Goal: Task Accomplishment & Management: Manage account settings

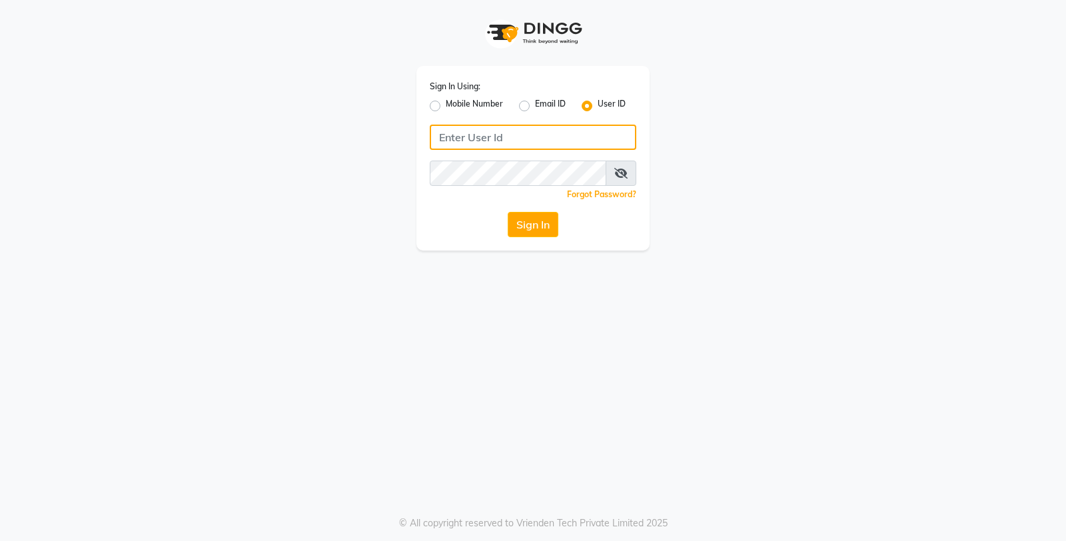
type input "e3598-01"
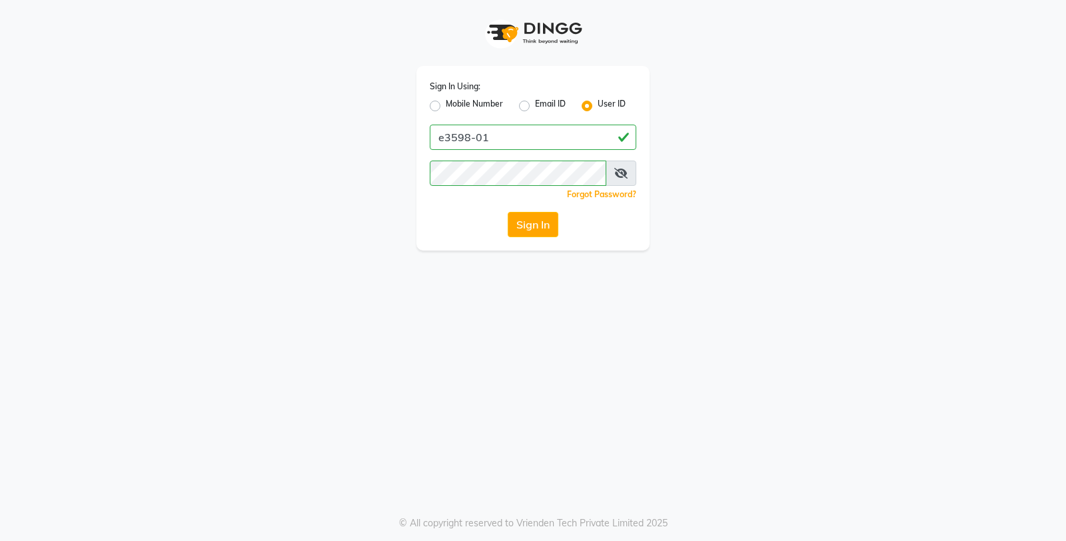
click at [526, 238] on div "Sign In Using: Mobile Number Email ID User ID e3598-01 Remember me Forgot Passw…" at bounding box center [532, 158] width 233 height 184
click at [528, 228] on button "Sign In" at bounding box center [532, 224] width 51 height 25
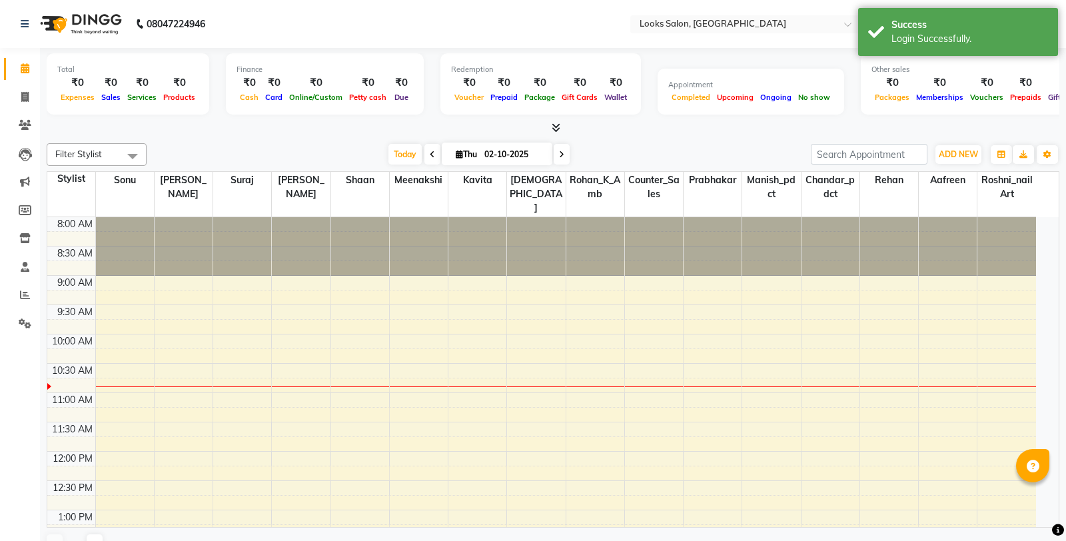
select select "en"
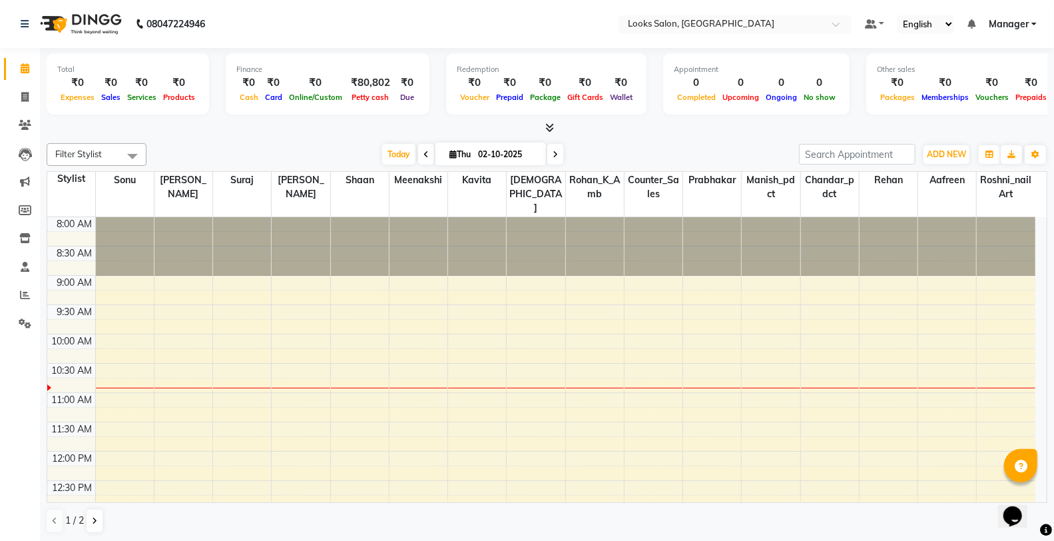
click at [549, 125] on icon at bounding box center [549, 128] width 9 height 10
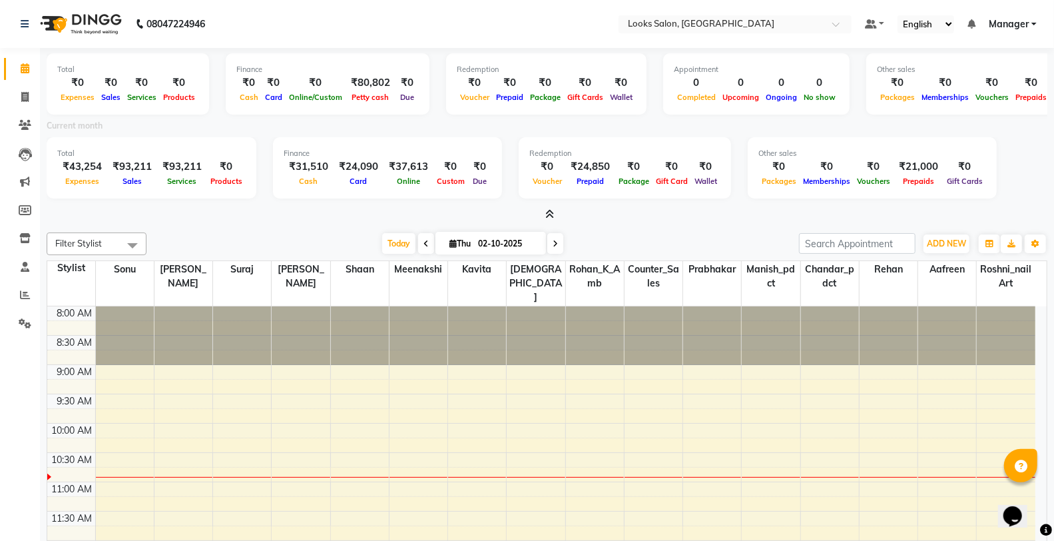
click at [549, 210] on icon at bounding box center [549, 214] width 9 height 10
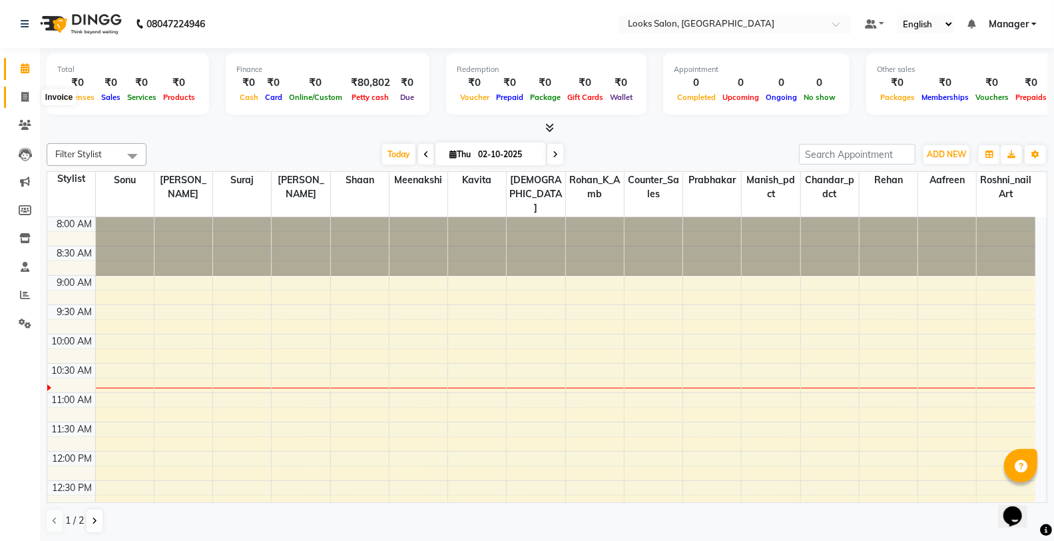
click at [18, 100] on span at bounding box center [24, 97] width 23 height 15
select select "service"
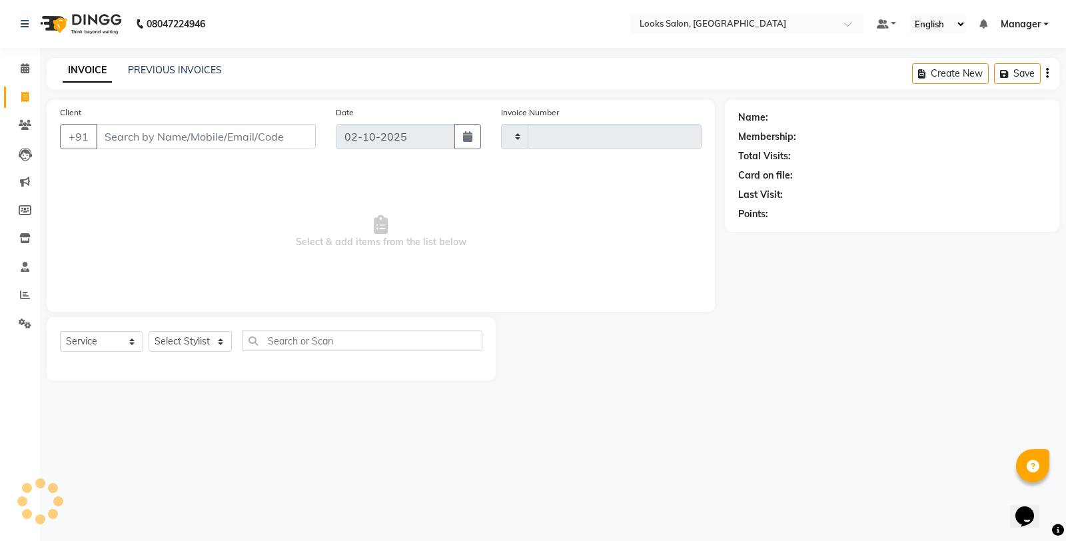
type input "0402"
select select "8126"
click at [176, 72] on link "PREVIOUS INVOICES" at bounding box center [175, 70] width 94 height 12
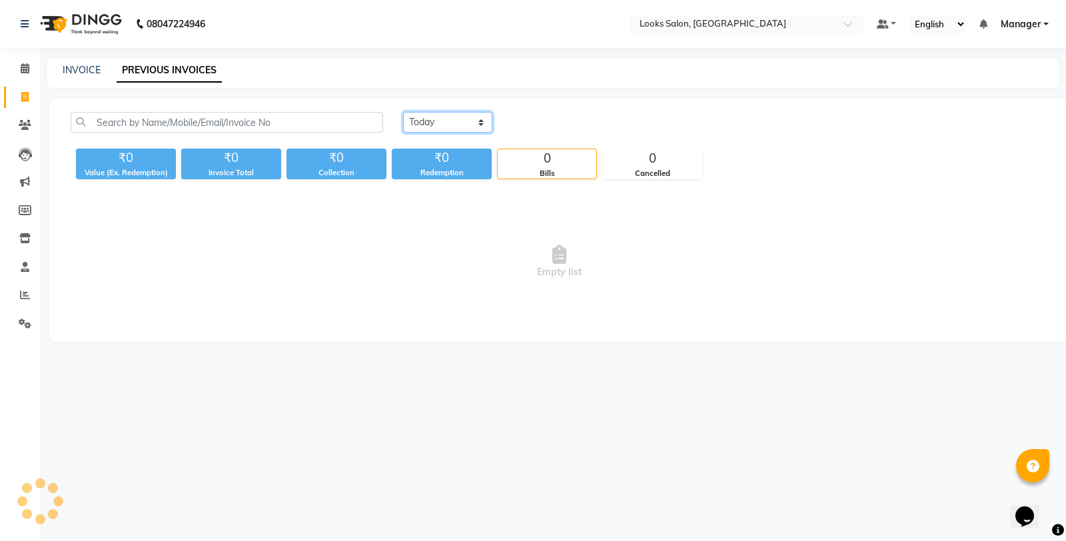
click at [418, 120] on select "[DATE] [DATE] Custom Range" at bounding box center [447, 122] width 89 height 21
select select "[DATE]"
click at [403, 112] on select "[DATE] [DATE] Custom Range" at bounding box center [447, 122] width 89 height 21
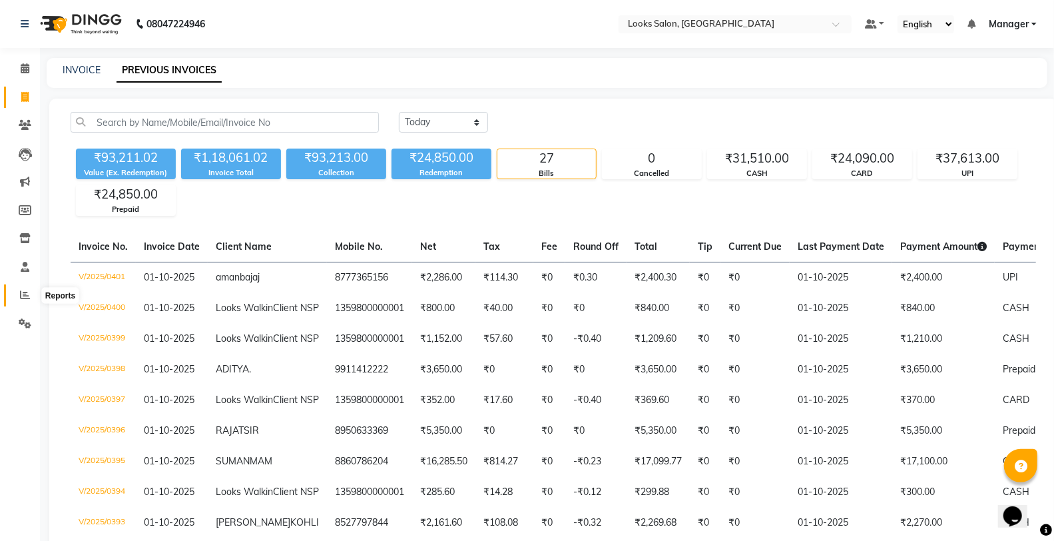
click at [21, 290] on icon at bounding box center [25, 295] width 10 height 10
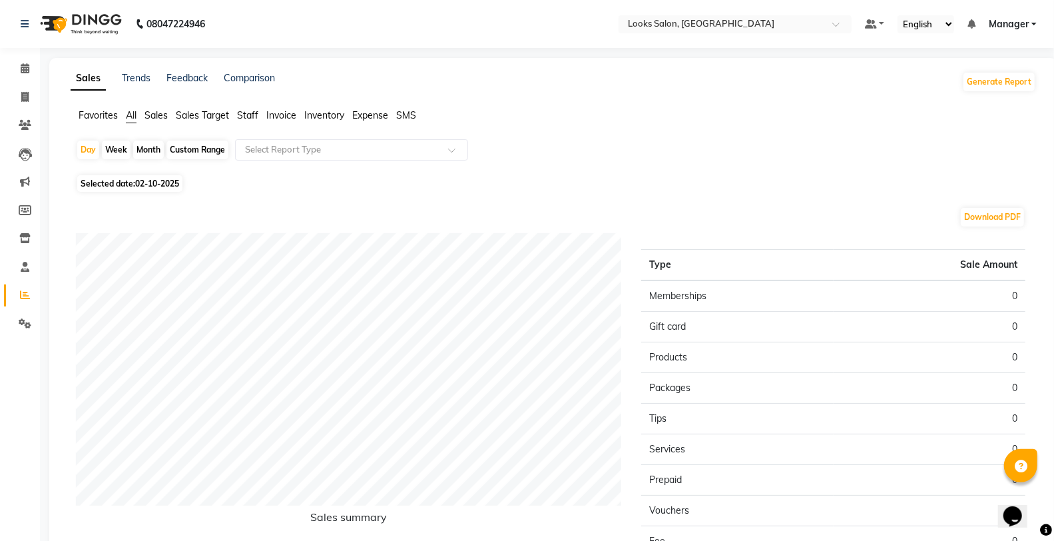
click at [254, 115] on span "Staff" at bounding box center [247, 115] width 21 height 12
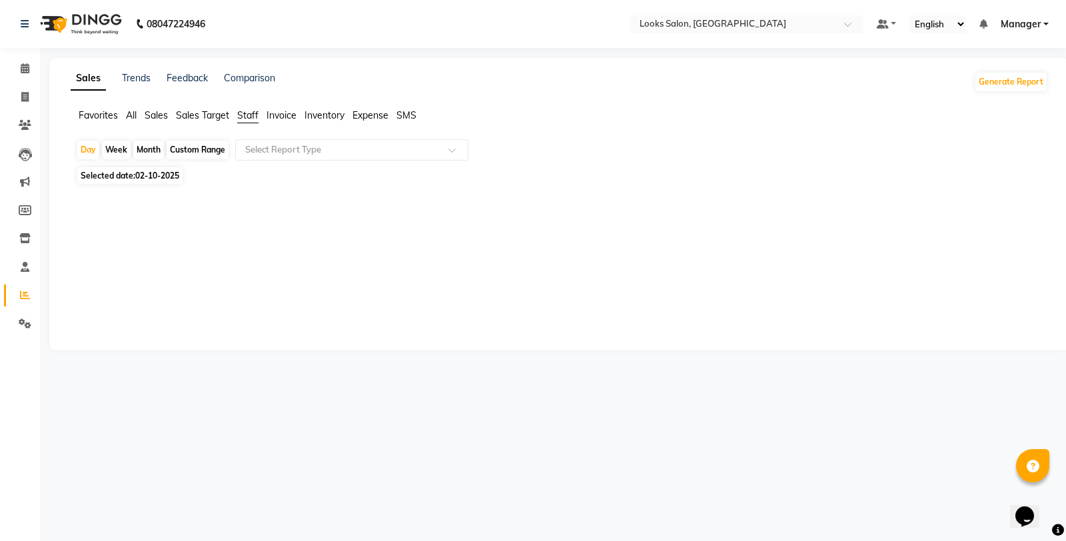
click at [105, 174] on span "Selected date: [DATE]" at bounding box center [129, 175] width 105 height 17
select select "10"
select select "2025"
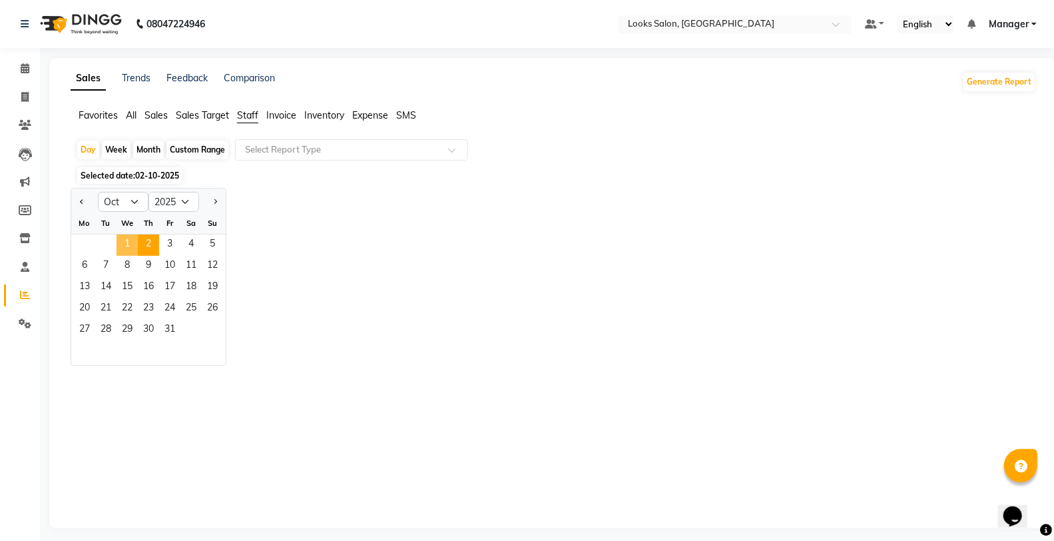
click at [133, 248] on span "1" at bounding box center [127, 244] width 21 height 21
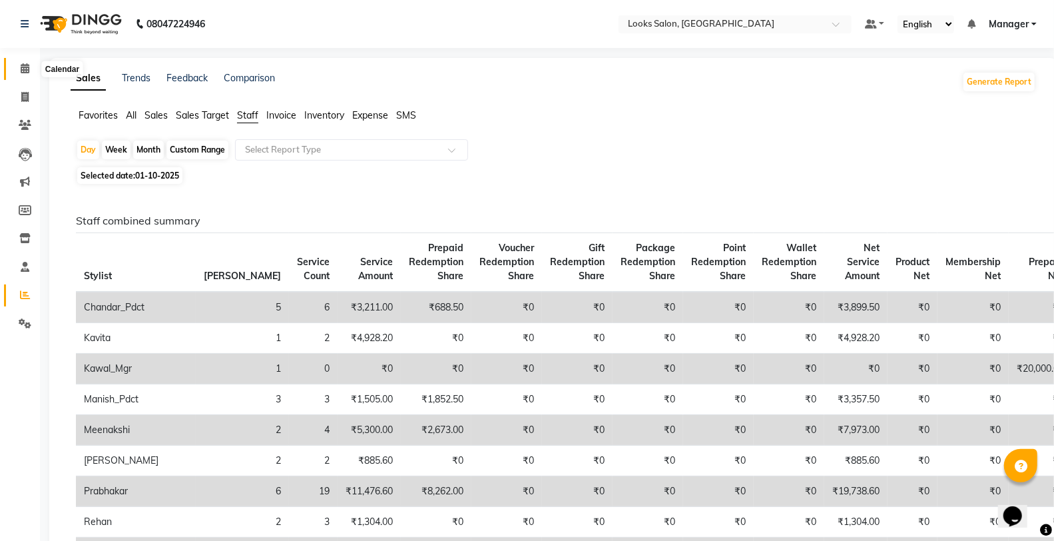
click at [21, 65] on icon at bounding box center [25, 68] width 9 height 10
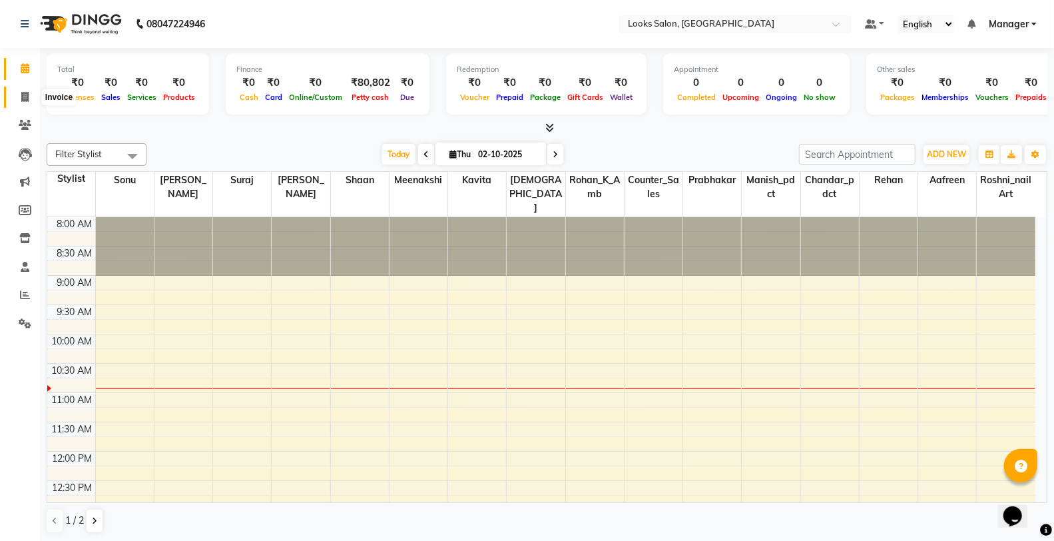
click at [15, 95] on span at bounding box center [24, 97] width 23 height 15
select select "service"
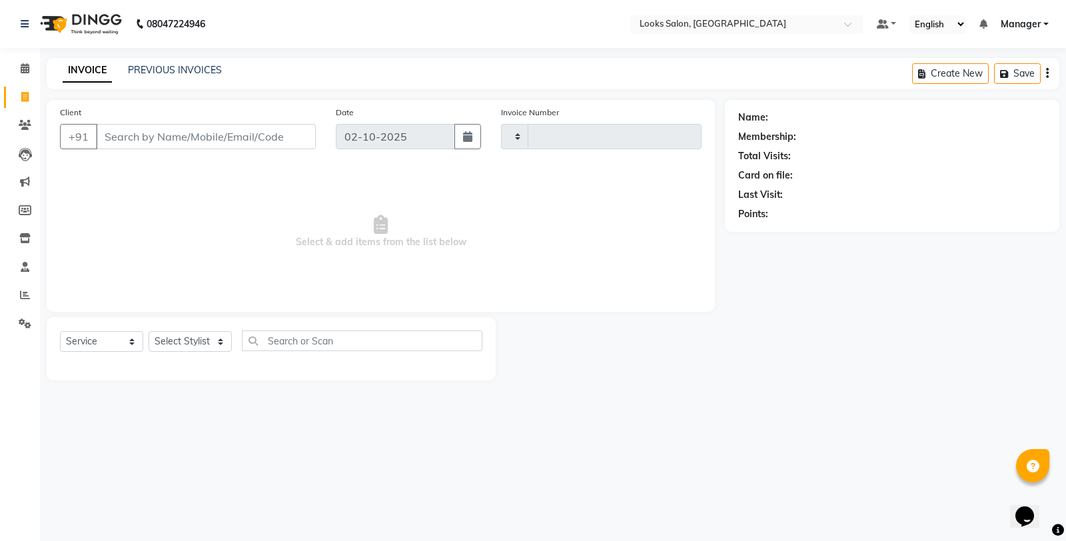
type input "0402"
select select "8126"
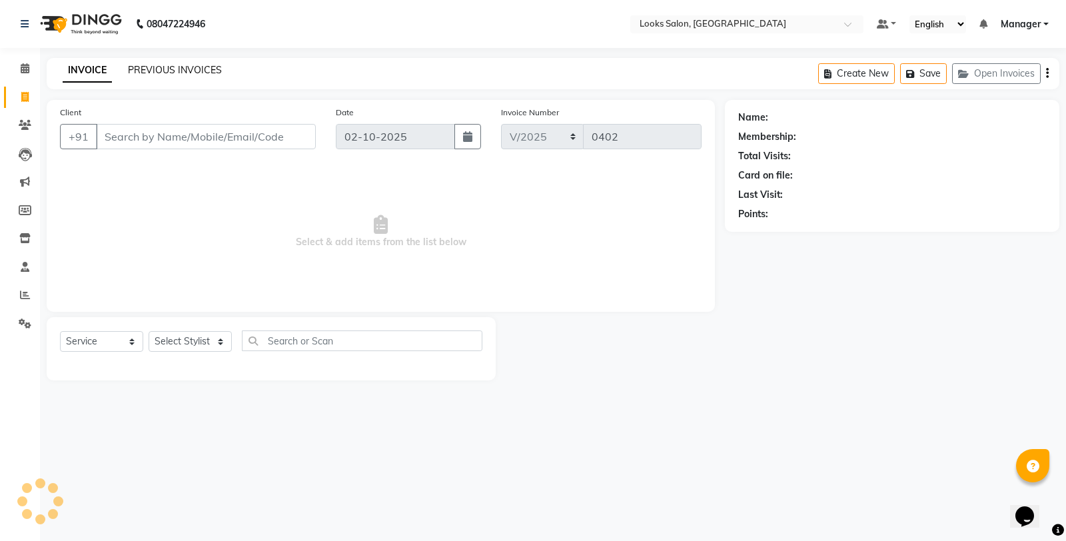
click at [172, 73] on link "PREVIOUS INVOICES" at bounding box center [175, 70] width 94 height 12
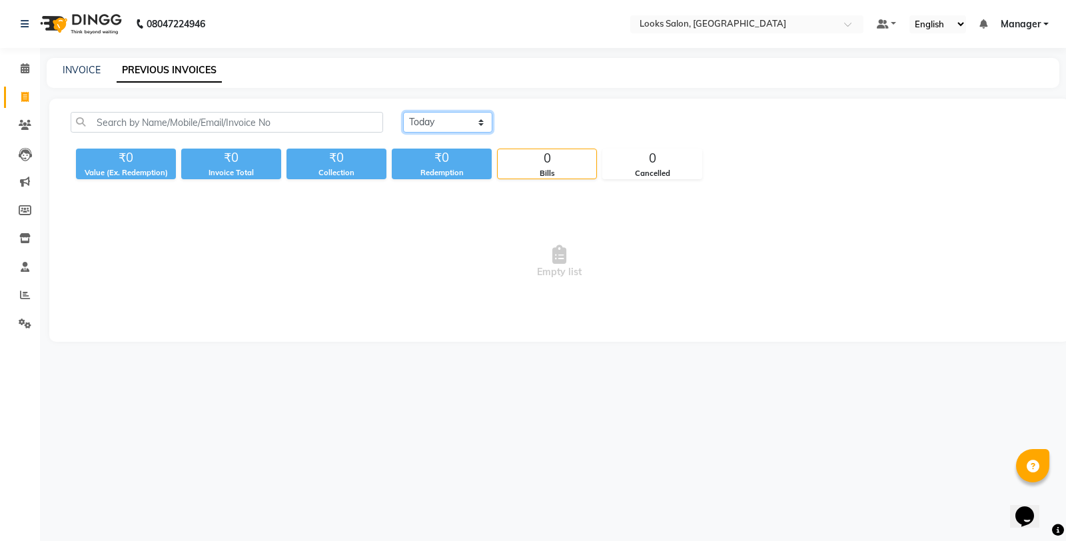
click at [458, 121] on select "[DATE] [DATE] Custom Range" at bounding box center [447, 122] width 89 height 21
select select "[DATE]"
click at [403, 112] on select "[DATE] [DATE] Custom Range" at bounding box center [447, 122] width 89 height 21
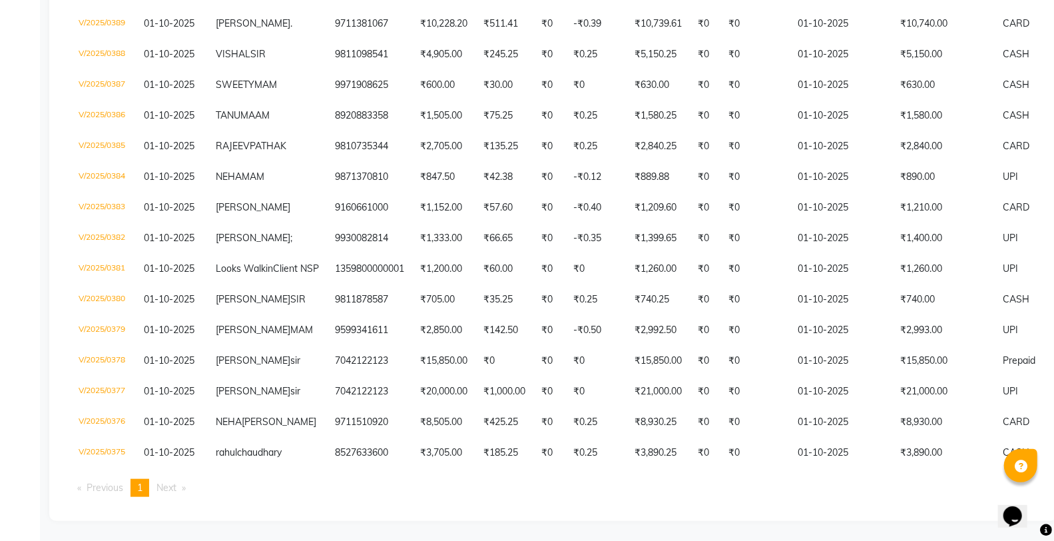
scroll to position [926, 0]
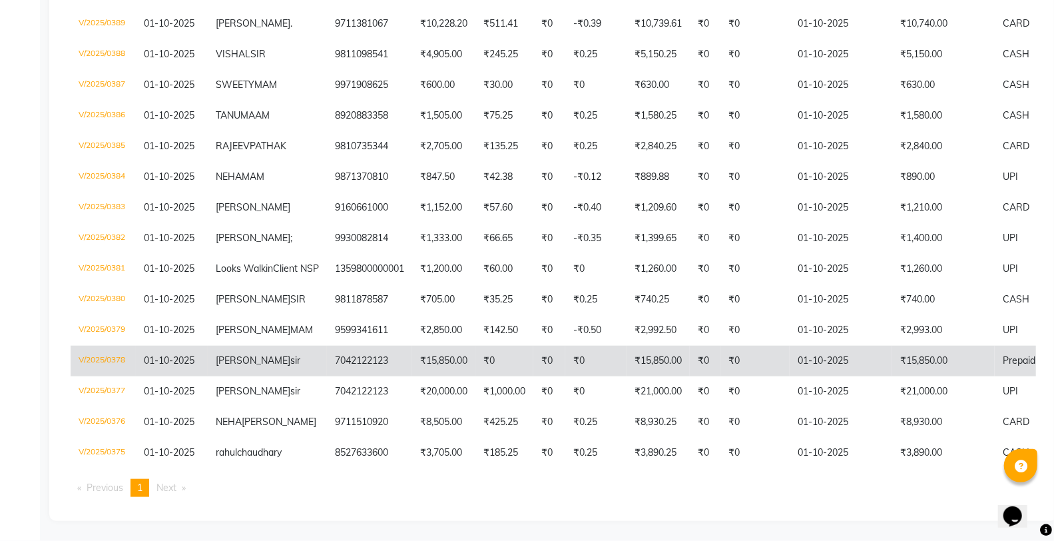
click at [98, 346] on td "V/2025/0378" at bounding box center [103, 361] width 65 height 31
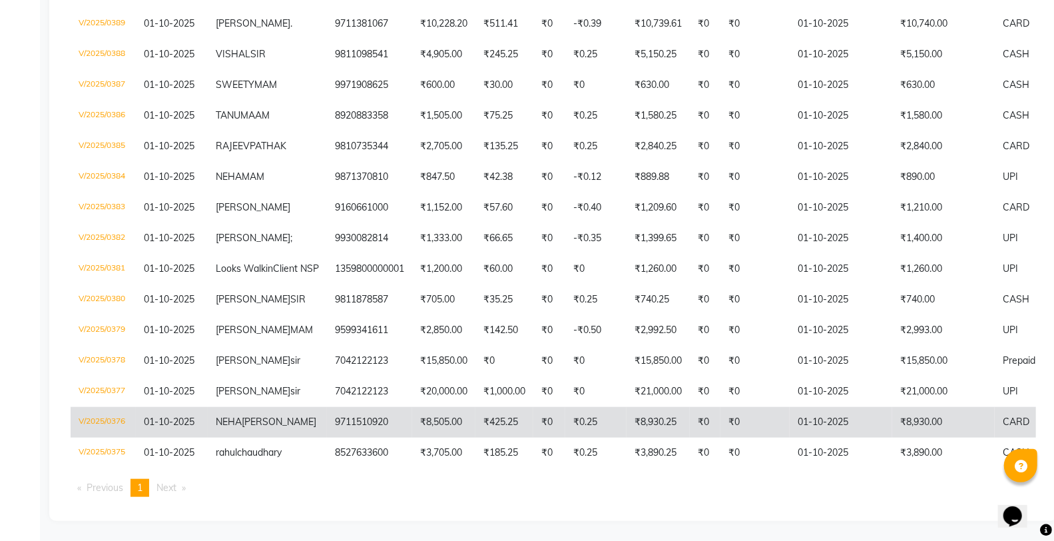
click at [93, 407] on td "V/2025/0376" at bounding box center [103, 422] width 65 height 31
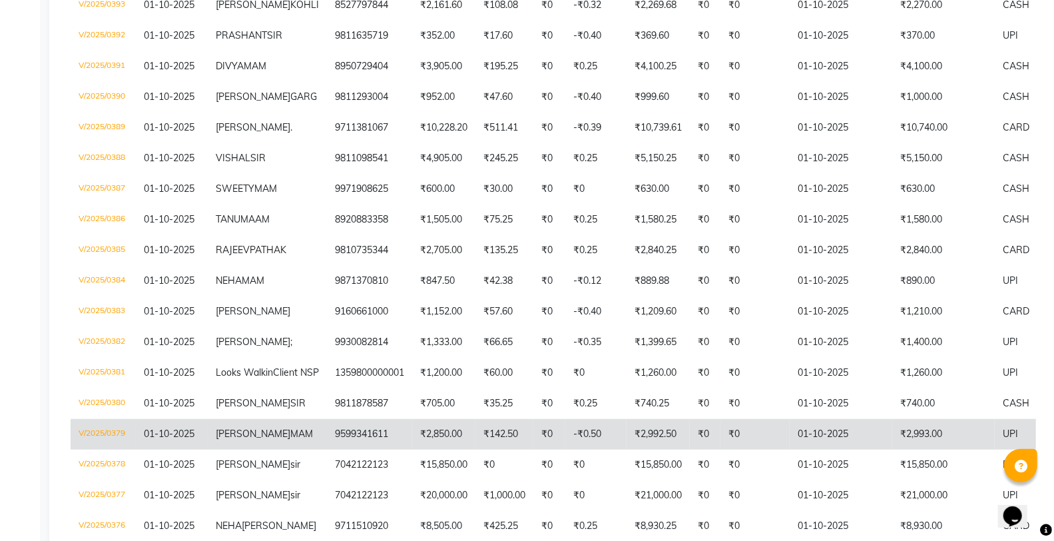
scroll to position [482, 0]
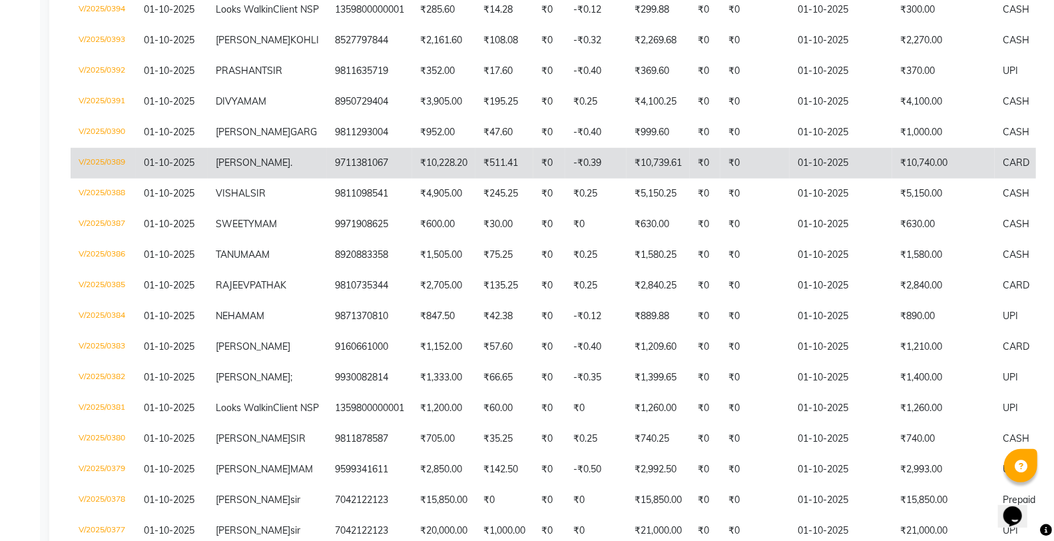
click at [109, 178] on td "V/2025/0389" at bounding box center [103, 163] width 65 height 31
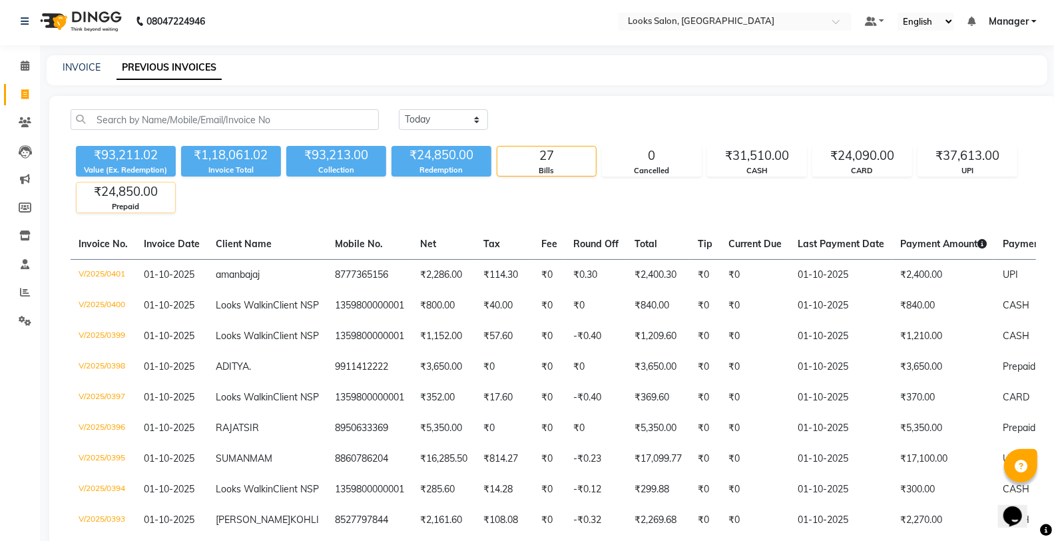
scroll to position [0, 0]
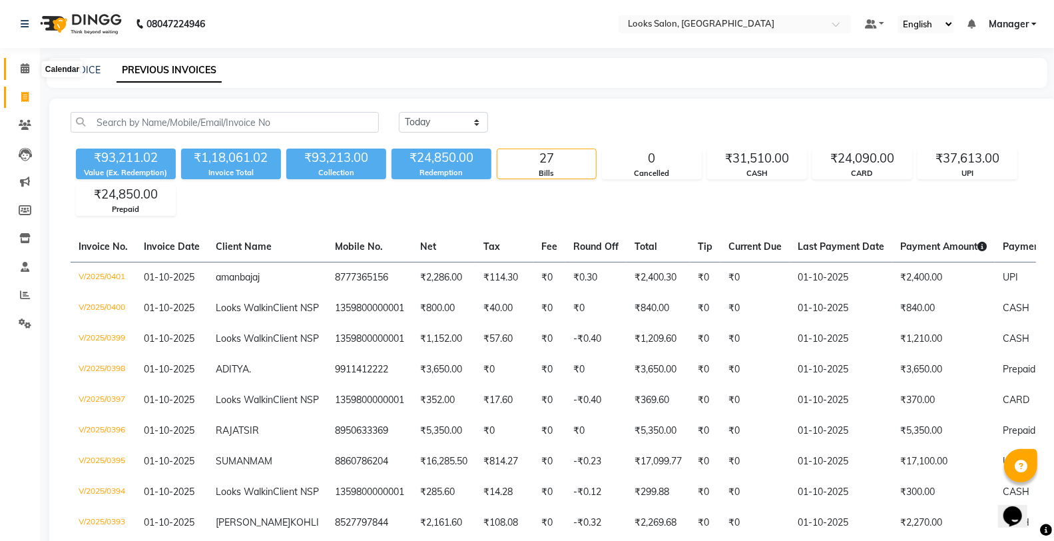
click at [18, 70] on span at bounding box center [24, 68] width 23 height 15
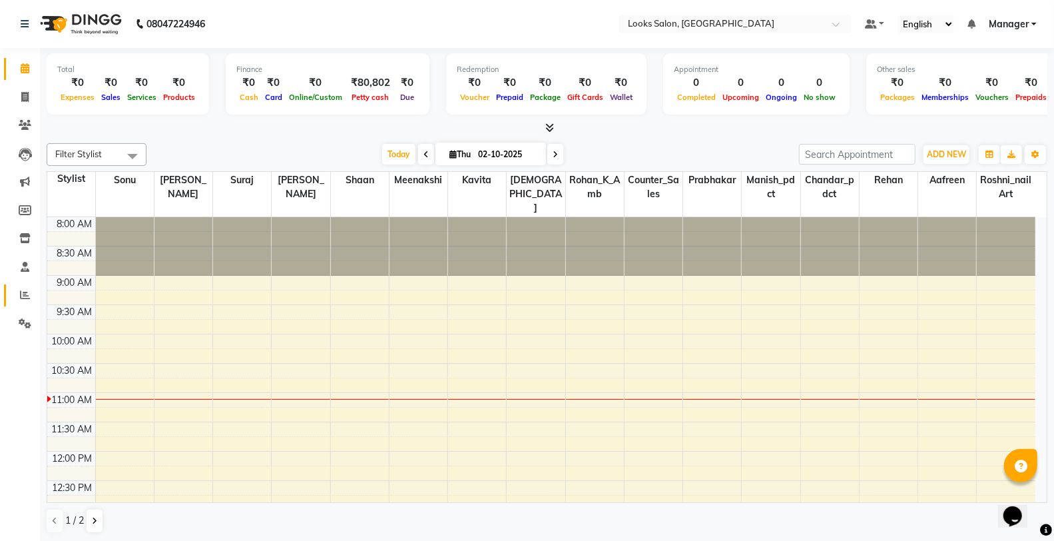
click at [15, 304] on link "Reports" at bounding box center [20, 295] width 32 height 22
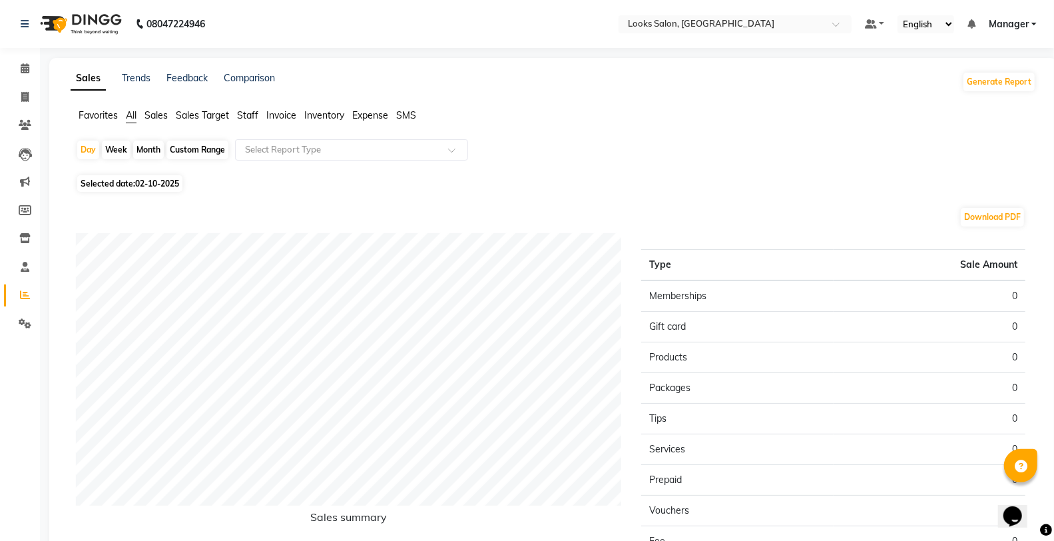
click at [376, 118] on span "Expense" at bounding box center [370, 115] width 36 height 12
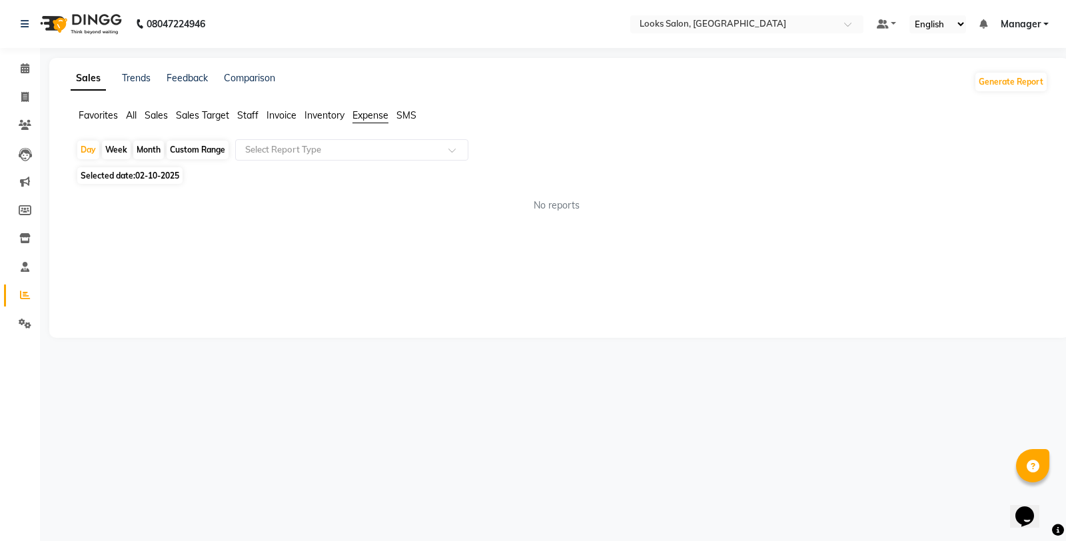
click at [135, 184] on div "Day Week Month Custom Range Select Report Type Selected date: [DATE] No reports…" at bounding box center [559, 181] width 977 height 84
click at [135, 181] on span "Selected date: [DATE]" at bounding box center [129, 175] width 105 height 17
select select "10"
select select "2025"
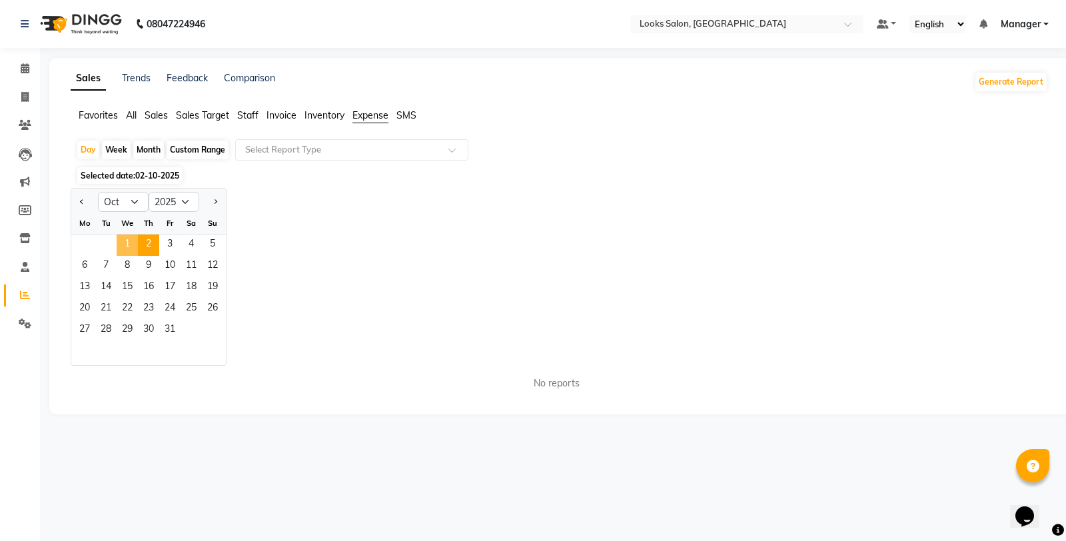
click at [131, 243] on span "1" at bounding box center [127, 244] width 21 height 21
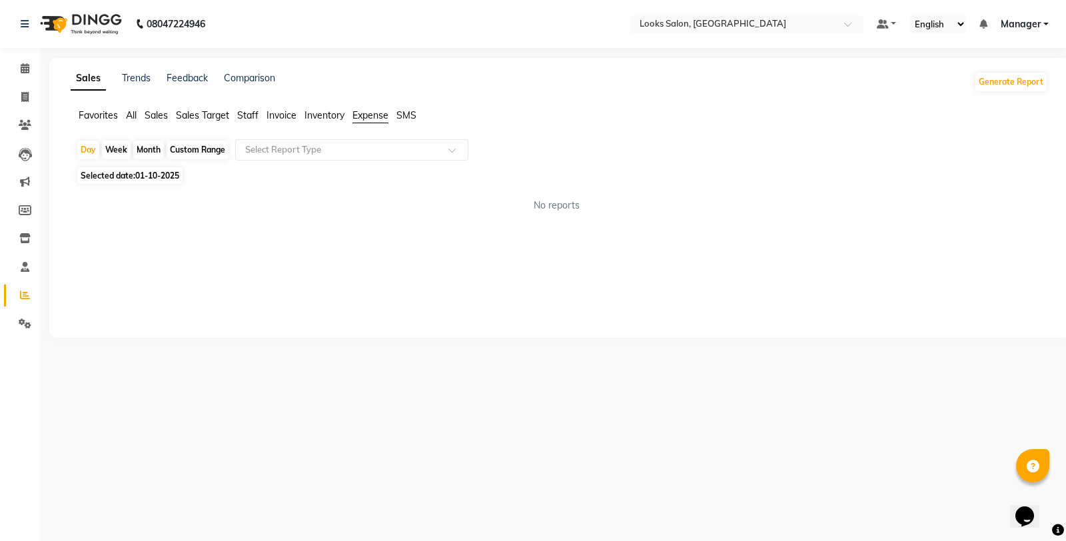
click at [145, 181] on span "Selected date: [DATE]" at bounding box center [129, 175] width 105 height 17
select select "10"
select select "2025"
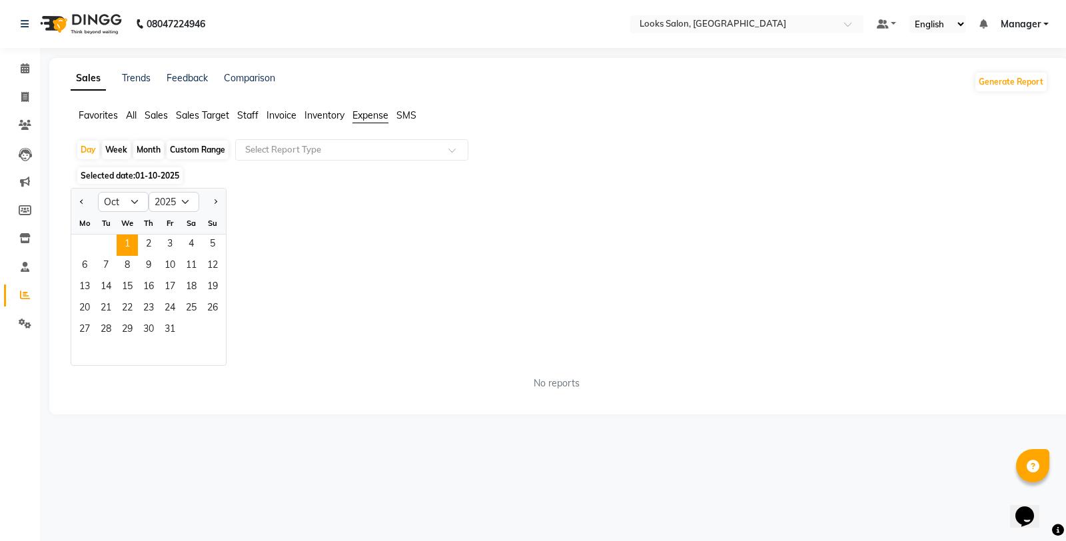
click at [358, 208] on div "Jan Feb Mar Apr May Jun [DATE] Aug Sep Oct Nov [DATE] 2016 2017 2018 2019 2020 …" at bounding box center [559, 277] width 977 height 178
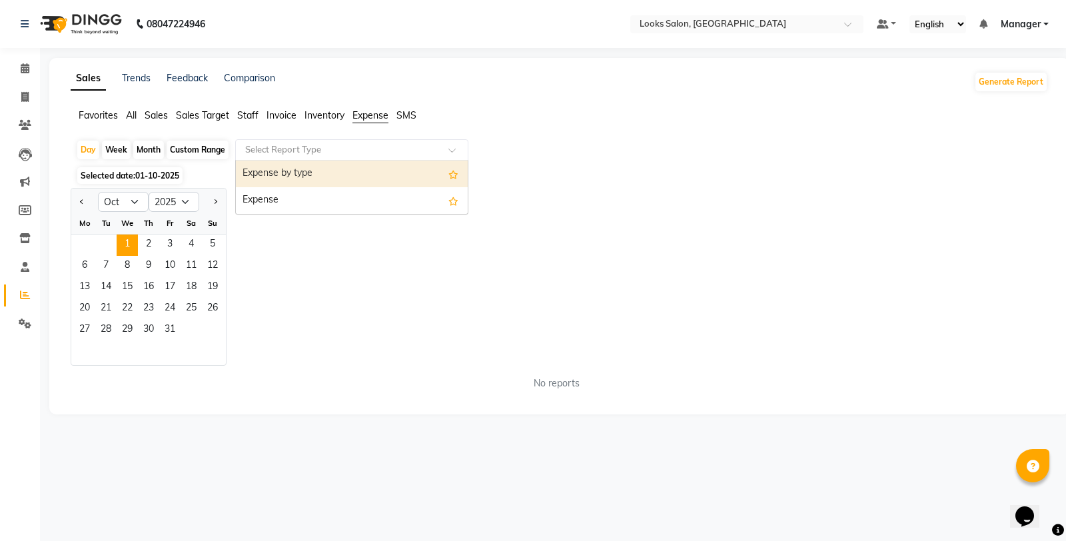
click at [357, 143] on input "text" at bounding box center [338, 149] width 192 height 13
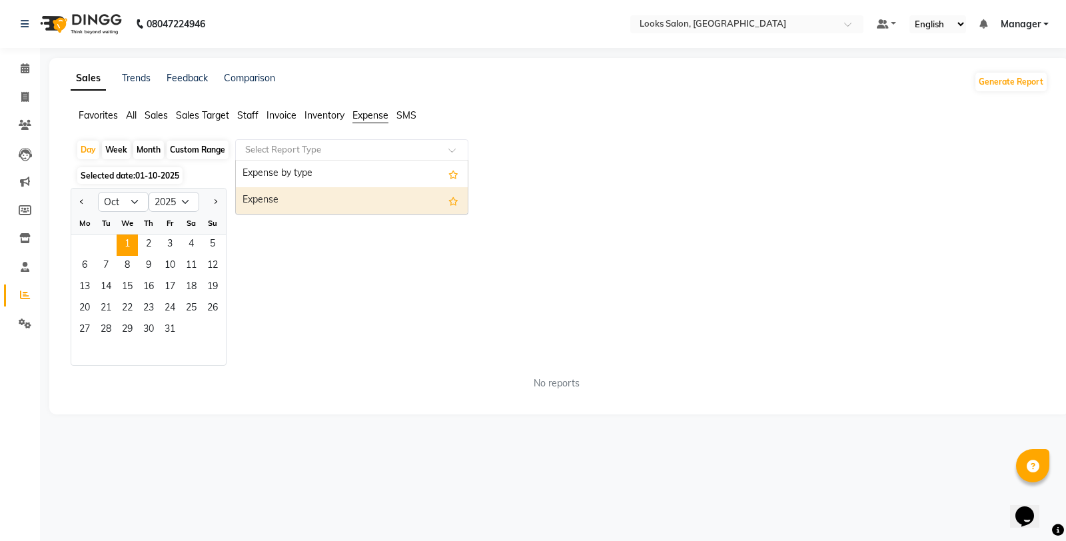
click at [348, 195] on div "Expense" at bounding box center [352, 200] width 232 height 27
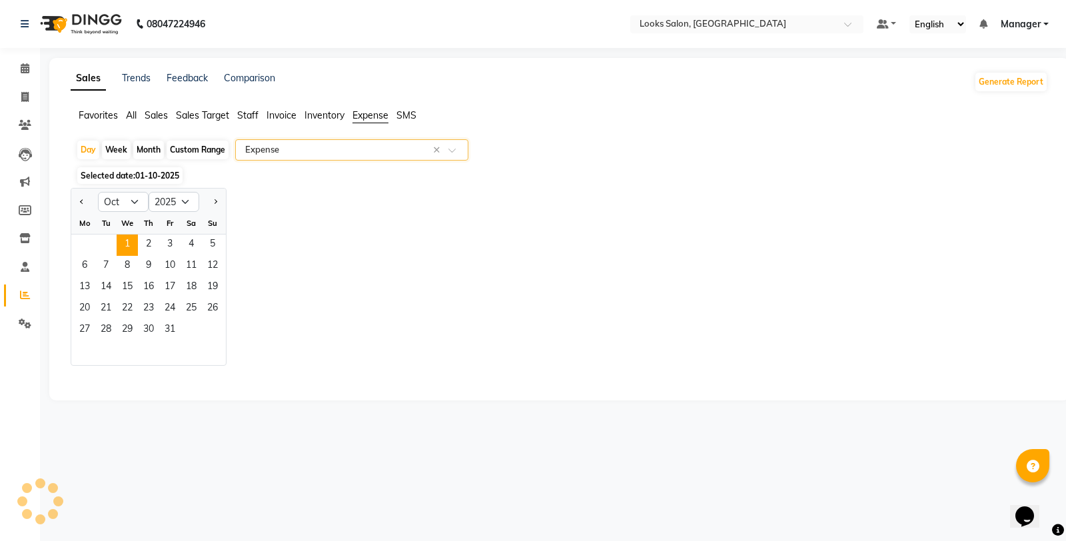
select select "full_report"
select select "csv"
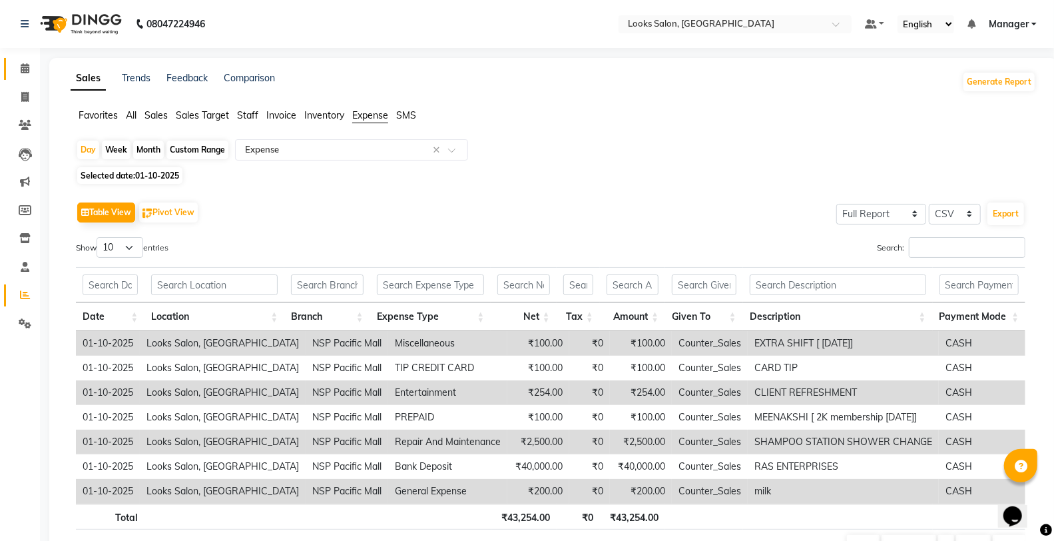
click at [7, 69] on link "Calendar" at bounding box center [20, 69] width 32 height 22
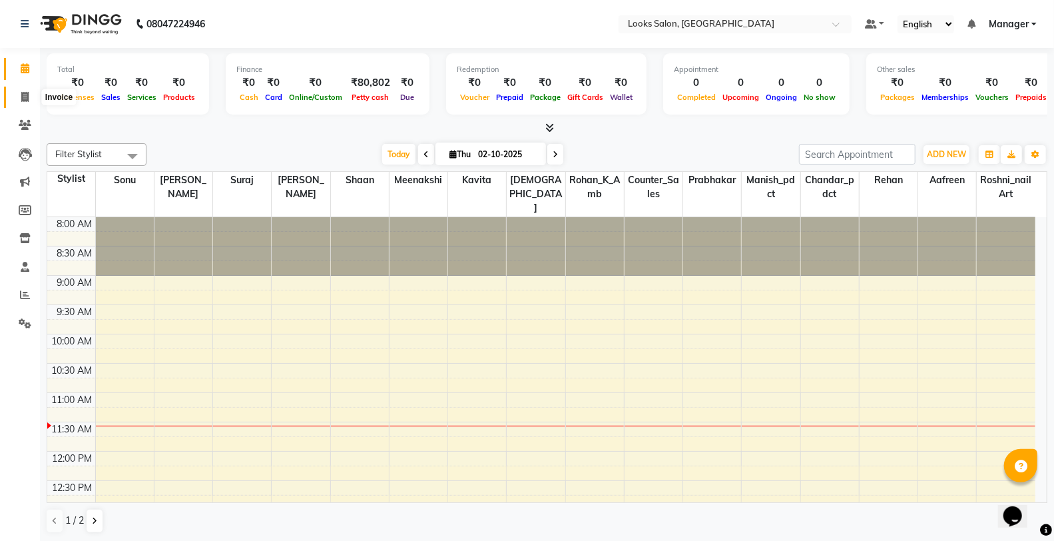
click at [15, 102] on span at bounding box center [24, 97] width 23 height 15
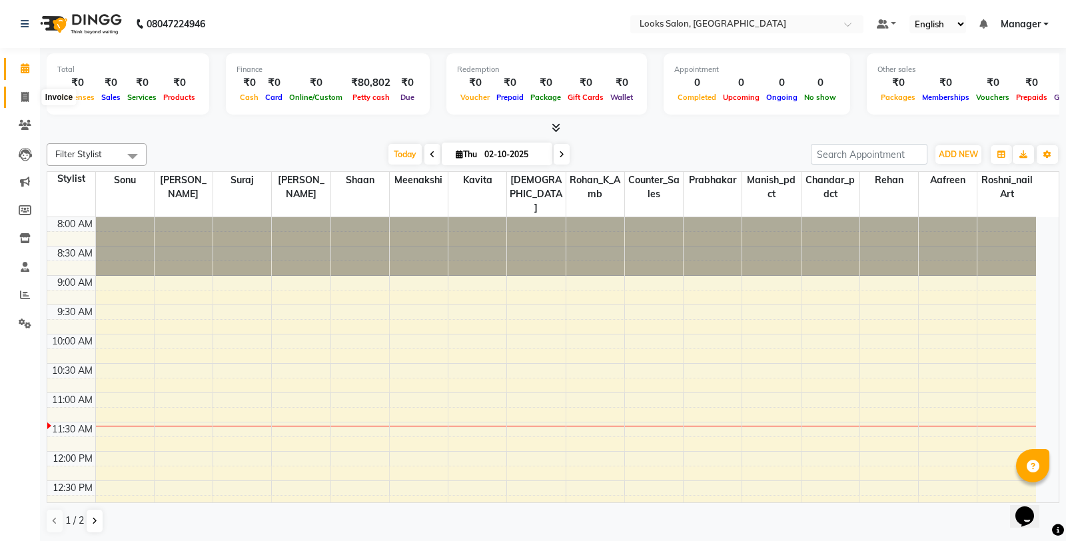
select select "service"
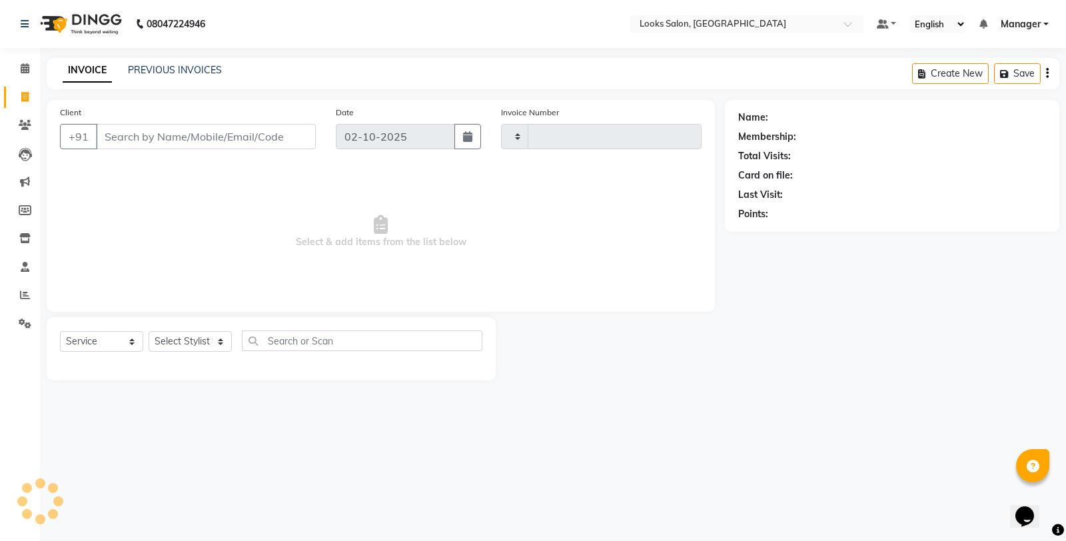
type input "0402"
select select "8126"
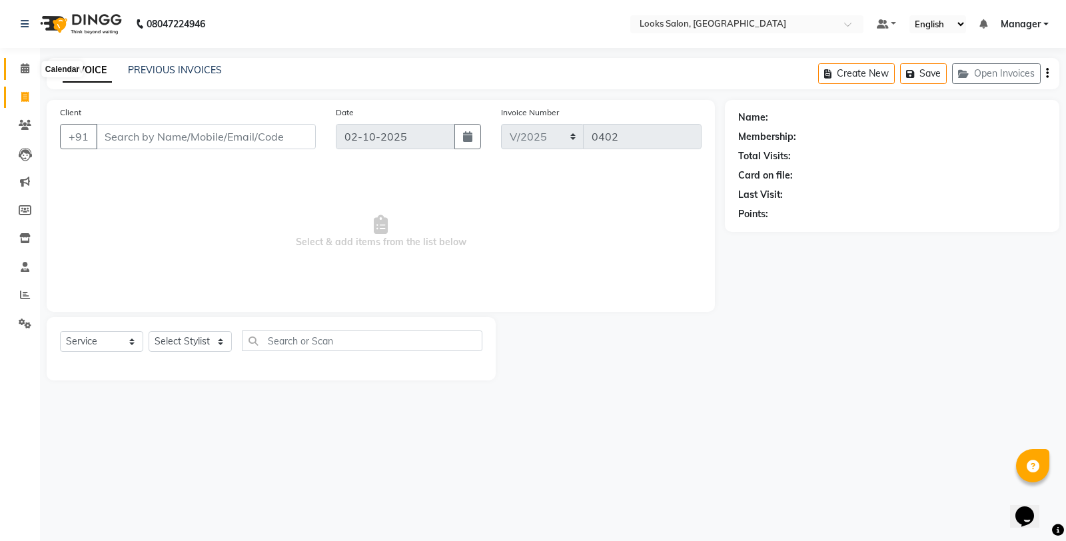
click at [15, 71] on span at bounding box center [24, 68] width 23 height 15
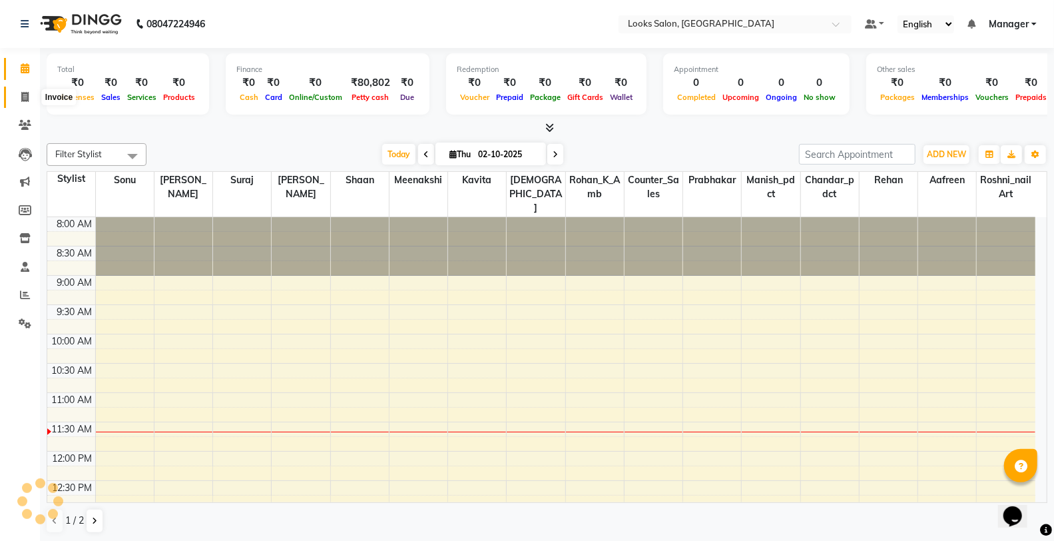
drag, startPoint x: 25, startPoint y: 101, endPoint x: 37, endPoint y: 99, distance: 12.2
click at [25, 101] on icon at bounding box center [24, 97] width 7 height 10
select select "service"
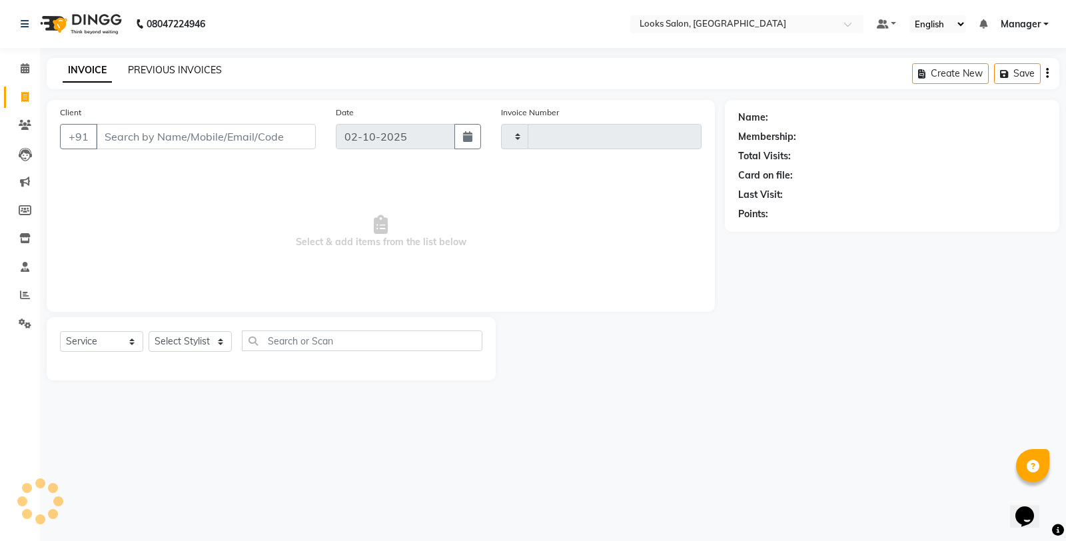
click at [184, 71] on link "PREVIOUS INVOICES" at bounding box center [175, 70] width 94 height 12
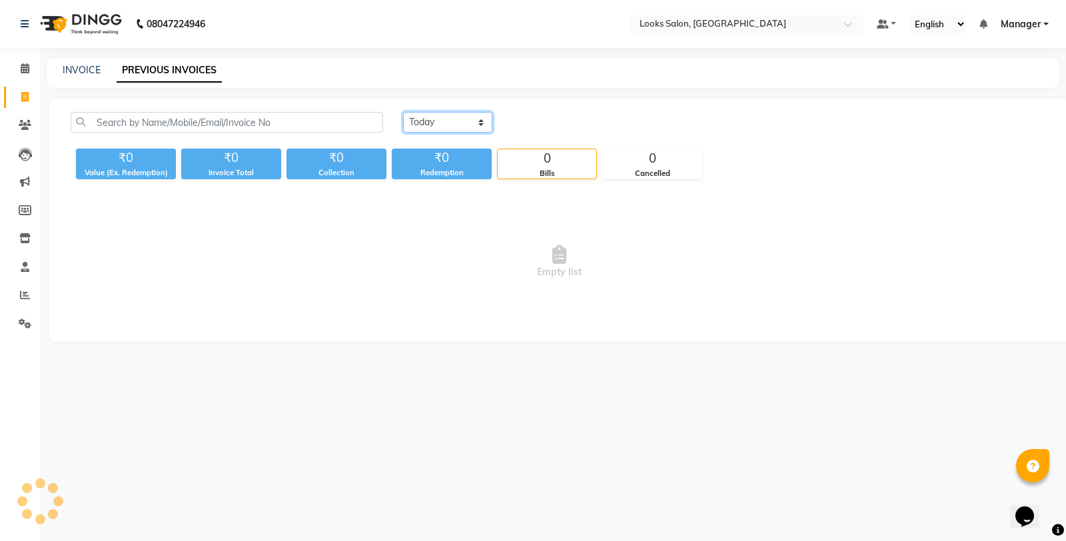
click at [458, 121] on select "[DATE] [DATE] Custom Range" at bounding box center [447, 122] width 89 height 21
select select "range"
click at [403, 112] on select "[DATE] [DATE] Custom Range" at bounding box center [447, 122] width 89 height 21
click at [564, 120] on input "02-10-2025" at bounding box center [555, 122] width 93 height 19
select select "10"
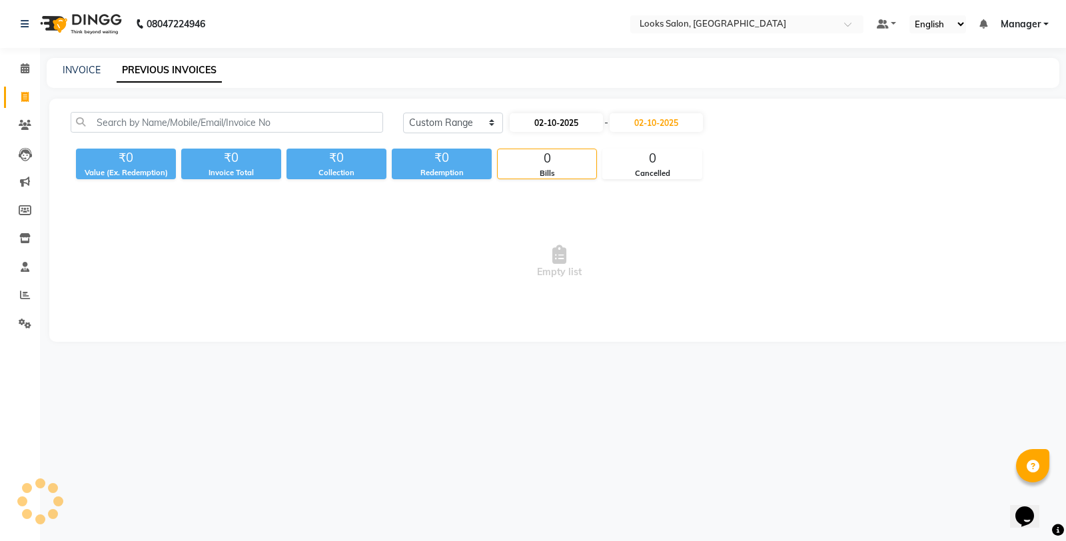
select select "2025"
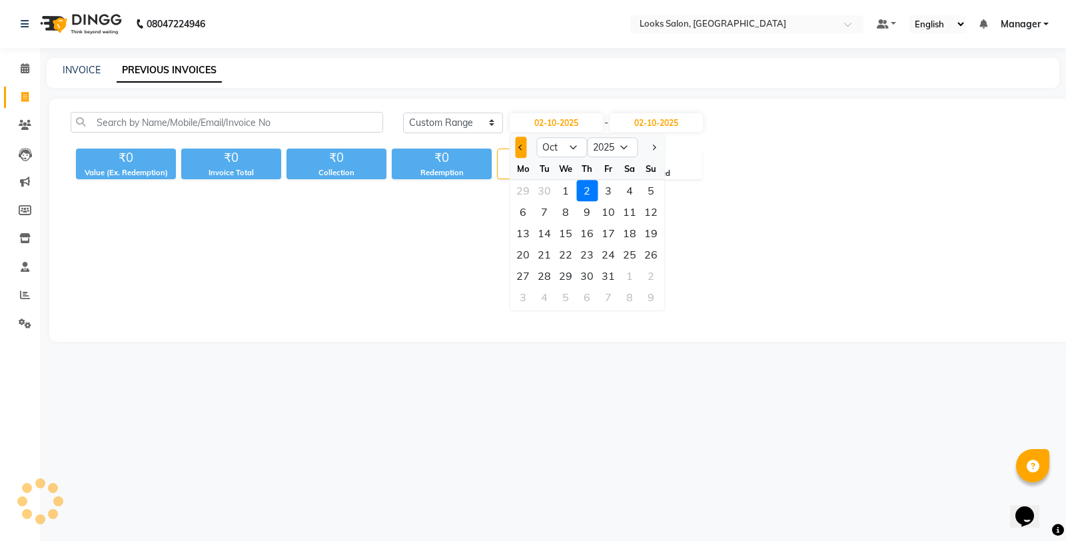
click at [517, 150] on button "Previous month" at bounding box center [520, 147] width 11 height 21
select select "9"
click at [546, 269] on div "30" at bounding box center [543, 275] width 21 height 21
type input "30-09-2025"
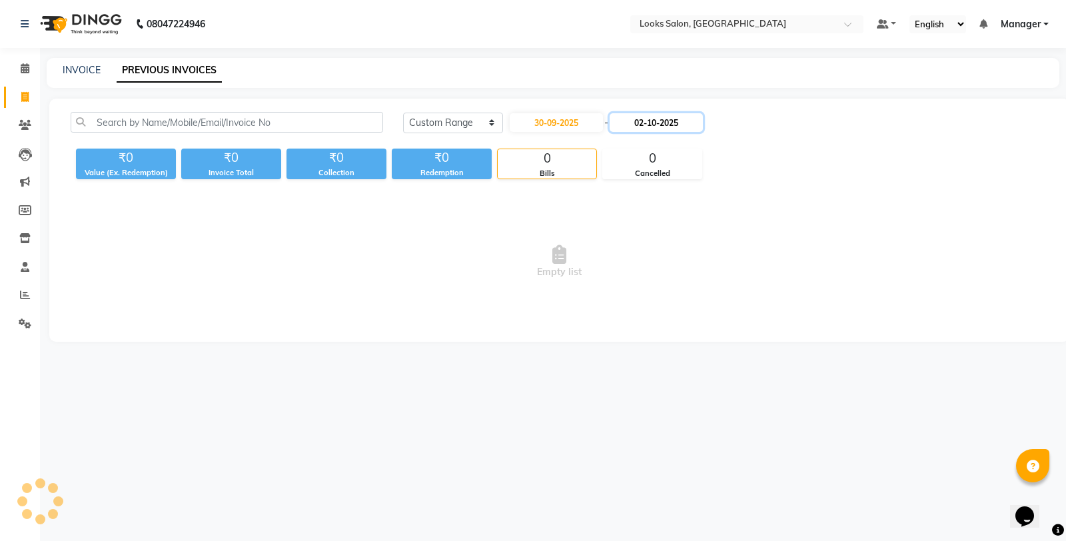
click at [669, 115] on input "02-10-2025" at bounding box center [655, 122] width 93 height 19
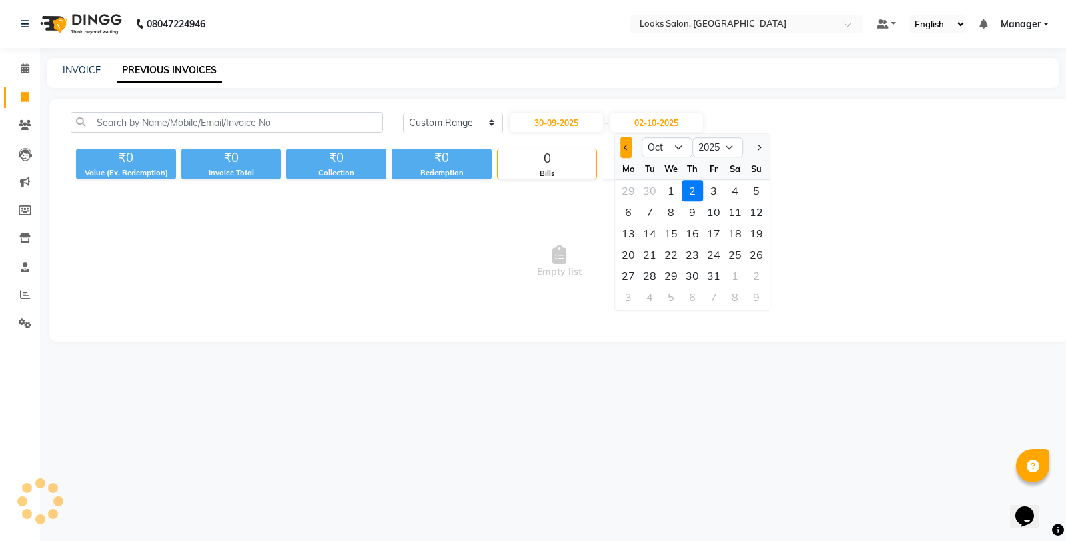
click at [626, 147] on span "Previous month" at bounding box center [625, 147] width 5 height 5
select select "9"
click at [650, 276] on div "30" at bounding box center [649, 275] width 21 height 21
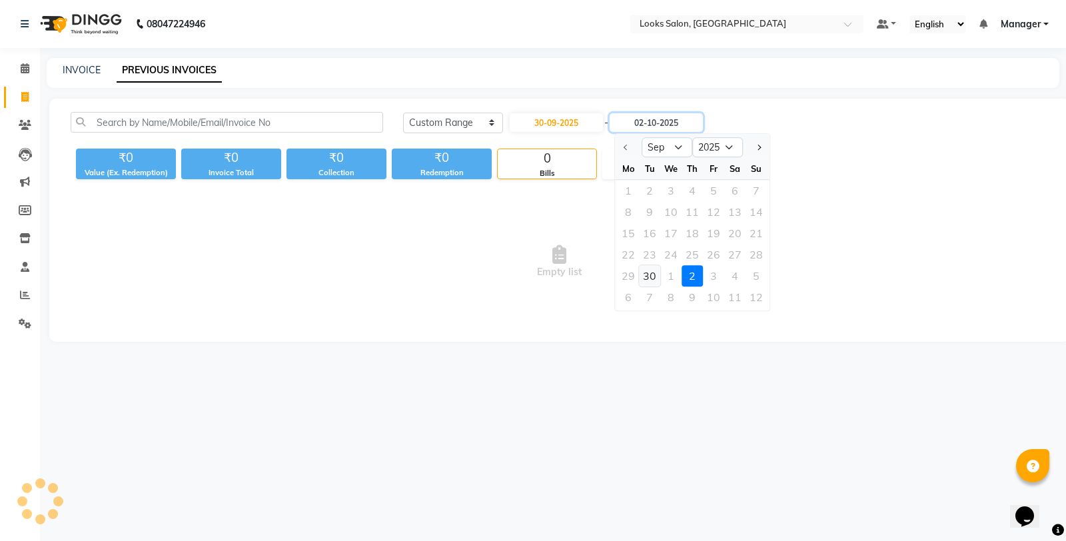
type input "30-09-2025"
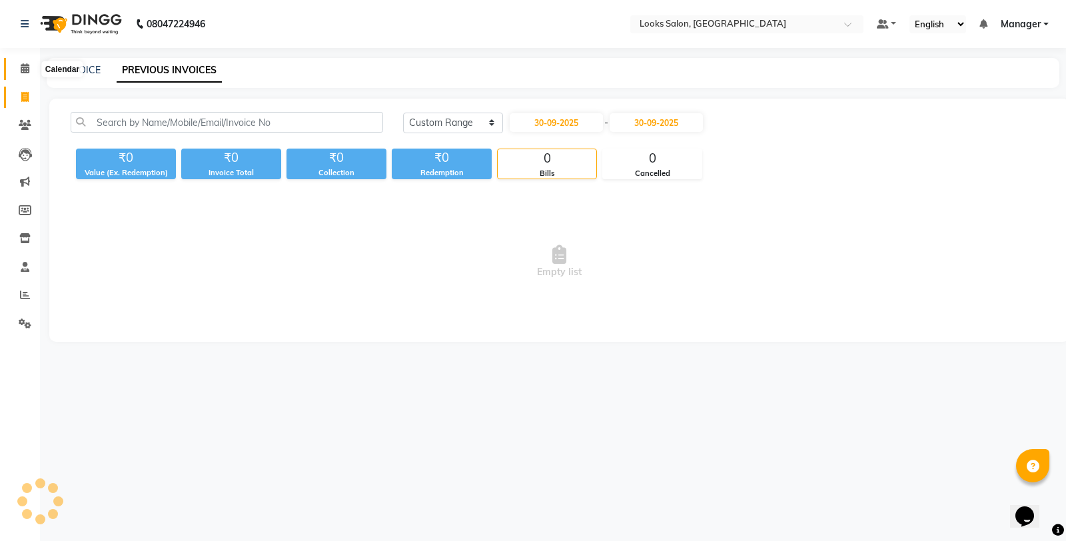
click at [23, 70] on icon at bounding box center [25, 68] width 9 height 10
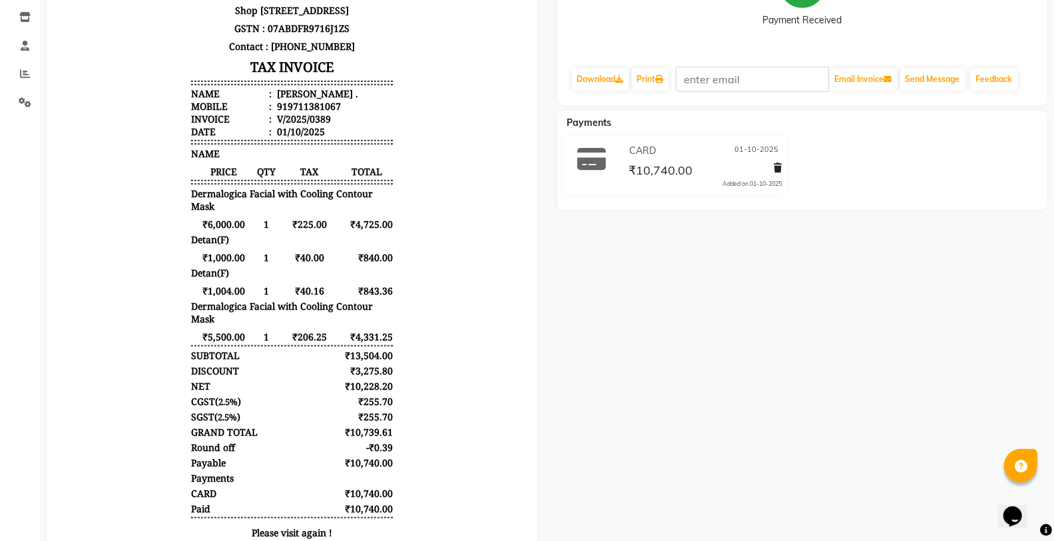
scroll to position [222, 0]
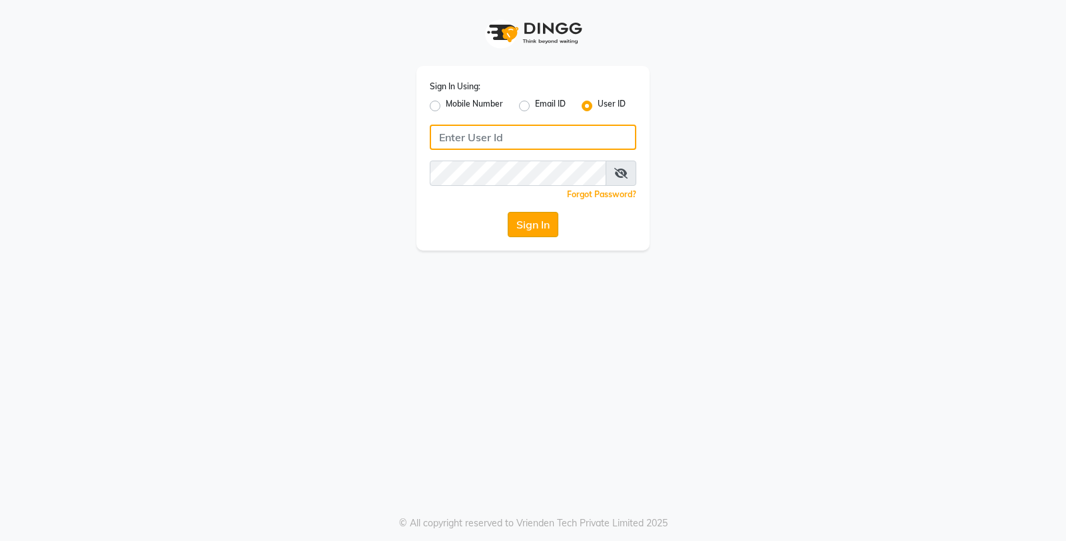
type input "e3598-01"
click at [547, 216] on button "Sign In" at bounding box center [532, 224] width 51 height 25
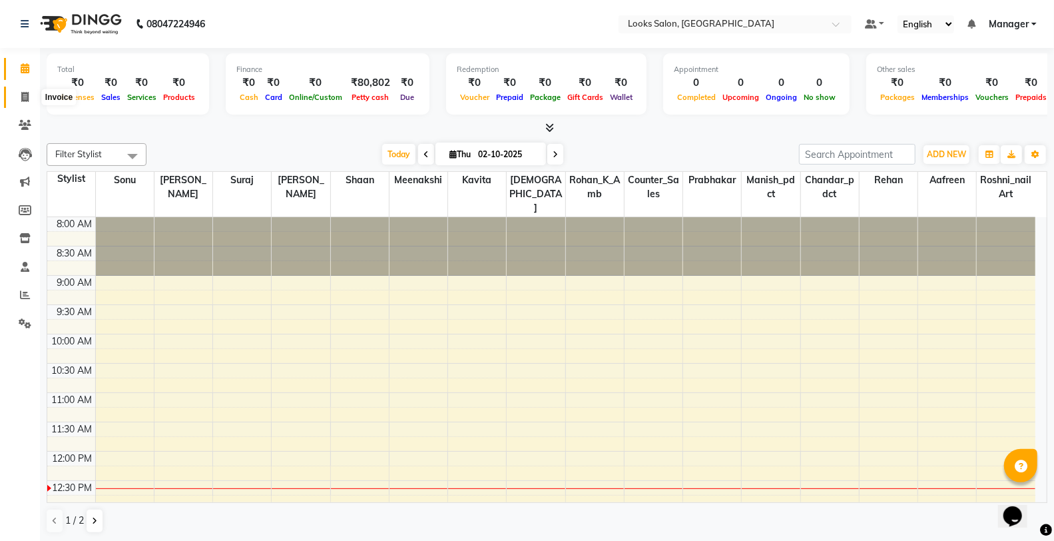
click at [27, 95] on icon at bounding box center [24, 97] width 7 height 10
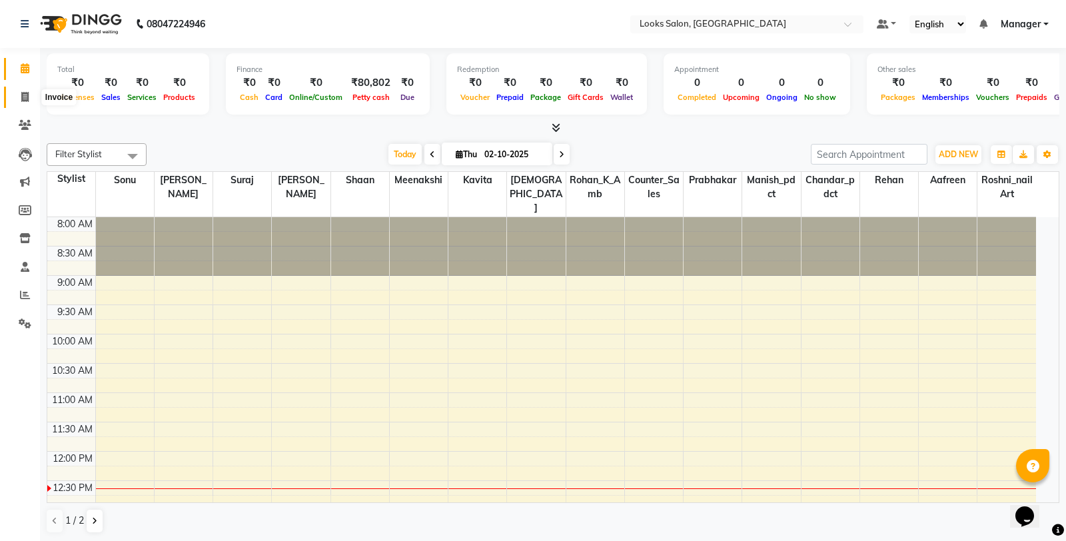
select select "service"
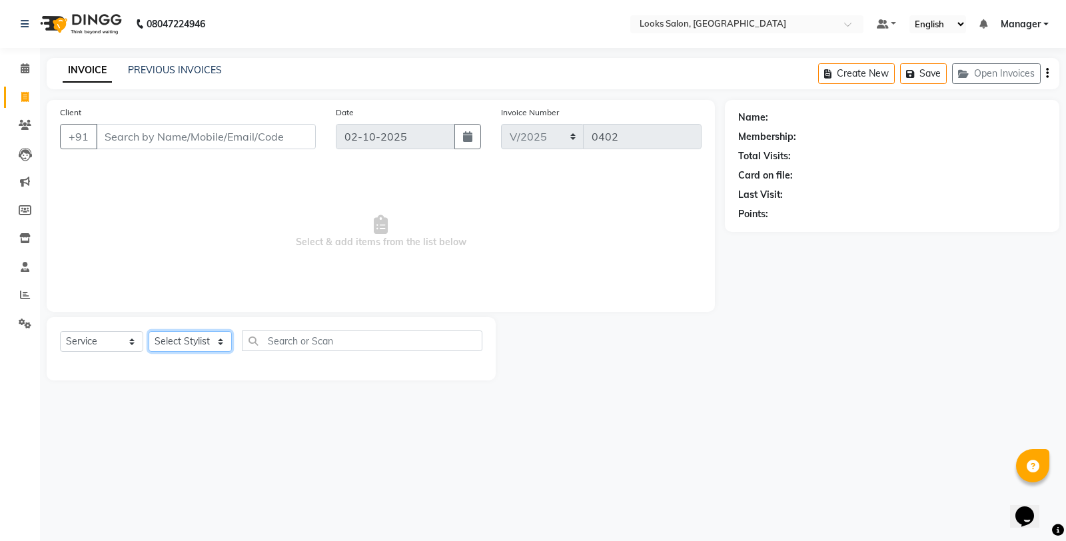
click at [169, 346] on select "Select Stylist" at bounding box center [190, 341] width 83 height 21
click at [170, 344] on select "Select Stylist" at bounding box center [190, 341] width 83 height 21
click at [170, 344] on select "Select Stylist Aafreen Chandar_pdct Counter_Sales Damini_Mgr Kavita Kawal_Mgr M…" at bounding box center [190, 341] width 83 height 21
select select "76844"
click at [149, 332] on select "Select Stylist Aafreen Chandar_pdct Counter_Sales Damini_Mgr Kavita Kawal_Mgr M…" at bounding box center [190, 341] width 83 height 21
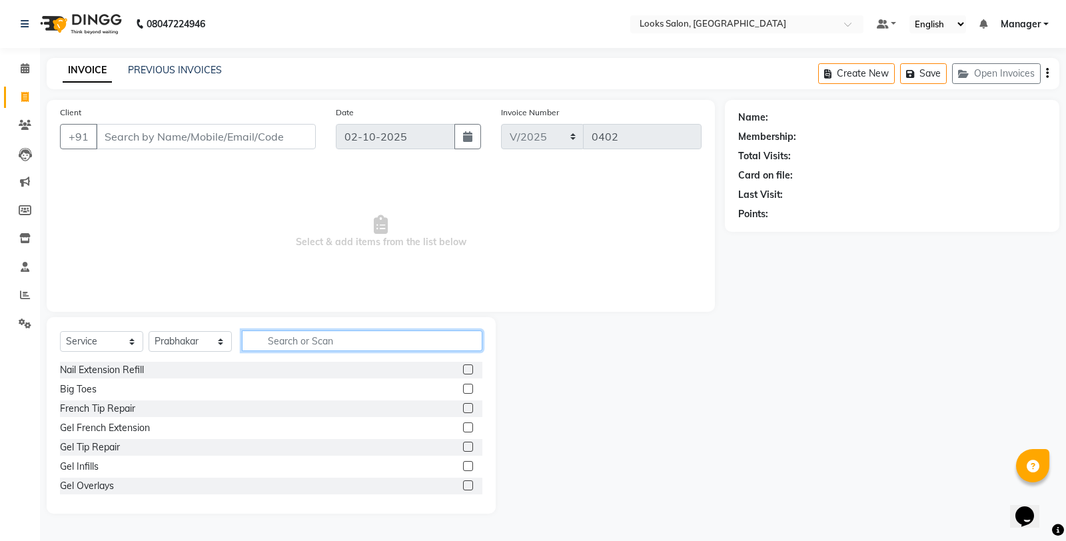
click at [308, 348] on input "text" at bounding box center [362, 340] width 240 height 21
type input "CUT"
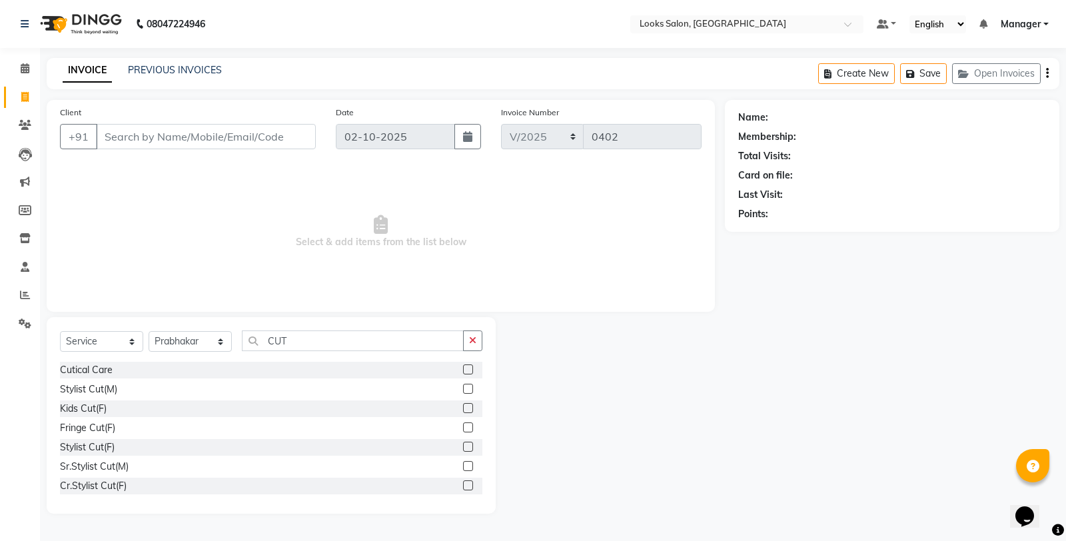
click at [463, 468] on label at bounding box center [468, 466] width 10 height 10
click at [463, 468] on input "checkbox" at bounding box center [467, 466] width 9 height 9
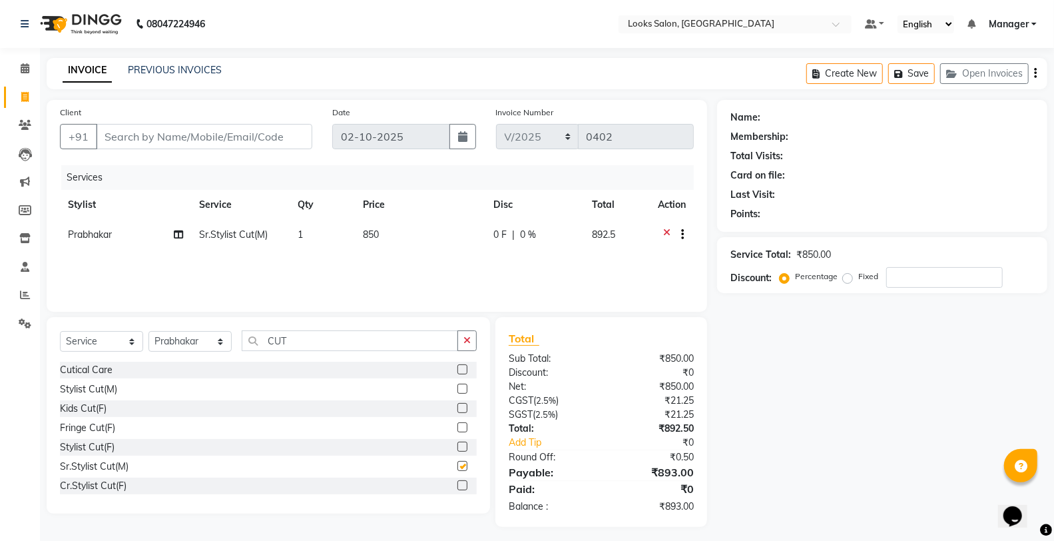
checkbox input "false"
click at [468, 338] on icon "button" at bounding box center [467, 340] width 7 height 9
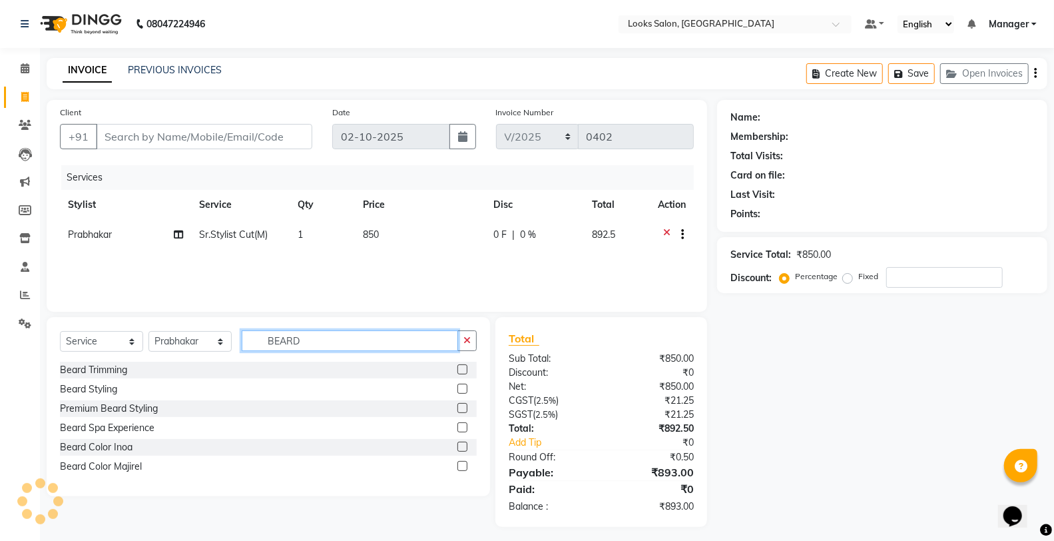
type input "BEARD"
click at [460, 368] on label at bounding box center [463, 369] width 10 height 10
click at [460, 368] on input "checkbox" at bounding box center [462, 370] width 9 height 9
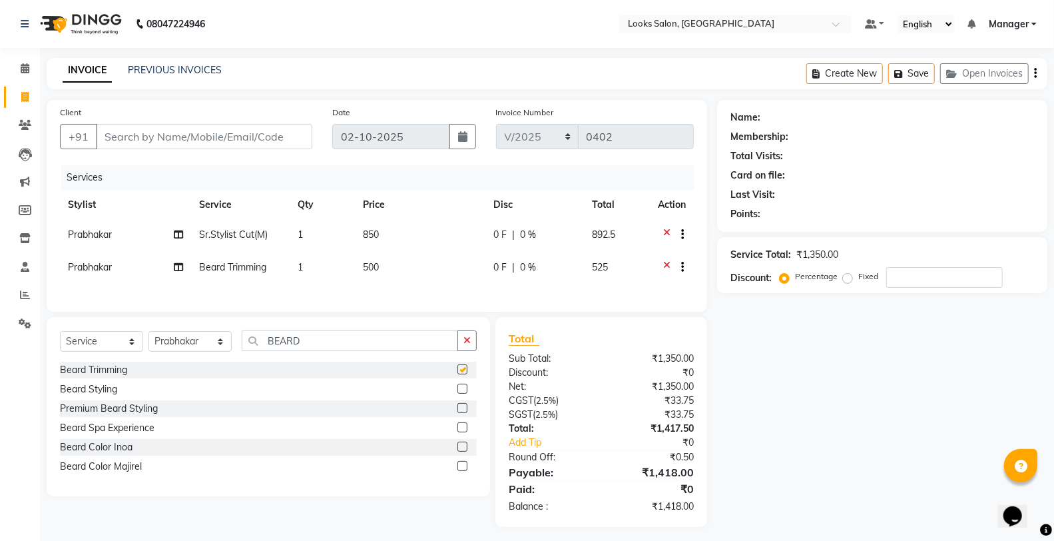
checkbox input "false"
click at [194, 350] on select "Select Stylist Aafreen Chandar_pdct Counter_Sales Damini_Mgr Kavita Kawal_Mgr M…" at bounding box center [190, 341] width 83 height 21
select select "75826"
click at [149, 340] on select "Select Stylist Aafreen Chandar_pdct Counter_Sales Damini_Mgr Kavita Kawal_Mgr M…" at bounding box center [190, 341] width 83 height 21
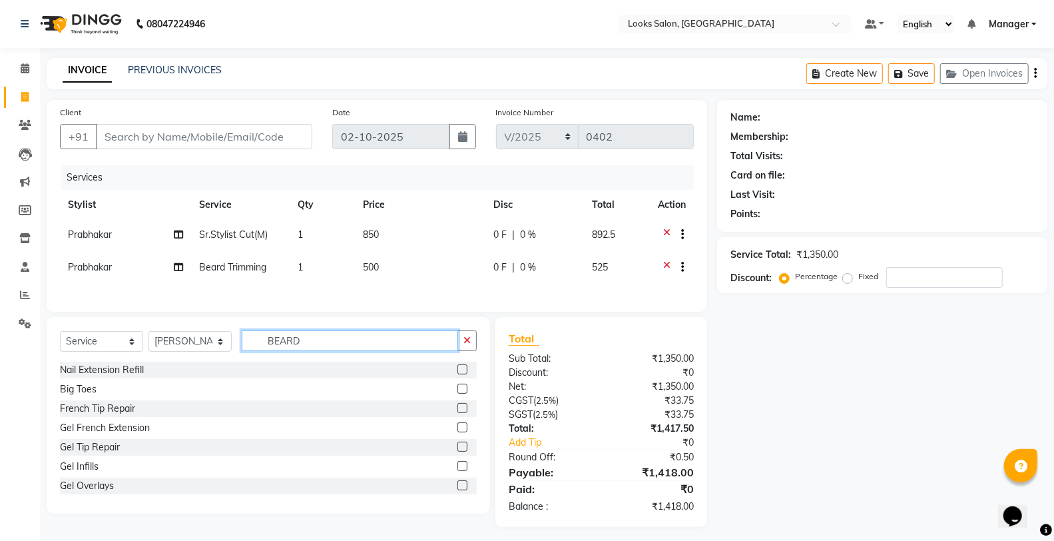
drag, startPoint x: 322, startPoint y: 347, endPoint x: 336, endPoint y: 354, distance: 14.9
click at [325, 348] on input "BEARD" at bounding box center [350, 340] width 216 height 21
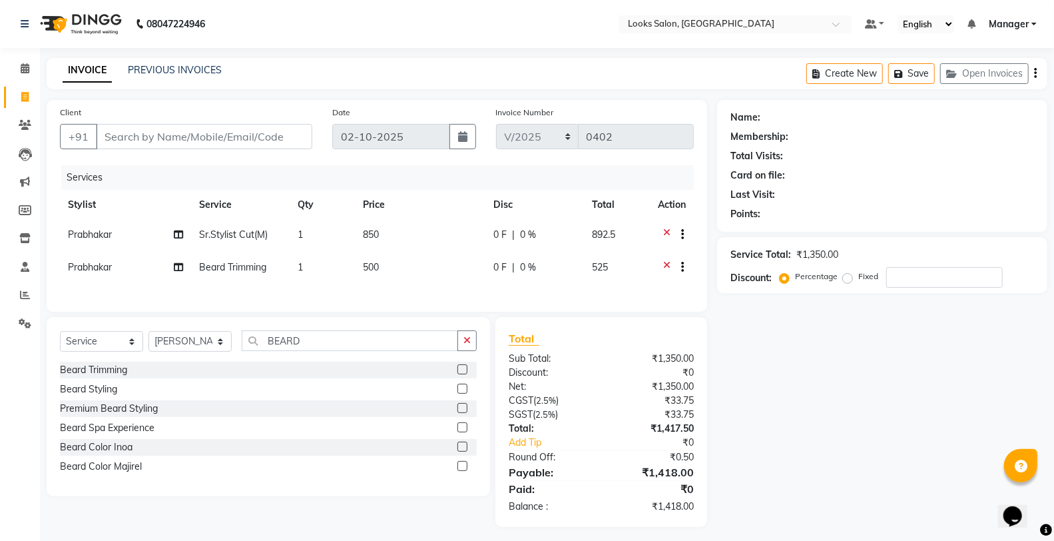
click at [464, 374] on label at bounding box center [463, 369] width 10 height 10
click at [464, 374] on input "checkbox" at bounding box center [462, 370] width 9 height 9
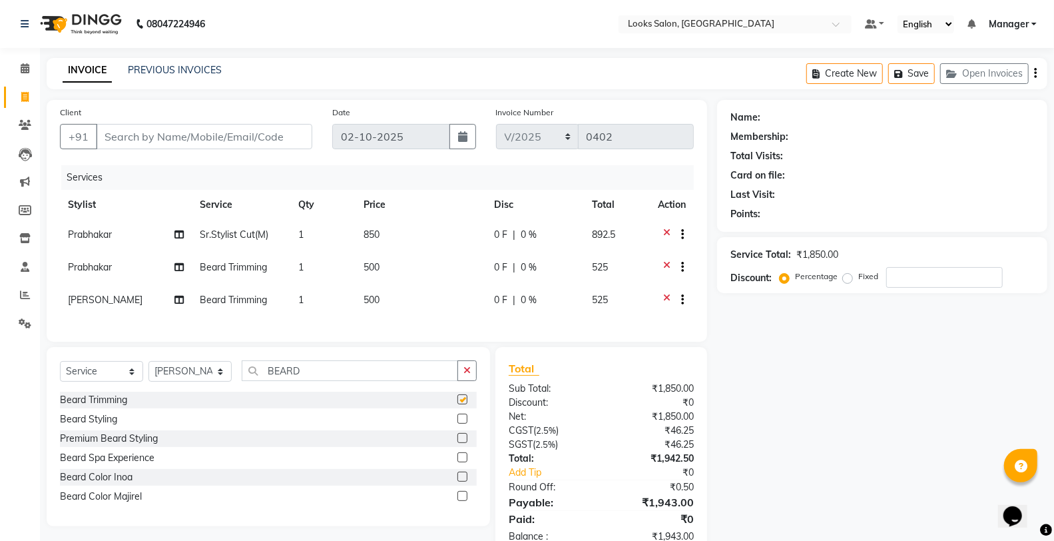
checkbox input "false"
click at [470, 374] on button "button" at bounding box center [467, 370] width 19 height 21
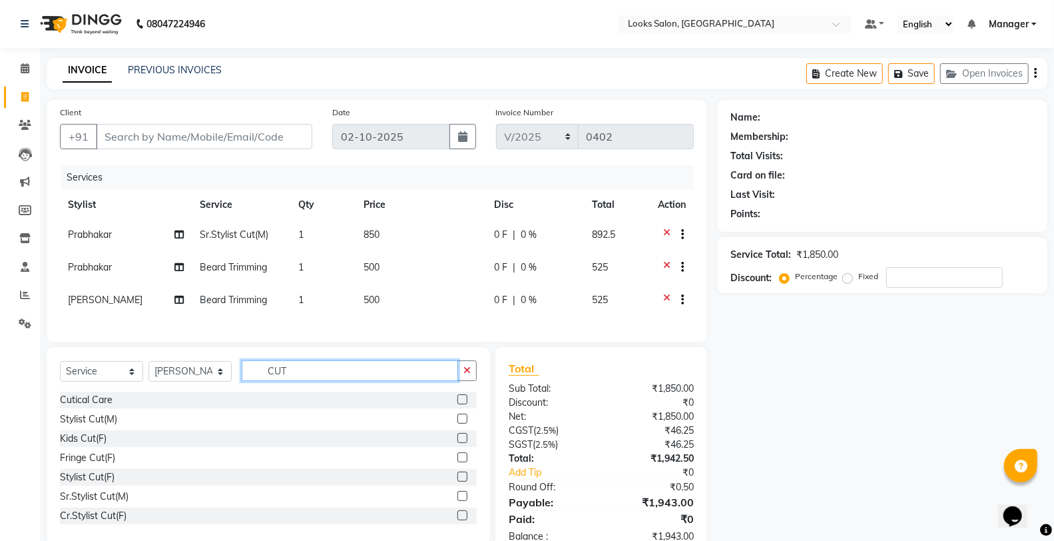
type input "CUT"
click at [458, 501] on label at bounding box center [463, 496] width 10 height 10
click at [458, 501] on input "checkbox" at bounding box center [462, 496] width 9 height 9
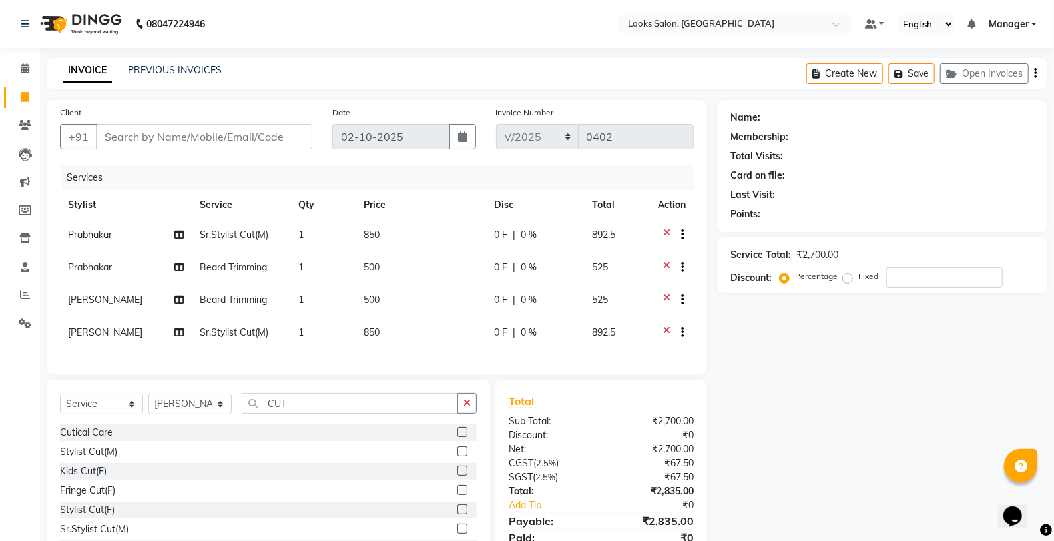
checkbox input "false"
click at [401, 282] on td "500" at bounding box center [421, 268] width 131 height 33
select select "76844"
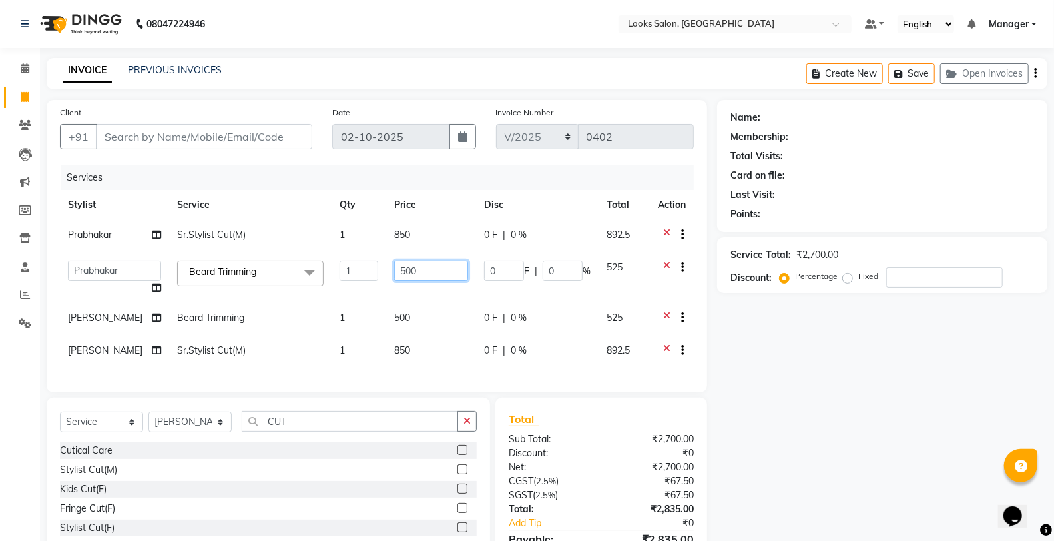
click at [410, 270] on input "500" at bounding box center [431, 270] width 74 height 21
type input "5"
type input "350"
click at [412, 322] on tbody "Prabhakar Sr.Stylist Cut(M) 1 850 0 F | 0 % 892.5 Aafreen Chandar_pdct Counter_…" at bounding box center [377, 294] width 634 height 149
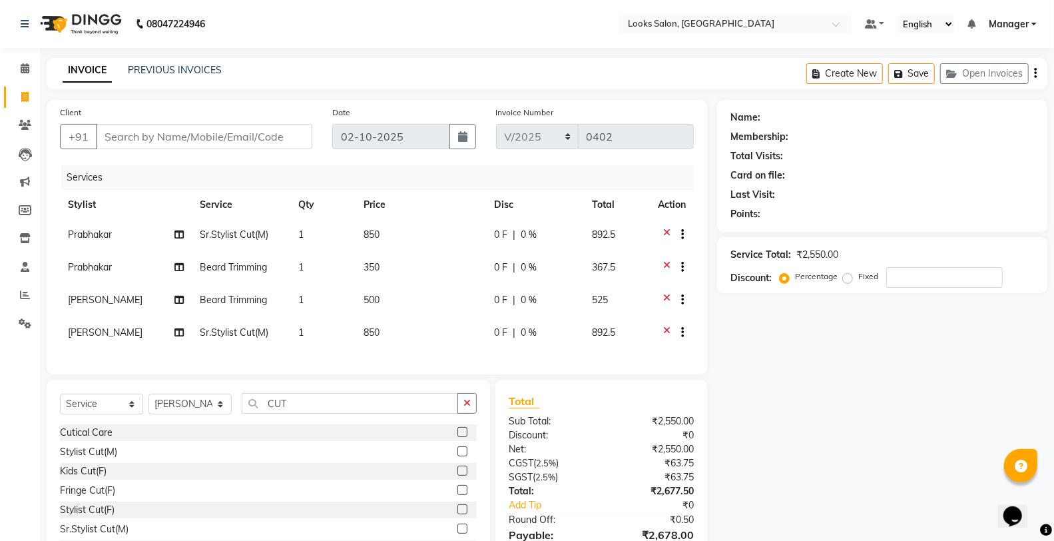
click at [407, 288] on td "500" at bounding box center [421, 301] width 131 height 33
select select "75826"
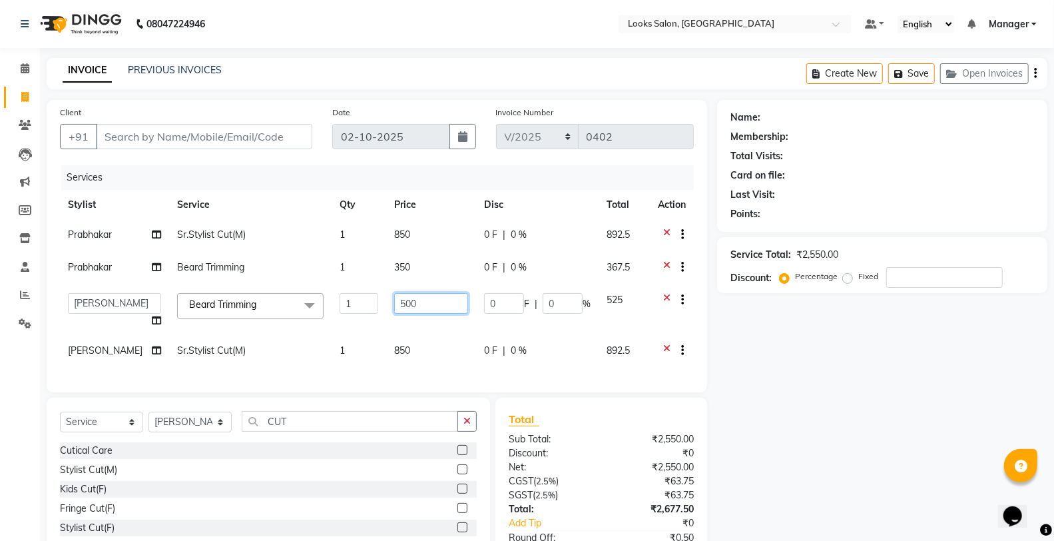
click at [406, 296] on input "500" at bounding box center [431, 303] width 74 height 21
type input "5"
type input "350"
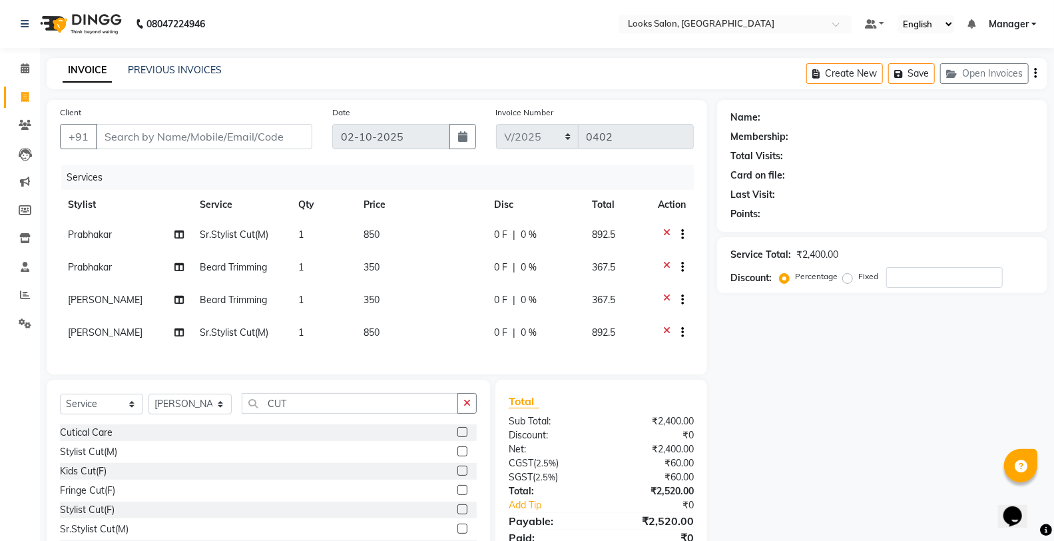
click at [806, 396] on div "Name: Membership: Total Visits: Card on file: Last Visit: Points: Service Total…" at bounding box center [887, 338] width 340 height 476
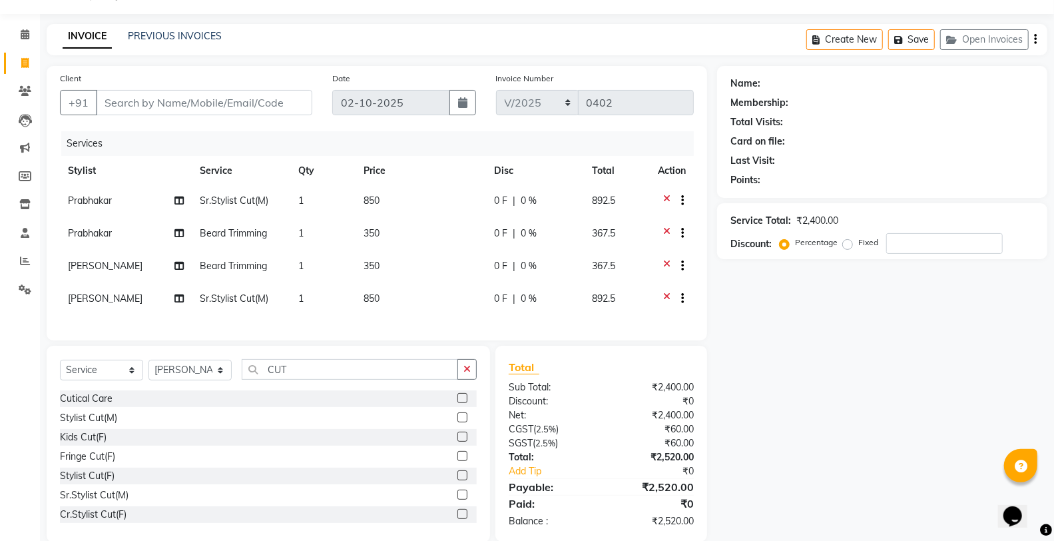
scroll to position [67, 0]
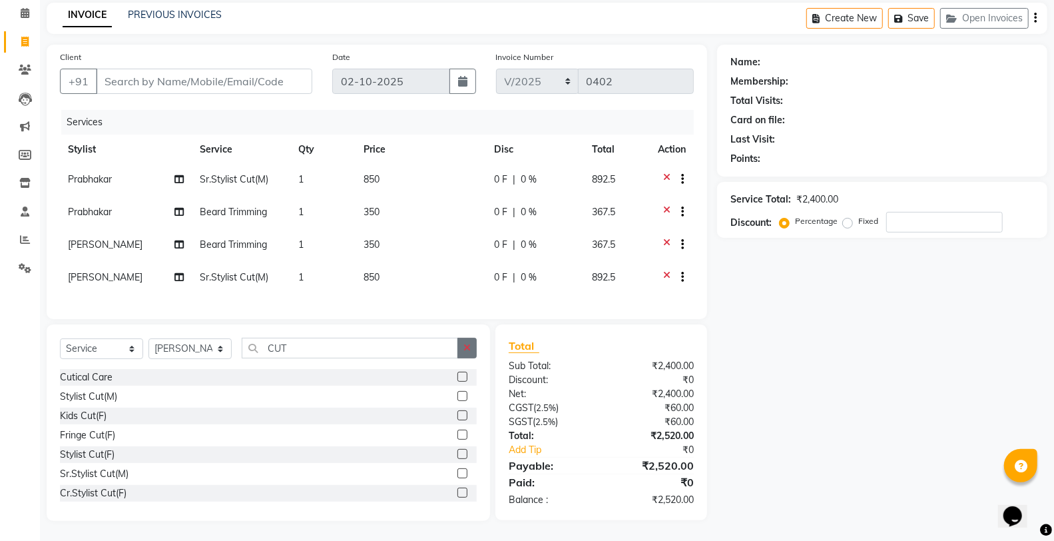
click at [475, 343] on button "button" at bounding box center [467, 348] width 19 height 21
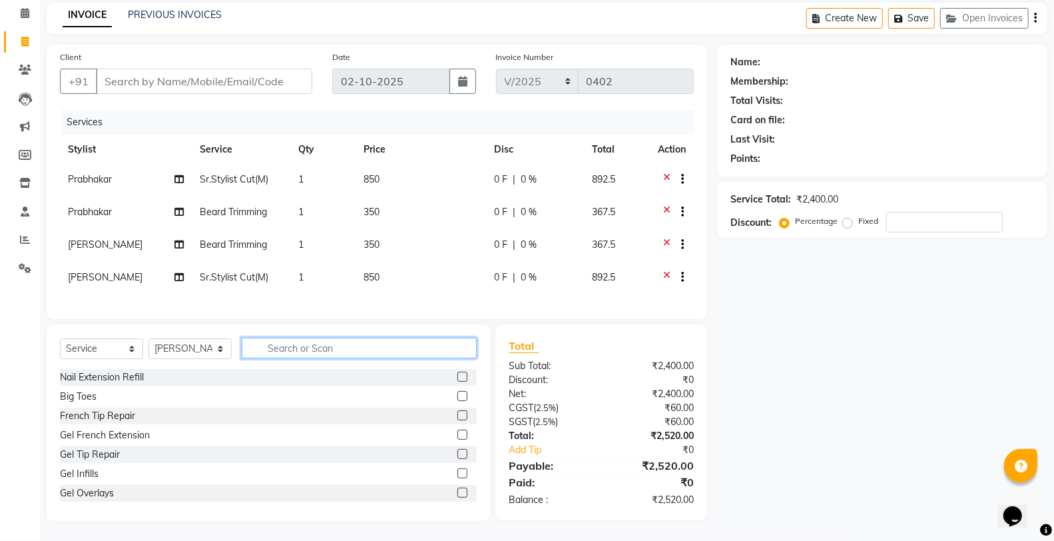
click at [356, 346] on input "text" at bounding box center [359, 348] width 235 height 21
click at [196, 351] on select "Select Stylist Aafreen Chandar_pdct Counter_Sales Damini_Mgr Kavita Kawal_Mgr M…" at bounding box center [190, 348] width 83 height 21
select select "75840"
click at [149, 338] on select "Select Stylist Aafreen Chandar_pdct Counter_Sales Damini_Mgr Kavita Kawal_Mgr M…" at bounding box center [190, 348] width 83 height 21
click at [305, 345] on input "text" at bounding box center [359, 348] width 235 height 21
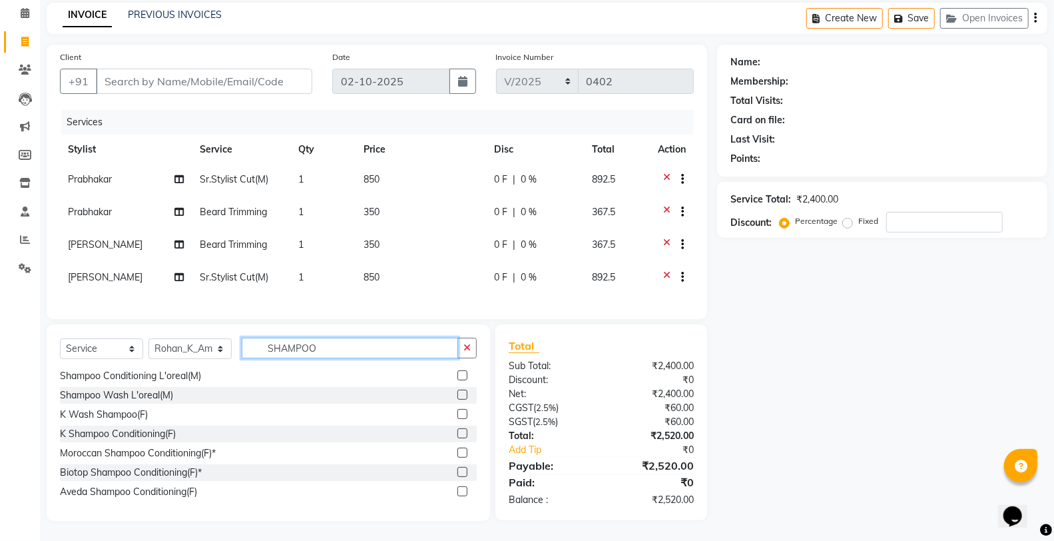
scroll to position [0, 0]
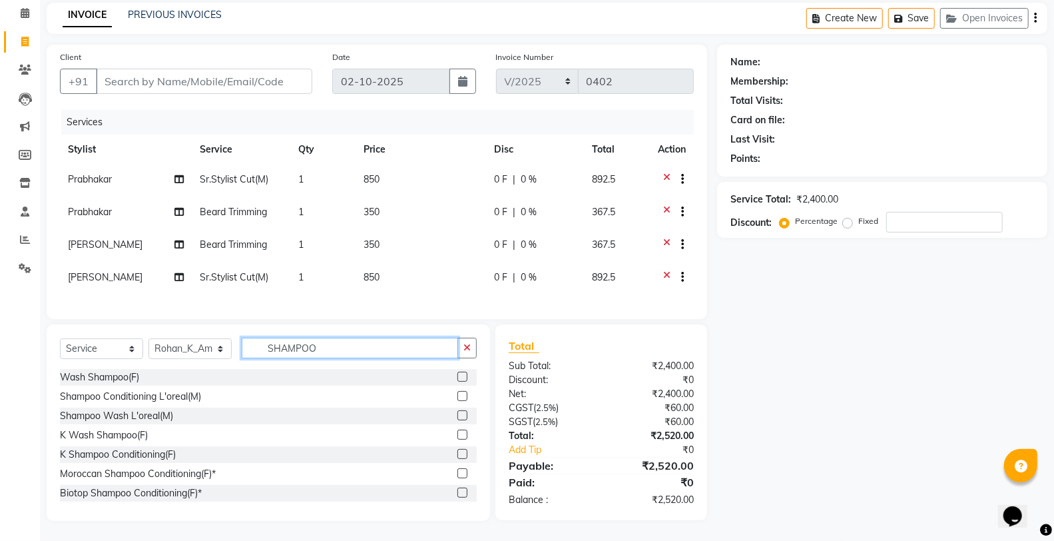
type input "SHAMPOO"
click at [458, 376] on label at bounding box center [463, 377] width 10 height 10
click at [458, 376] on input "checkbox" at bounding box center [462, 377] width 9 height 9
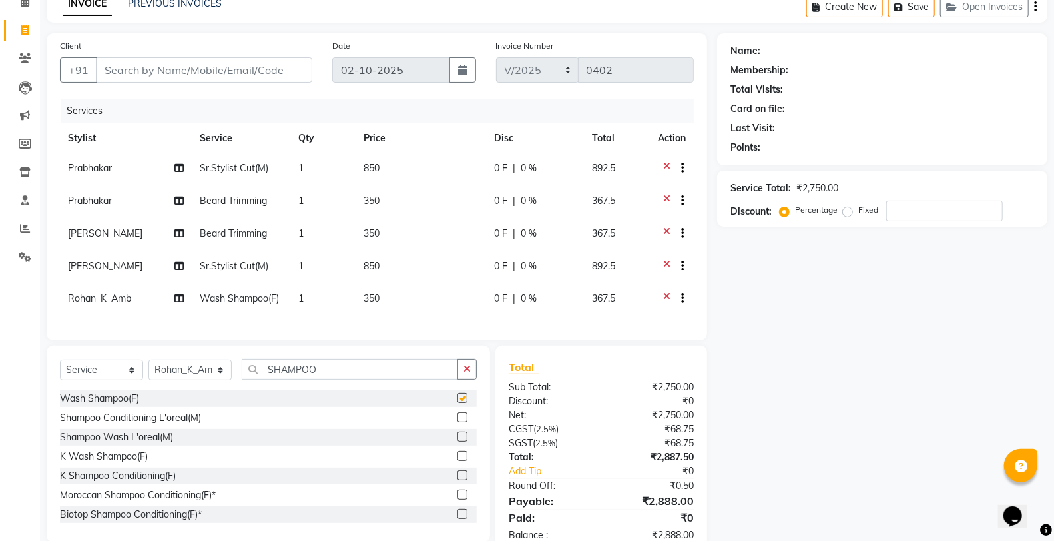
checkbox input "false"
click at [427, 300] on td "350" at bounding box center [421, 300] width 131 height 33
select select "75840"
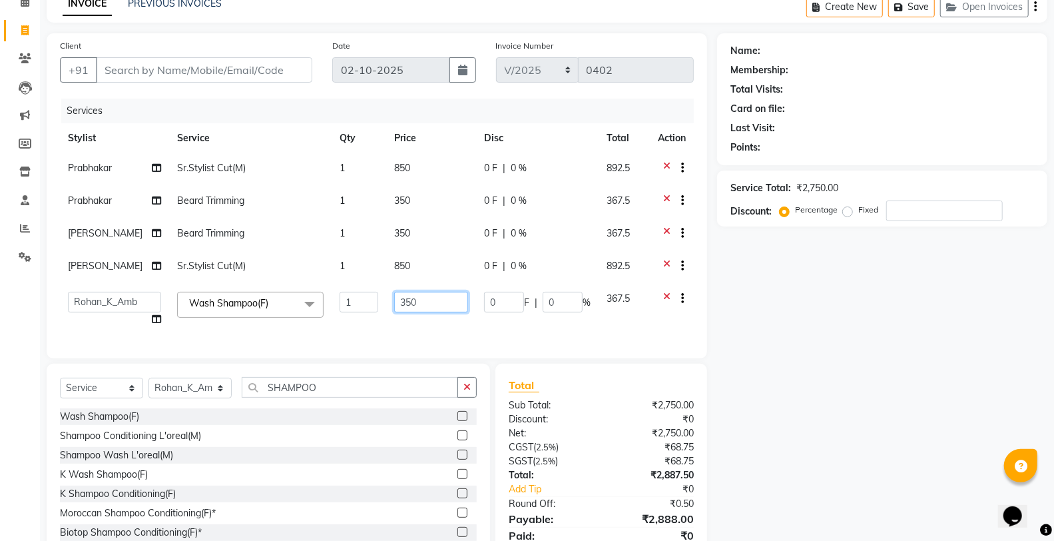
click at [427, 300] on input "350" at bounding box center [431, 302] width 74 height 21
type input "3"
type input "200"
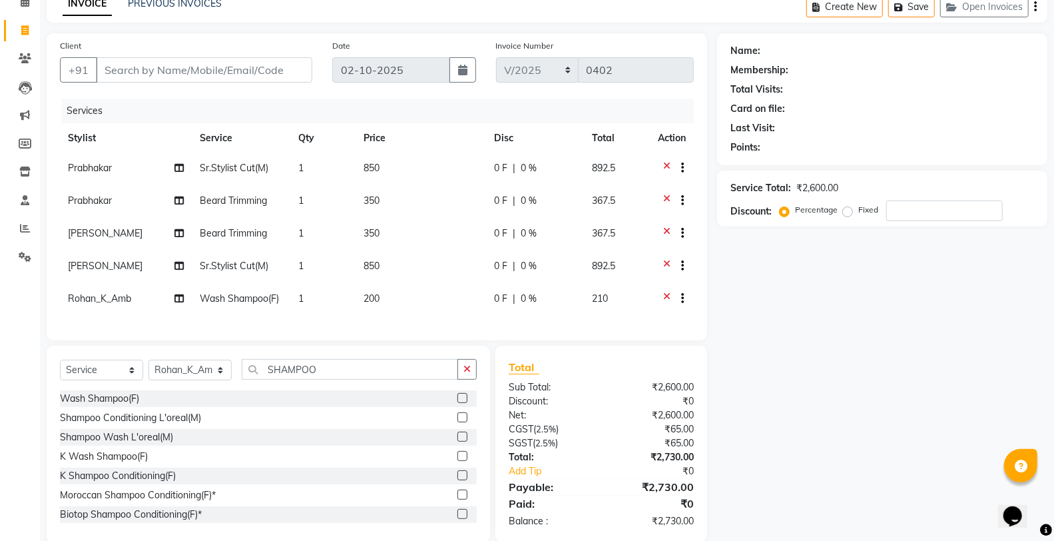
click at [735, 358] on div "Name: Membership: Total Visits: Card on file: Last Visit: Points: Service Total…" at bounding box center [887, 287] width 340 height 509
click at [468, 374] on button "button" at bounding box center [467, 369] width 19 height 21
click at [312, 302] on td "1" at bounding box center [322, 300] width 65 height 33
select select "75840"
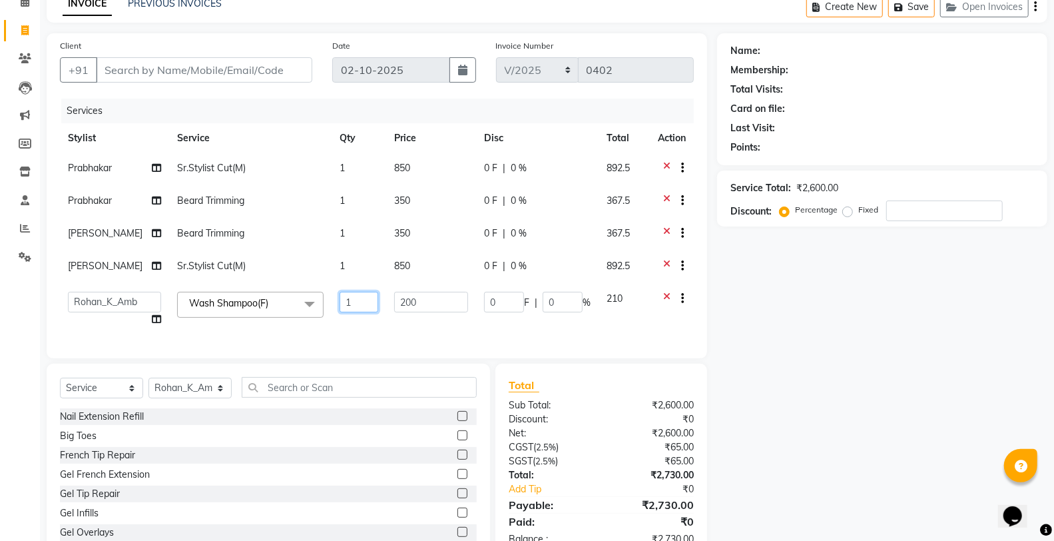
click at [354, 298] on input "1" at bounding box center [359, 302] width 39 height 21
type input "2"
drag, startPoint x: 910, startPoint y: 363, endPoint x: 900, endPoint y: 373, distance: 14.1
click at [906, 365] on div "Name: Membership: Total Visits: Card on file: Last Visit: Points: Service Total…" at bounding box center [887, 296] width 340 height 527
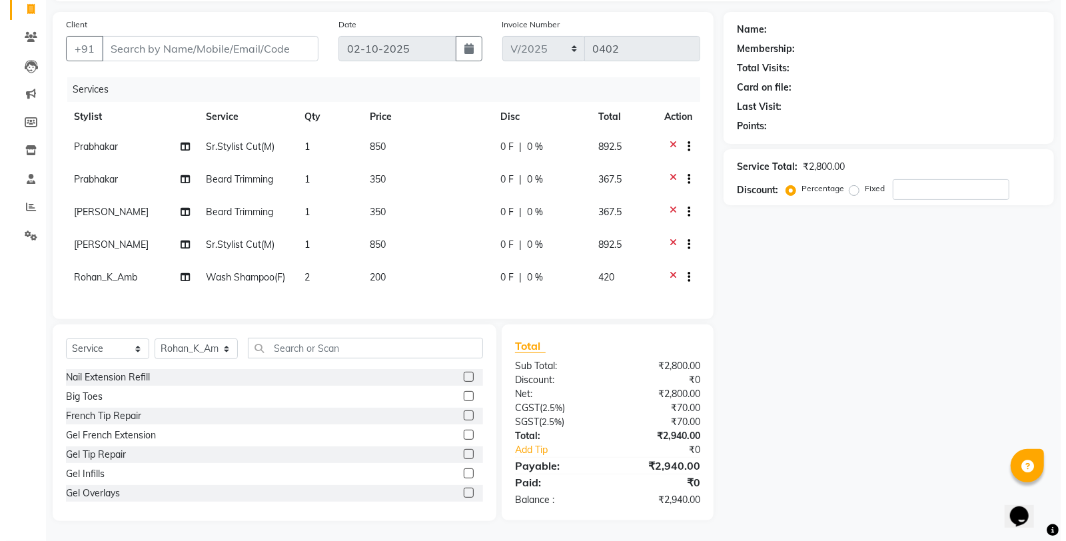
scroll to position [99, 0]
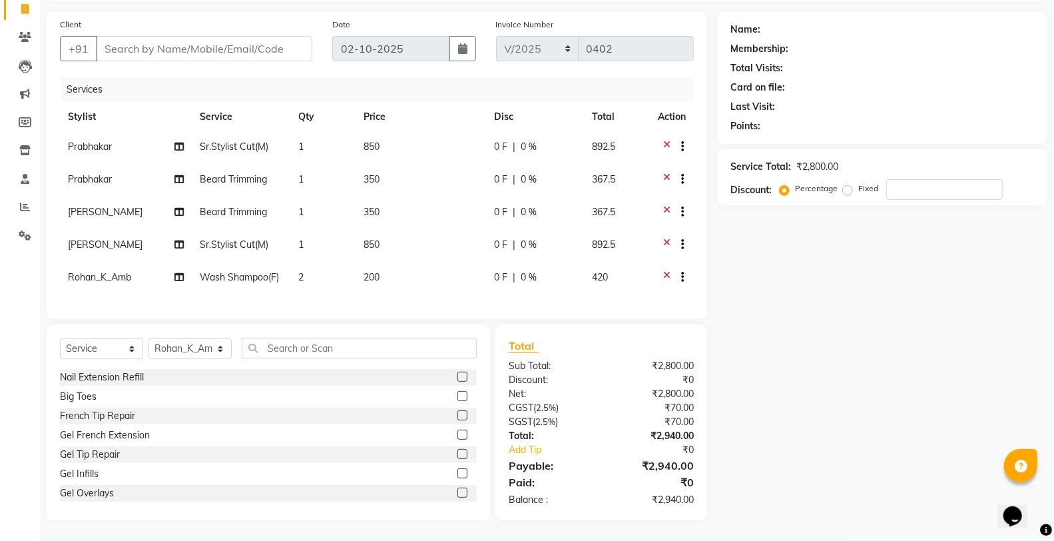
click at [793, 334] on div "Name: Membership: Total Visits: Card on file: Last Visit: Points: Service Total…" at bounding box center [887, 266] width 340 height 509
click at [148, 38] on input "Client" at bounding box center [204, 48] width 216 height 25
type input "7"
type input "0"
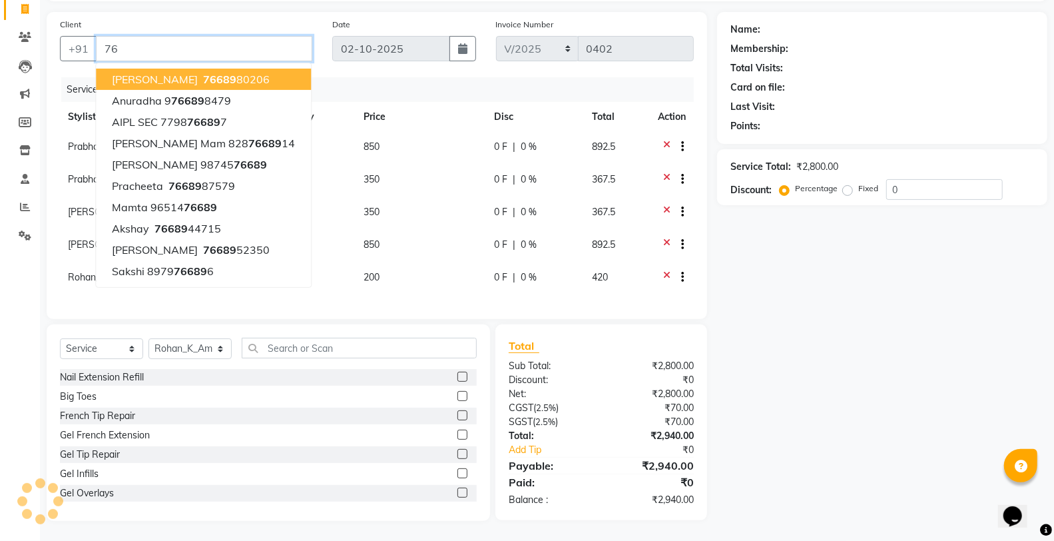
type input "7"
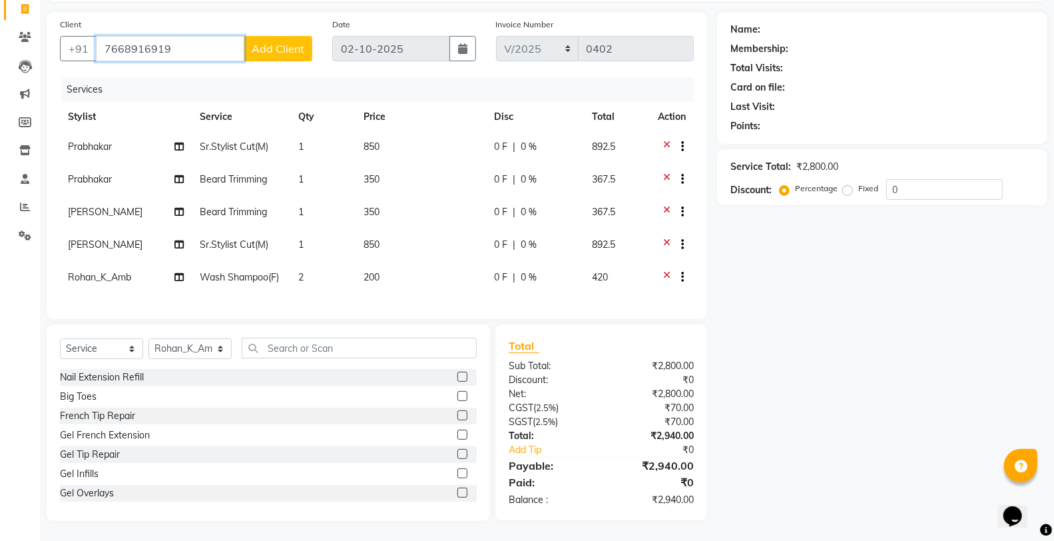
type input "7668916919"
click at [295, 43] on span "Add Client" at bounding box center [278, 48] width 53 height 13
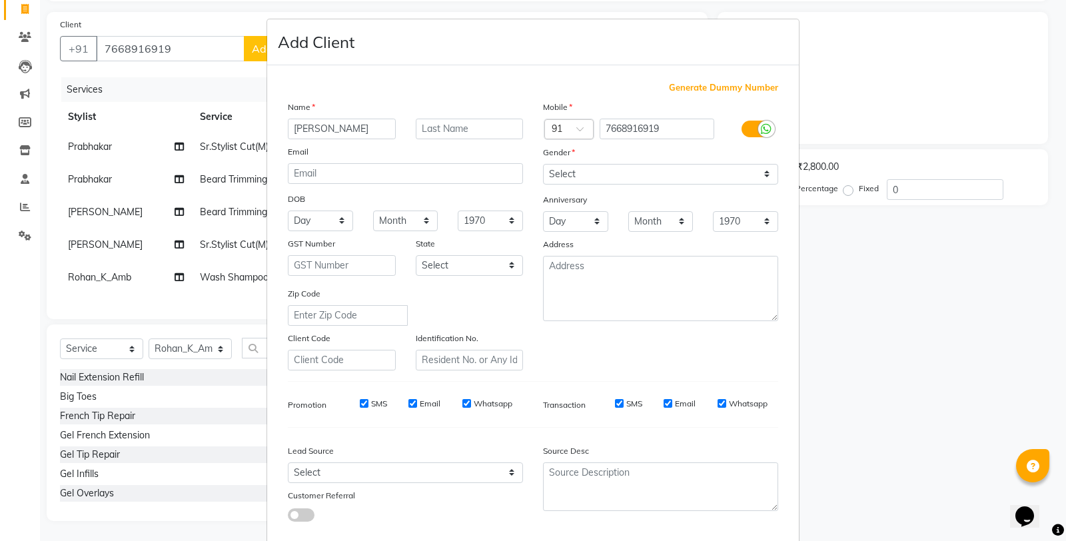
type input "BHAVYA"
click at [476, 129] on input "text" at bounding box center [470, 129] width 108 height 21
type input "KUMAR"
click at [639, 174] on select "Select Male Female Other Prefer Not To Say" at bounding box center [660, 174] width 235 height 21
select select "male"
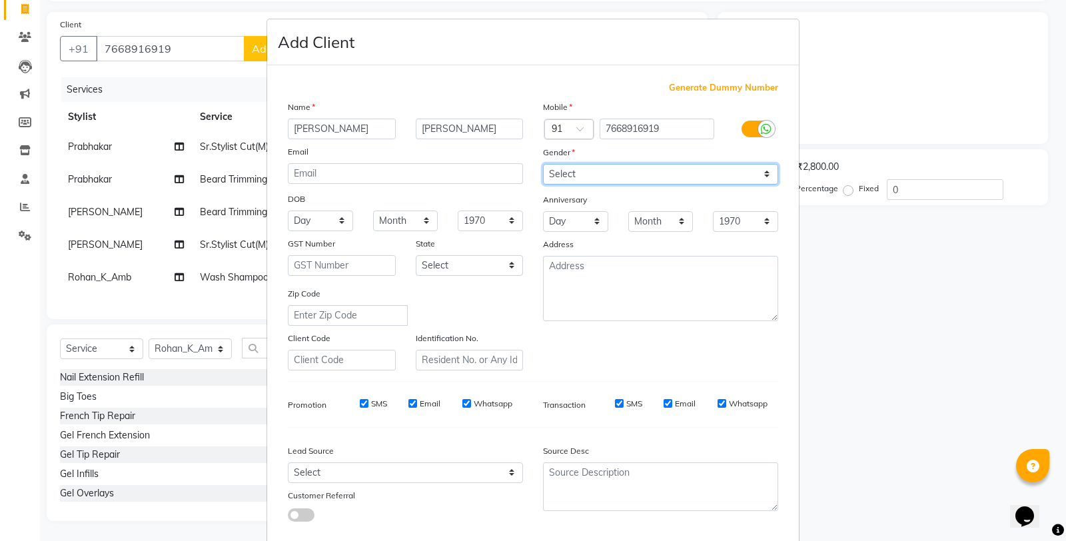
click at [543, 164] on select "Select Male Female Other Prefer Not To Say" at bounding box center [660, 174] width 235 height 21
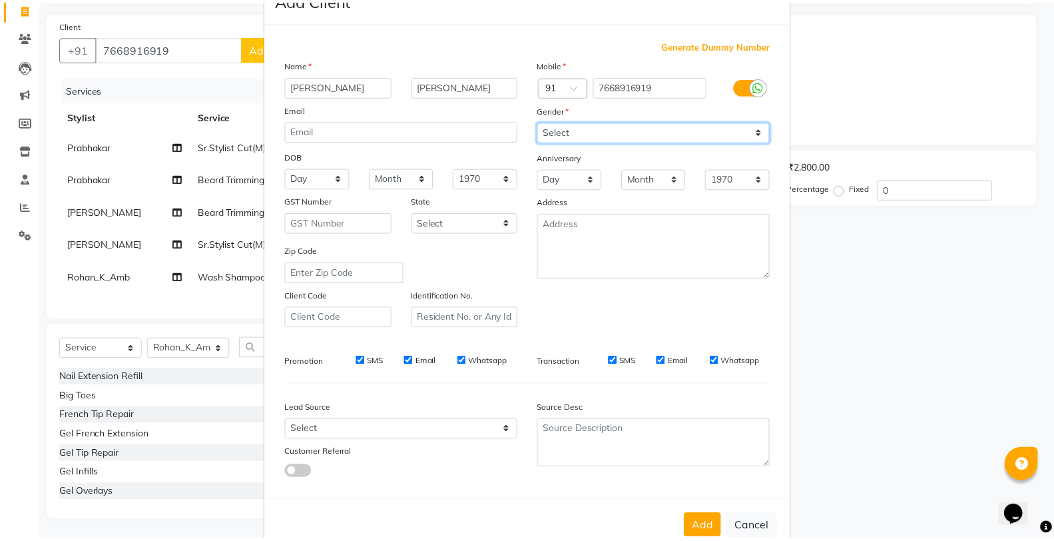
scroll to position [75, 0]
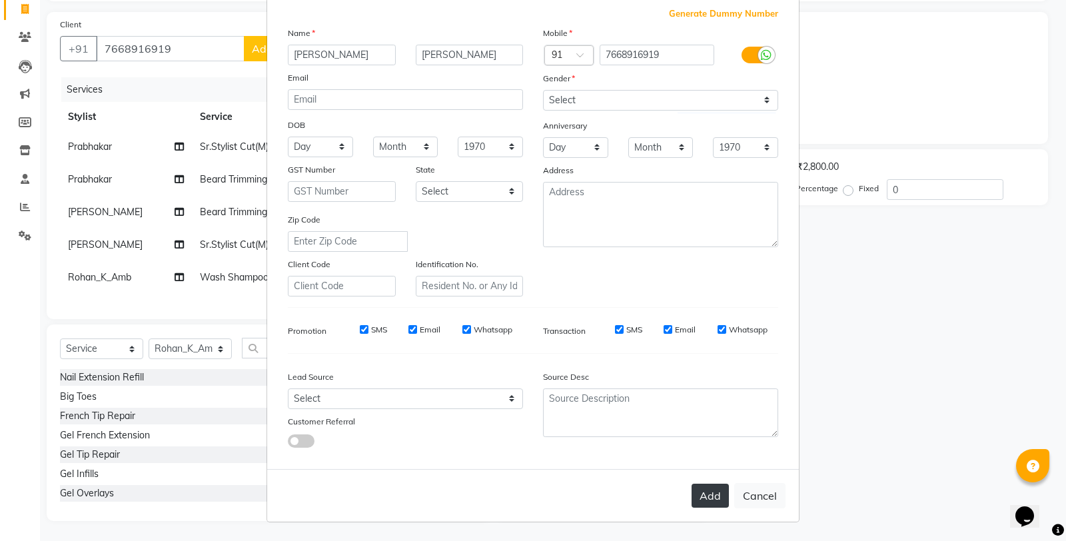
click at [702, 504] on button "Add" at bounding box center [709, 496] width 37 height 24
select select
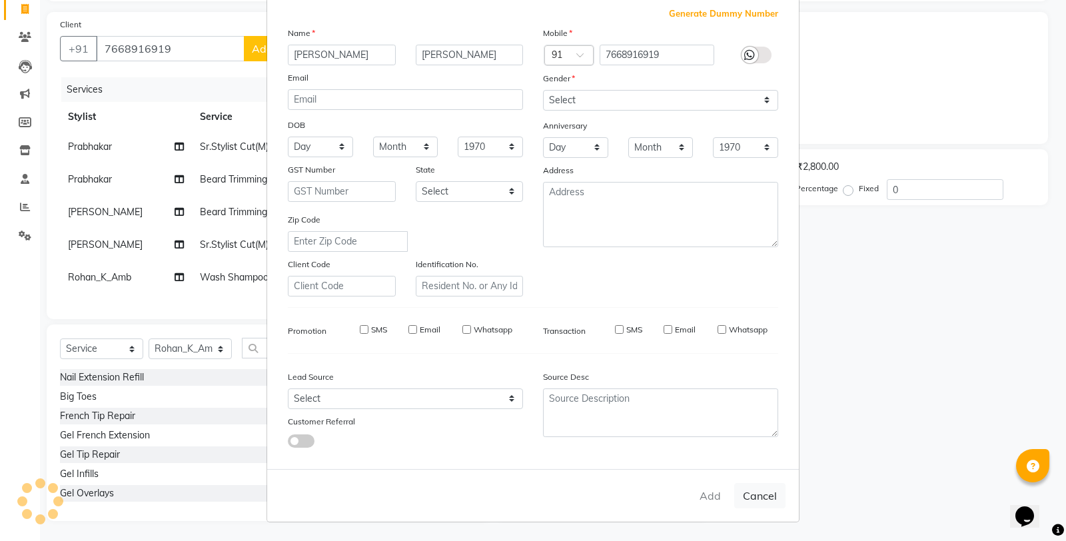
select select
checkbox input "false"
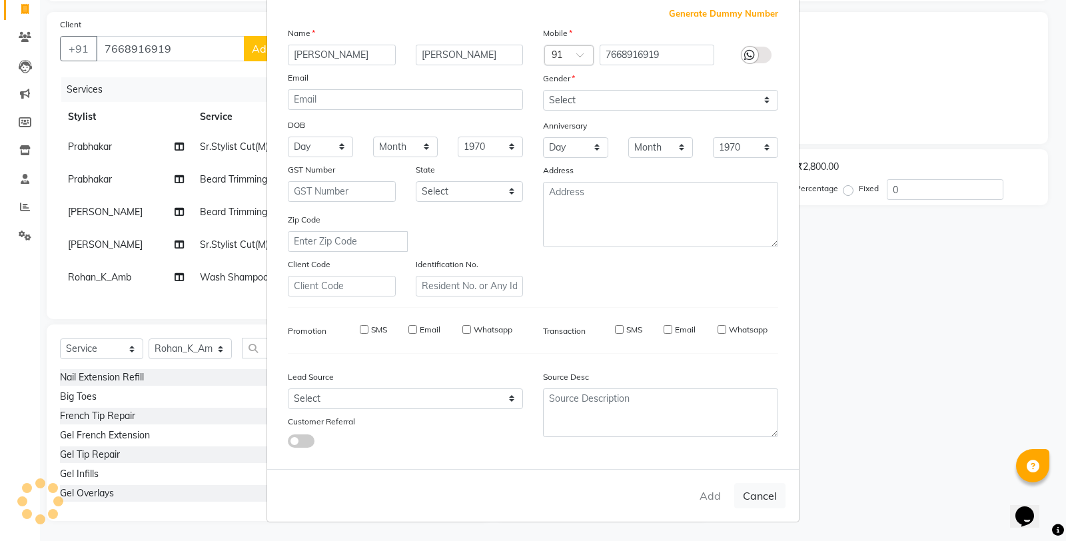
checkbox input "false"
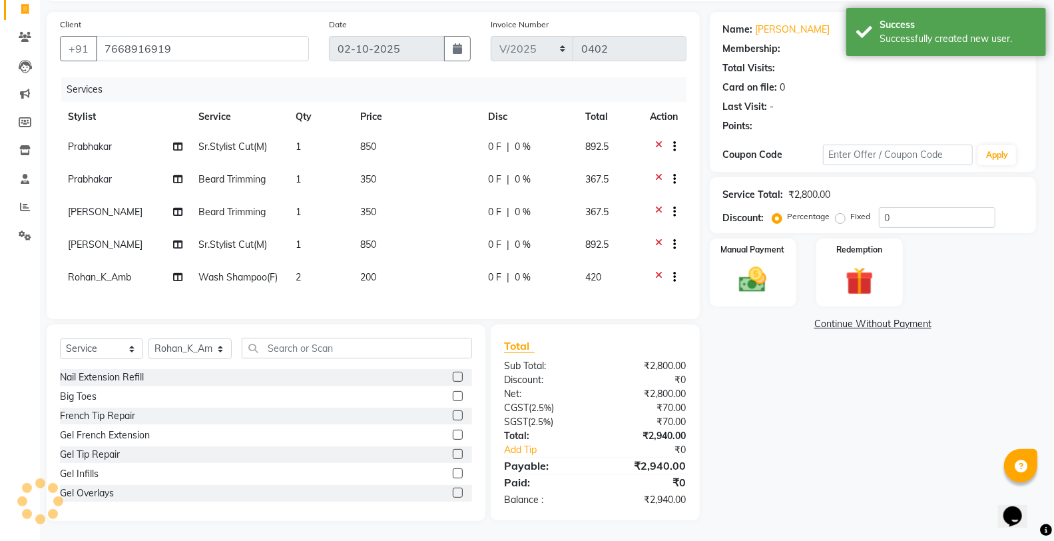
select select "1: Object"
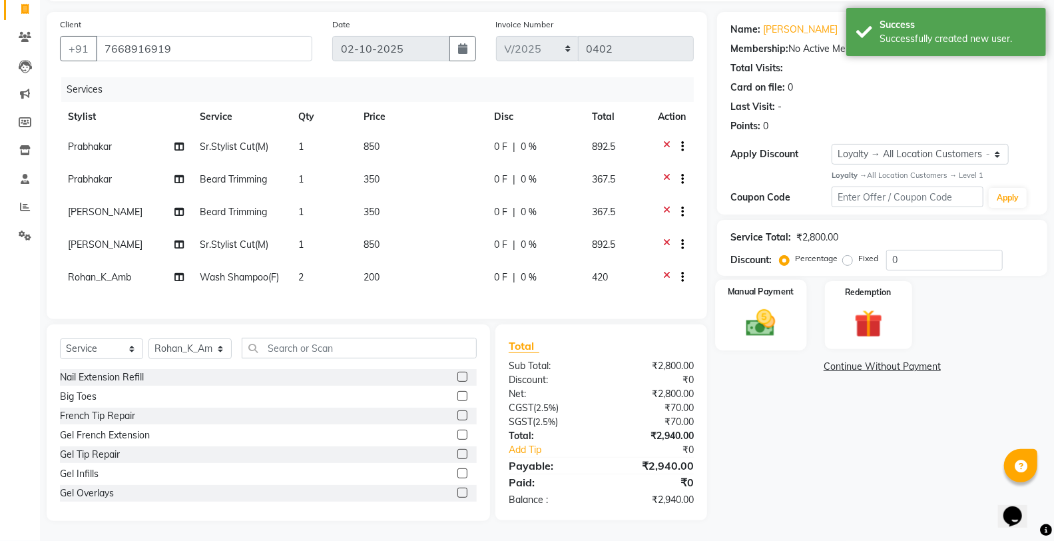
click at [761, 314] on img at bounding box center [760, 323] width 47 height 34
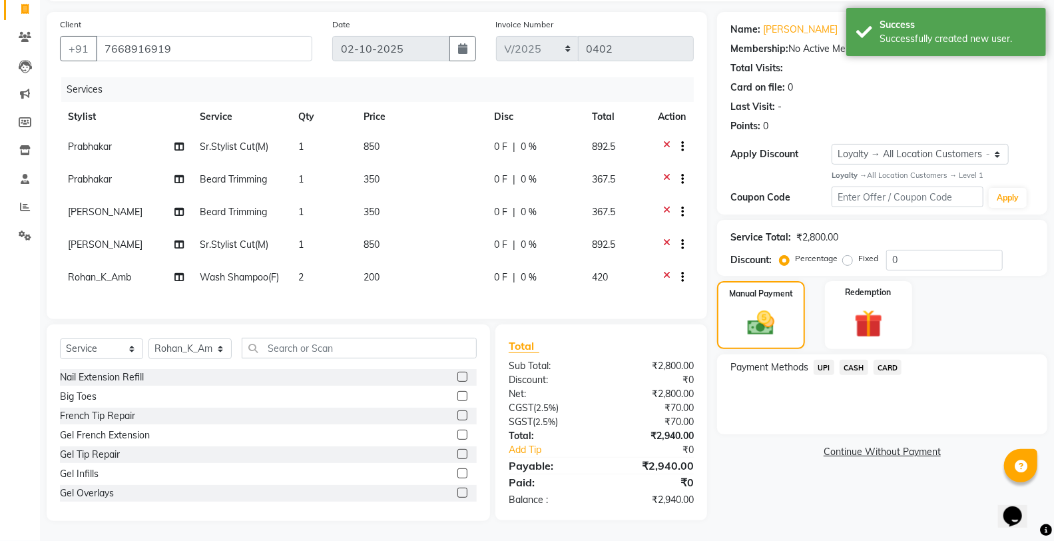
click at [825, 360] on span "UPI" at bounding box center [824, 367] width 21 height 15
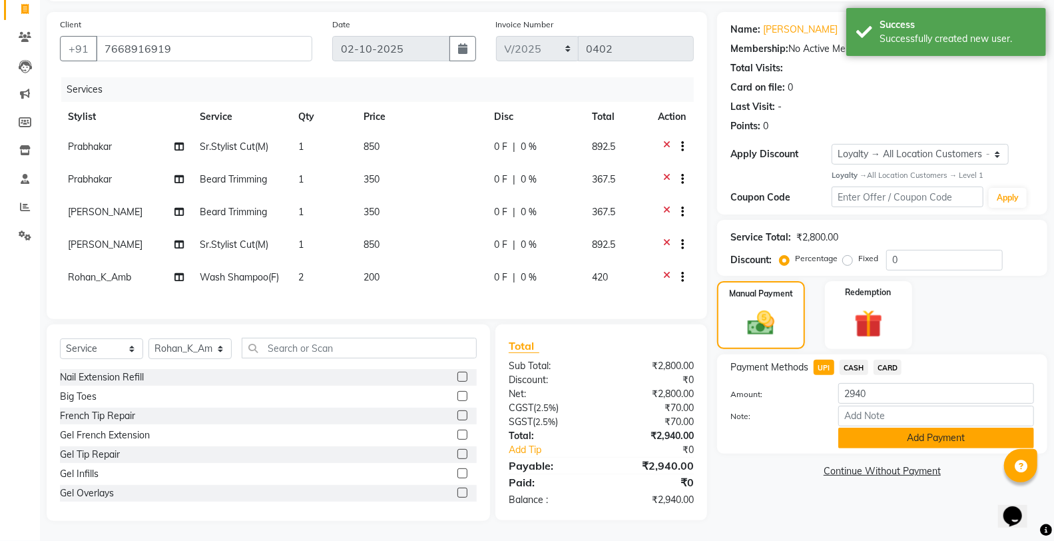
click at [870, 430] on button "Add Payment" at bounding box center [937, 438] width 196 height 21
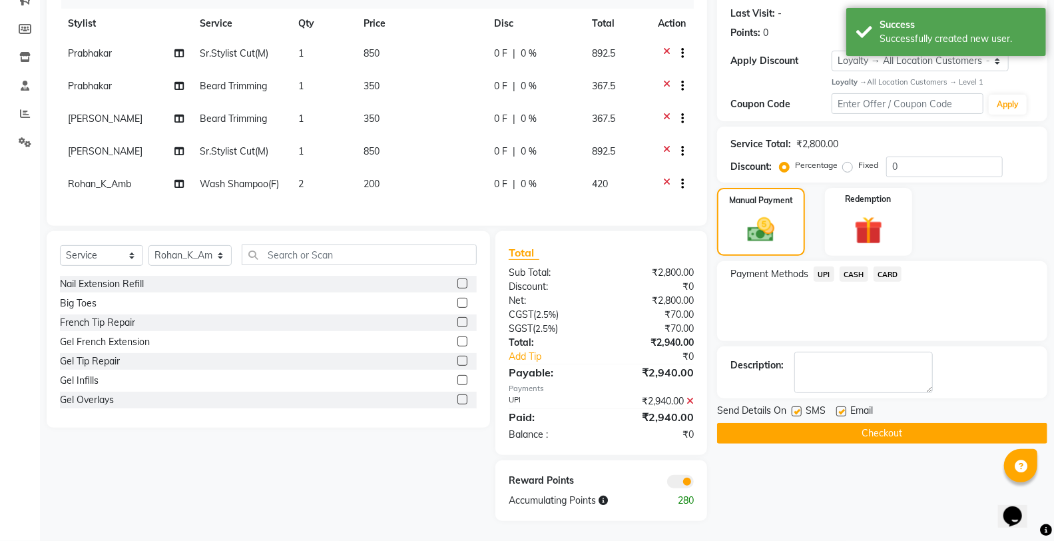
scroll to position [192, 0]
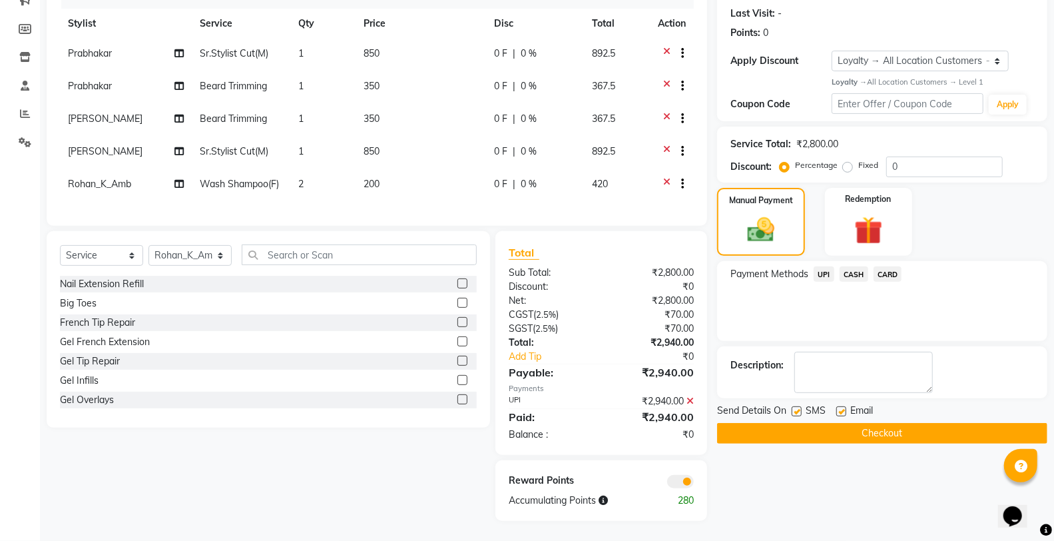
click at [808, 425] on button "Checkout" at bounding box center [882, 433] width 330 height 21
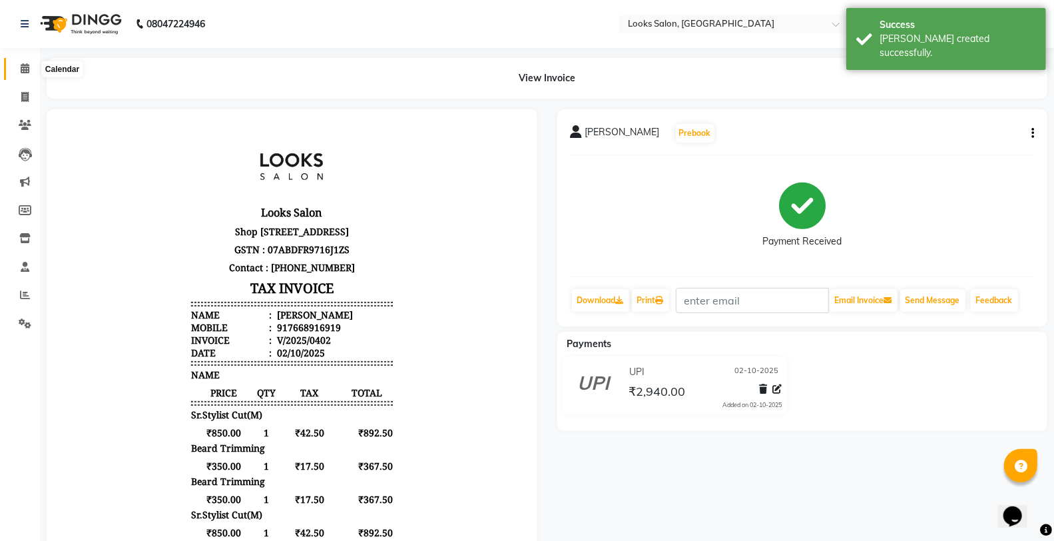
click at [21, 71] on icon at bounding box center [25, 68] width 9 height 10
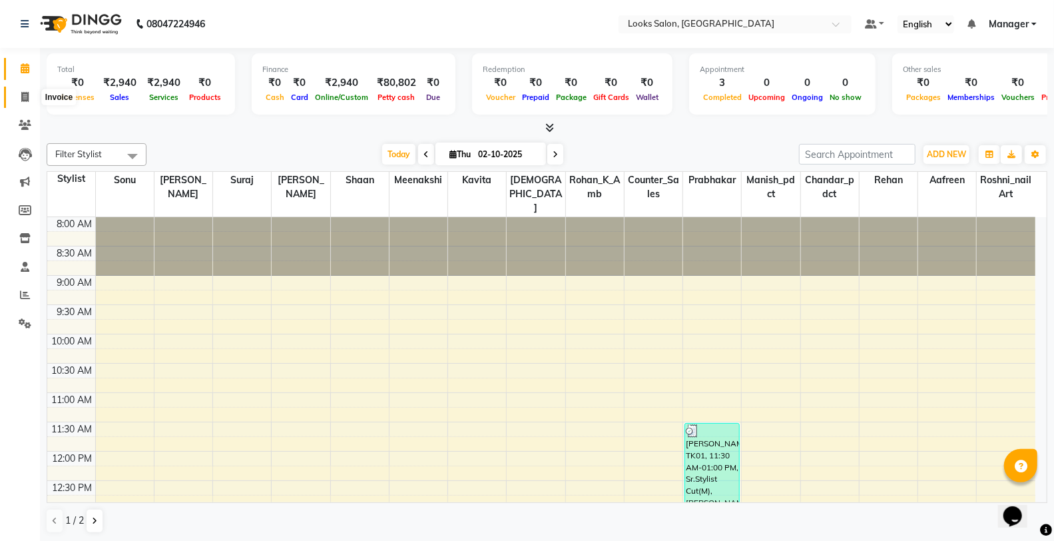
drag, startPoint x: 18, startPoint y: 101, endPoint x: 51, endPoint y: 101, distance: 32.6
click at [19, 101] on span at bounding box center [24, 97] width 23 height 15
select select "service"
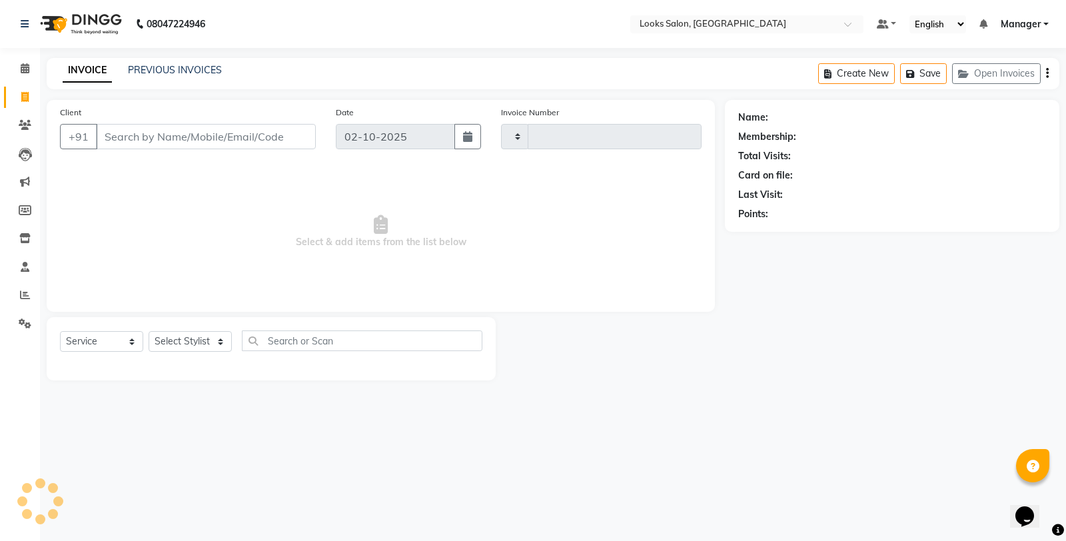
type input "0403"
select select "8126"
type input "9599916782"
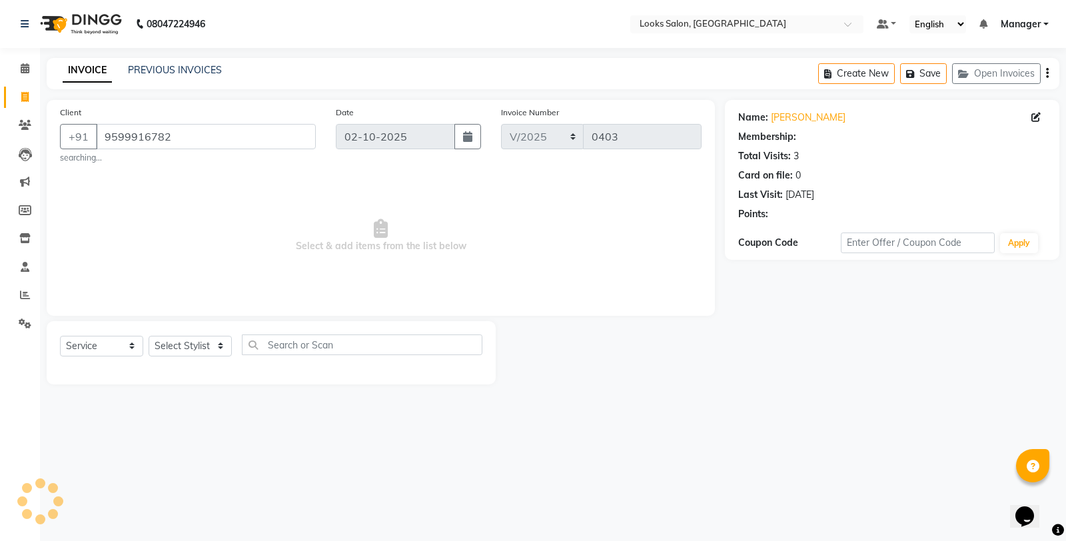
select select "1: Object"
click at [196, 349] on select "Select Stylist Aafreen Chandar_pdct Counter_Sales Damini_Mgr Kavita Kawal_Mgr M…" at bounding box center [190, 346] width 83 height 21
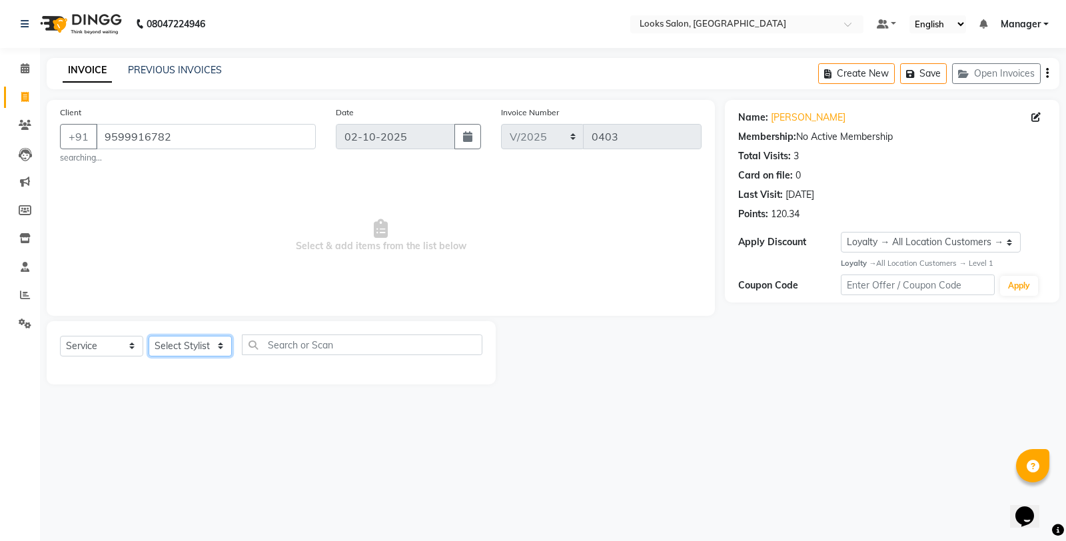
select select "75840"
click at [149, 336] on select "Select Stylist Aafreen Chandar_pdct Counter_Sales Damini_Mgr Kavita Kawal_Mgr M…" at bounding box center [190, 346] width 83 height 21
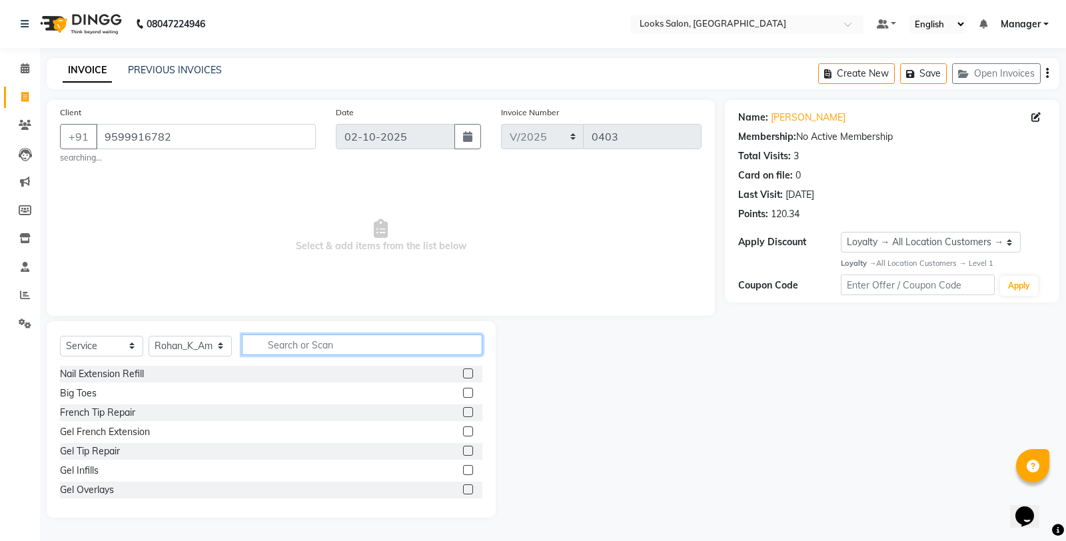
drag, startPoint x: 302, startPoint y: 336, endPoint x: 310, endPoint y: 345, distance: 12.3
click at [304, 336] on input "text" at bounding box center [362, 344] width 240 height 21
type input "C"
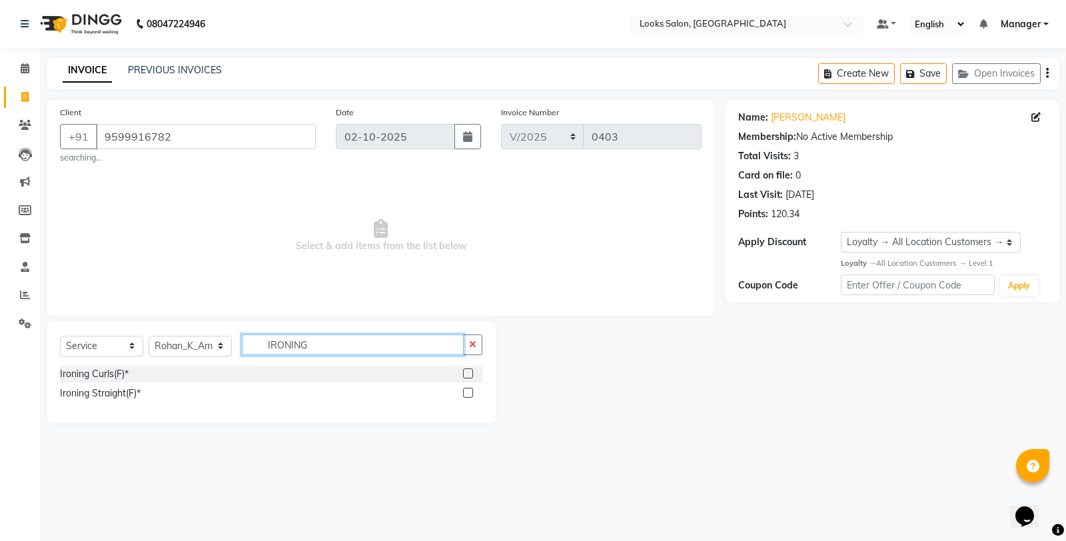
type input "IRONING"
click at [469, 393] on label at bounding box center [468, 393] width 10 height 10
click at [469, 393] on input "checkbox" at bounding box center [467, 393] width 9 height 9
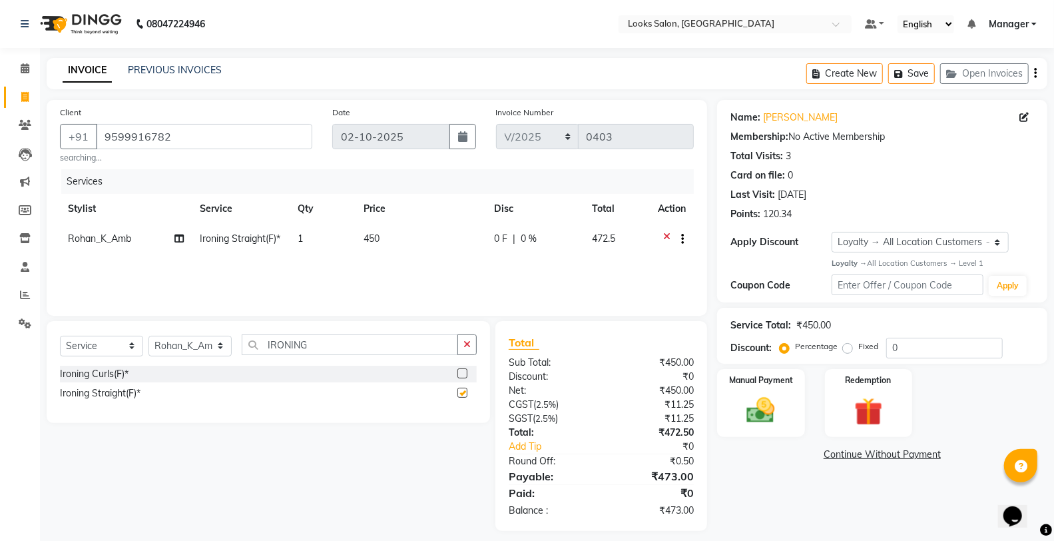
checkbox input "false"
drag, startPoint x: 437, startPoint y: 228, endPoint x: 443, endPoint y: 231, distance: 6.9
click at [443, 231] on td "450" at bounding box center [421, 240] width 131 height 33
select select "75840"
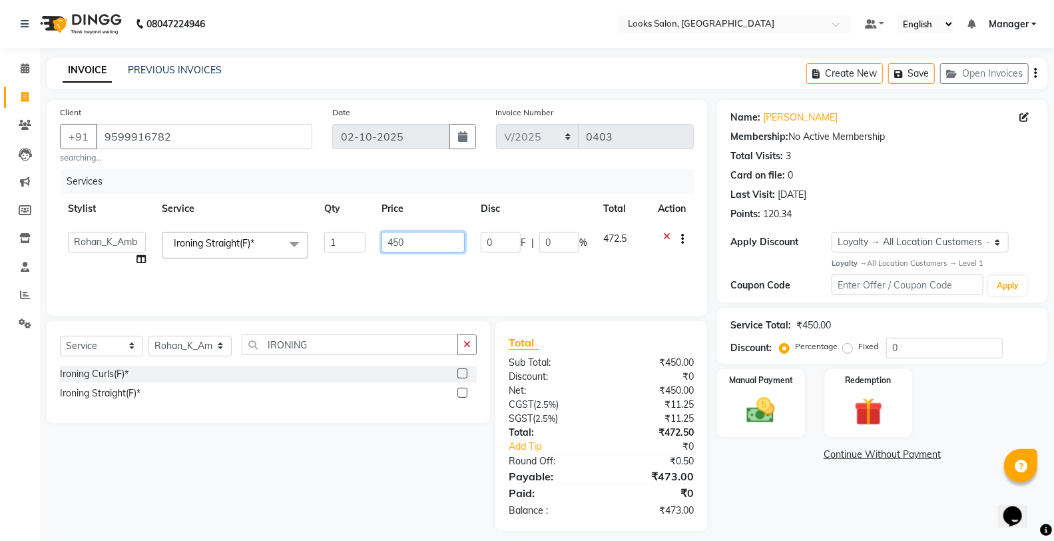
click at [445, 240] on input "450" at bounding box center [423, 242] width 83 height 21
type input "4"
type input "1000"
click at [795, 497] on div "Name: Kareena Singhal Membership: No Active Membership Total Visits: 3 Card on …" at bounding box center [897, 315] width 344 height 431
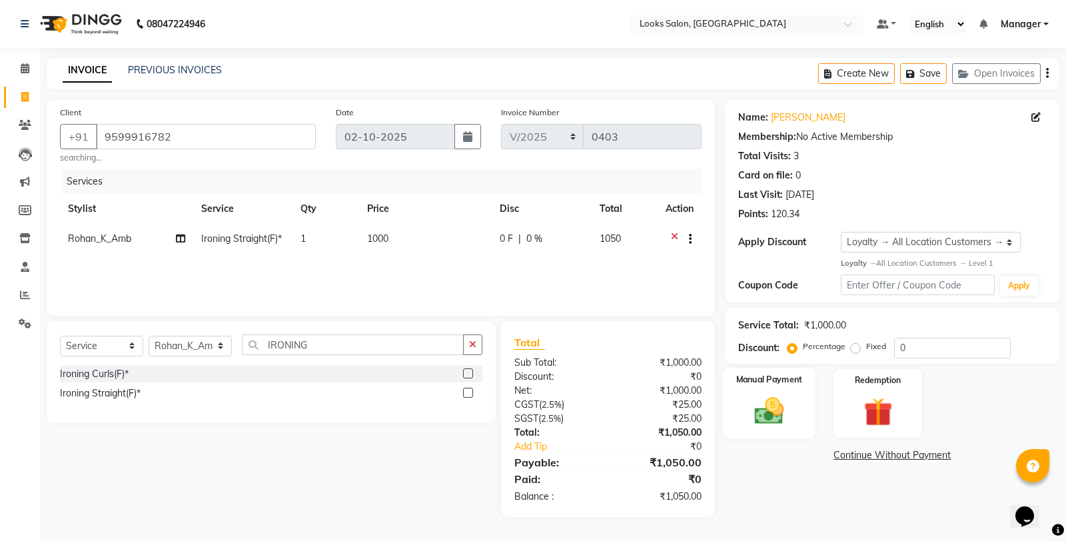
click at [787, 418] on img at bounding box center [769, 411] width 48 height 34
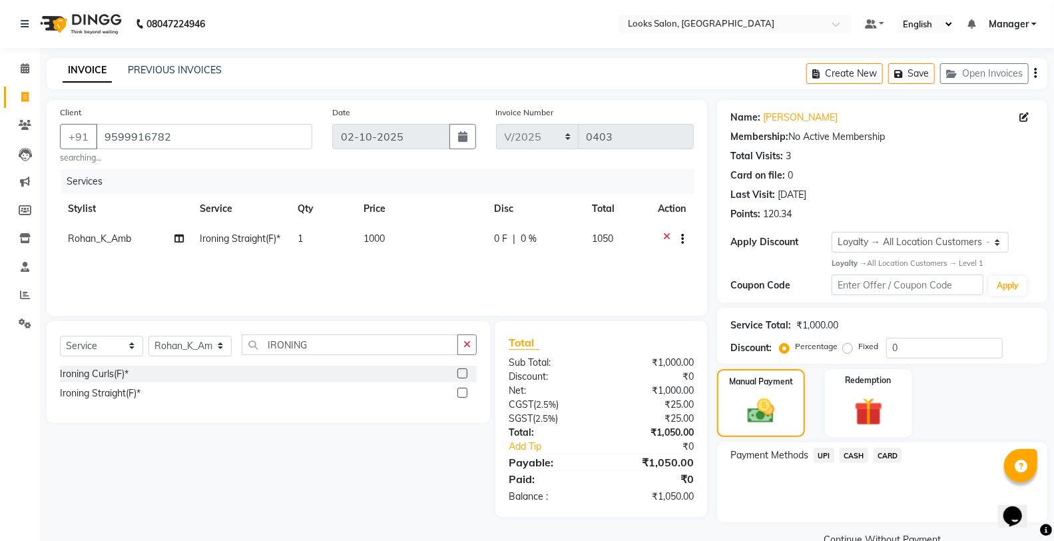
click at [822, 456] on span "UPI" at bounding box center [824, 455] width 21 height 15
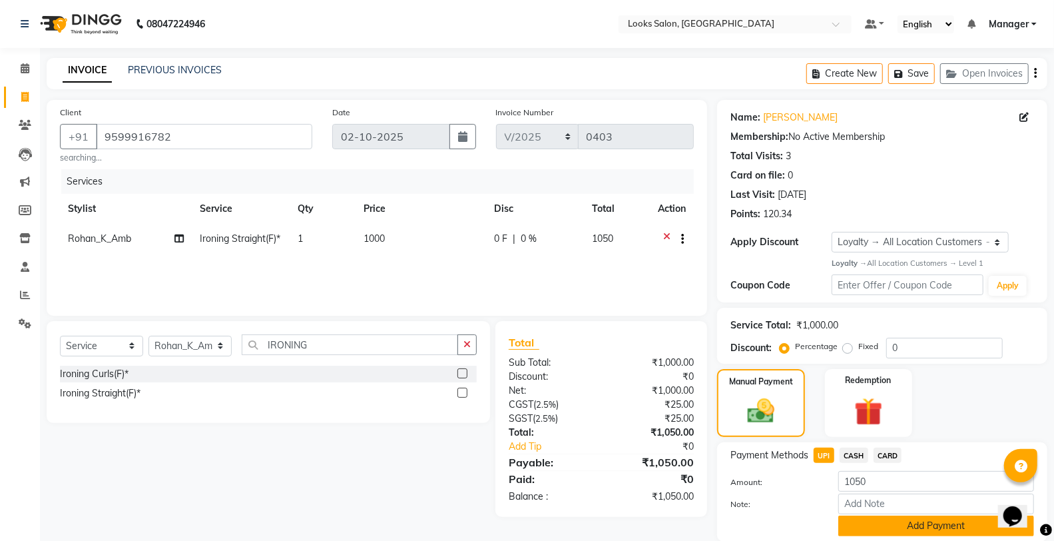
click at [890, 535] on button "Add Payment" at bounding box center [937, 525] width 196 height 21
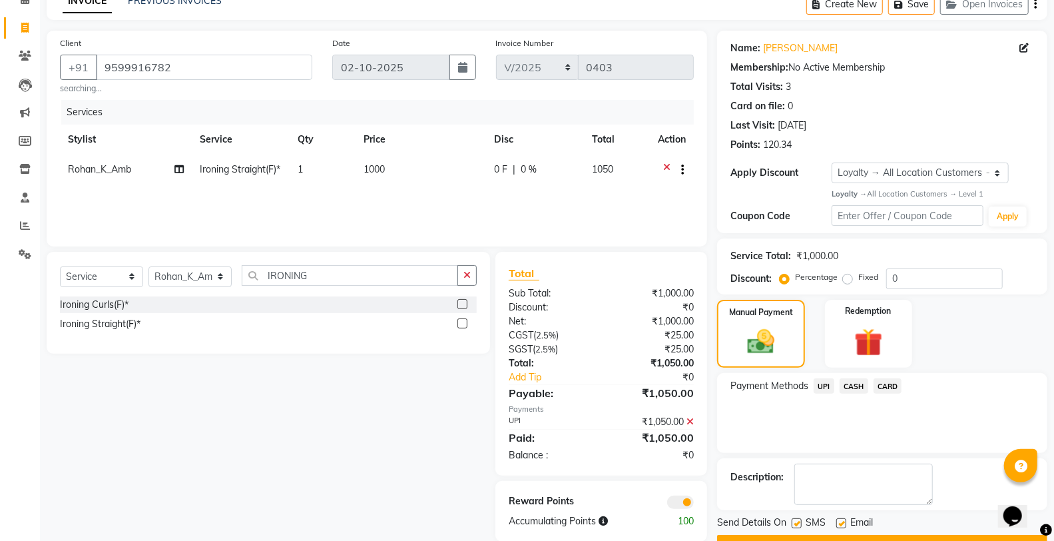
scroll to position [103, 0]
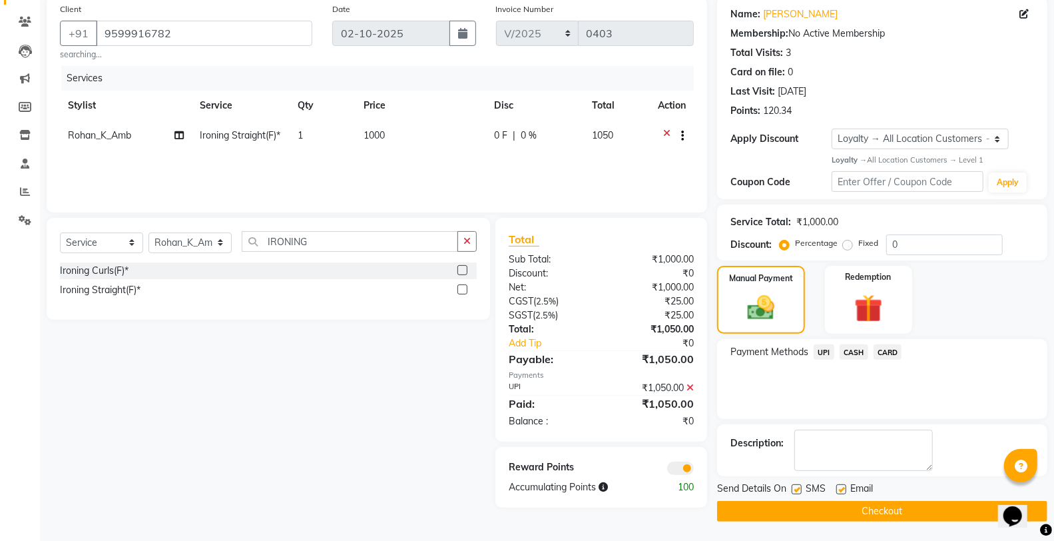
click at [813, 515] on button "Checkout" at bounding box center [882, 511] width 330 height 21
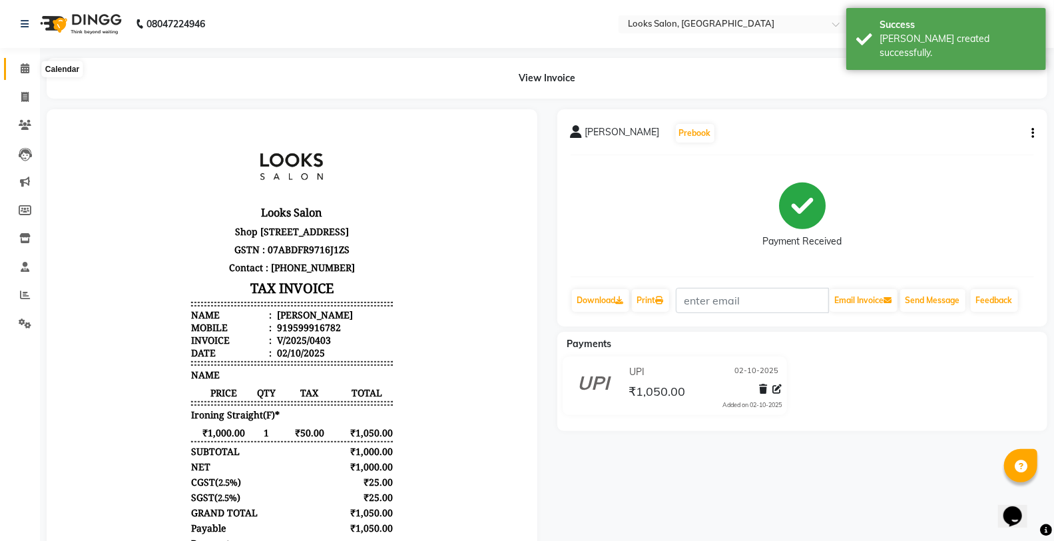
click at [25, 67] on icon at bounding box center [25, 68] width 9 height 10
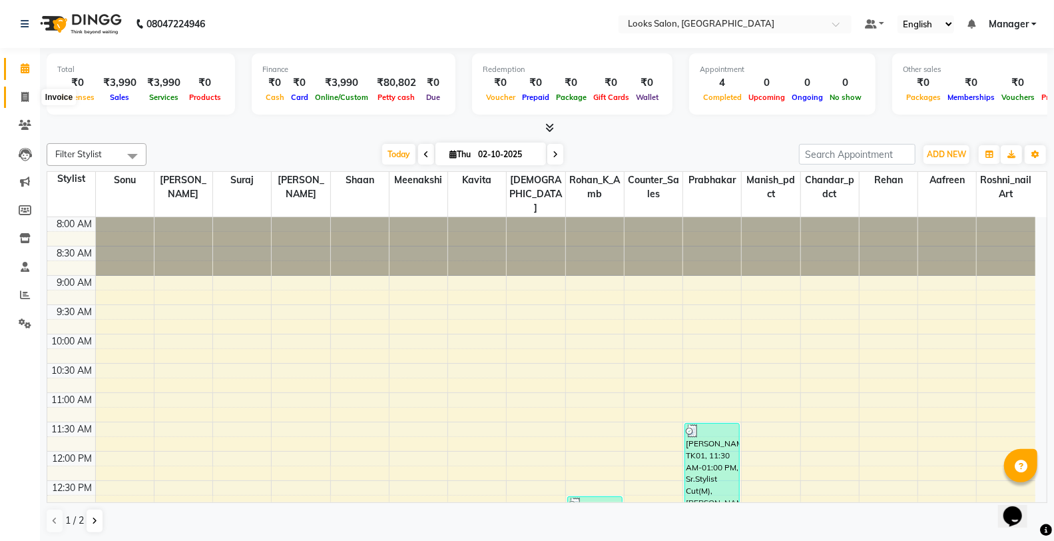
click at [22, 102] on icon at bounding box center [24, 97] width 7 height 10
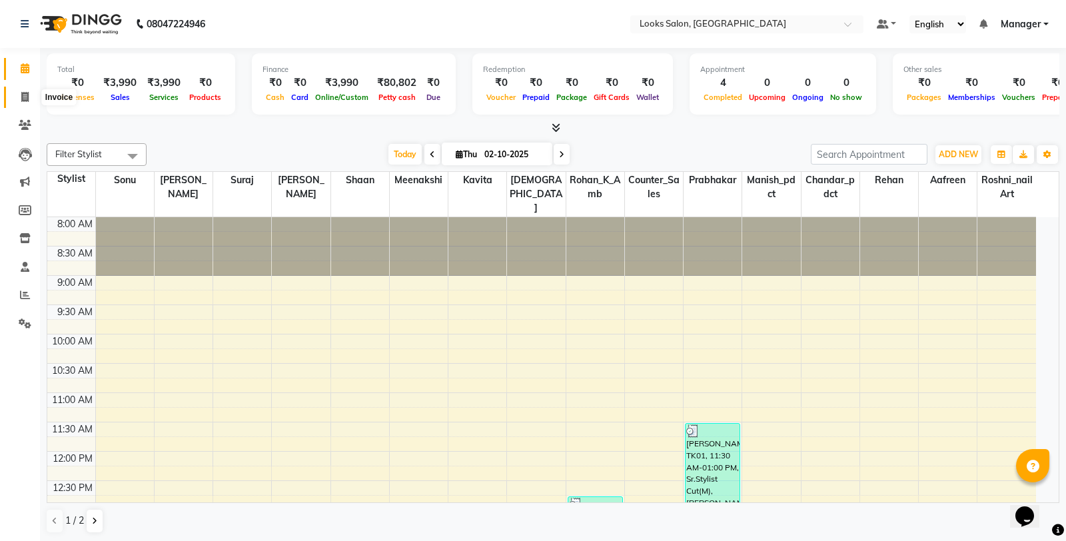
select select "service"
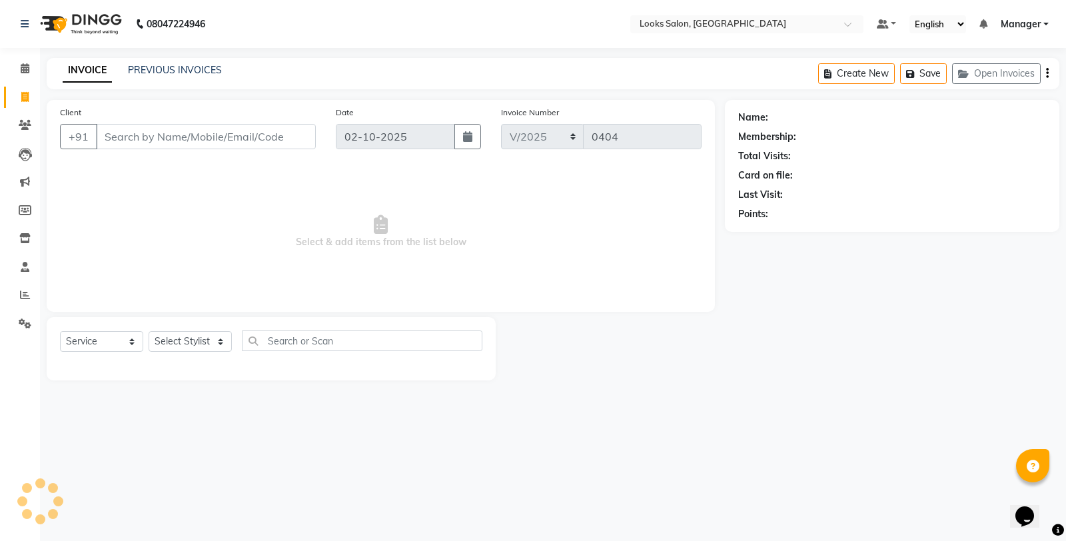
click at [165, 125] on input "Client" at bounding box center [206, 136] width 220 height 25
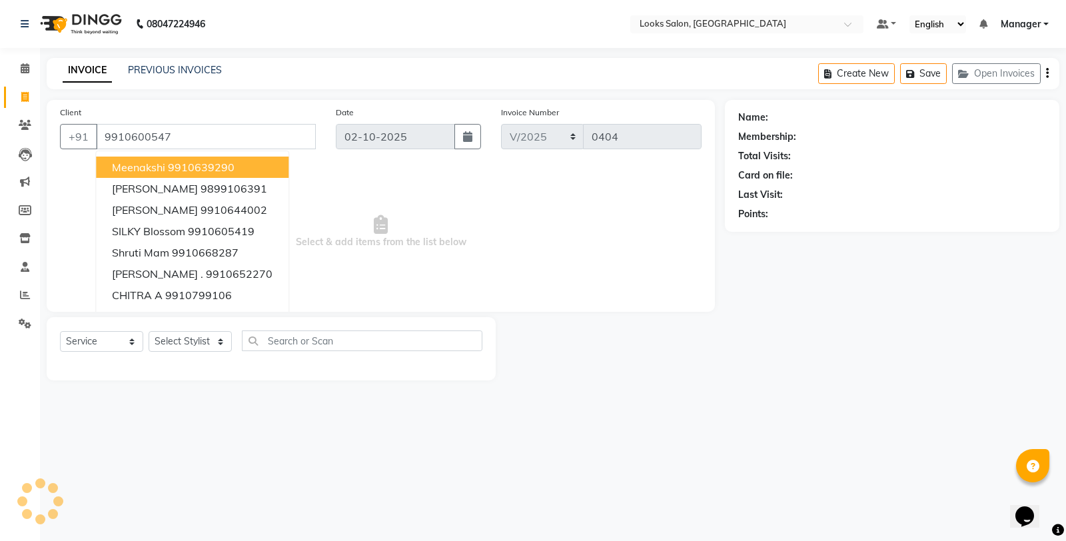
type input "9910600547"
select select "1: Object"
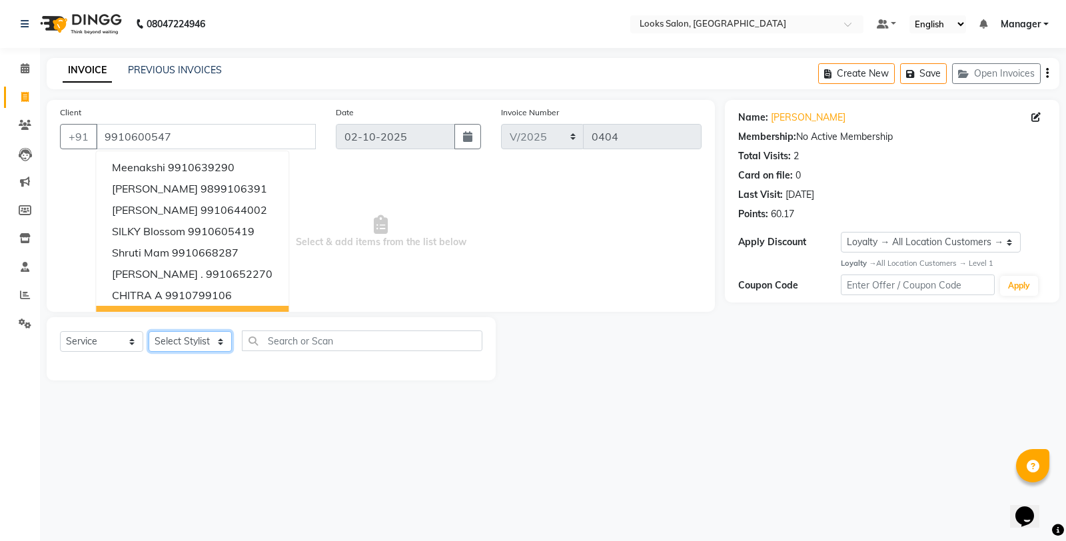
click at [180, 342] on select "Select Stylist Aafreen Chandar_pdct Counter_Sales Damini_Mgr Kavita Kawal_Mgr M…" at bounding box center [190, 341] width 83 height 21
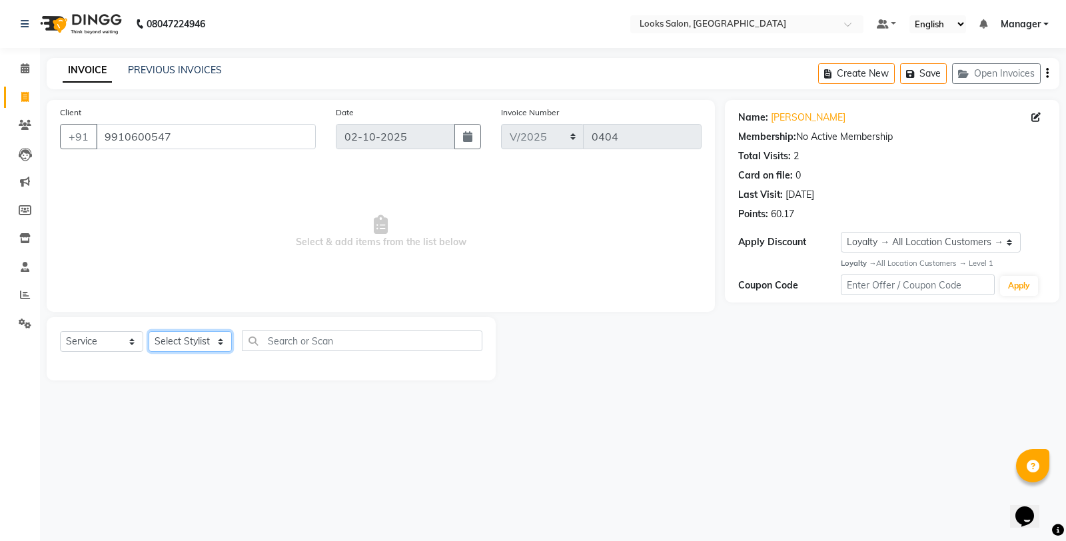
select select "75830"
click at [149, 332] on select "Select Stylist Aafreen Chandar_pdct Counter_Sales Damini_Mgr Kavita Kawal_Mgr M…" at bounding box center [190, 341] width 83 height 21
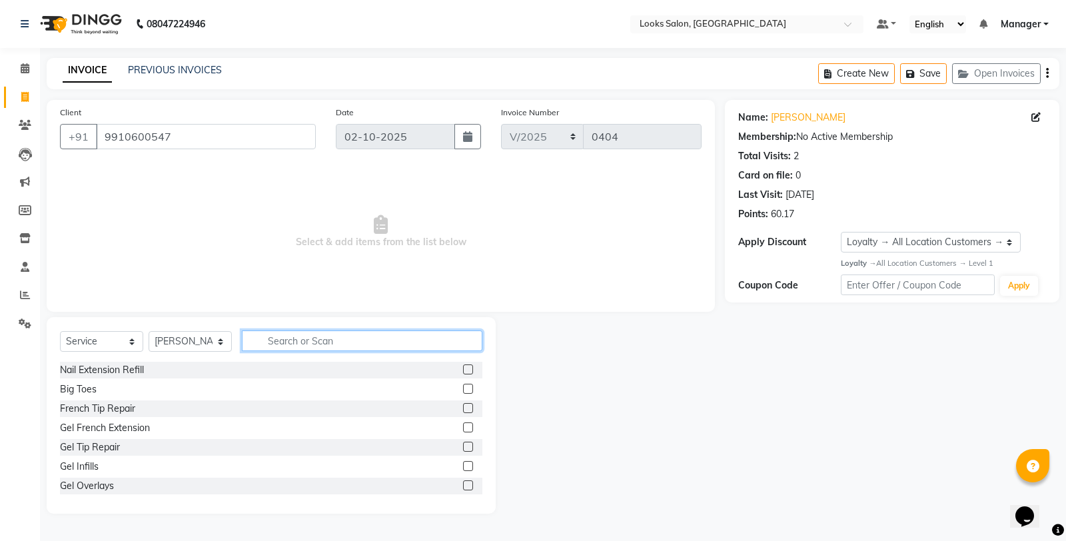
click at [288, 346] on input "text" at bounding box center [362, 340] width 240 height 21
type input "CUT"
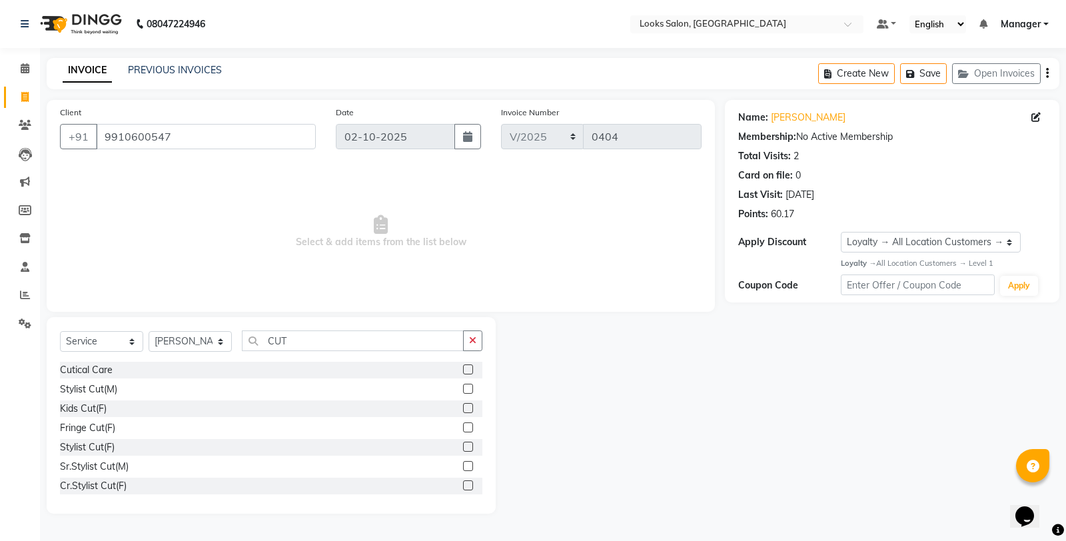
click at [463, 390] on label at bounding box center [468, 389] width 10 height 10
click at [463, 390] on input "checkbox" at bounding box center [467, 389] width 9 height 9
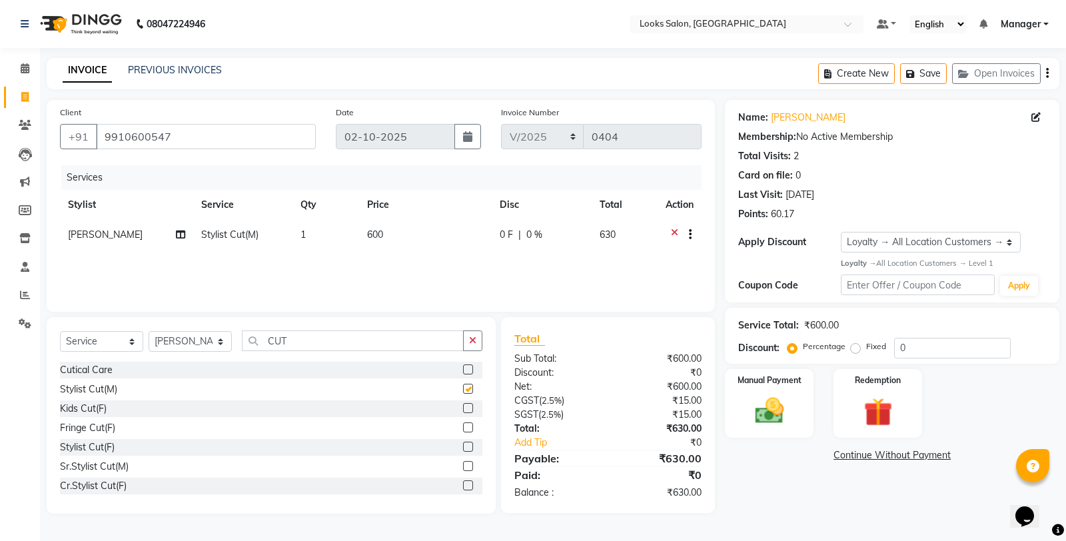
checkbox input "false"
drag, startPoint x: 793, startPoint y: 403, endPoint x: 811, endPoint y: 420, distance: 25.0
click at [793, 404] on img at bounding box center [769, 411] width 48 height 34
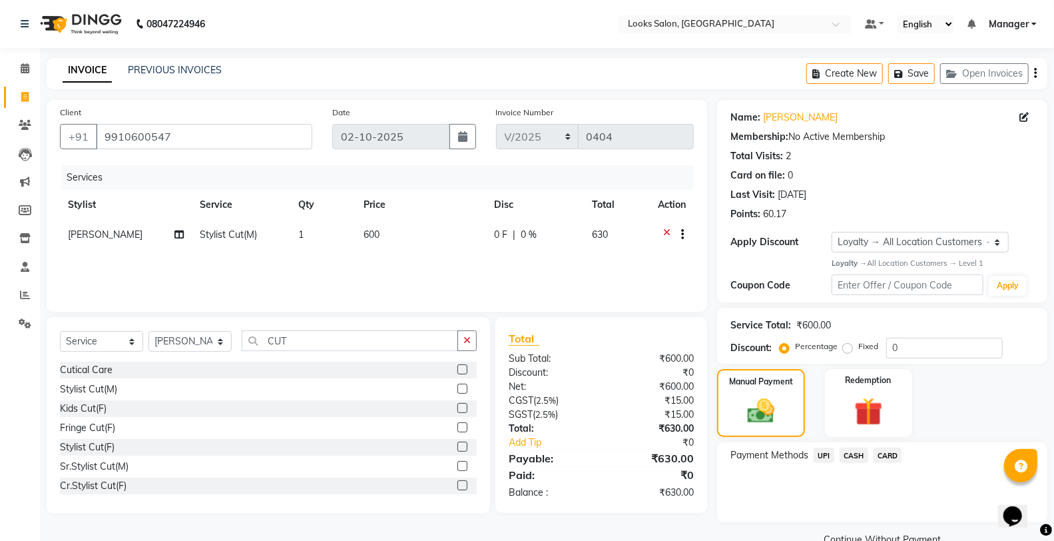
click at [864, 455] on span "CASH" at bounding box center [854, 455] width 29 height 15
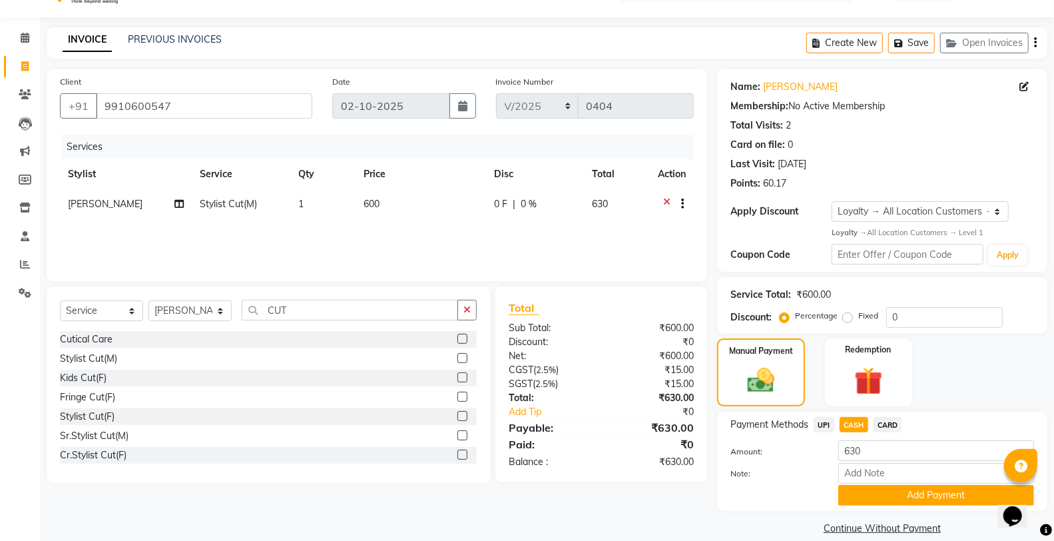
scroll to position [48, 0]
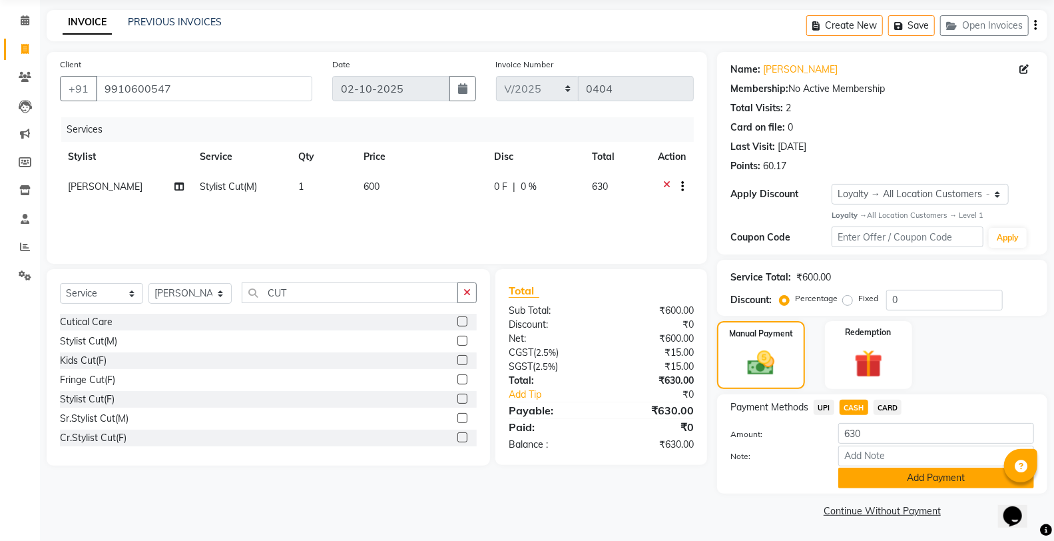
click at [880, 475] on button "Add Payment" at bounding box center [937, 478] width 196 height 21
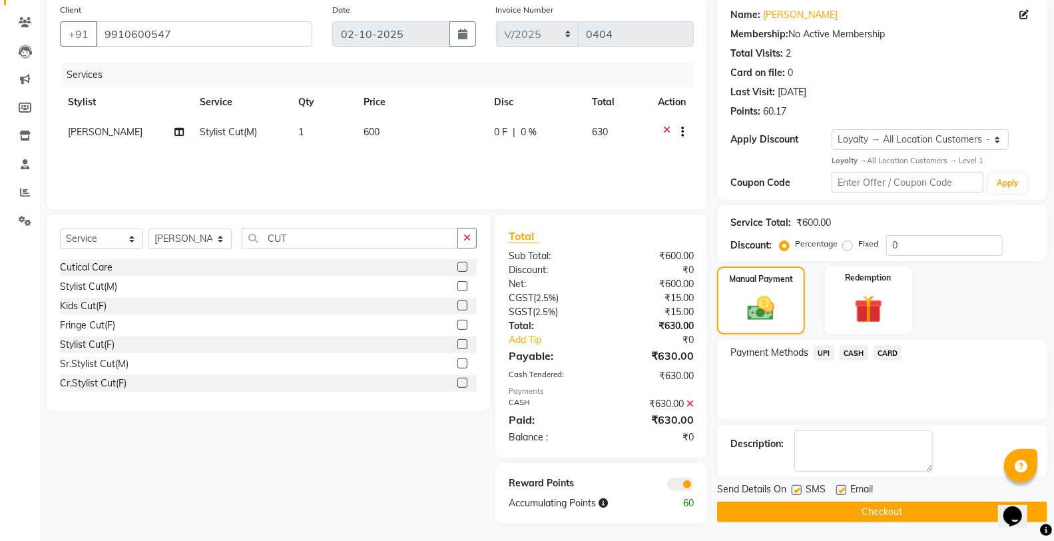
scroll to position [105, 0]
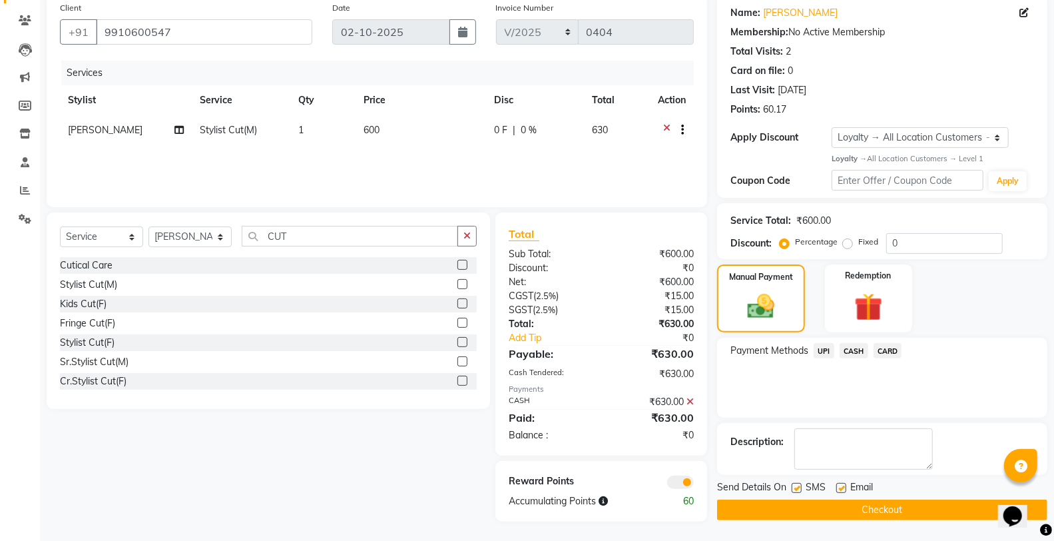
click at [808, 507] on button "Checkout" at bounding box center [882, 510] width 330 height 21
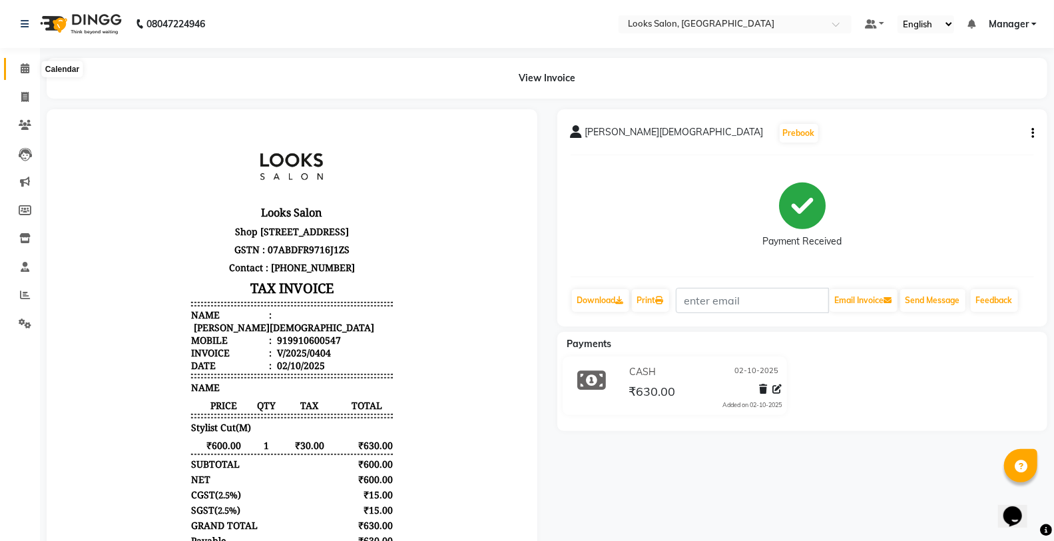
drag, startPoint x: 17, startPoint y: 61, endPoint x: 15, endPoint y: 69, distance: 7.4
click at [16, 61] on span at bounding box center [24, 68] width 23 height 15
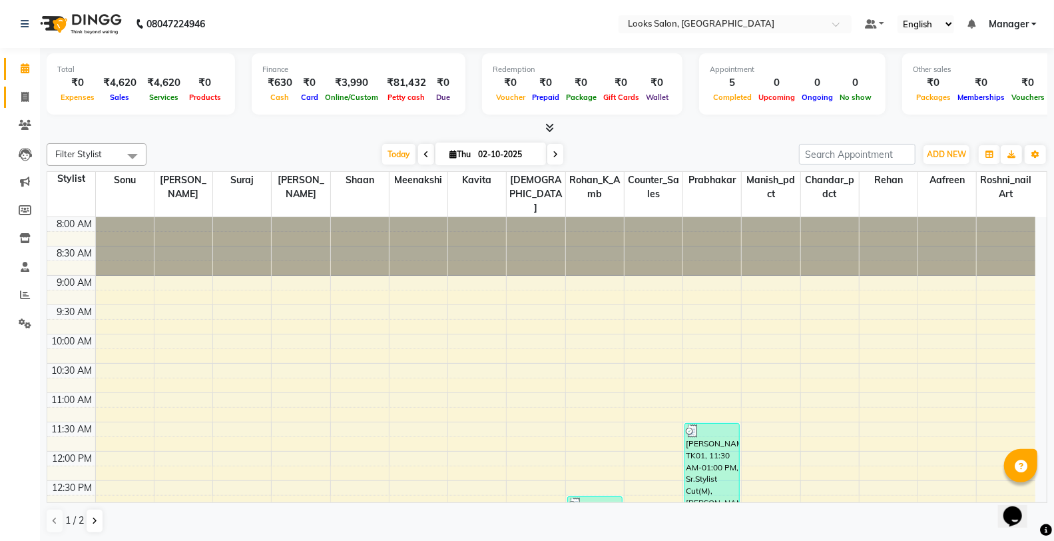
drag, startPoint x: 25, startPoint y: 87, endPoint x: 29, endPoint y: 93, distance: 7.6
click at [23, 88] on link "Invoice" at bounding box center [20, 98] width 32 height 22
select select "service"
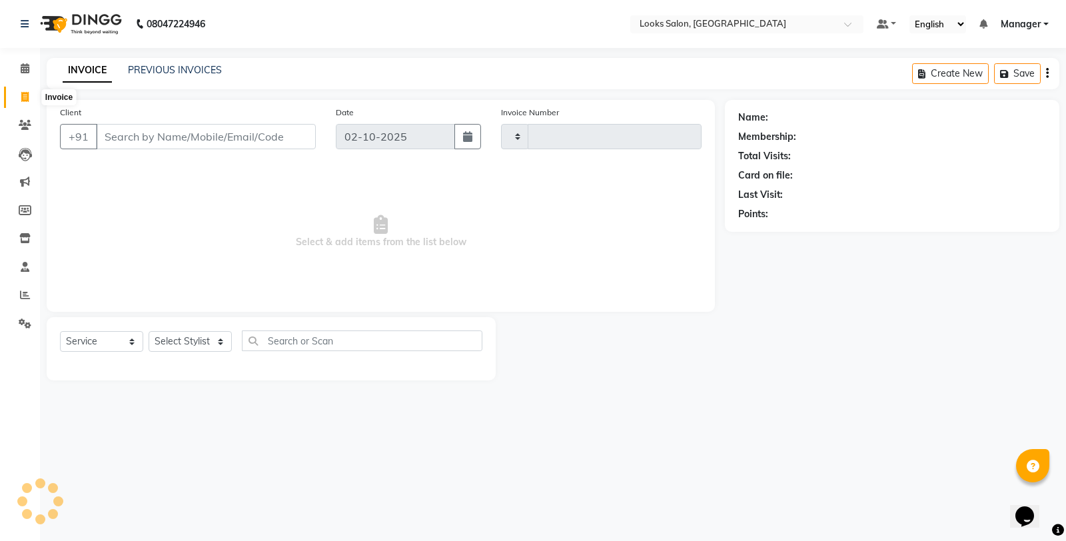
type input "0405"
select select "8126"
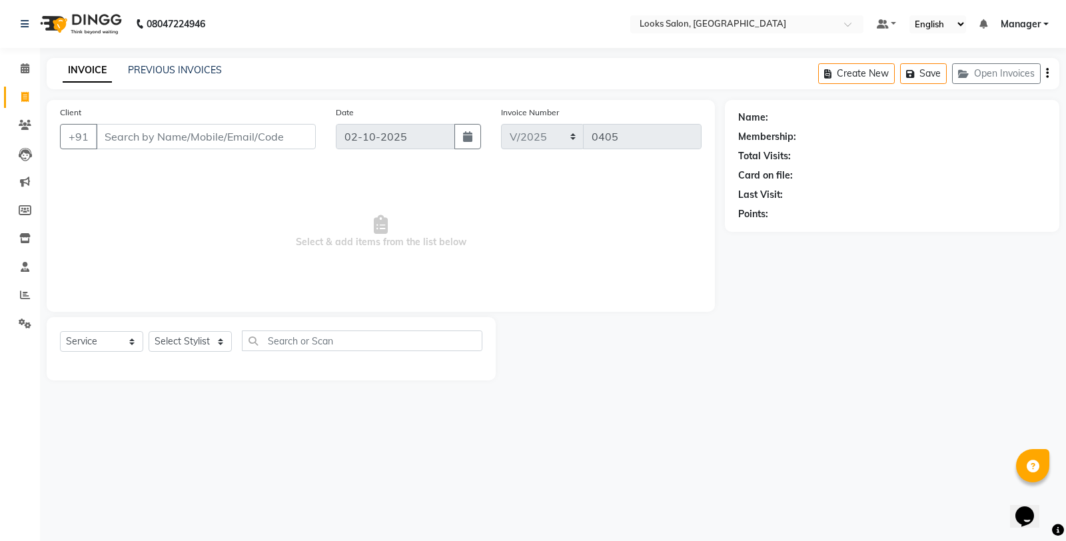
click at [178, 144] on input "Client" at bounding box center [206, 136] width 220 height 25
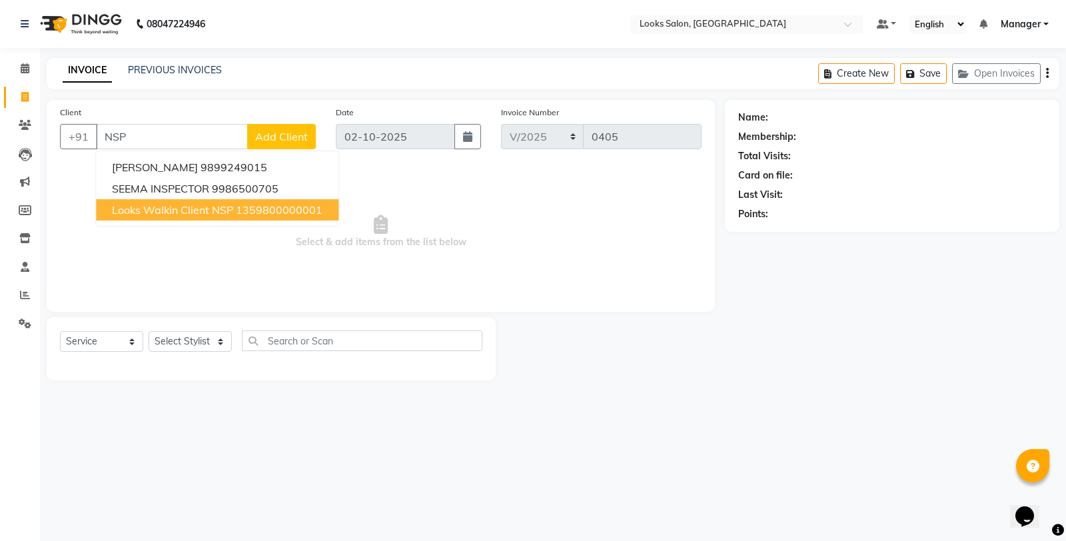
click at [204, 214] on span "Looks Walkin Client NSP" at bounding box center [172, 209] width 121 height 13
type input "1359800000001"
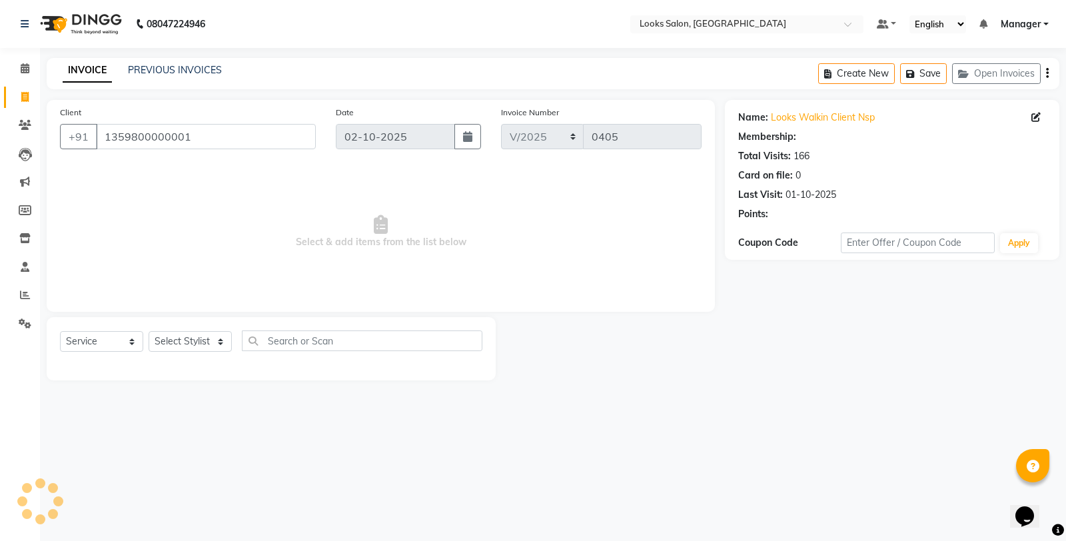
select select "1: Object"
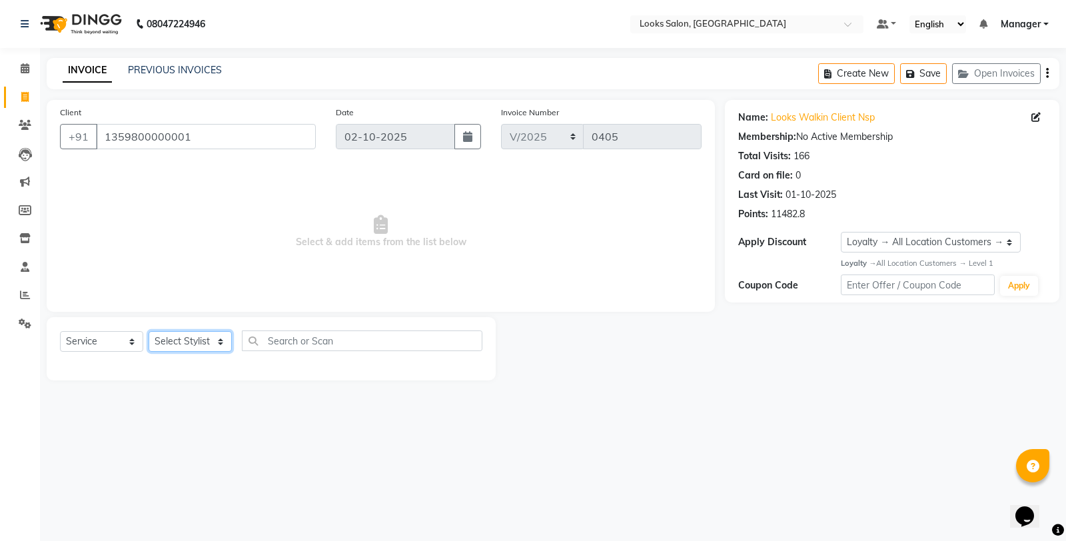
click at [176, 342] on select "Select Stylist Aafreen Chandar_pdct Counter_Sales Damini_Mgr Kavita Kawal_Mgr M…" at bounding box center [190, 341] width 83 height 21
select select "75827"
click at [149, 332] on select "Select Stylist Aafreen Chandar_pdct Counter_Sales Damini_Mgr Kavita Kawal_Mgr M…" at bounding box center [190, 341] width 83 height 21
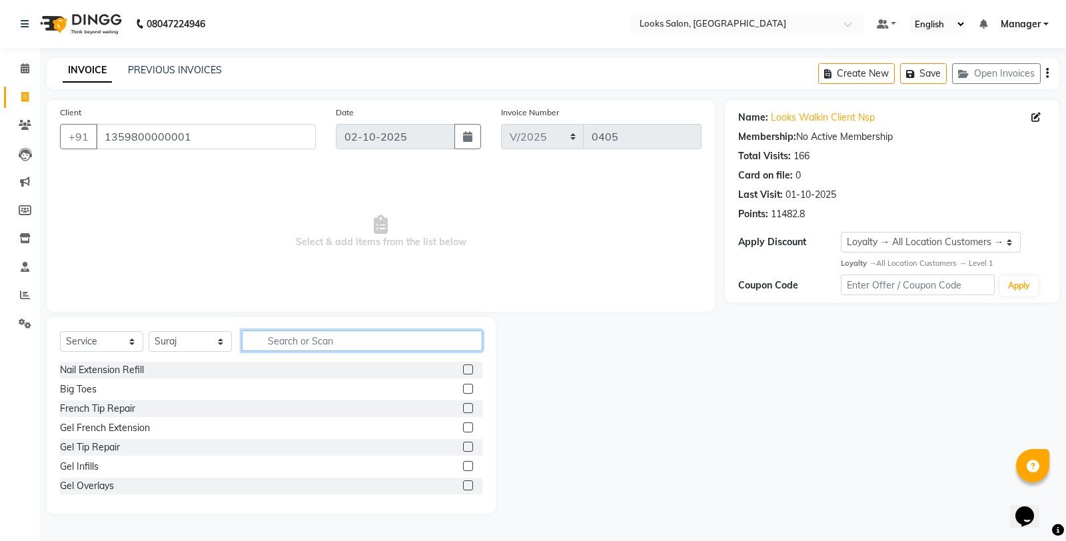
click at [307, 349] on input "text" at bounding box center [362, 340] width 240 height 21
type input "CUT"
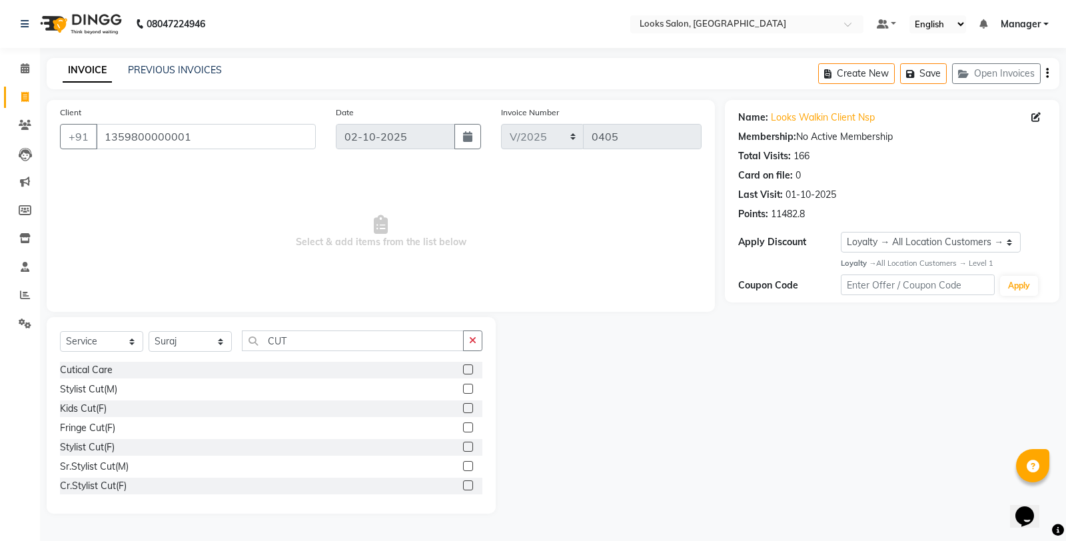
click at [463, 389] on label at bounding box center [468, 389] width 10 height 10
click at [463, 389] on input "checkbox" at bounding box center [467, 389] width 9 height 9
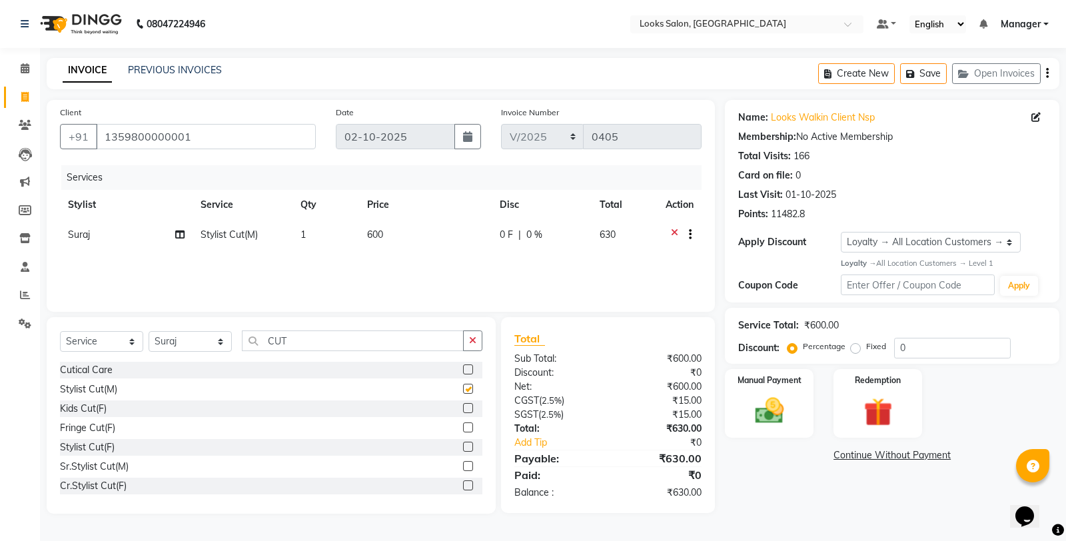
checkbox input "false"
click at [409, 227] on td "600" at bounding box center [425, 236] width 133 height 33
select select "75827"
click at [463, 446] on label at bounding box center [468, 447] width 10 height 10
click at [463, 446] on input "checkbox" at bounding box center [467, 447] width 9 height 9
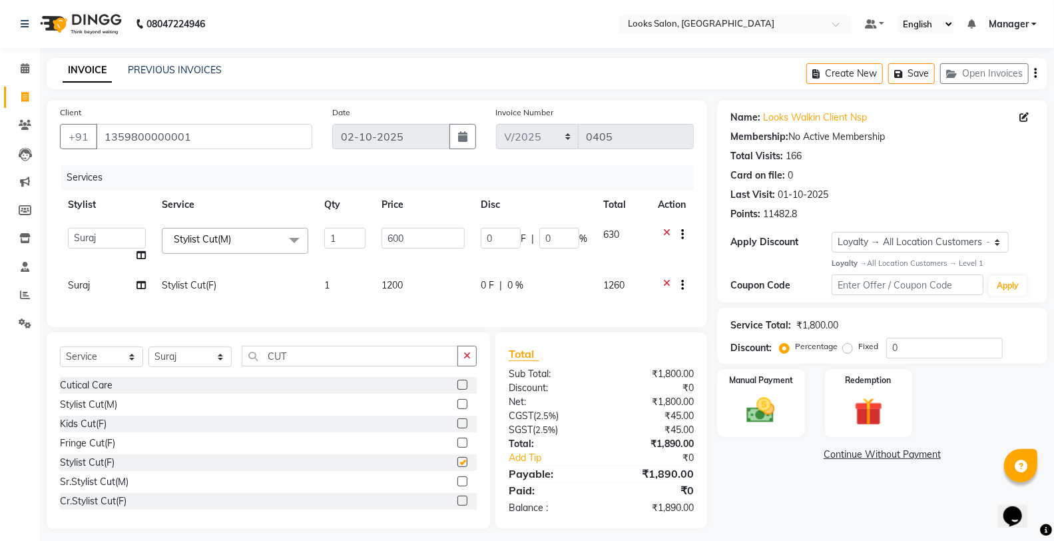
checkbox input "false"
click at [428, 236] on input "600" at bounding box center [423, 238] width 83 height 21
type input "6"
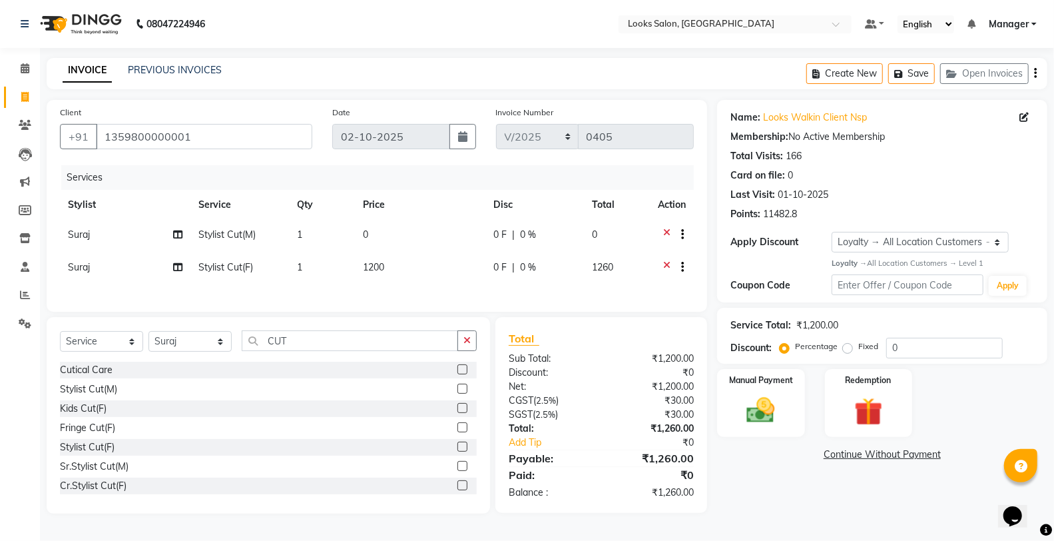
click at [663, 234] on icon at bounding box center [666, 236] width 7 height 17
click at [393, 242] on td "1200" at bounding box center [425, 236] width 133 height 33
select select "75827"
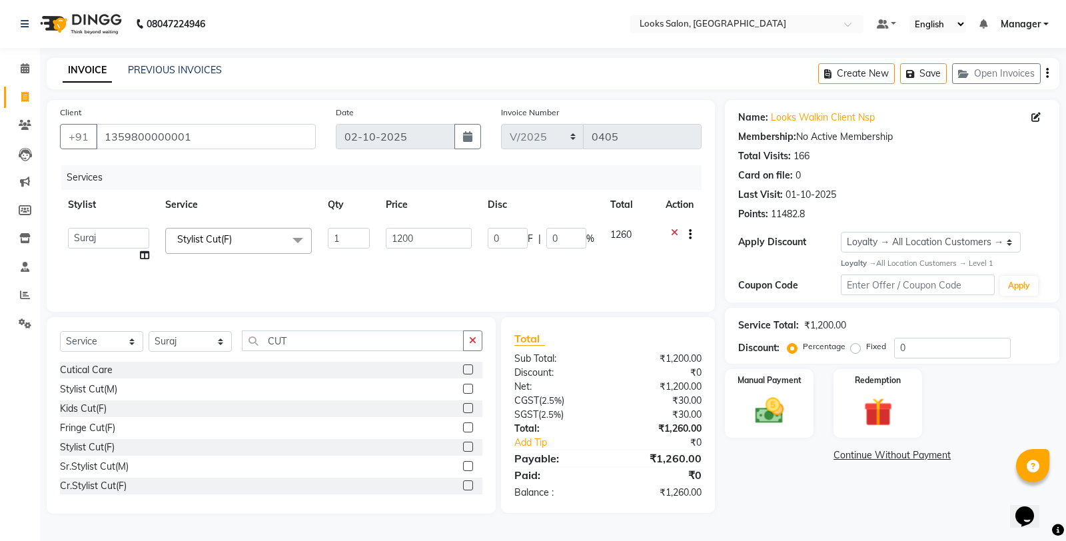
click at [422, 236] on input "1200" at bounding box center [429, 238] width 86 height 21
click at [428, 238] on input "1200" at bounding box center [429, 238] width 86 height 21
type input "1"
type input "1000"
click at [778, 490] on div "Name: Looks Walkin Client Nsp Membership: No Active Membership Total Visits: 16…" at bounding box center [897, 307] width 344 height 414
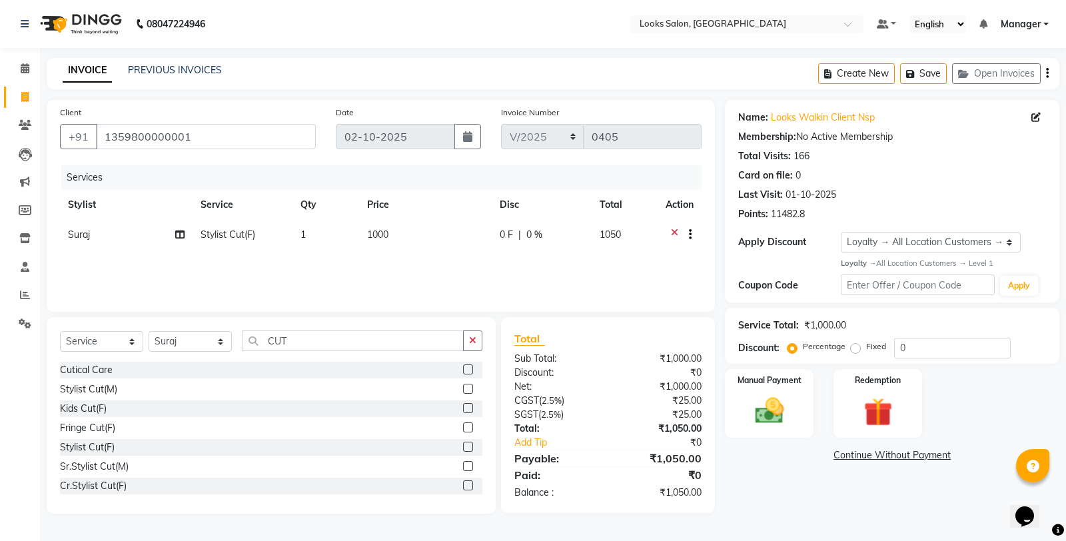
drag, startPoint x: 787, startPoint y: 414, endPoint x: 823, endPoint y: 428, distance: 39.0
click at [787, 414] on img at bounding box center [769, 410] width 47 height 33
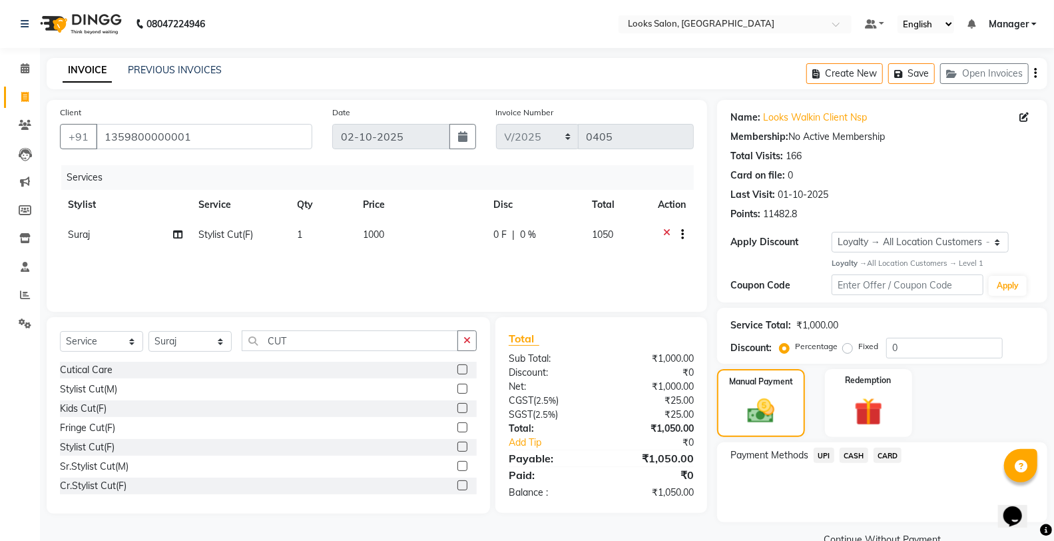
click at [827, 454] on span "UPI" at bounding box center [824, 455] width 21 height 15
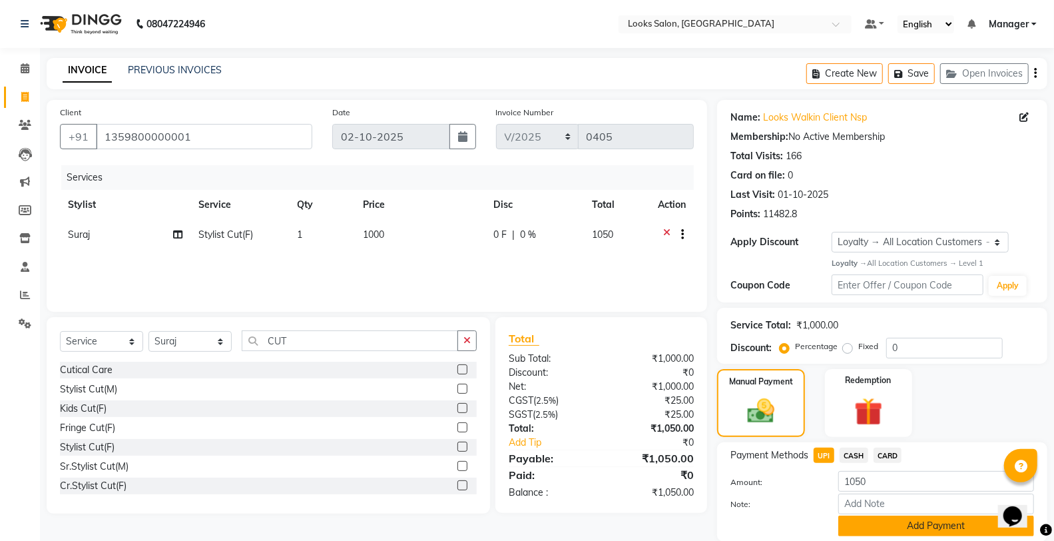
click at [868, 520] on button "Add Payment" at bounding box center [937, 525] width 196 height 21
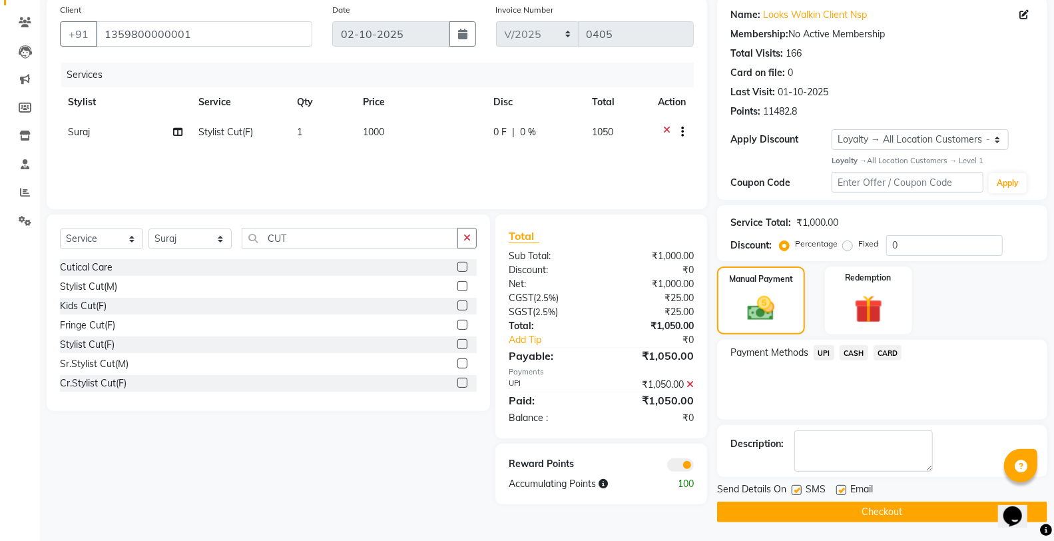
scroll to position [103, 0]
click at [681, 462] on span at bounding box center [680, 464] width 27 height 13
click at [694, 466] on input "checkbox" at bounding box center [694, 466] width 0 height 0
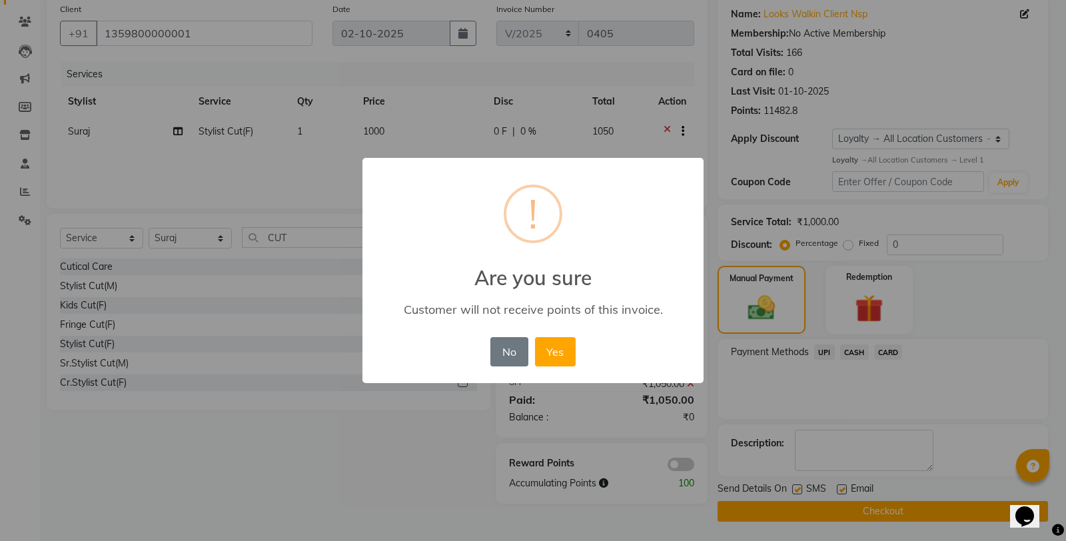
drag, startPoint x: 555, startPoint y: 342, endPoint x: 650, endPoint y: 393, distance: 108.2
click at [559, 345] on button "Yes" at bounding box center [555, 351] width 41 height 29
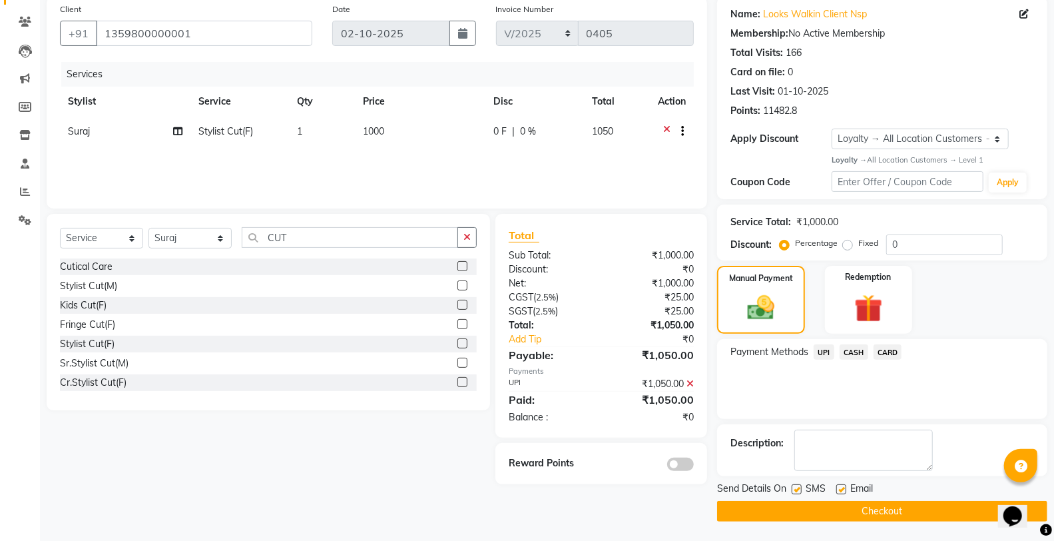
drag, startPoint x: 795, startPoint y: 487, endPoint x: 829, endPoint y: 531, distance: 55.6
click at [797, 488] on label at bounding box center [797, 489] width 10 height 10
click at [797, 488] on input "checkbox" at bounding box center [796, 490] width 9 height 9
checkbox input "false"
click at [819, 520] on button "Checkout" at bounding box center [882, 511] width 330 height 21
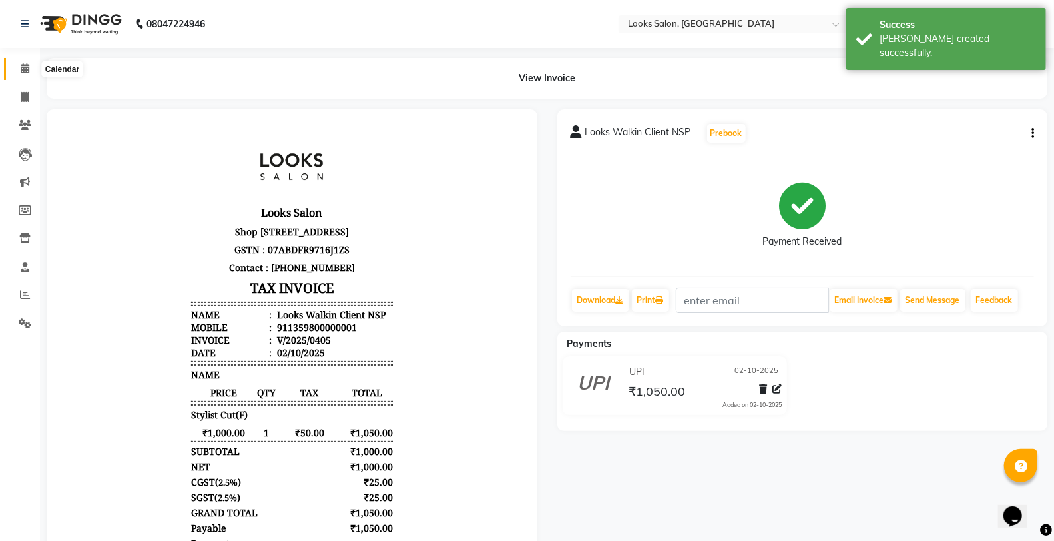
click at [33, 72] on span at bounding box center [24, 68] width 23 height 15
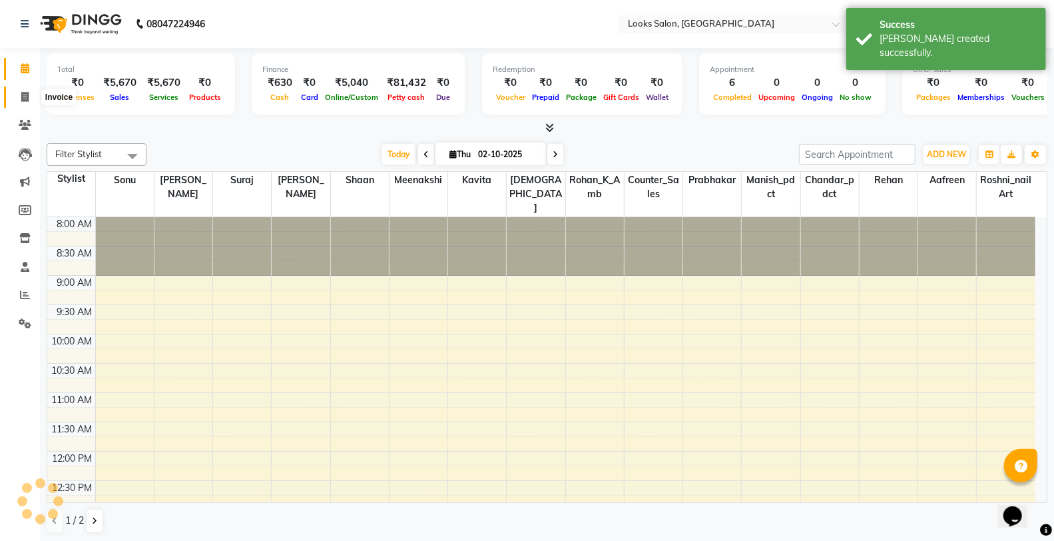
click at [18, 98] on span at bounding box center [24, 97] width 23 height 15
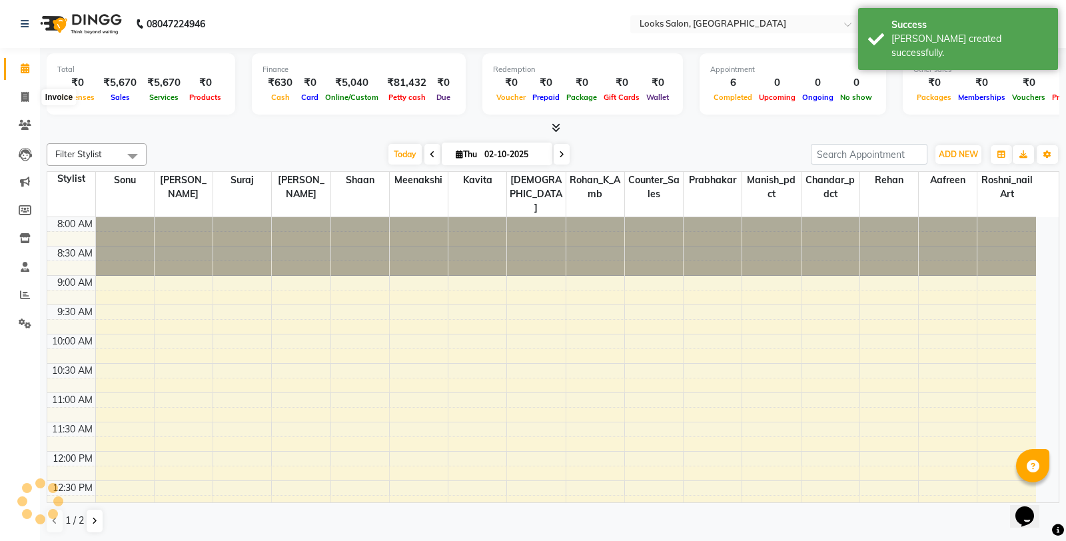
select select "service"
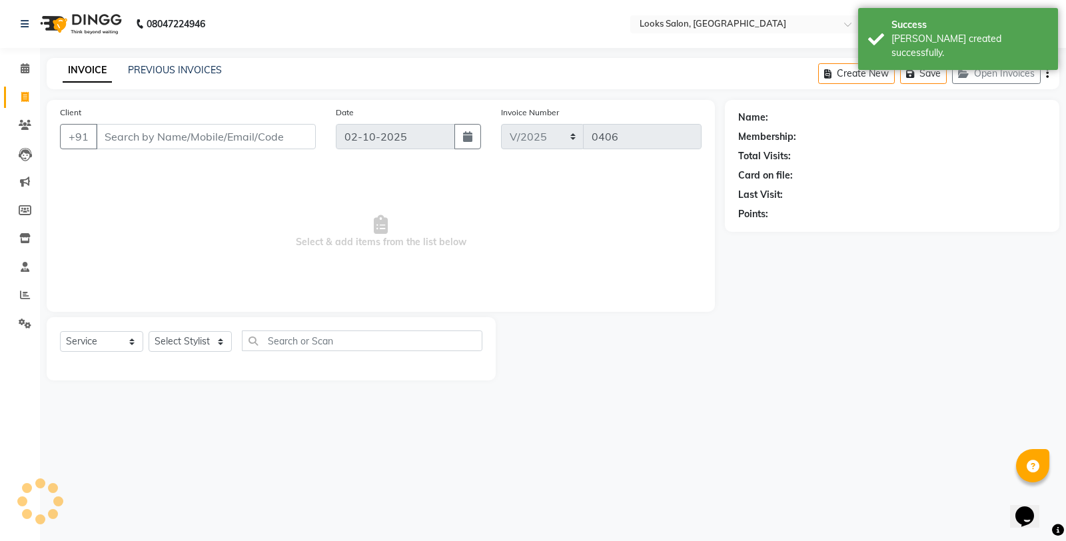
click at [181, 133] on input "Client" at bounding box center [206, 136] width 220 height 25
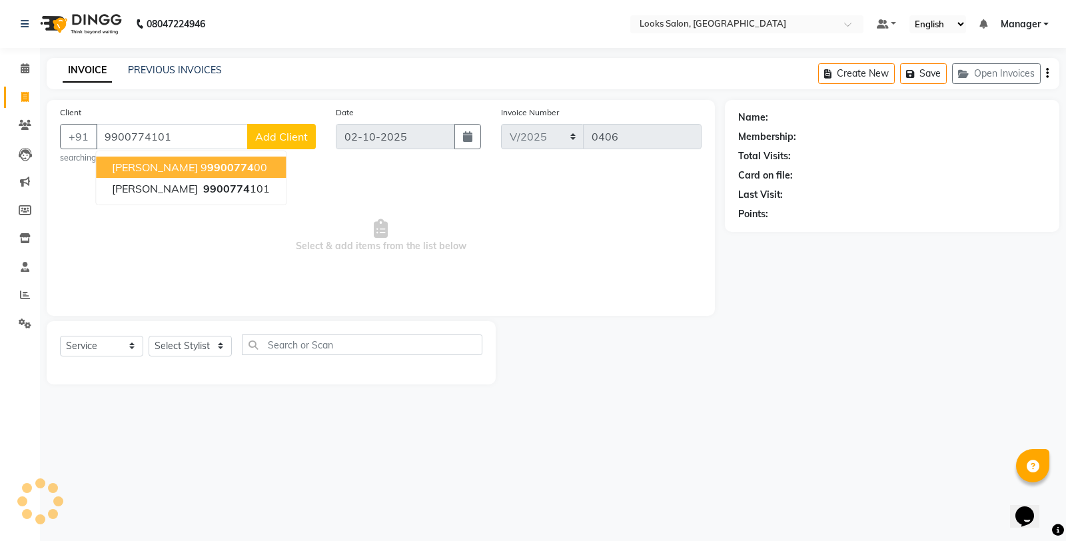
type input "9900774101"
select select "1: Object"
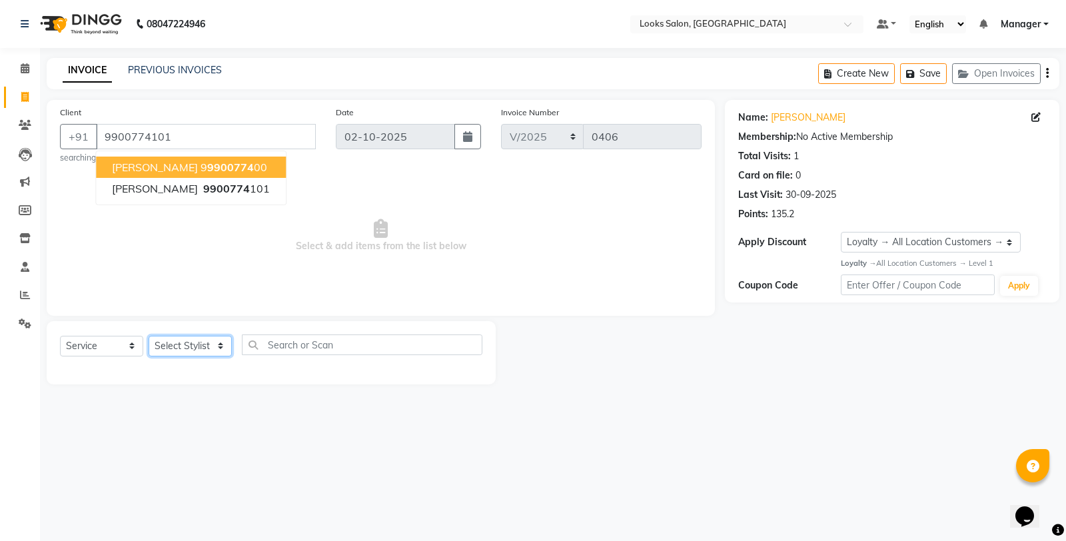
click at [151, 349] on select "Select Stylist Aafreen Chandar_pdct Counter_Sales Damini_Mgr Kavita Kawal_Mgr M…" at bounding box center [190, 346] width 83 height 21
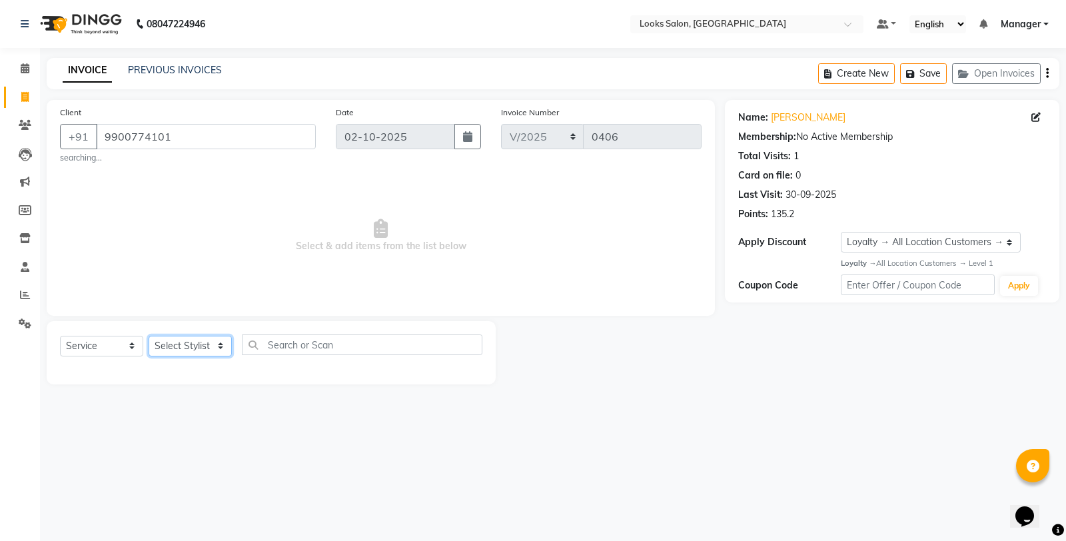
select select "77022"
click at [149, 336] on select "Select Stylist Aafreen Chandar_pdct Counter_Sales Damini_Mgr Kavita Kawal_Mgr M…" at bounding box center [190, 346] width 83 height 21
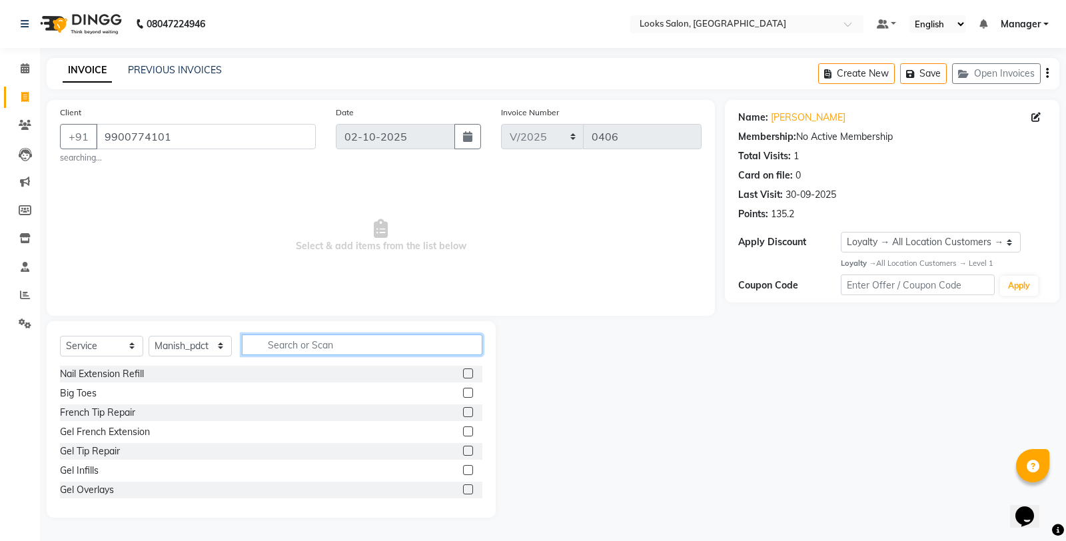
click at [298, 350] on input "text" at bounding box center [362, 344] width 240 height 21
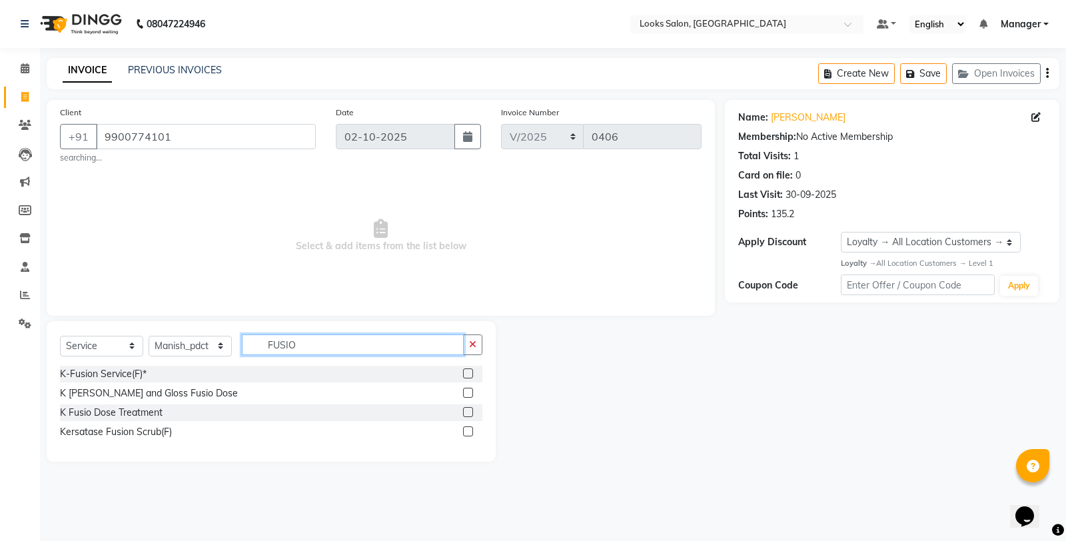
type input "FUSIO"
click at [468, 410] on label at bounding box center [468, 412] width 10 height 10
click at [468, 410] on input "checkbox" at bounding box center [467, 412] width 9 height 9
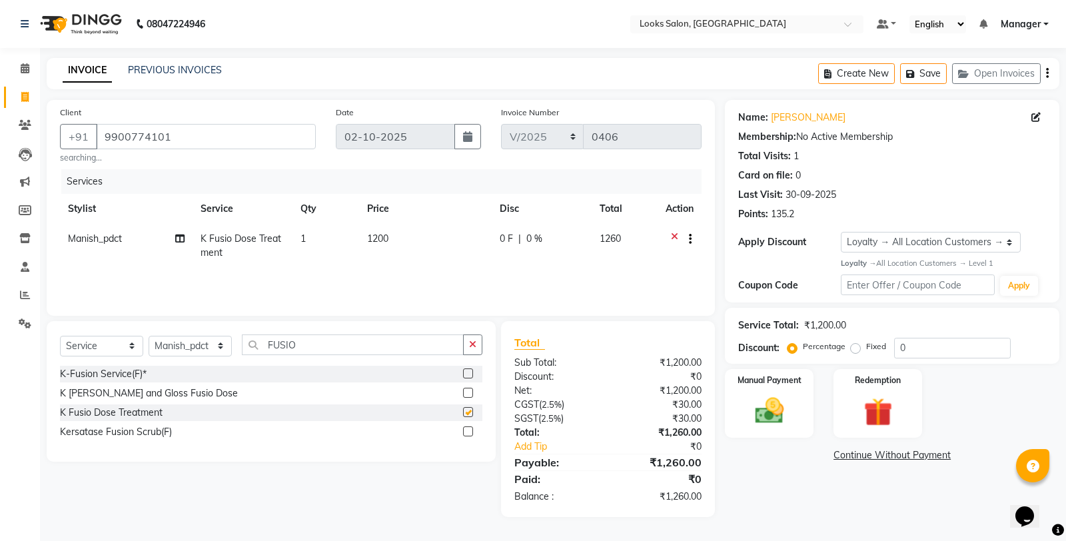
checkbox input "false"
click at [422, 244] on td "1200" at bounding box center [425, 246] width 133 height 44
select select "77022"
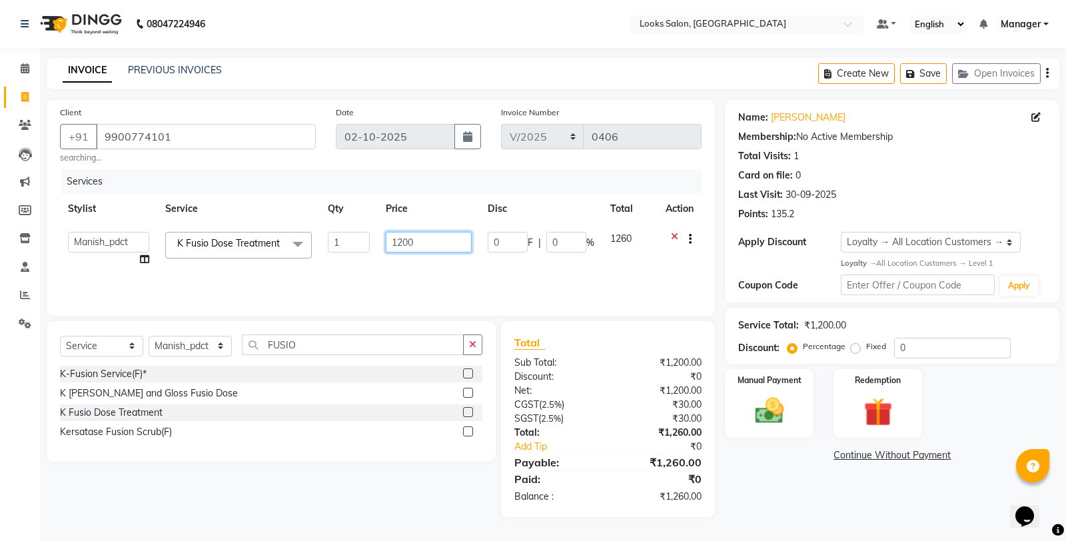
click at [431, 241] on input "1200" at bounding box center [429, 242] width 86 height 21
type input "1"
type input "2000"
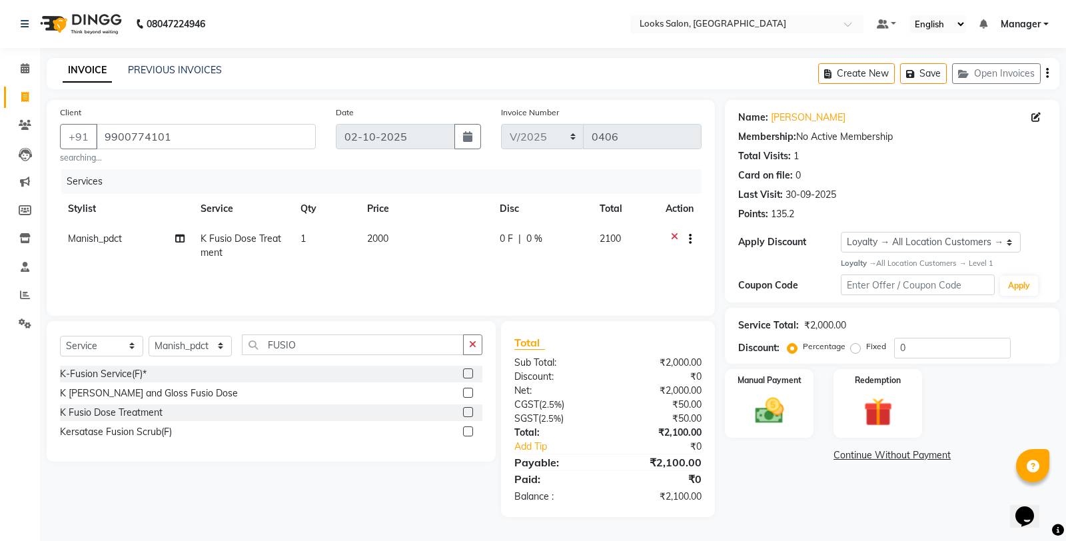
click at [816, 502] on div "Name: Bhumika Jain Membership: No Active Membership Total Visits: 1 Card on fil…" at bounding box center [897, 308] width 344 height 417
click at [428, 281] on div "Services Stylist Service Qty Price Disc Total Action Manish_pdct K Fusio Dose T…" at bounding box center [380, 235] width 641 height 133
drag, startPoint x: 438, startPoint y: 247, endPoint x: 438, endPoint y: 235, distance: 12.0
click at [438, 235] on td "2000" at bounding box center [425, 246] width 133 height 44
select select "77022"
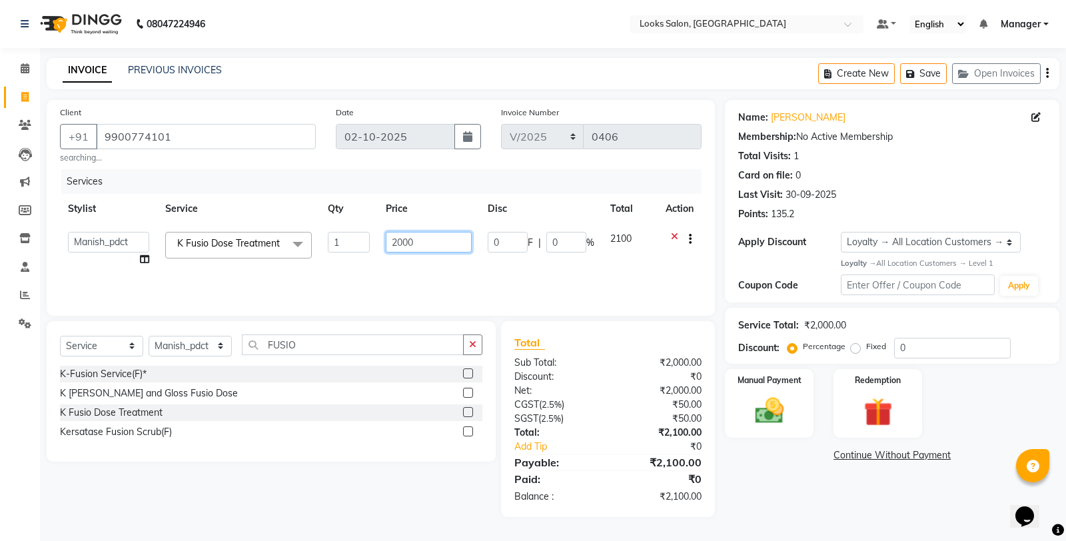
click at [438, 235] on input "2000" at bounding box center [429, 242] width 86 height 21
type input "2"
type input "2100"
click at [767, 474] on div "Name: Bhumika Jain Membership: No Active Membership Total Visits: 1 Card on fil…" at bounding box center [897, 308] width 344 height 417
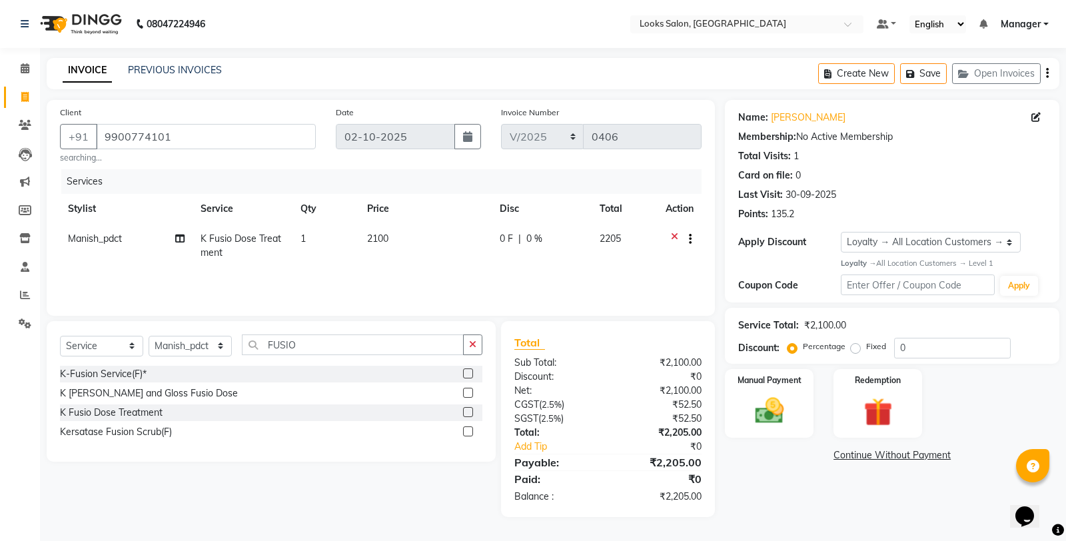
click at [408, 230] on td "2100" at bounding box center [425, 246] width 133 height 44
select select "77022"
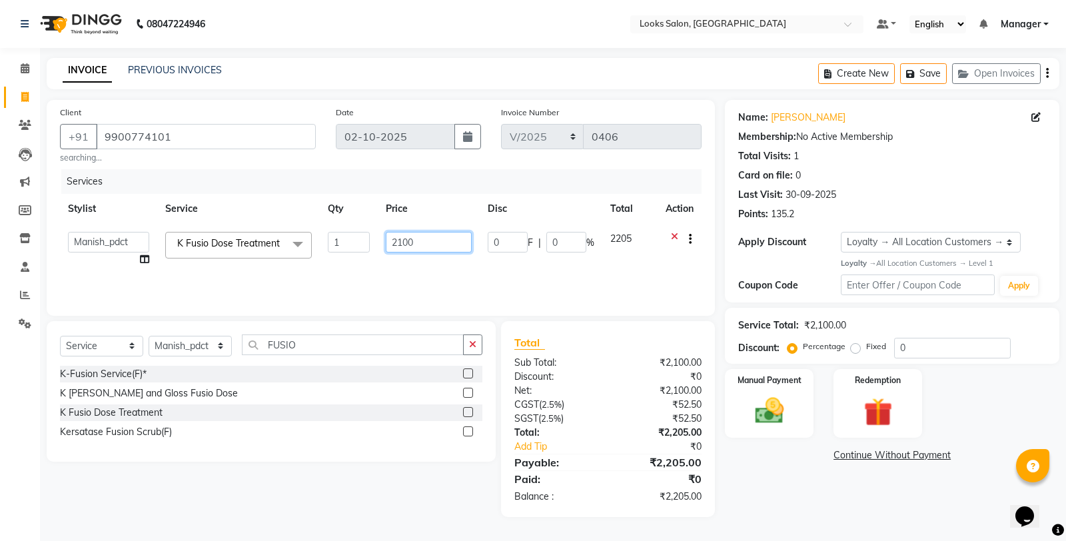
click at [420, 238] on input "2100" at bounding box center [429, 242] width 86 height 21
type input "2140"
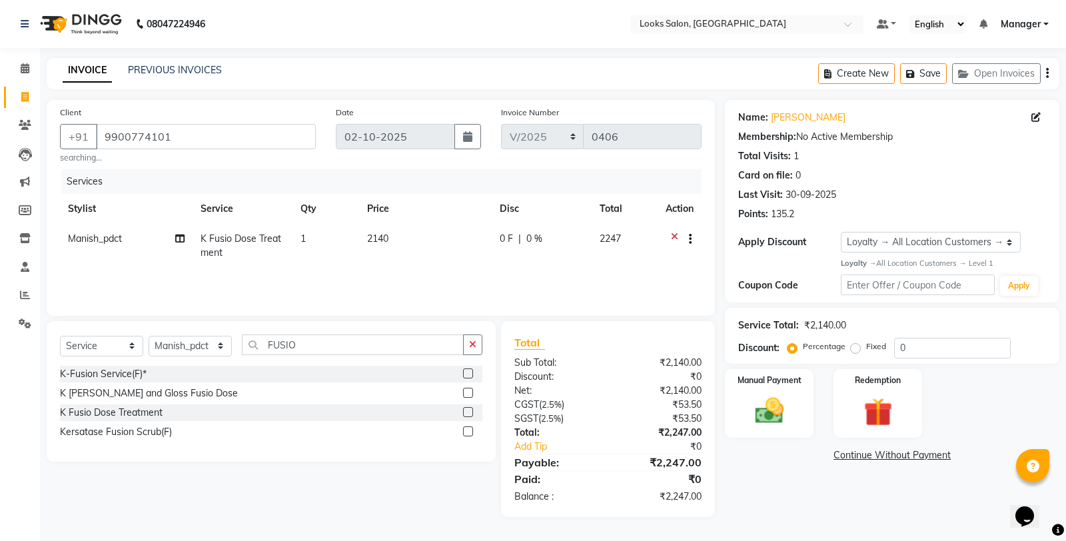
click at [737, 504] on div "Name: Bhumika Jain Membership: No Active Membership Total Visits: 1 Card on fil…" at bounding box center [897, 308] width 344 height 417
click at [427, 242] on td "2140" at bounding box center [425, 246] width 133 height 44
select select "77022"
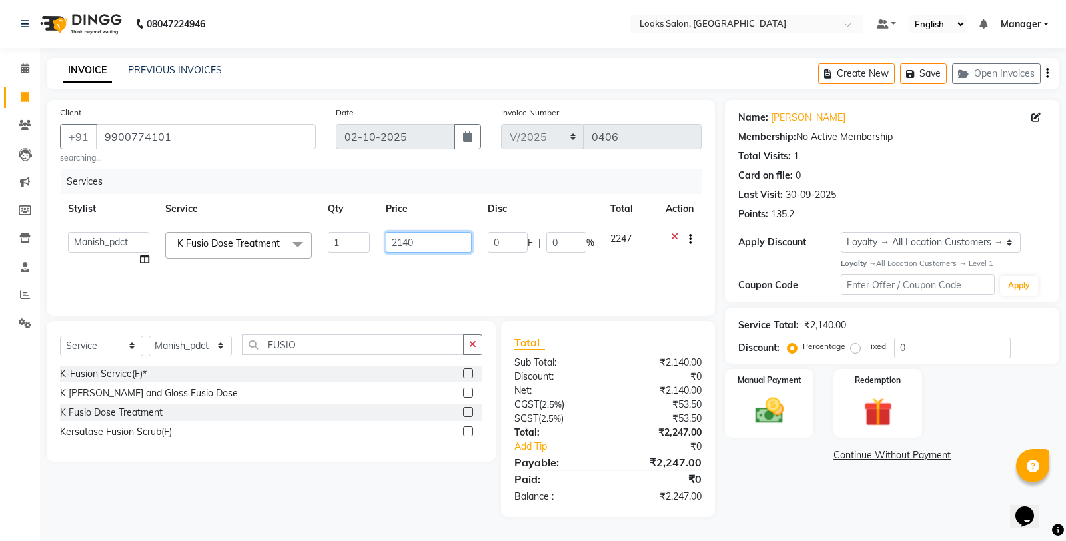
click at [424, 241] on input "2140" at bounding box center [429, 242] width 86 height 21
type input "2150"
click at [831, 507] on div "Name: Bhumika Jain Membership: No Active Membership Total Visits: 1 Card on fil…" at bounding box center [897, 308] width 344 height 417
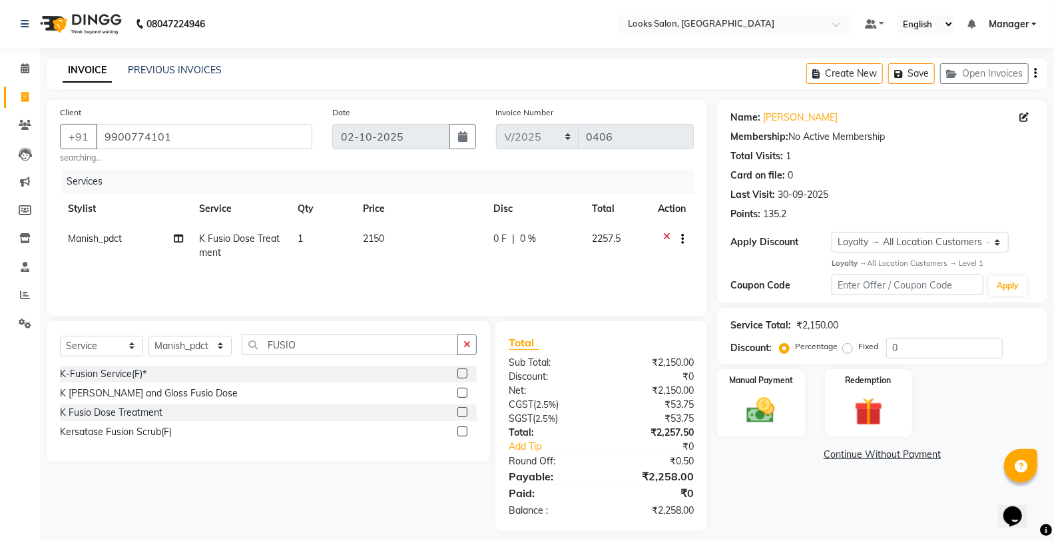
click at [408, 230] on td "2150" at bounding box center [421, 246] width 131 height 44
select select "77022"
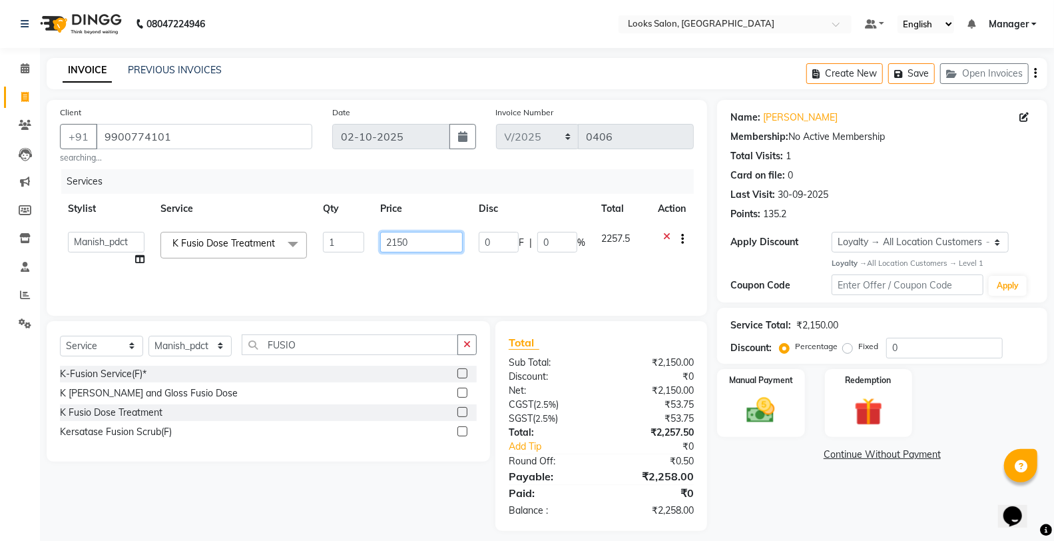
click at [427, 245] on input "2150" at bounding box center [421, 242] width 83 height 21
type input "2142"
click at [826, 478] on div "Name: Bhumika Jain Membership: No Active Membership Total Visits: 1 Card on fil…" at bounding box center [887, 315] width 340 height 431
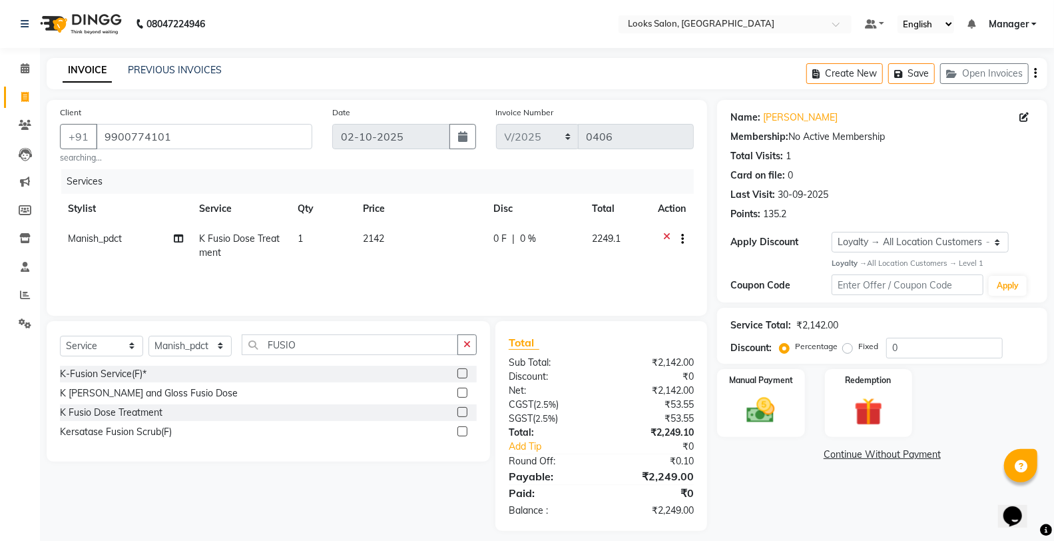
click at [422, 247] on td "2142" at bounding box center [421, 246] width 131 height 44
select select "77022"
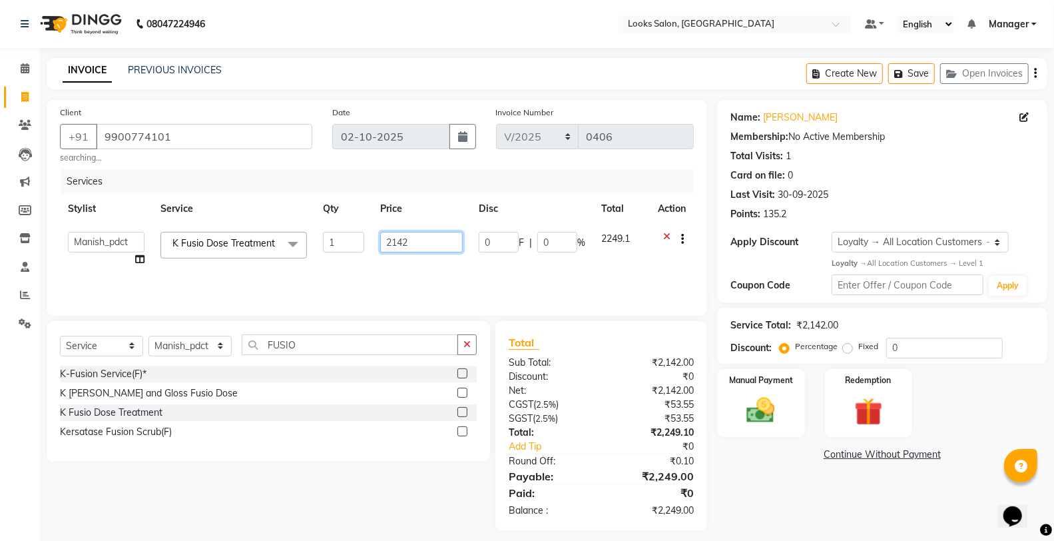
click at [421, 238] on input "2142" at bounding box center [421, 242] width 83 height 21
type input "2152"
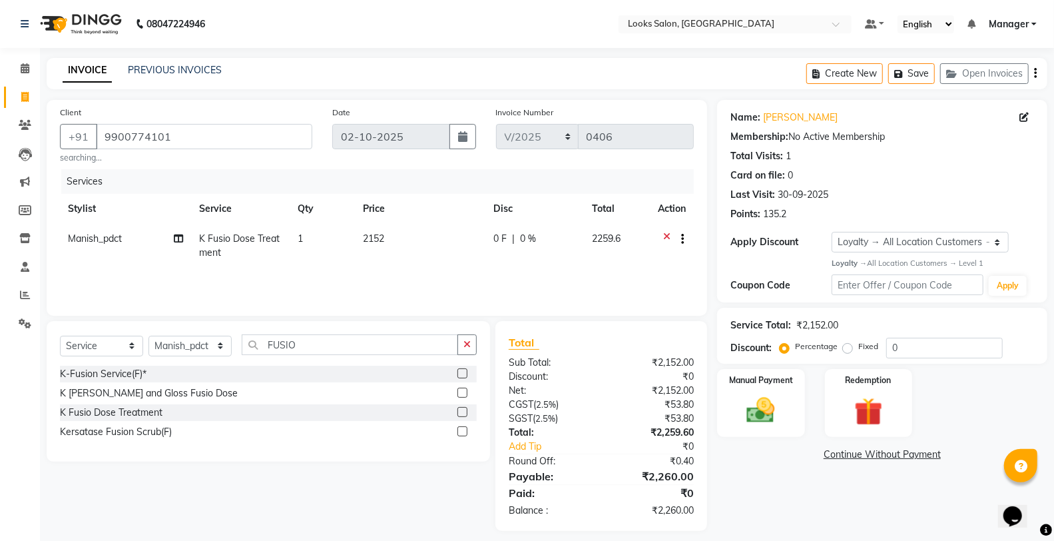
click at [788, 492] on div "Name: Bhumika Jain Membership: No Active Membership Total Visits: 1 Card on fil…" at bounding box center [887, 315] width 340 height 431
click at [416, 244] on td "2152" at bounding box center [421, 246] width 131 height 44
select select "77022"
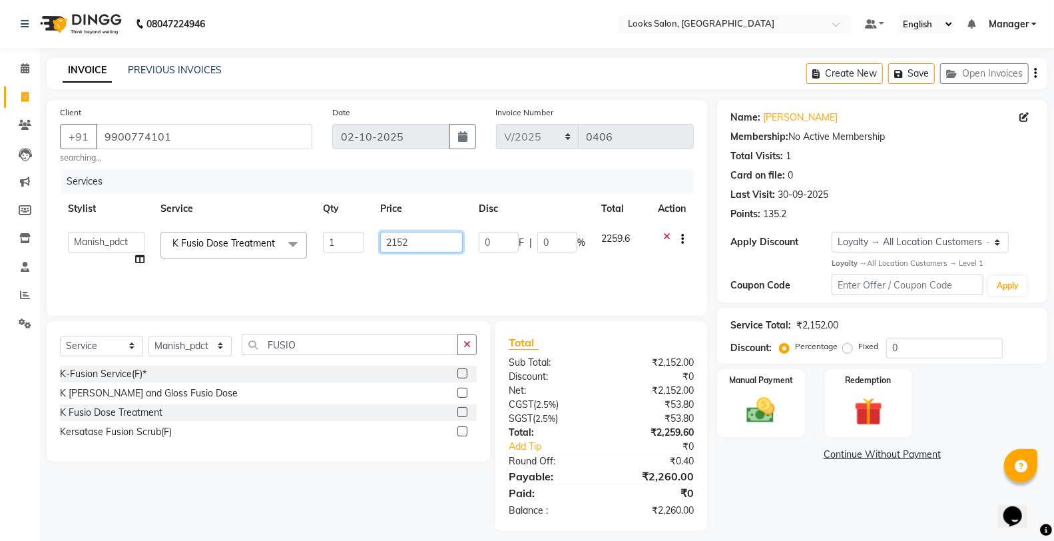
click at [427, 240] on input "2152" at bounding box center [421, 242] width 83 height 21
type input "2148"
click at [747, 496] on div "Name: Bhumika Jain Membership: No Active Membership Total Visits: 1 Card on fil…" at bounding box center [887, 315] width 340 height 431
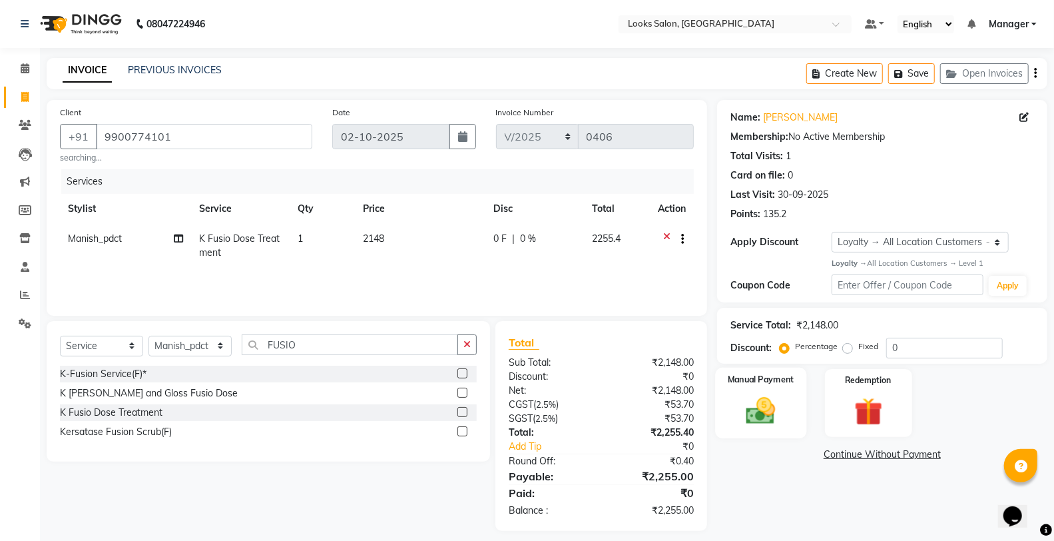
click at [748, 404] on img at bounding box center [760, 411] width 47 height 34
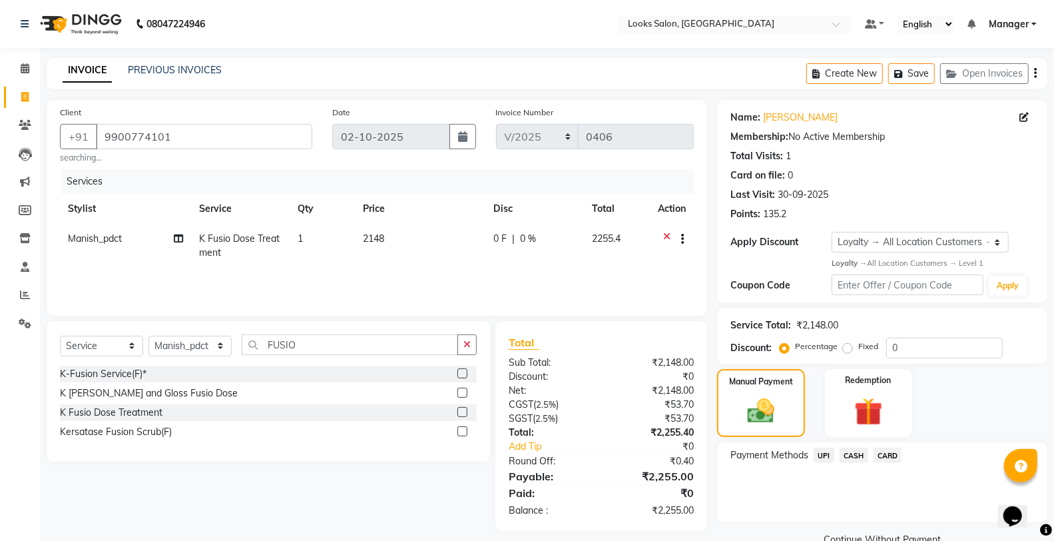
click at [830, 453] on span "UPI" at bounding box center [824, 455] width 21 height 15
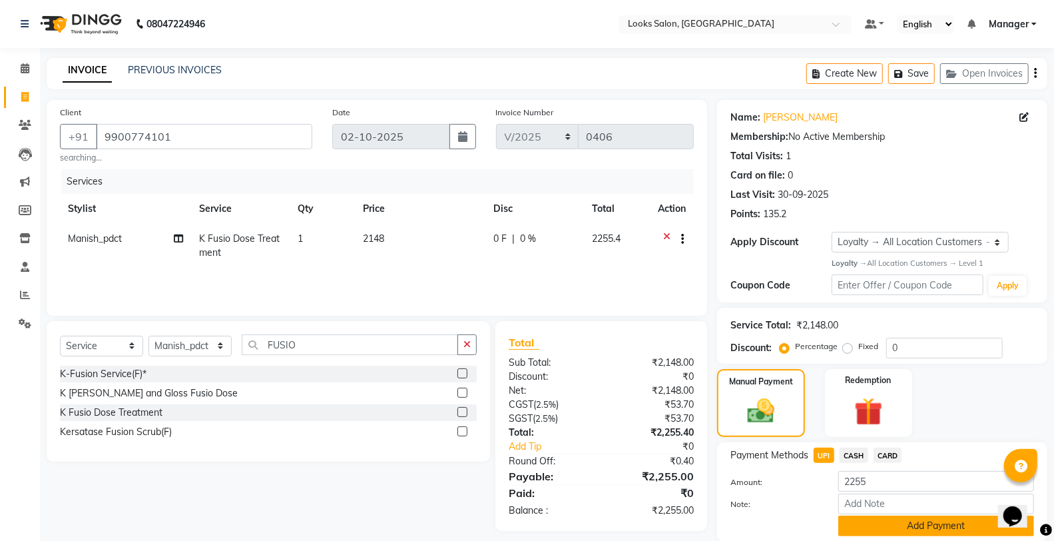
click at [891, 528] on button "Add Payment" at bounding box center [937, 525] width 196 height 21
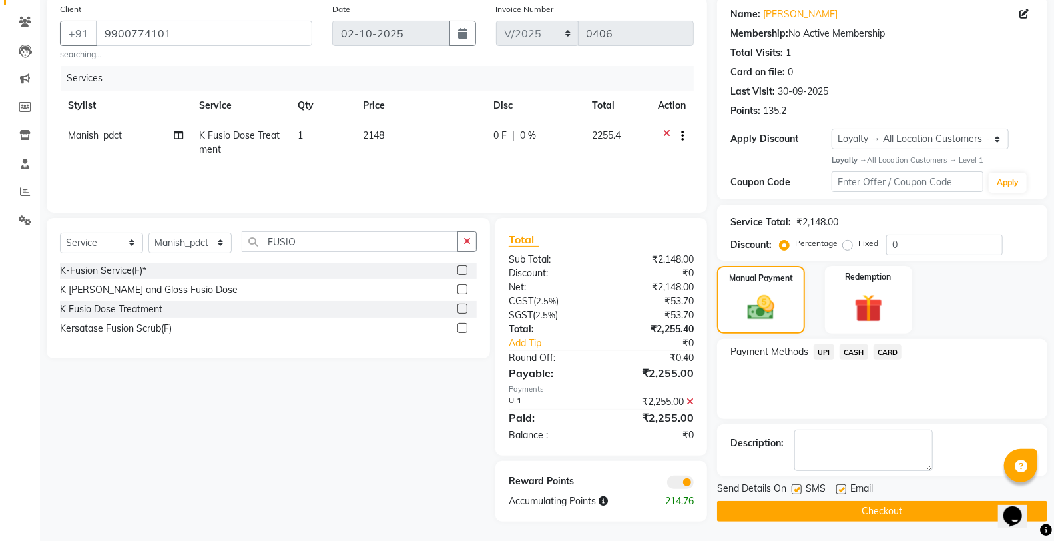
scroll to position [104, 0]
click at [811, 507] on button "Checkout" at bounding box center [882, 510] width 330 height 21
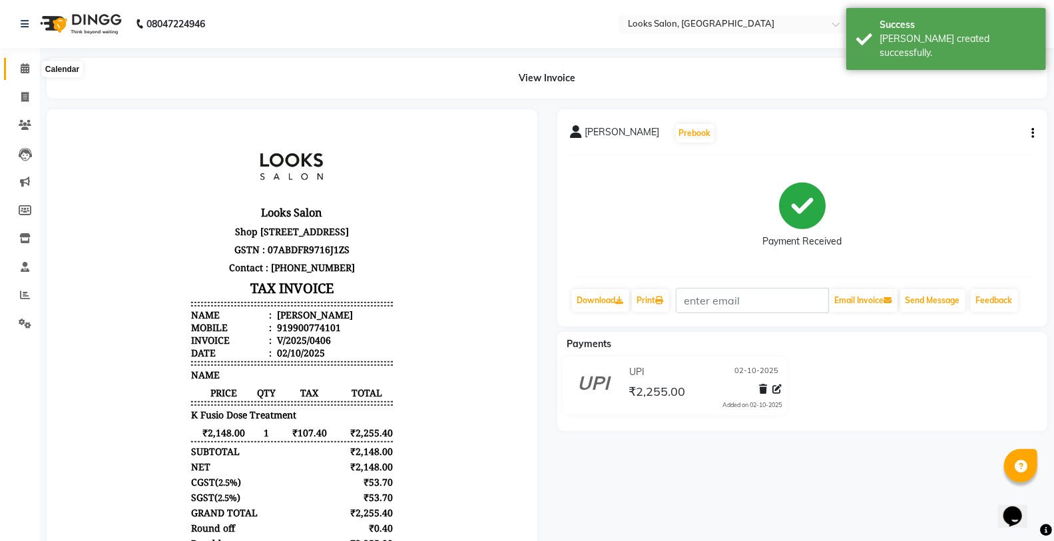
click at [18, 68] on span at bounding box center [24, 68] width 23 height 15
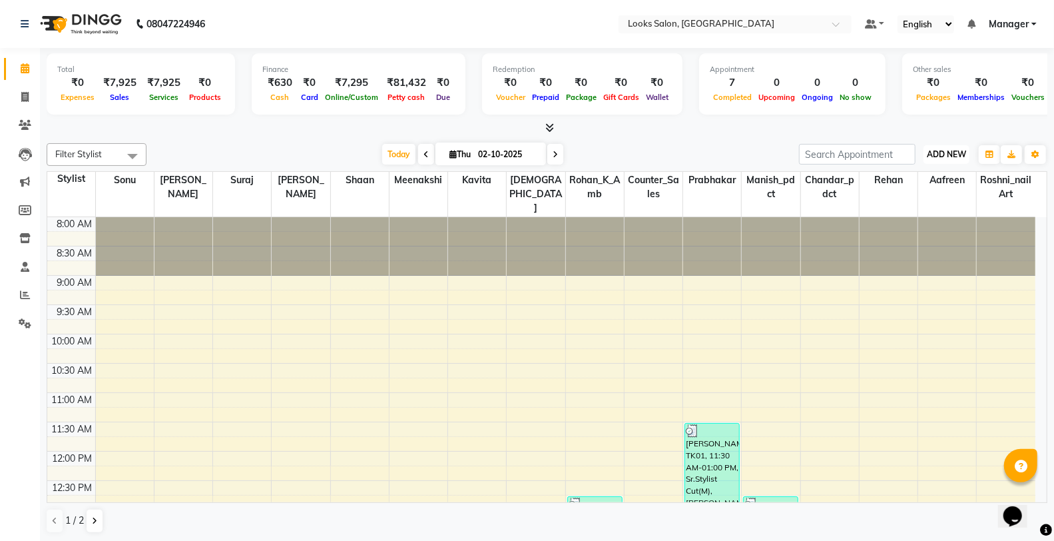
drag, startPoint x: 953, startPoint y: 152, endPoint x: 952, endPoint y: 161, distance: 9.3
click at [952, 157] on span "ADD NEW" at bounding box center [946, 154] width 39 height 10
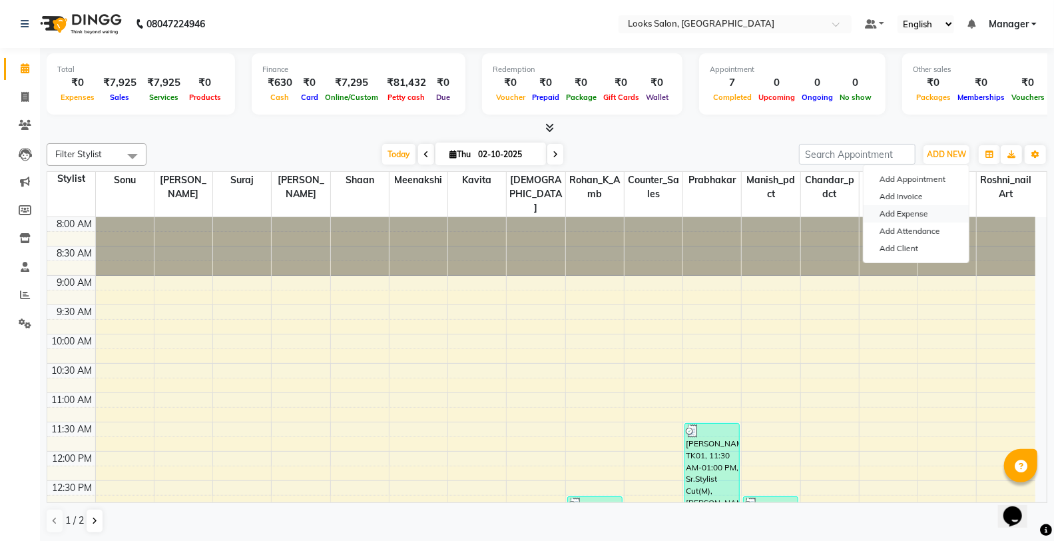
click at [936, 207] on link "Add Expense" at bounding box center [916, 213] width 105 height 17
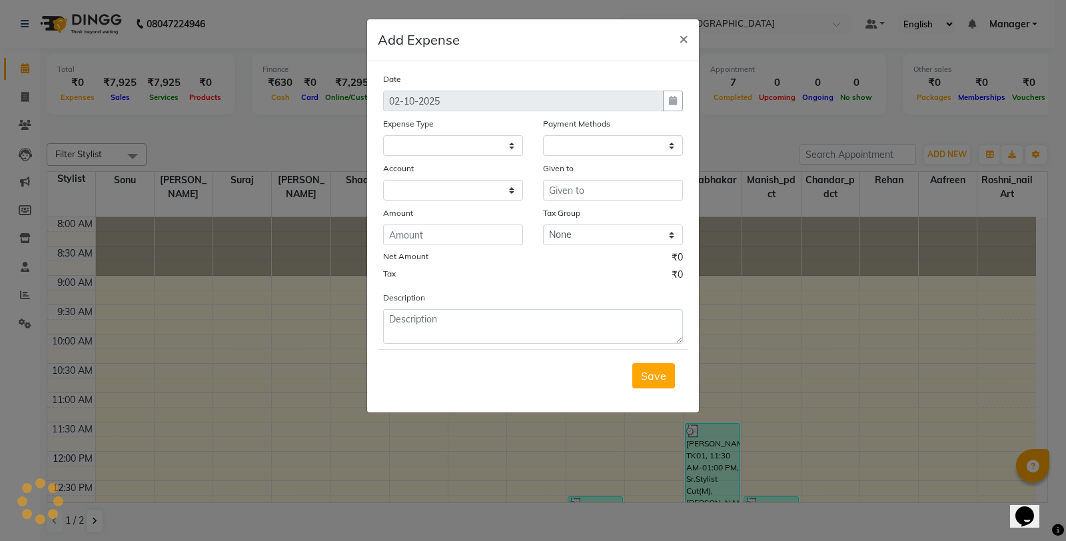
select select
select select "1"
select select "7255"
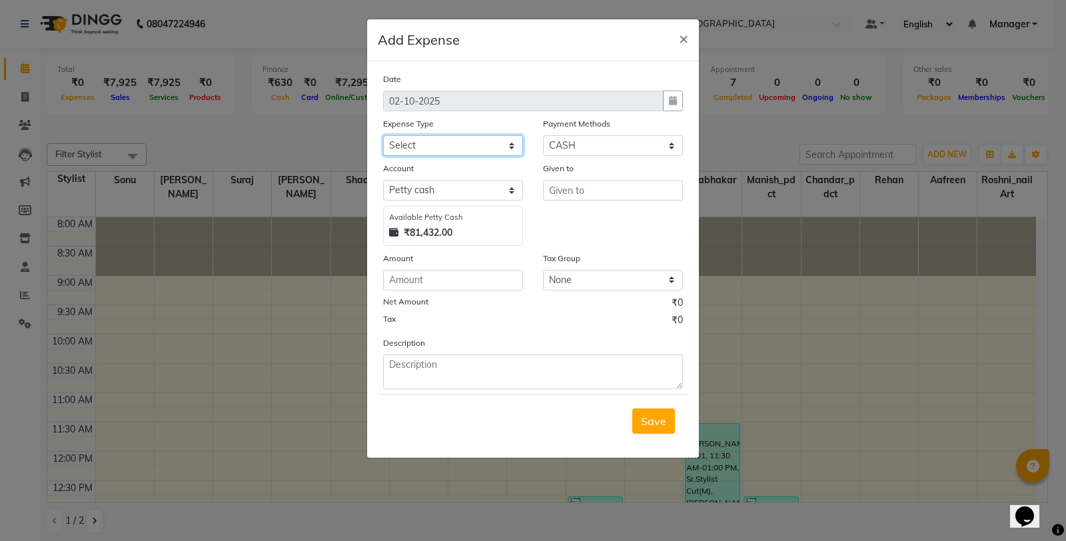
click at [433, 149] on select "Select Accommodation Aesthetics Bank Deposit BLINKIT Cash Handover Client Refun…" at bounding box center [453, 145] width 140 height 21
select select "23704"
click at [383, 135] on select "Select Accommodation Aesthetics Bank Deposit BLINKIT Cash Handover Client Refun…" at bounding box center [453, 145] width 140 height 21
click at [449, 278] on input "number" at bounding box center [453, 280] width 140 height 21
type input "560"
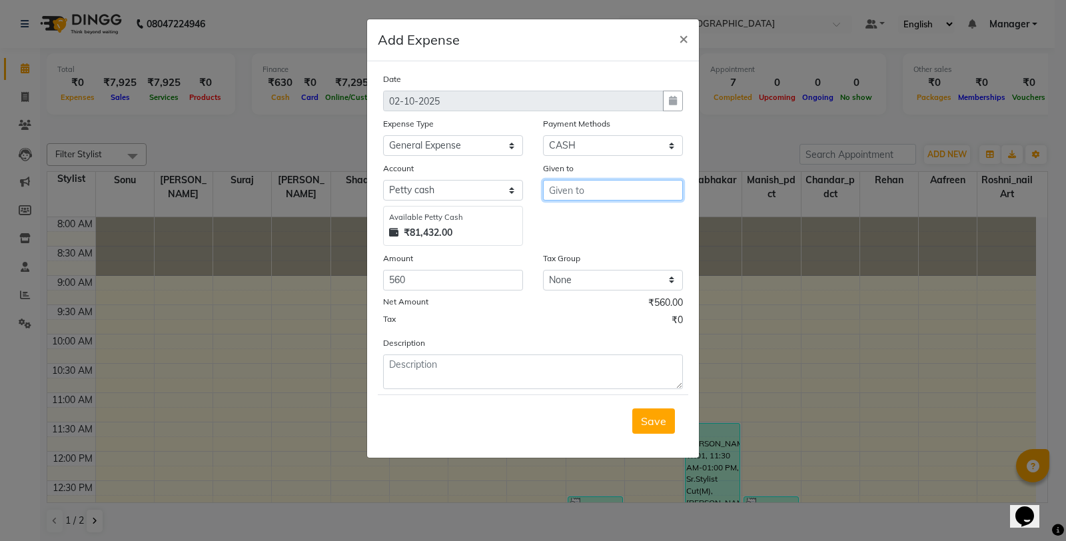
click at [600, 194] on input "text" at bounding box center [613, 190] width 140 height 21
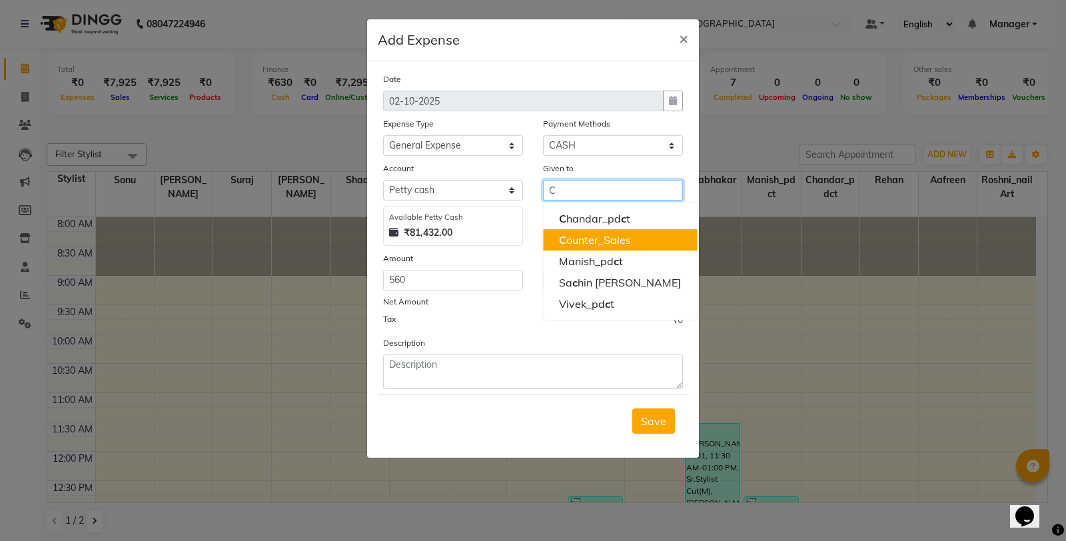
click at [625, 231] on button "C ounter_Sales" at bounding box center [620, 239] width 154 height 21
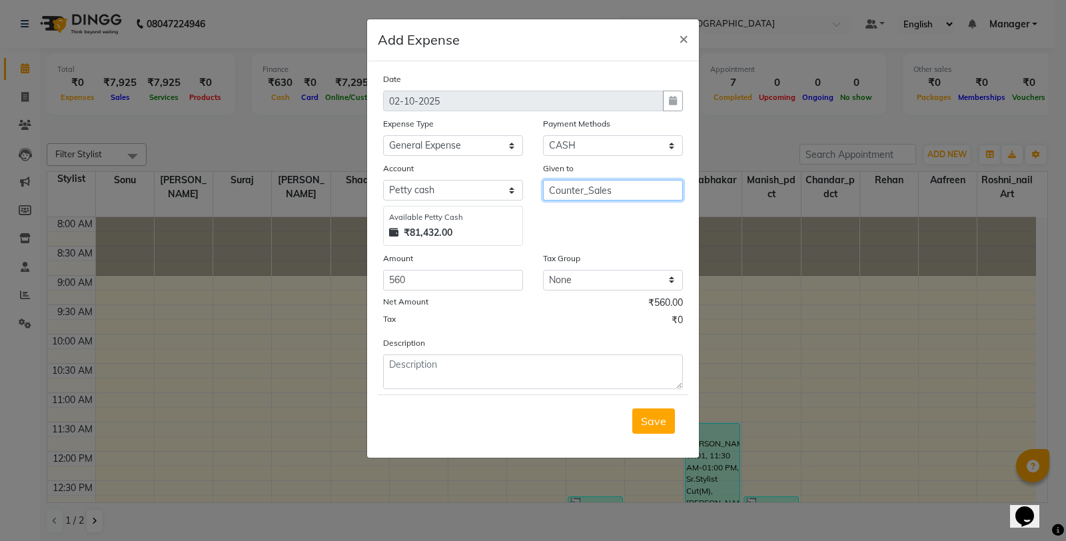
type input "Counter_Sales"
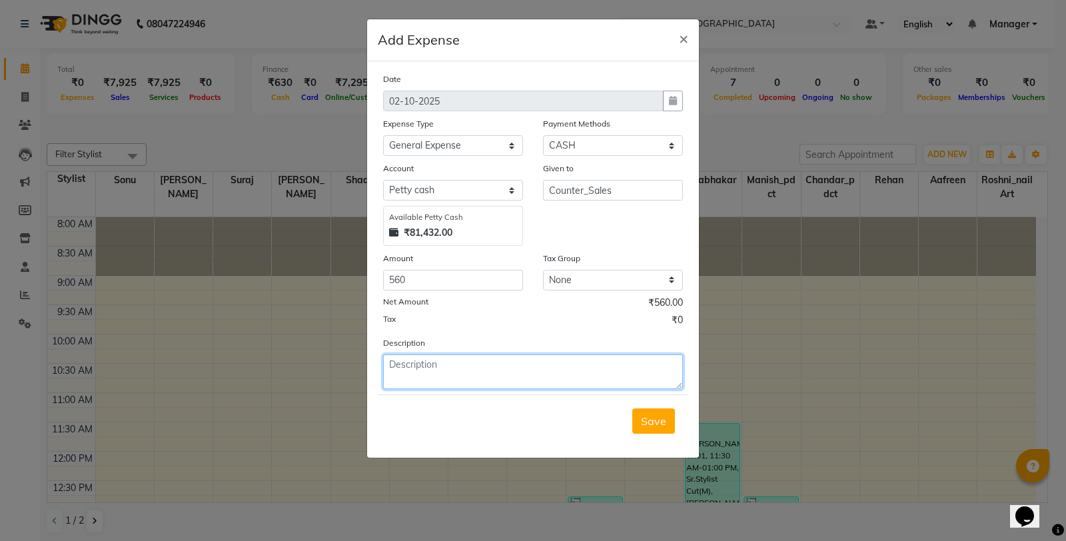
click at [500, 371] on textarea at bounding box center [533, 371] width 300 height 35
type textarea "M"
type textarea "milk, ginger, harpic"
click at [644, 405] on div "Save" at bounding box center [533, 420] width 310 height 53
click at [677, 433] on div "Save" at bounding box center [533, 420] width 310 height 53
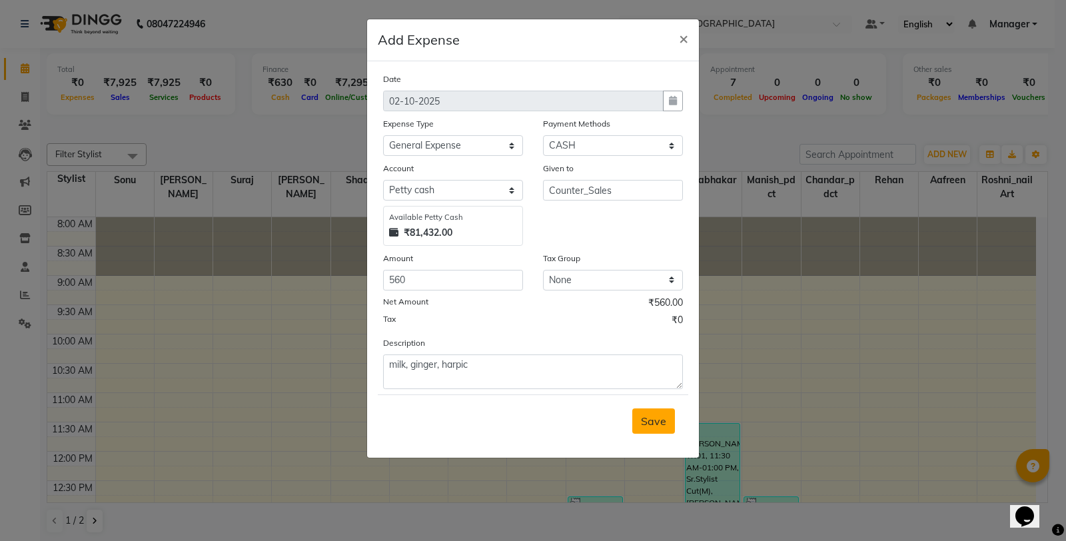
click at [664, 426] on span "Save" at bounding box center [653, 420] width 25 height 13
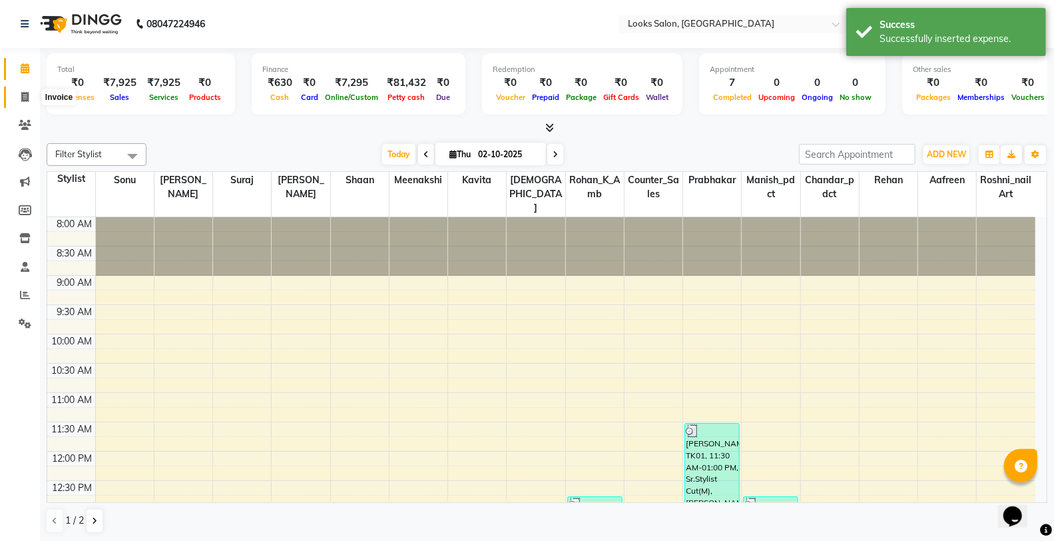
click at [30, 90] on span at bounding box center [24, 97] width 23 height 15
select select "service"
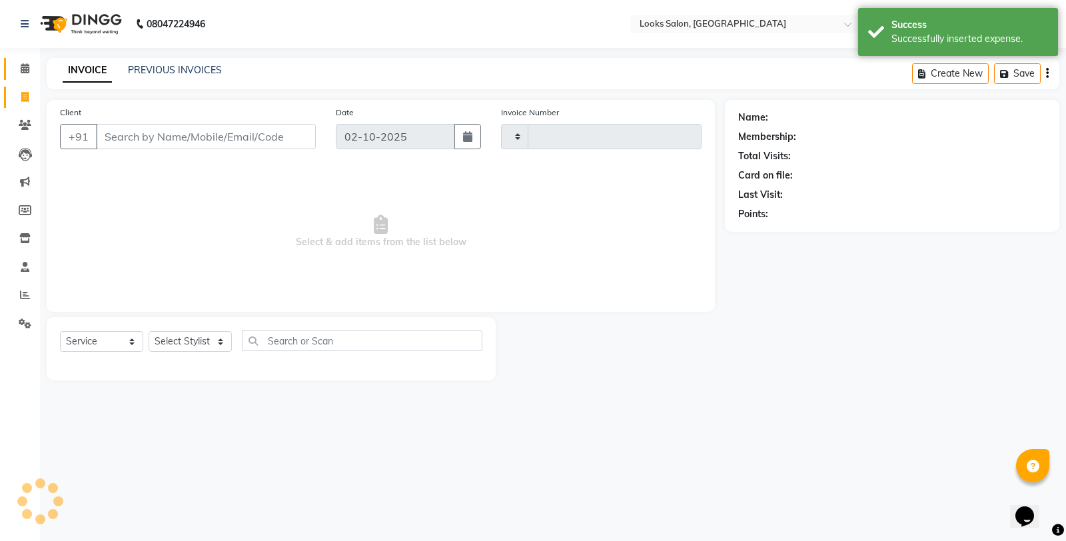
type input "0407"
select select "8126"
click at [21, 65] on icon at bounding box center [25, 68] width 9 height 10
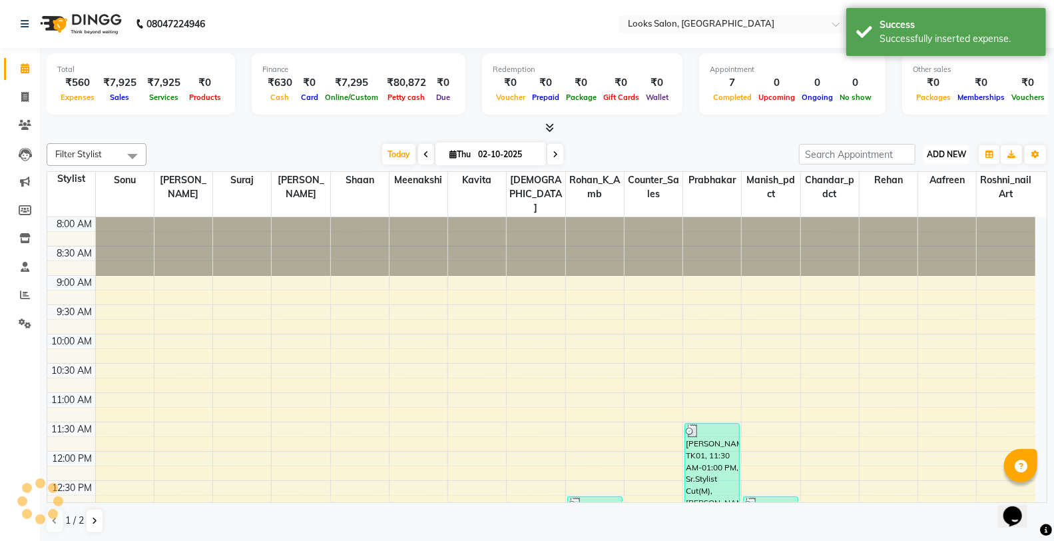
click at [962, 152] on span "ADD NEW" at bounding box center [946, 154] width 39 height 10
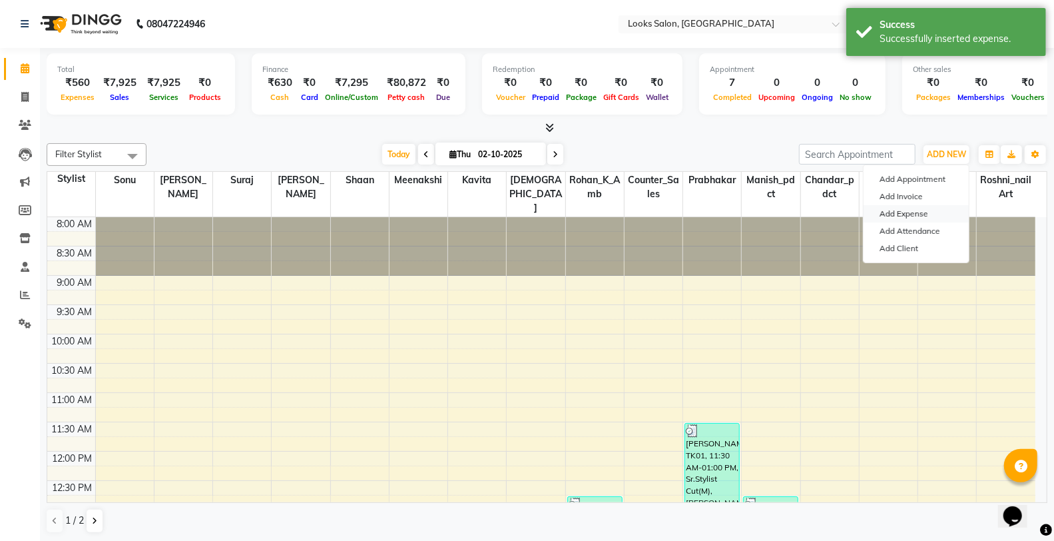
click at [914, 208] on link "Add Expense" at bounding box center [916, 213] width 105 height 17
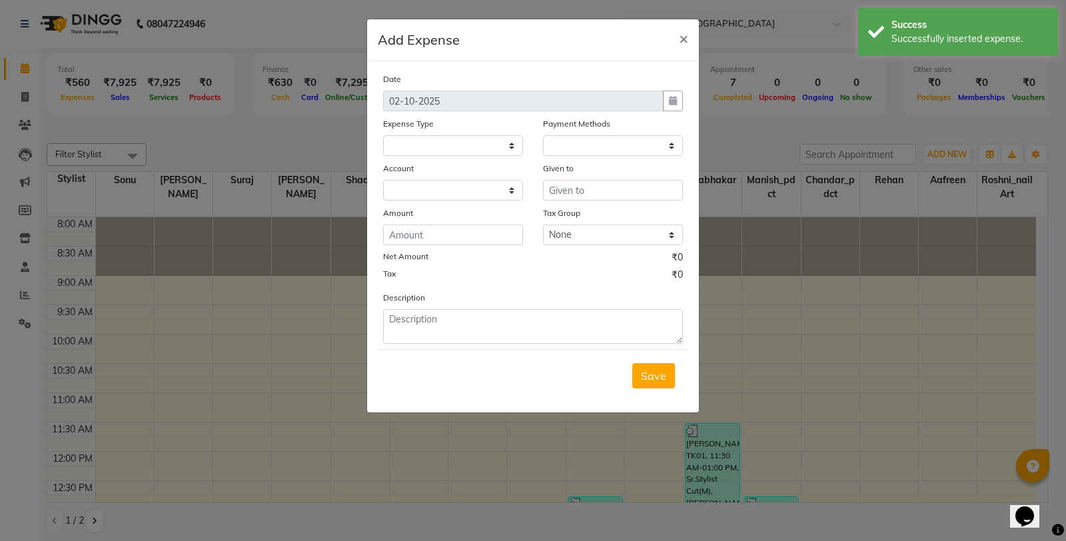
select select
select select "1"
select select "7255"
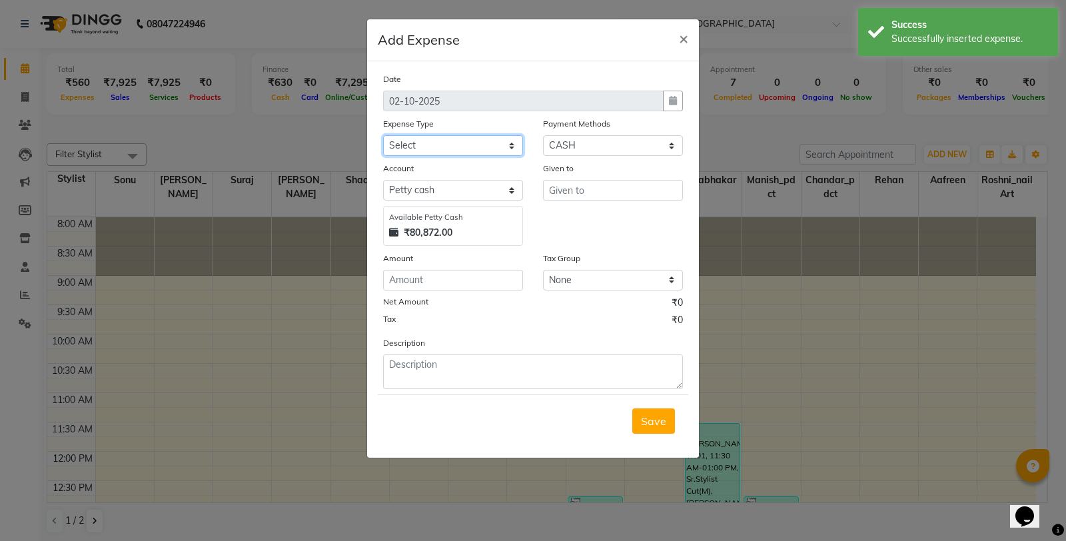
click at [438, 141] on select "Select Accommodation Aesthetics Bank Deposit BLINKIT Cash Handover Client Refun…" at bounding box center [453, 145] width 140 height 21
select select "19564"
click at [383, 135] on select "Select Accommodation Aesthetics Bank Deposit BLINKIT Cash Handover Client Refun…" at bounding box center [453, 145] width 140 height 21
click at [444, 287] on input "number" at bounding box center [453, 280] width 140 height 21
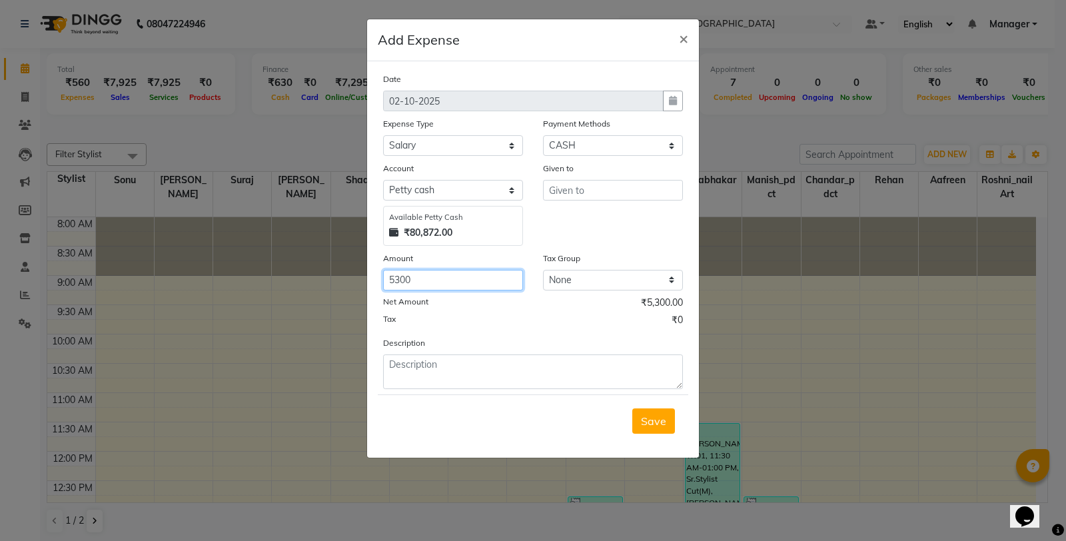
type input "5300"
click at [596, 198] on input "text" at bounding box center [613, 190] width 140 height 21
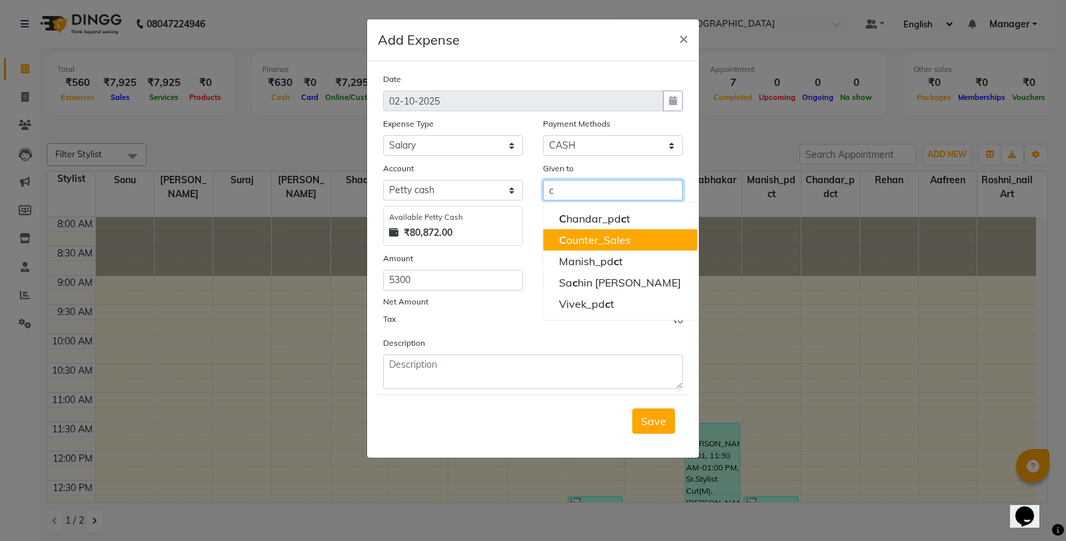
click at [595, 236] on ngb-highlight "C ounter_Sales" at bounding box center [595, 239] width 72 height 13
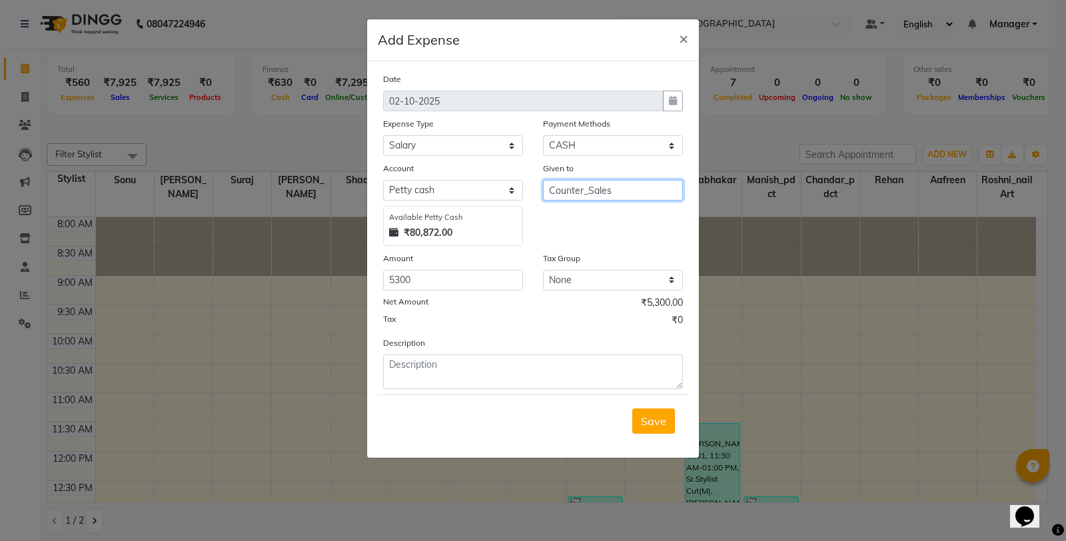
type input "Counter_Sales"
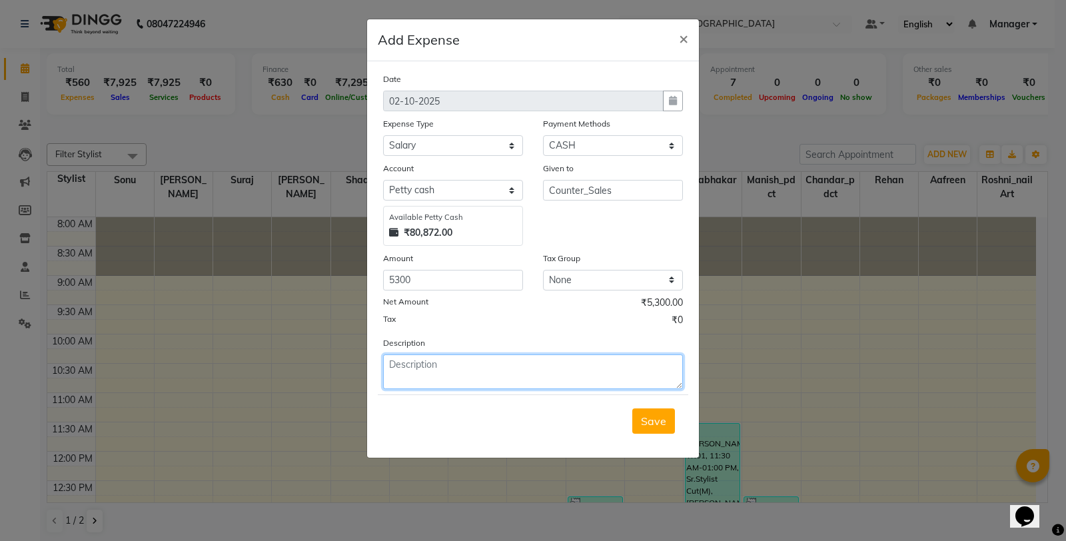
click at [485, 370] on textarea at bounding box center [533, 371] width 300 height 35
type textarea "babita (september month salary )"
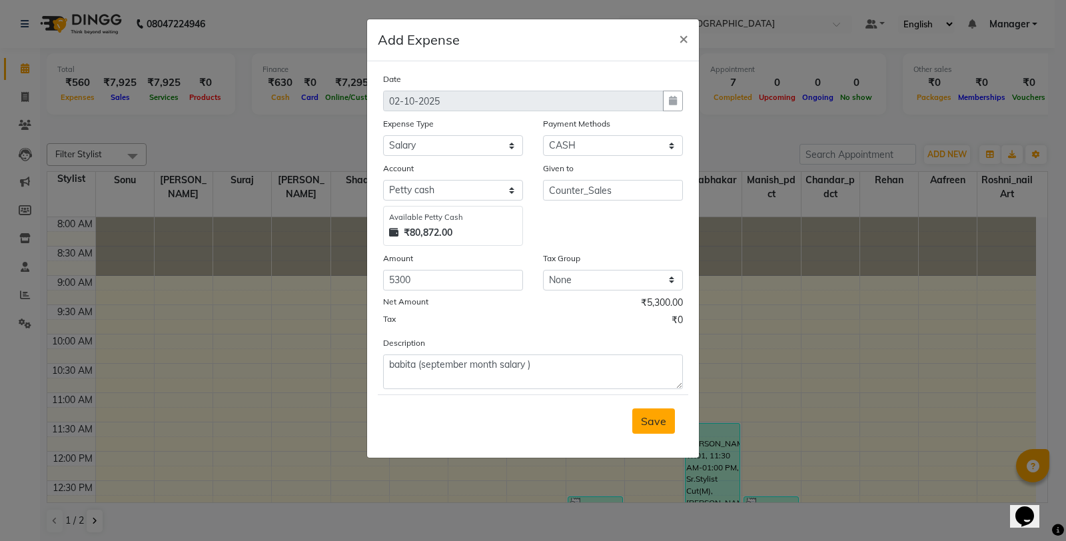
click at [655, 424] on span "Save" at bounding box center [653, 420] width 25 height 13
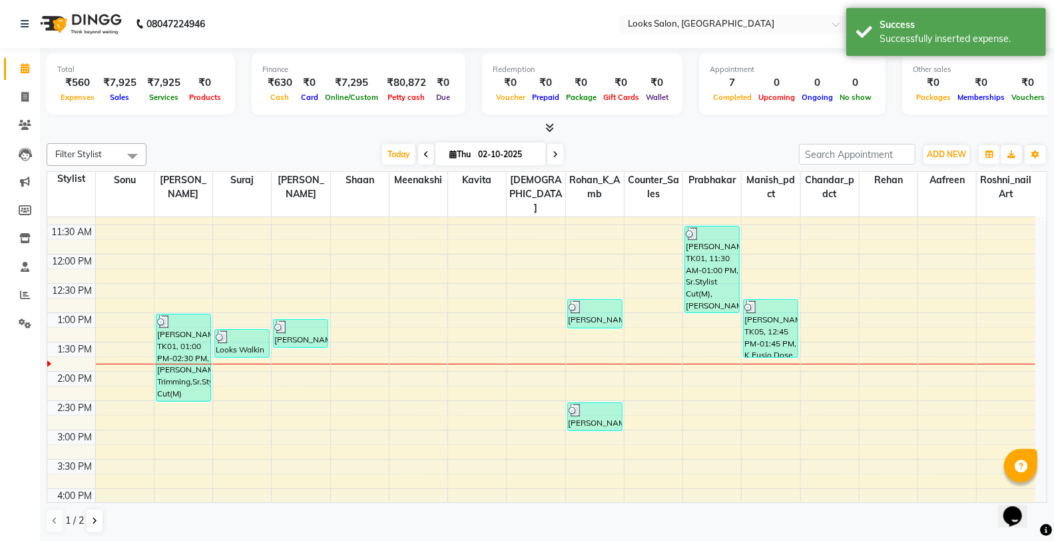
scroll to position [214, 0]
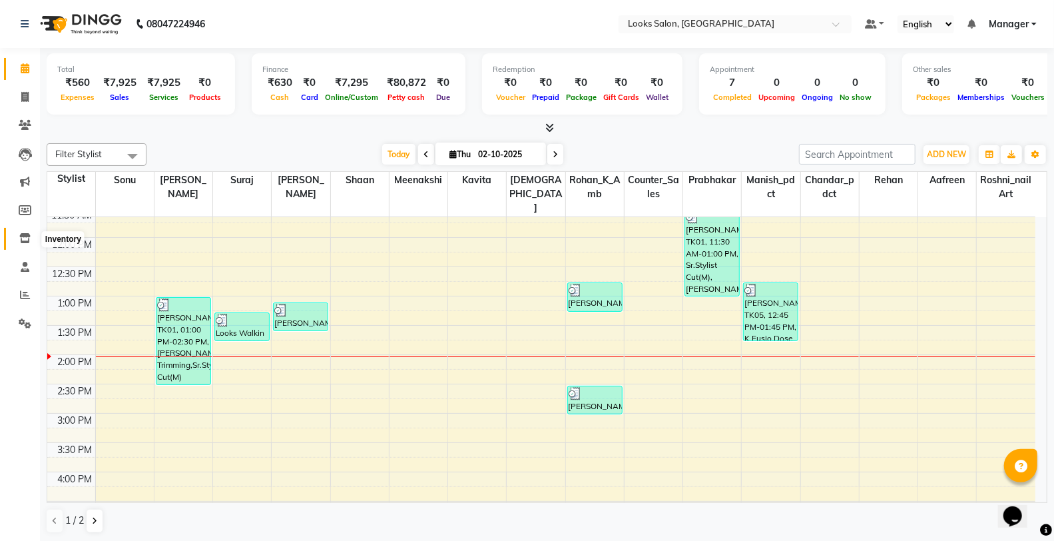
click at [29, 235] on icon at bounding box center [24, 238] width 11 height 10
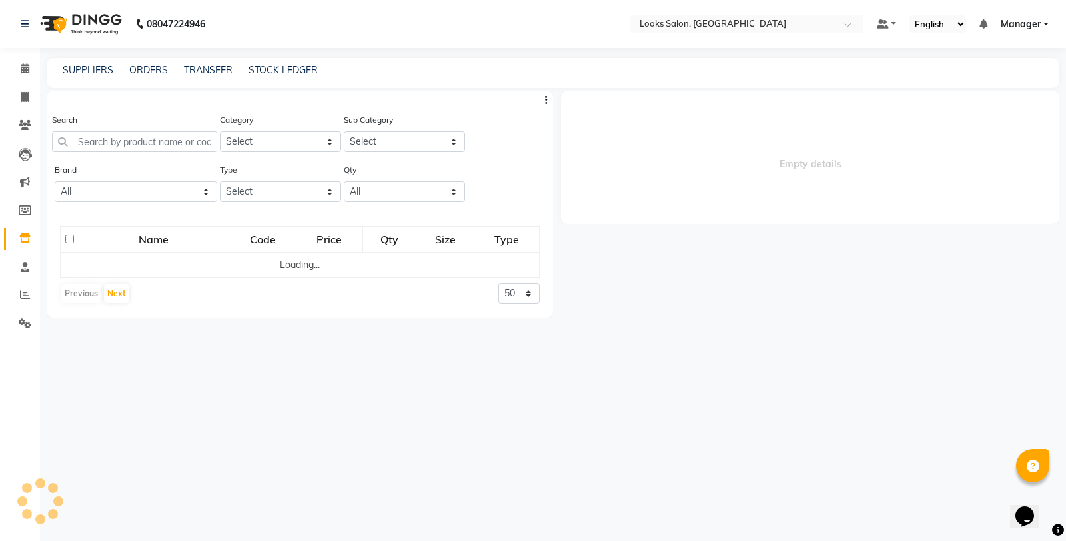
select select
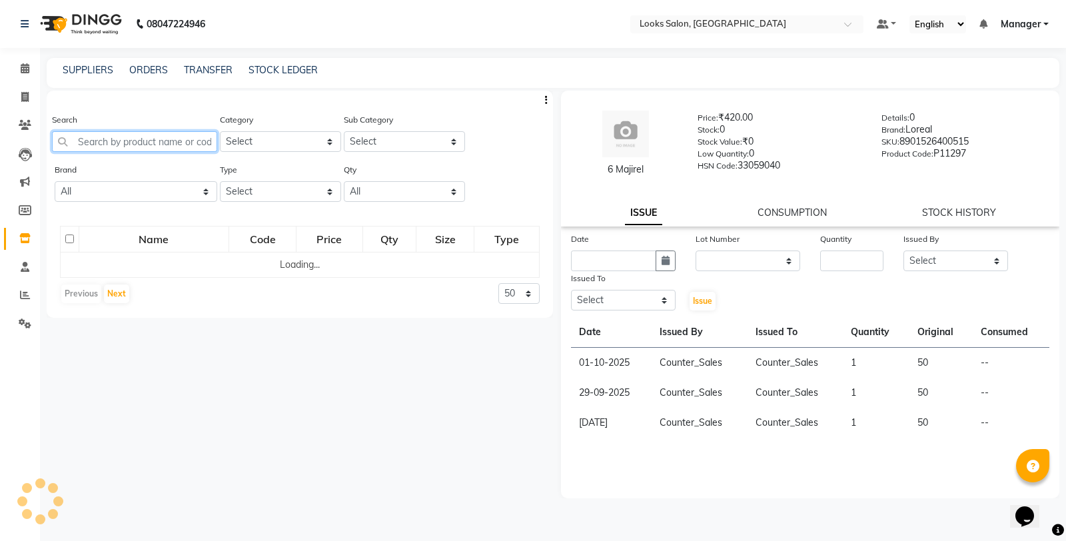
drag, startPoint x: 171, startPoint y: 136, endPoint x: 178, endPoint y: 131, distance: 9.1
click at [171, 136] on input "text" at bounding box center [134, 141] width 165 height 21
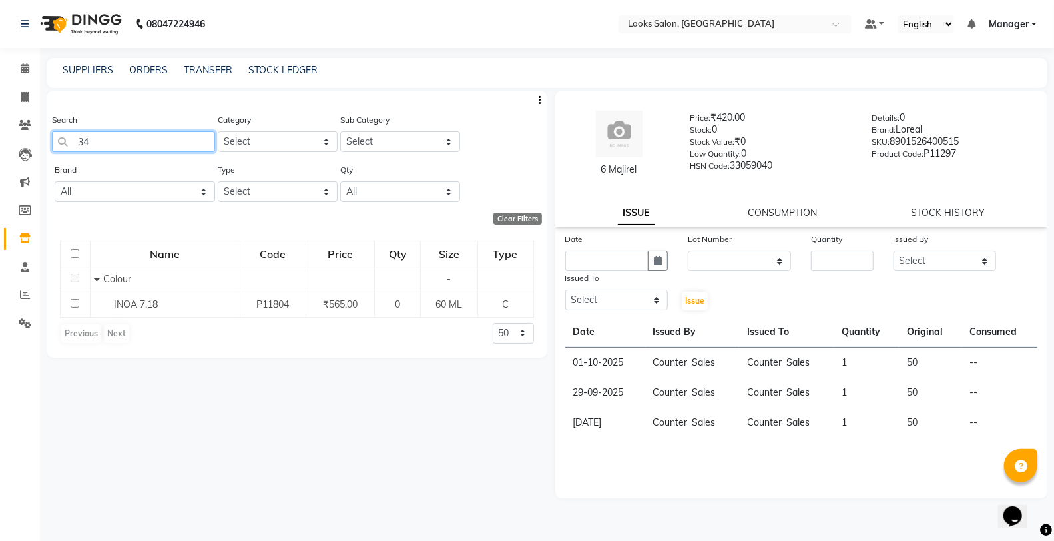
type input "3"
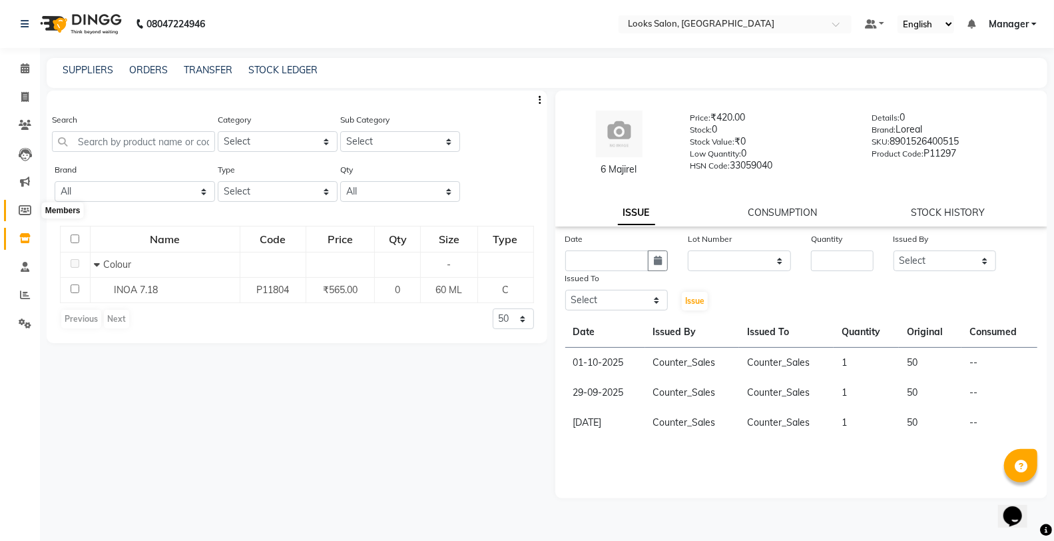
drag, startPoint x: 32, startPoint y: 212, endPoint x: 23, endPoint y: 236, distance: 26.1
click at [30, 212] on span at bounding box center [24, 210] width 23 height 15
select select
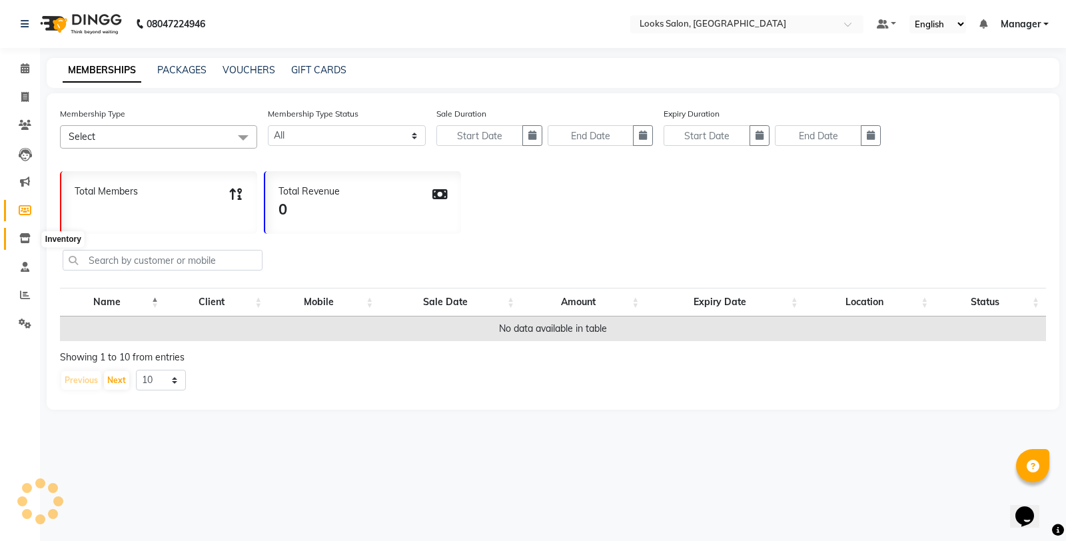
click at [23, 236] on icon at bounding box center [24, 238] width 11 height 10
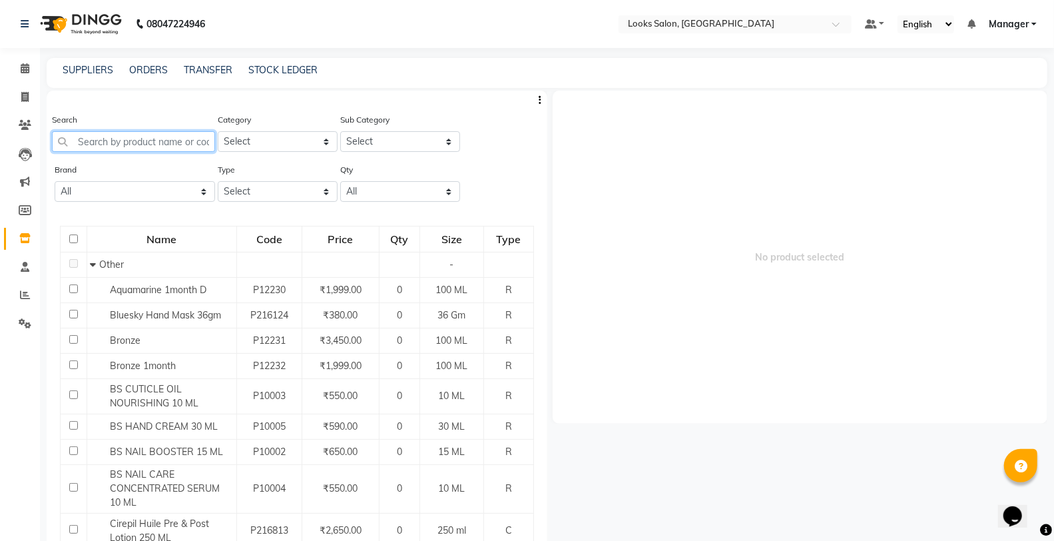
click at [115, 135] on input "text" at bounding box center [133, 141] width 163 height 21
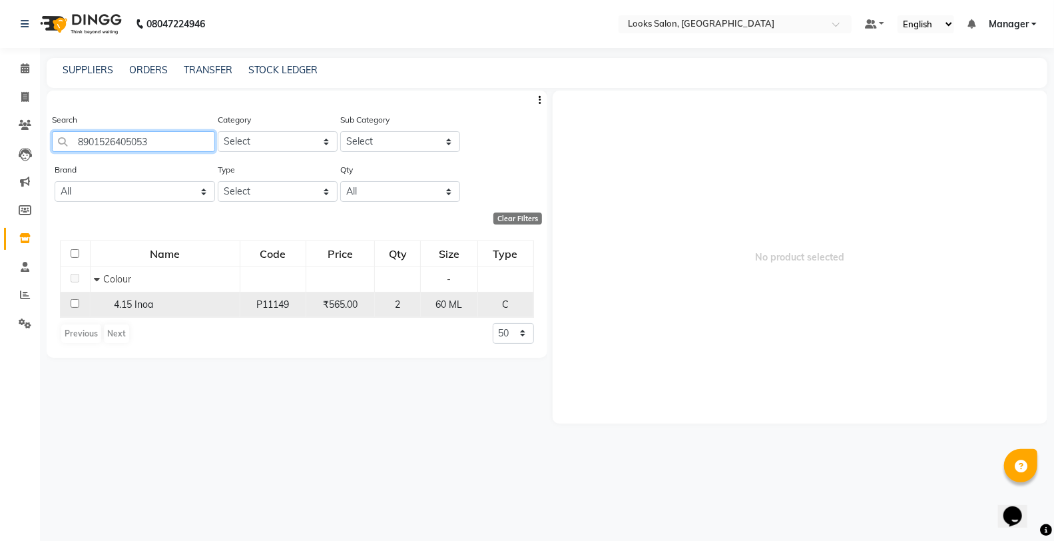
type input "8901526405053"
click at [73, 306] on input "checkbox" at bounding box center [75, 303] width 9 height 9
checkbox input "true"
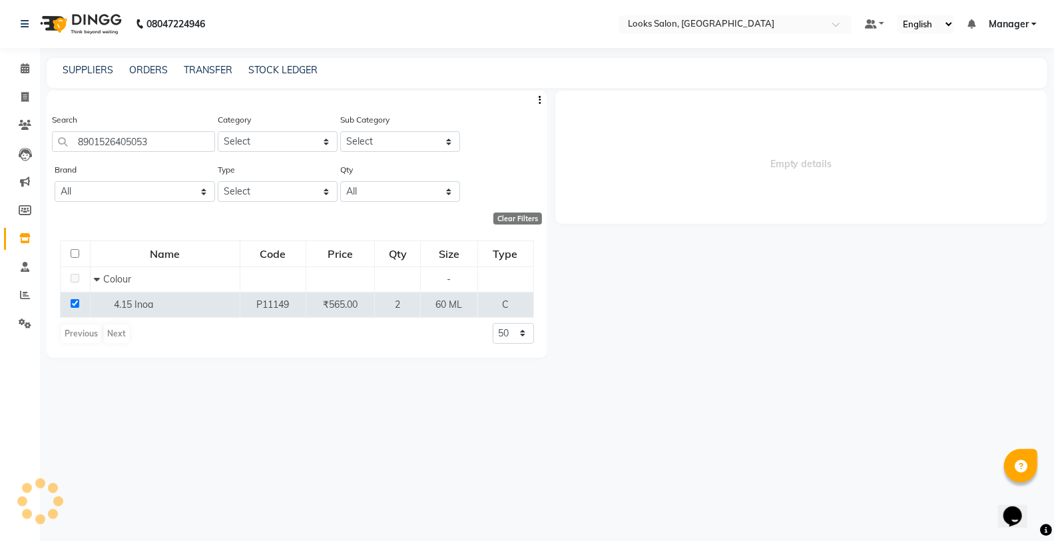
select select
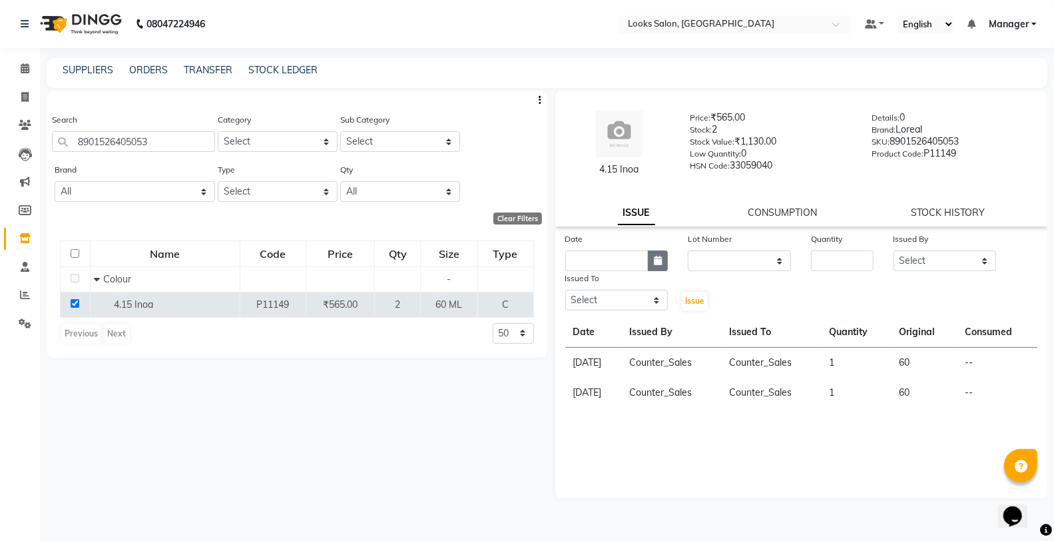
click at [657, 261] on icon "button" at bounding box center [658, 260] width 8 height 9
select select "10"
select select "2025"
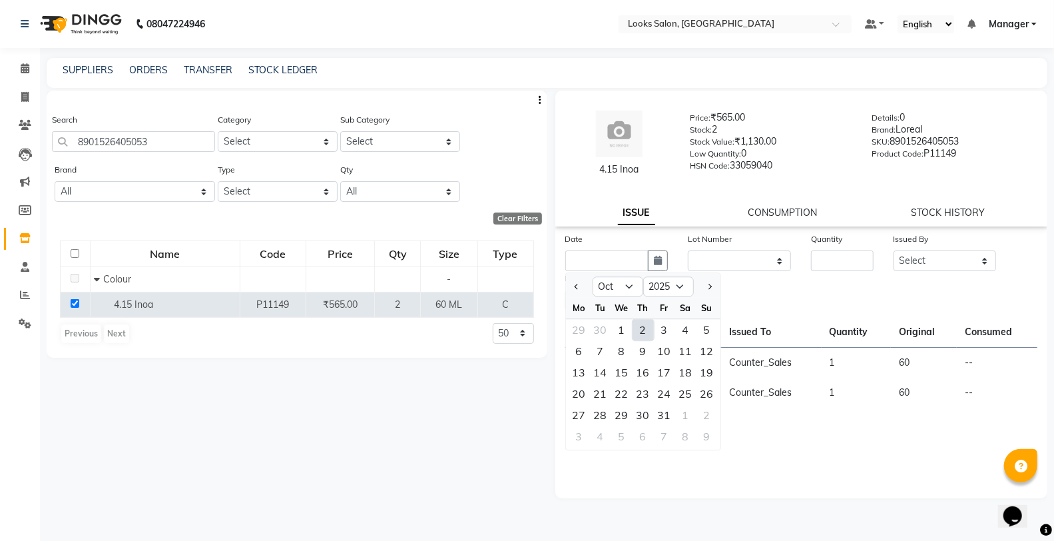
click at [645, 334] on div "2" at bounding box center [643, 329] width 21 height 21
type input "02-10-2025"
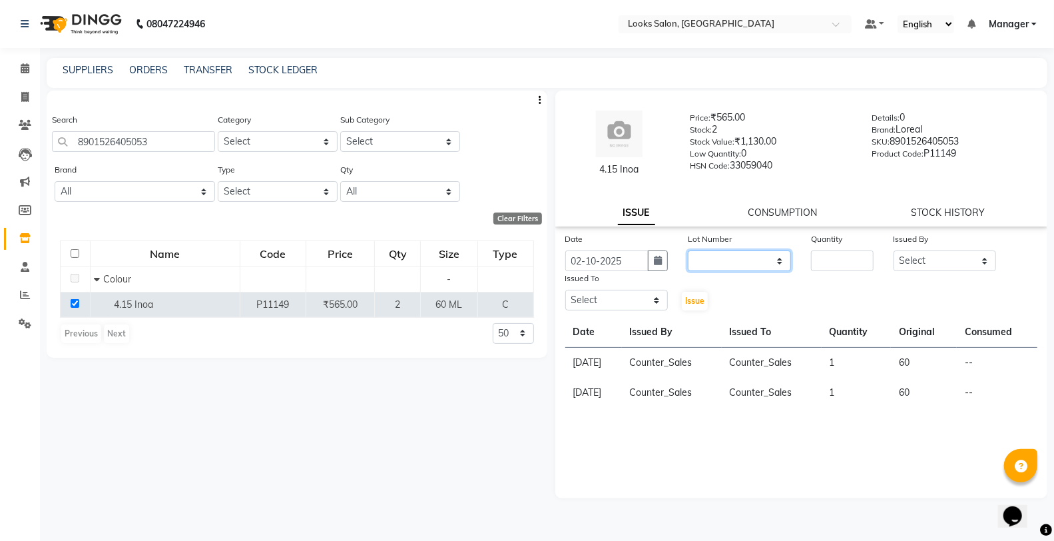
click at [738, 268] on select "None" at bounding box center [739, 260] width 103 height 21
select select "0: null"
click at [688, 250] on select "None" at bounding box center [739, 260] width 103 height 21
click at [836, 262] on input "number" at bounding box center [842, 260] width 62 height 21
type input "1"
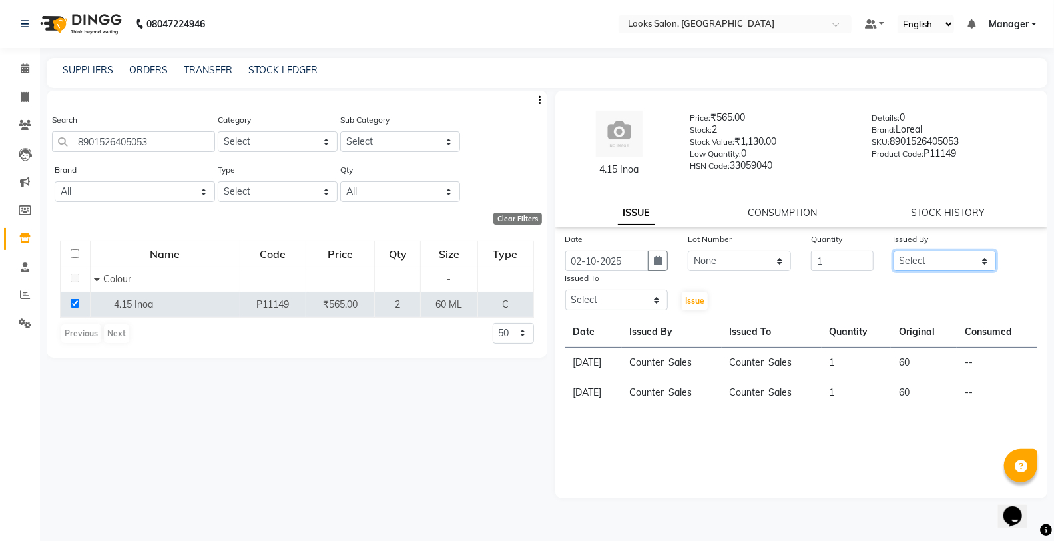
drag, startPoint x: 934, startPoint y: 270, endPoint x: 934, endPoint y: 252, distance: 18.0
click at [934, 269] on select "Select Aafreen Chandar_pdct Counter_Sales Damini_Mgr Kavita Kawal_Mgr Manager M…" at bounding box center [945, 260] width 103 height 21
select select "75846"
click at [894, 250] on select "Select Aafreen Chandar_pdct Counter_Sales Damini_Mgr Kavita Kawal_Mgr Manager M…" at bounding box center [945, 260] width 103 height 21
click at [593, 305] on select "Select Aafreen Chandar_pdct Counter_Sales Damini_Mgr Kavita Kawal_Mgr Manager M…" at bounding box center [616, 300] width 103 height 21
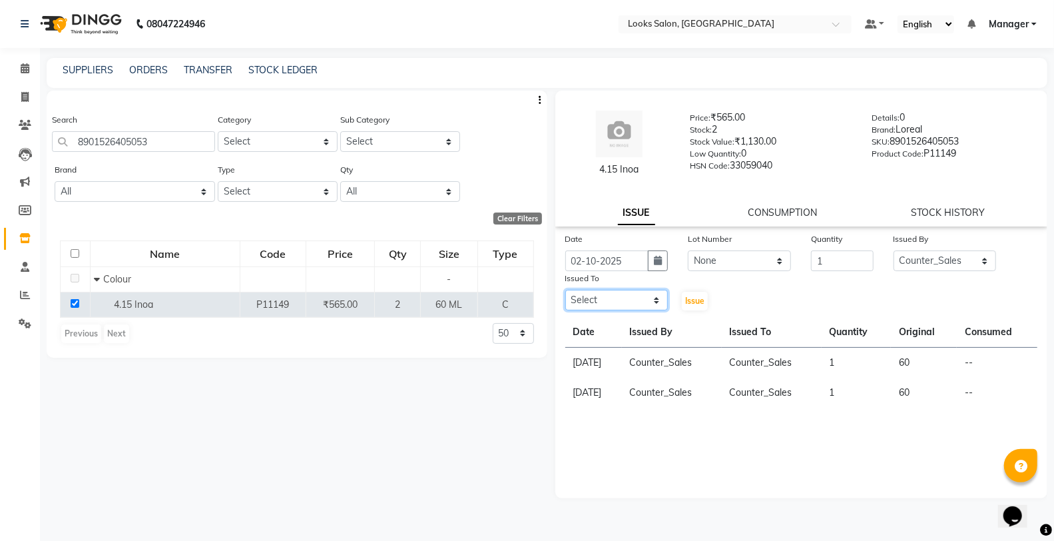
select select "75846"
click at [565, 290] on select "Select Aafreen Chandar_pdct Counter_Sales Damini_Mgr Kavita Kawal_Mgr Manager M…" at bounding box center [616, 300] width 103 height 21
click at [698, 298] on span "Issue" at bounding box center [694, 301] width 19 height 10
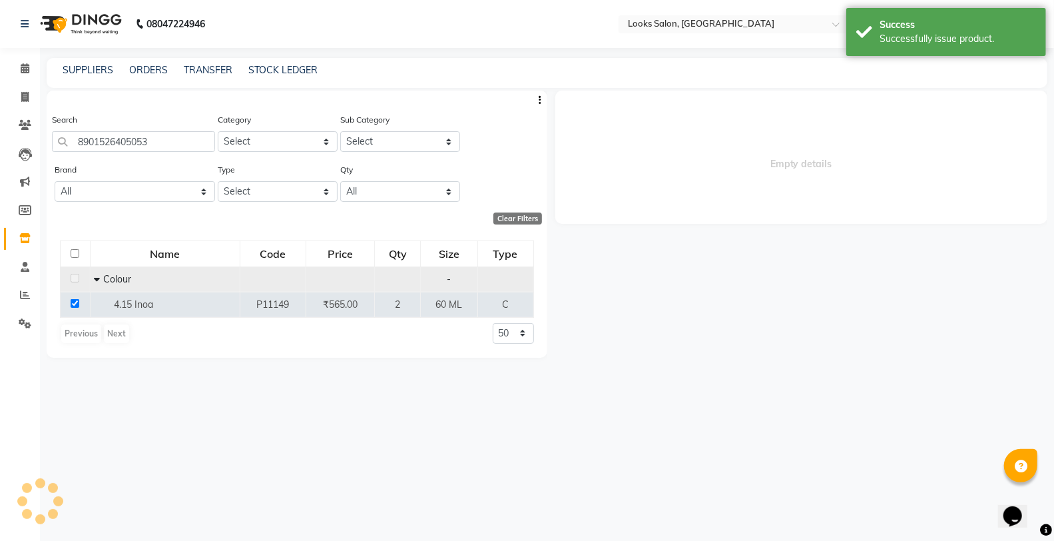
select select
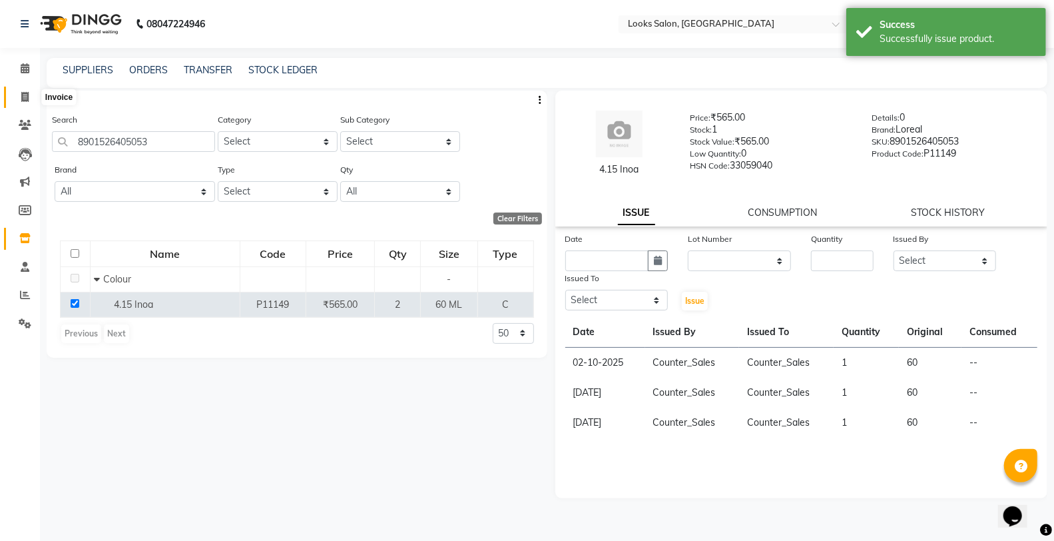
click at [15, 95] on span at bounding box center [24, 97] width 23 height 15
select select "service"
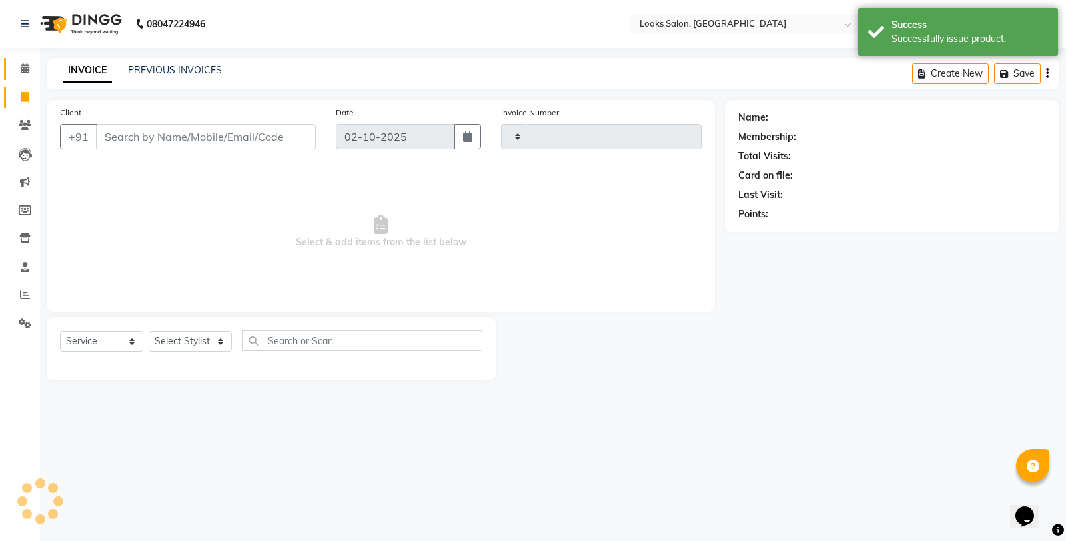
type input "0407"
select select "8126"
click at [19, 69] on span at bounding box center [24, 68] width 23 height 15
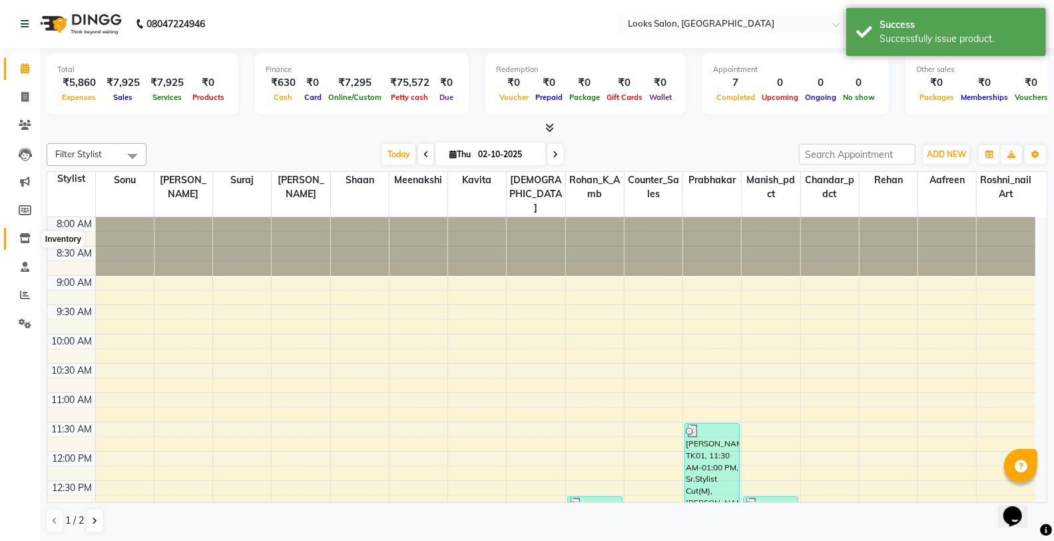
drag, startPoint x: 15, startPoint y: 238, endPoint x: 29, endPoint y: 234, distance: 15.2
click at [16, 238] on span at bounding box center [24, 238] width 23 height 15
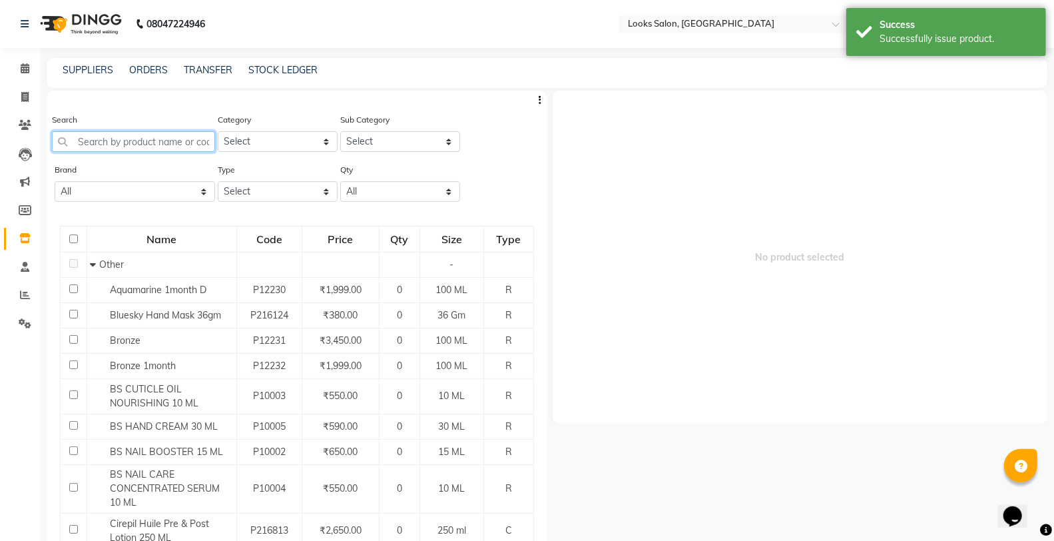
click at [136, 143] on input "text" at bounding box center [133, 141] width 163 height 21
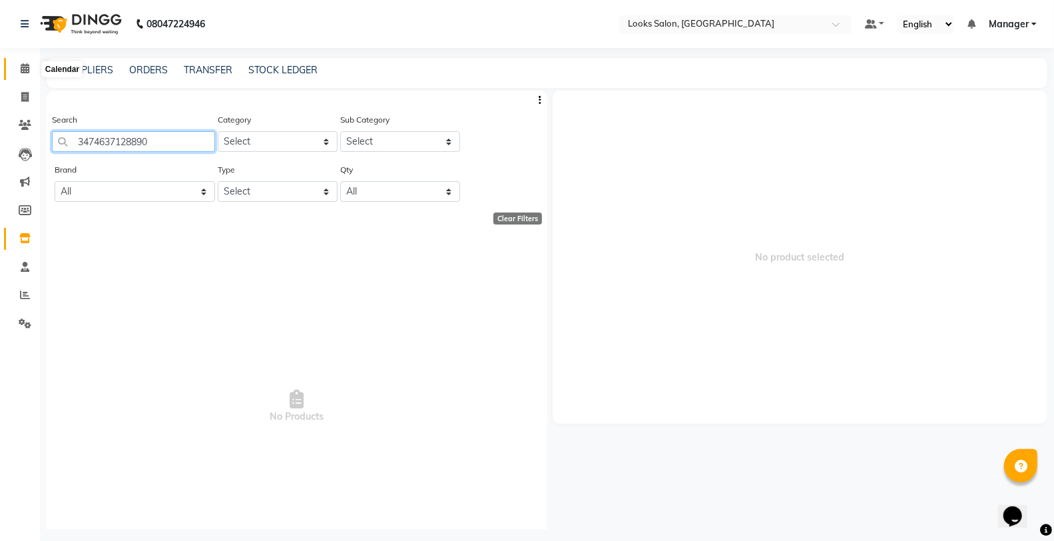
type input "3474637128890"
click at [19, 59] on link "Calendar" at bounding box center [20, 69] width 32 height 22
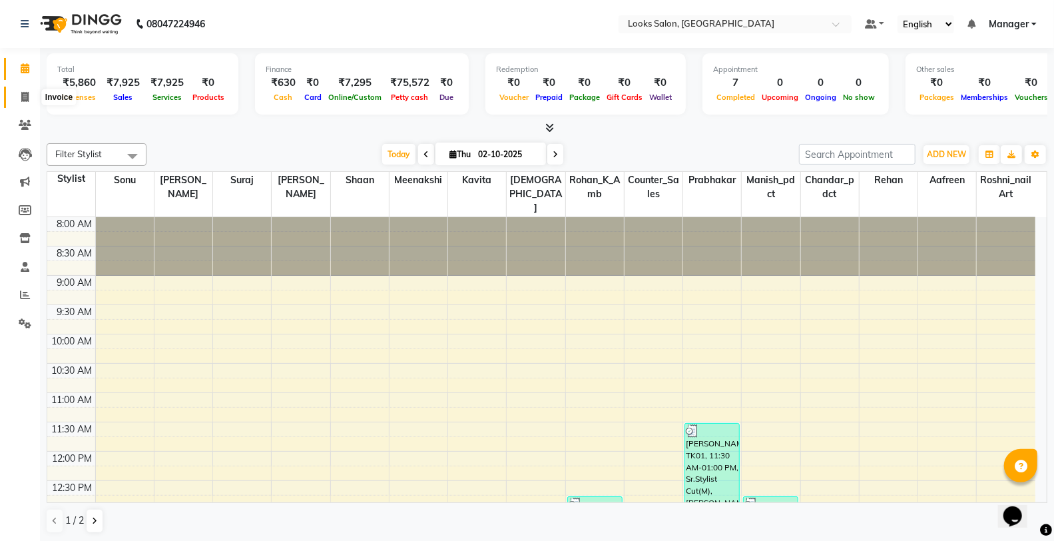
click at [21, 101] on icon at bounding box center [24, 97] width 7 height 10
select select "service"
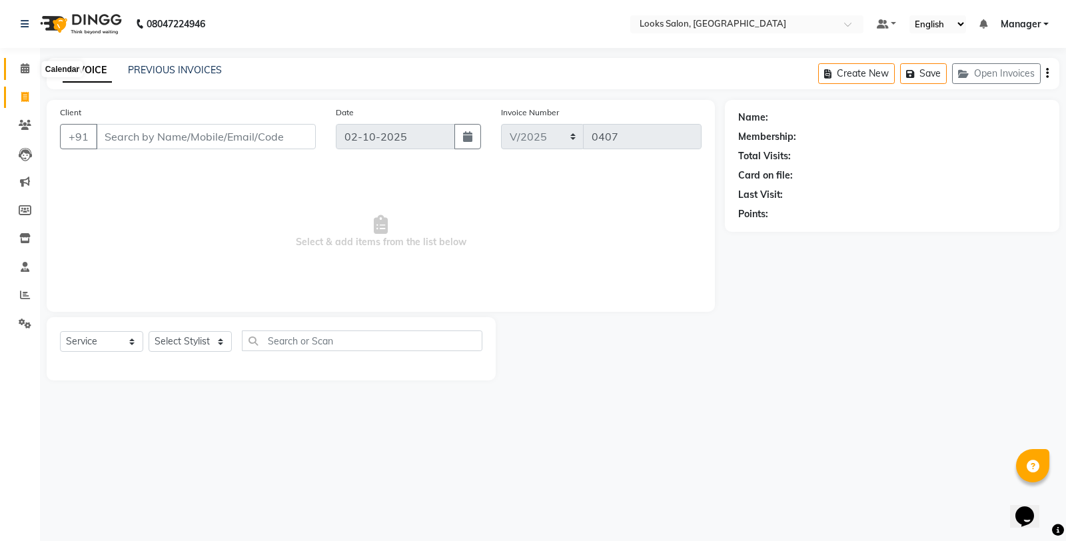
click at [30, 69] on span at bounding box center [24, 68] width 23 height 15
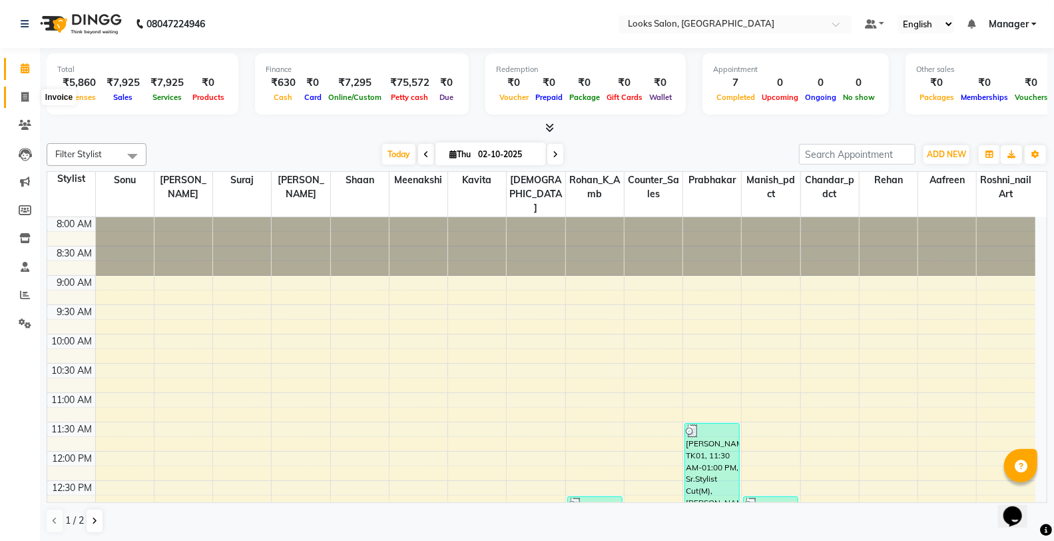
click at [23, 101] on icon at bounding box center [24, 97] width 7 height 10
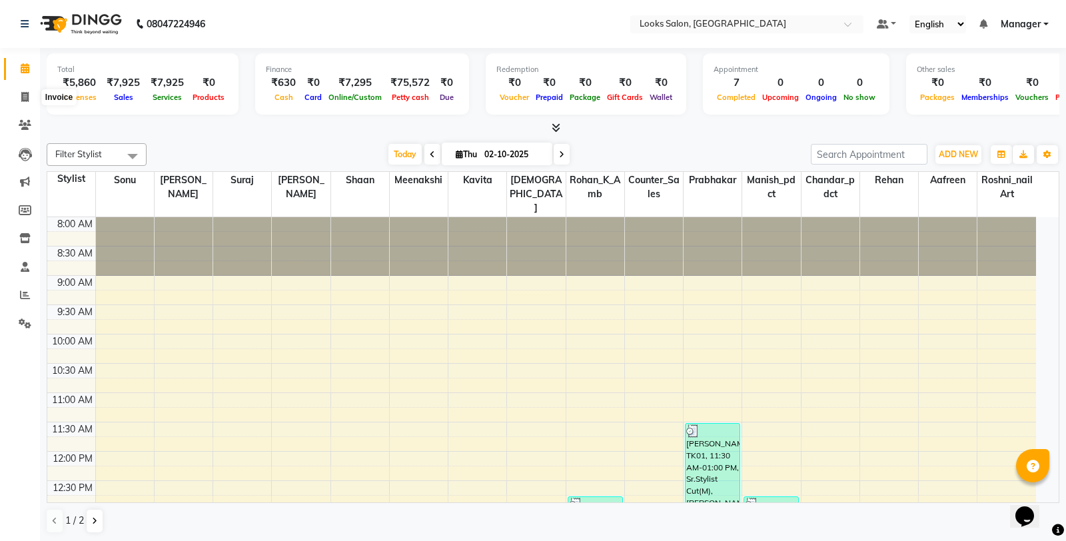
select select "service"
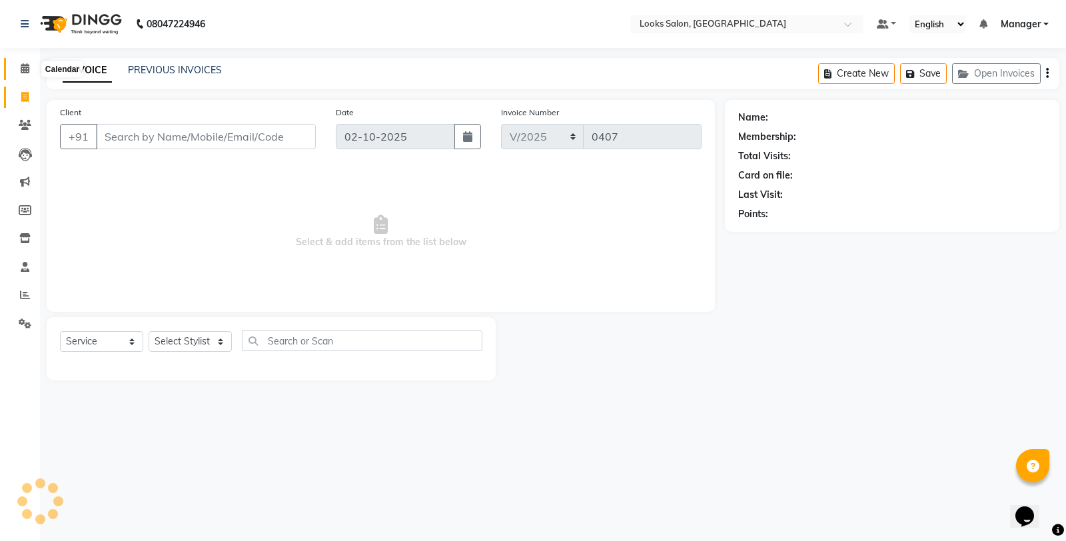
click at [30, 71] on span at bounding box center [24, 68] width 23 height 15
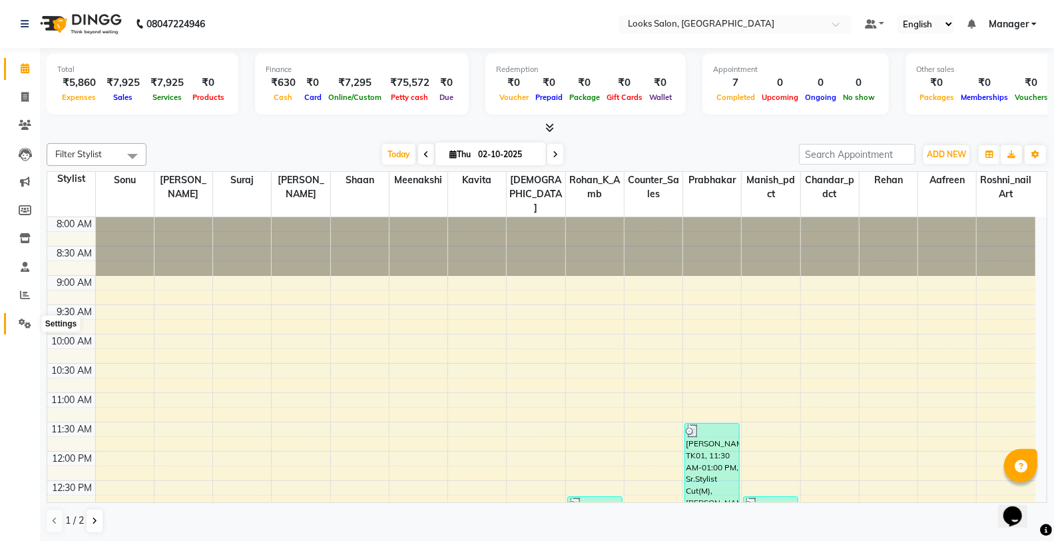
click at [29, 330] on span at bounding box center [24, 323] width 23 height 15
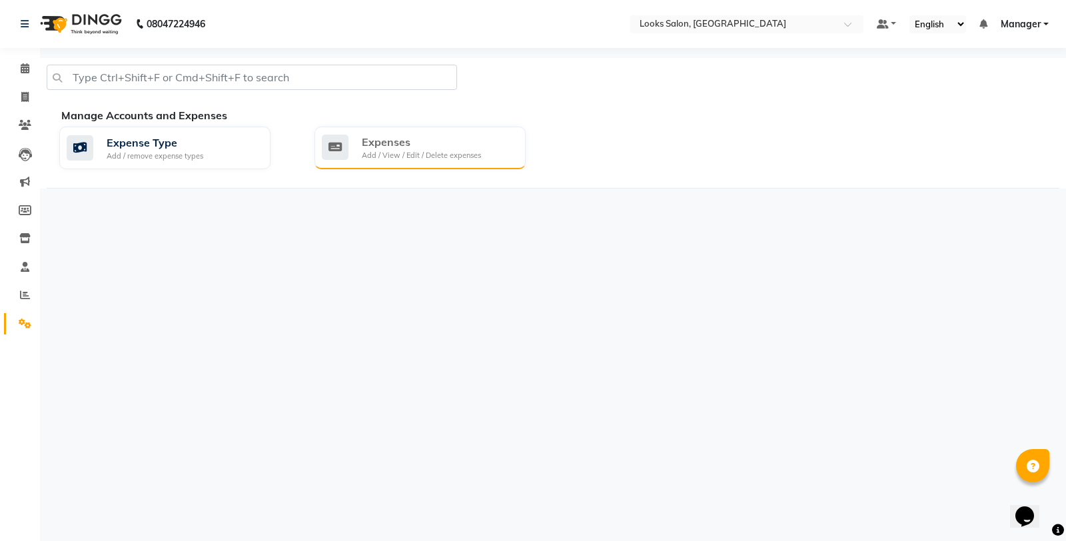
click at [430, 135] on div "Expenses" at bounding box center [421, 142] width 119 height 16
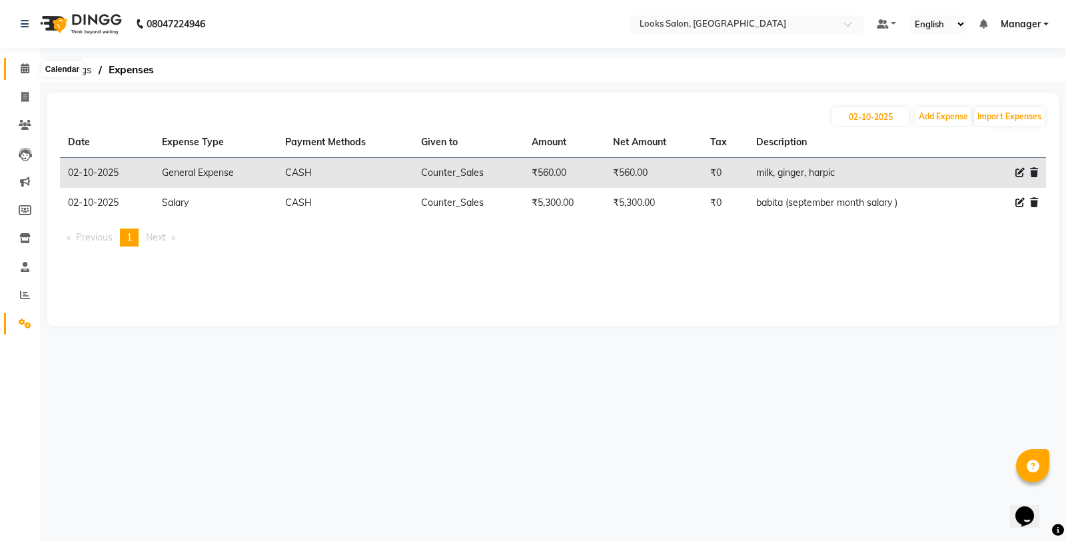
click at [21, 67] on icon at bounding box center [25, 68] width 9 height 10
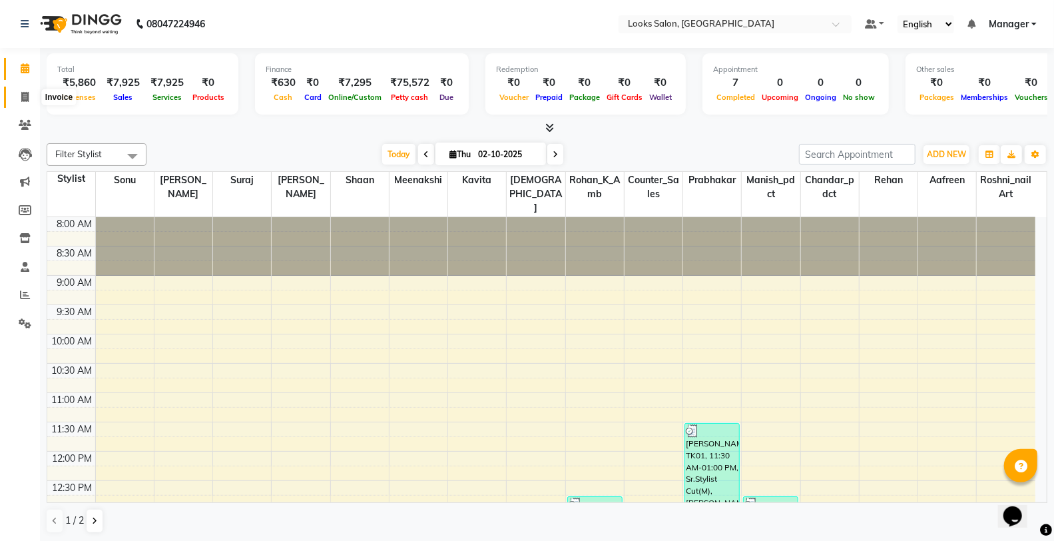
click at [21, 95] on icon at bounding box center [24, 97] width 7 height 10
select select "service"
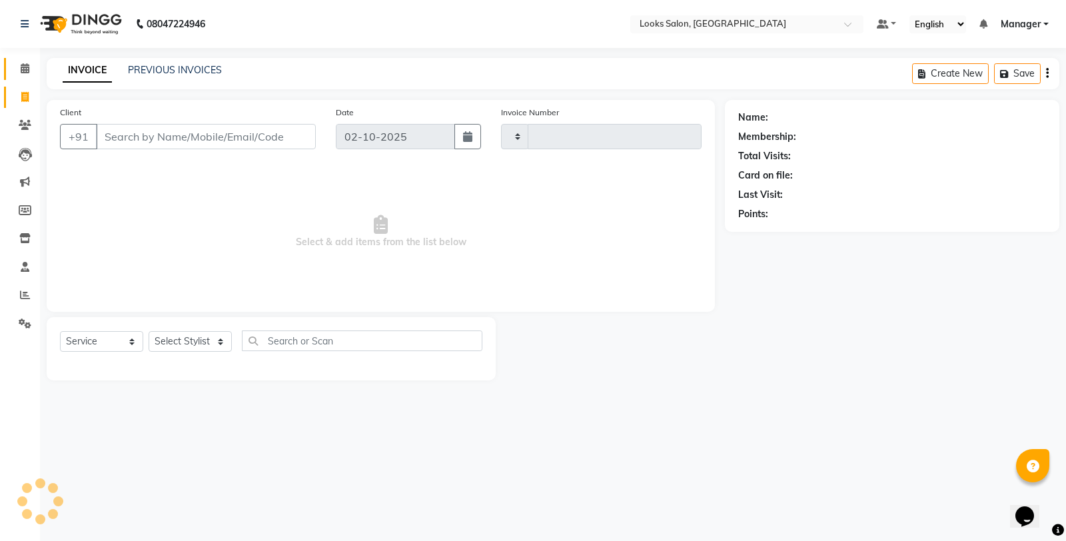
type input "0407"
select select "8126"
click at [17, 72] on span at bounding box center [24, 68] width 23 height 15
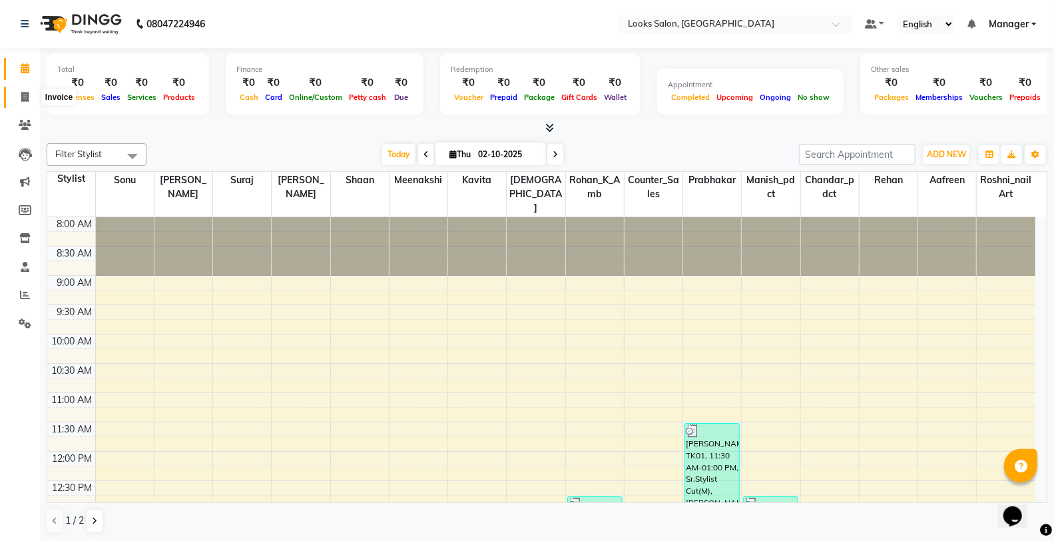
click at [28, 90] on span at bounding box center [24, 97] width 23 height 15
select select "service"
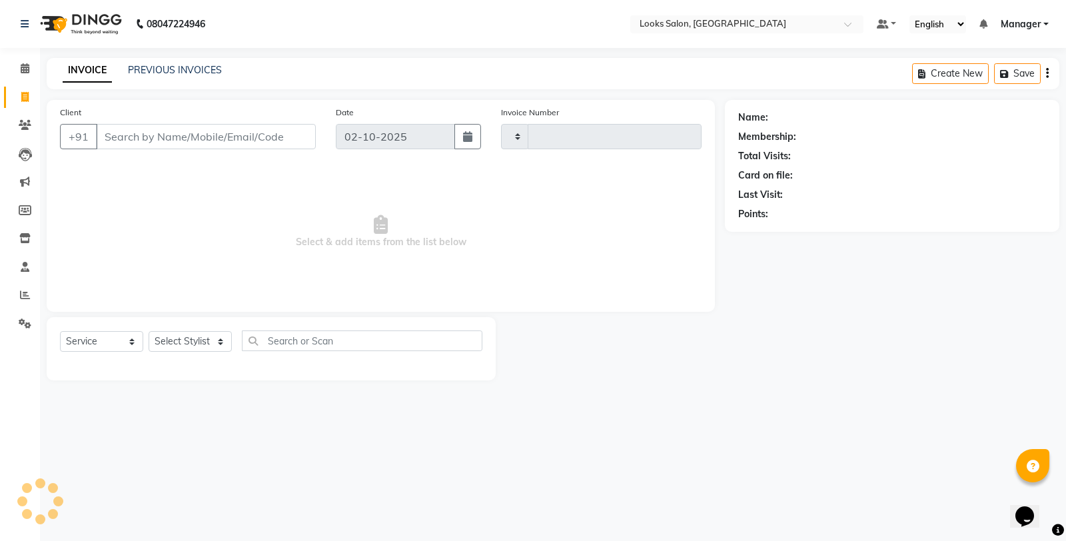
type input "0407"
select select "8126"
click at [21, 55] on li "Calendar" at bounding box center [20, 69] width 40 height 29
click at [23, 69] on icon at bounding box center [25, 68] width 9 height 10
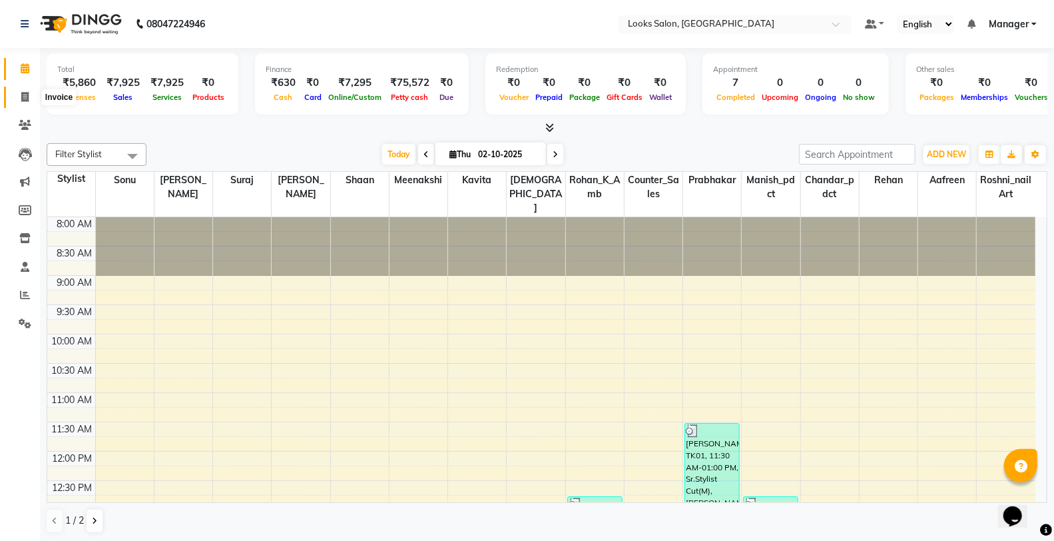
drag, startPoint x: 27, startPoint y: 95, endPoint x: 17, endPoint y: 76, distance: 20.8
click at [27, 94] on icon at bounding box center [24, 97] width 7 height 10
select select "service"
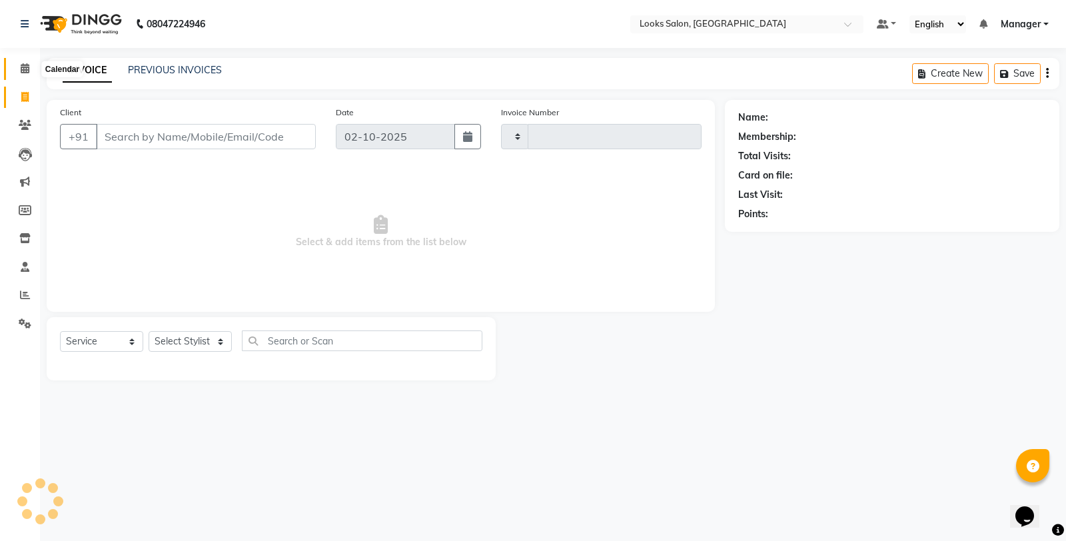
type input "0407"
select select "8126"
click at [16, 73] on span at bounding box center [24, 68] width 23 height 15
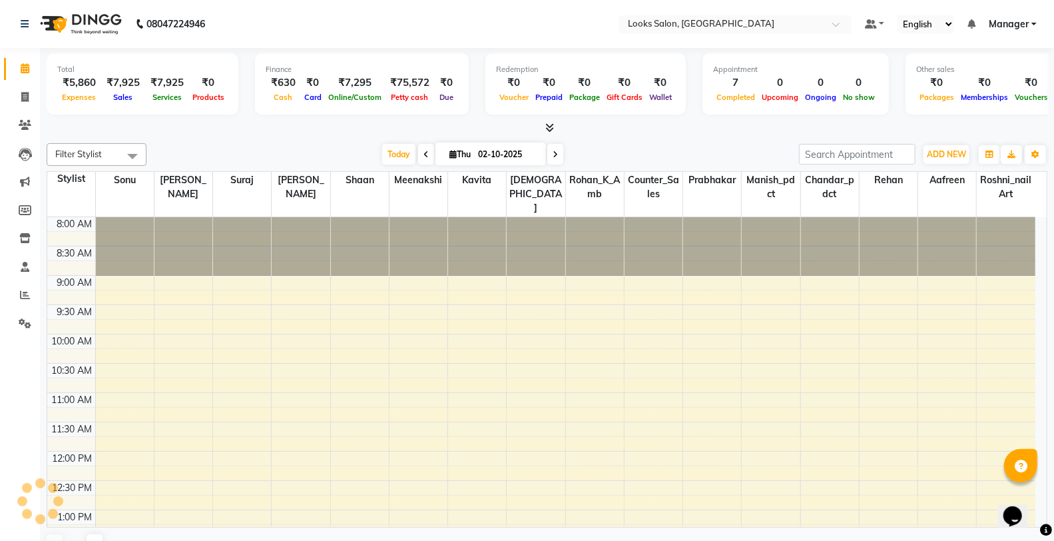
scroll to position [354, 0]
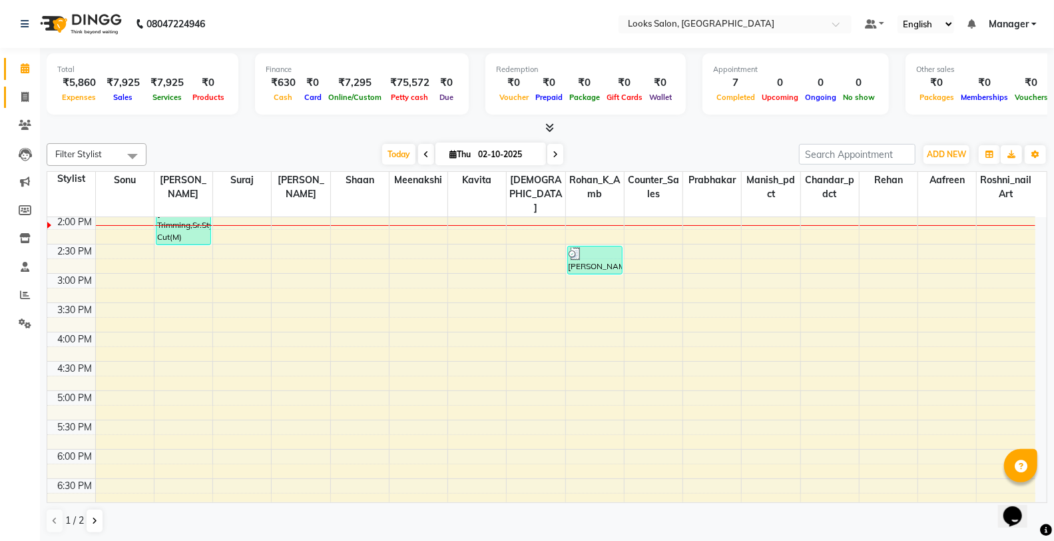
click at [9, 92] on link "Invoice" at bounding box center [20, 98] width 32 height 22
select select "service"
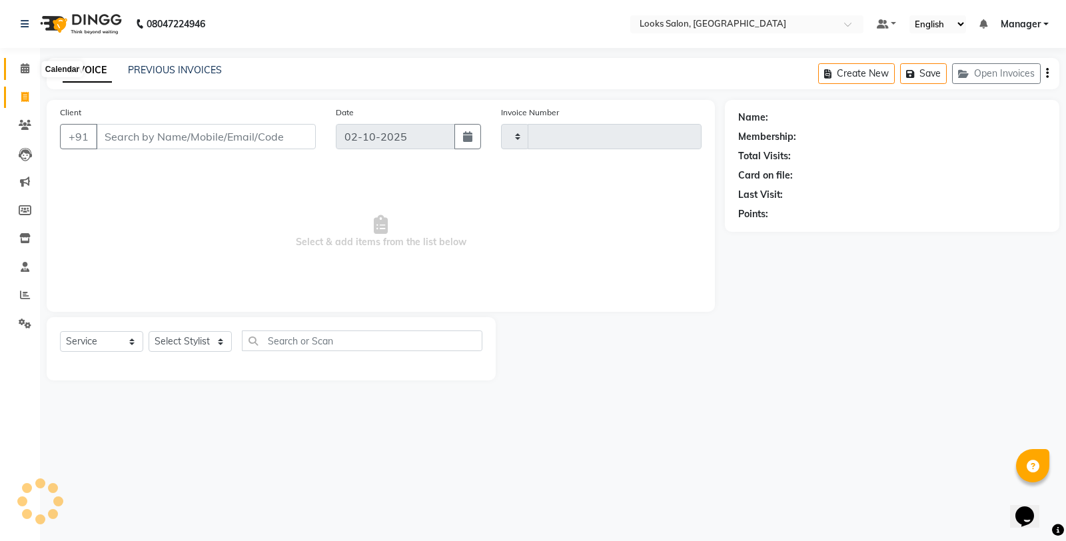
click at [17, 63] on span at bounding box center [24, 68] width 23 height 15
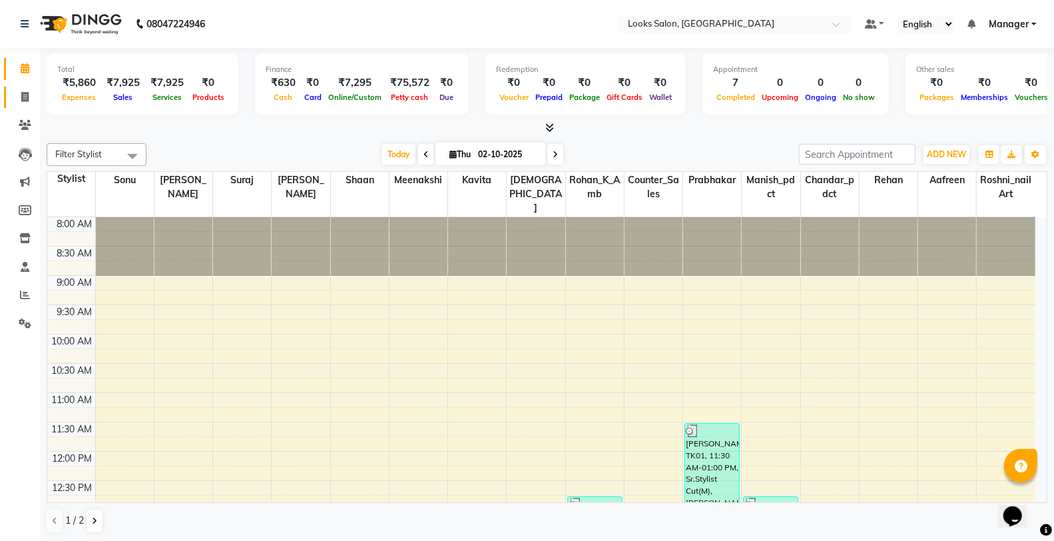
drag, startPoint x: 21, startPoint y: 107, endPoint x: 28, endPoint y: 96, distance: 12.6
click at [21, 107] on link "Invoice" at bounding box center [20, 98] width 32 height 22
select select "service"
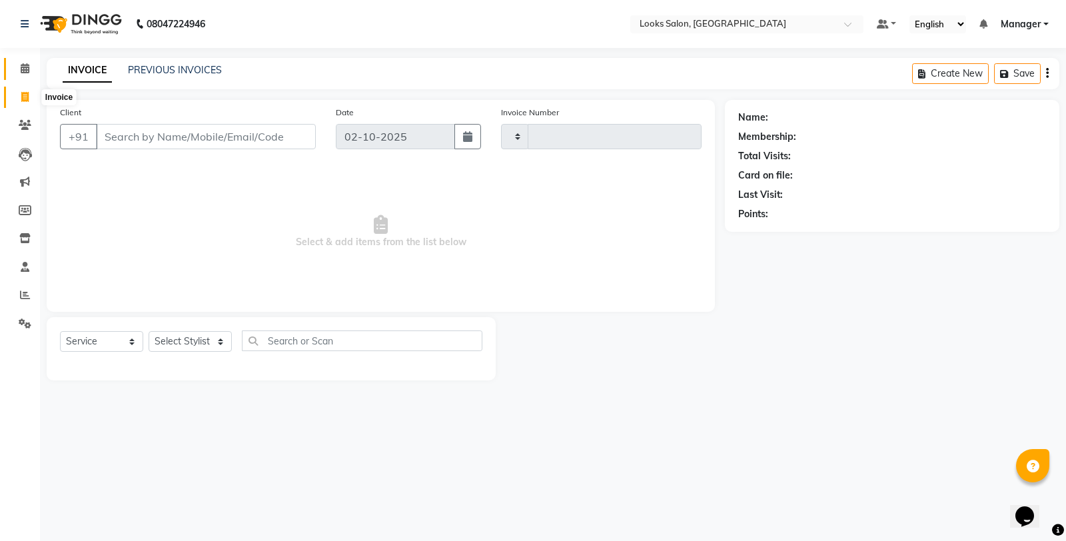
type input "0407"
select select "8126"
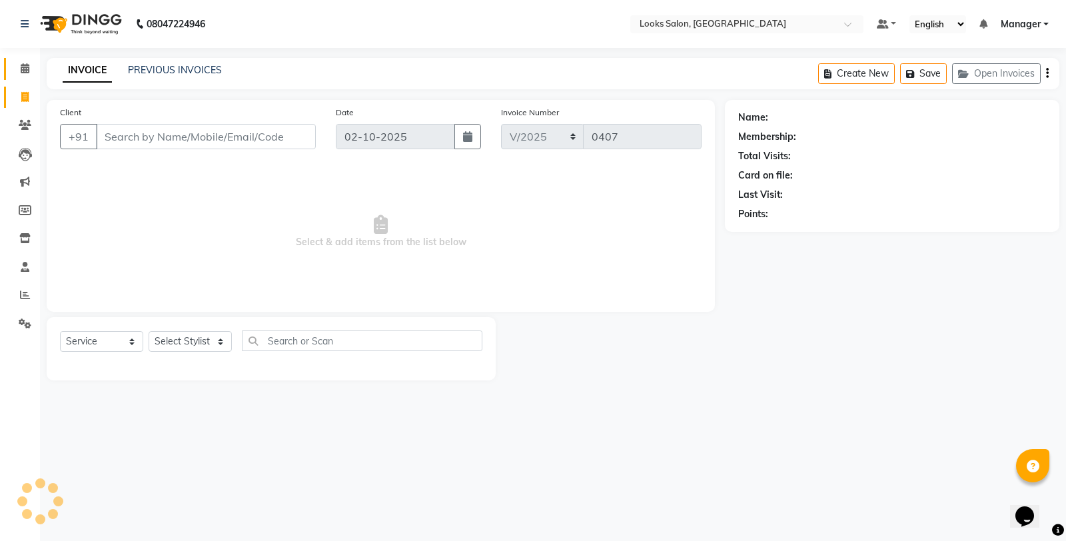
click at [27, 75] on span at bounding box center [24, 68] width 23 height 15
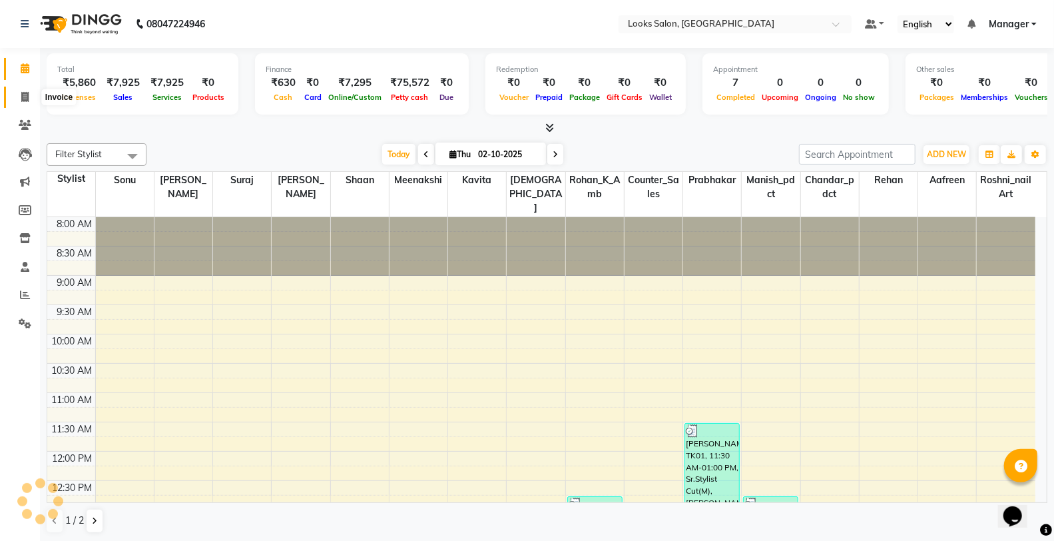
drag, startPoint x: 17, startPoint y: 93, endPoint x: 20, endPoint y: 71, distance: 22.1
click at [18, 93] on span at bounding box center [24, 97] width 23 height 15
select select "service"
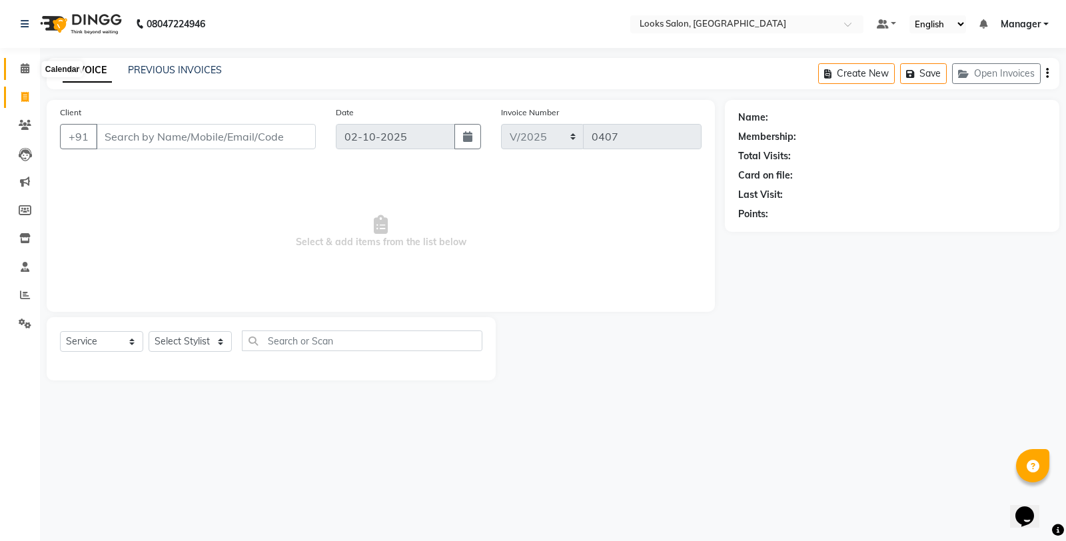
click at [21, 64] on icon at bounding box center [25, 68] width 9 height 10
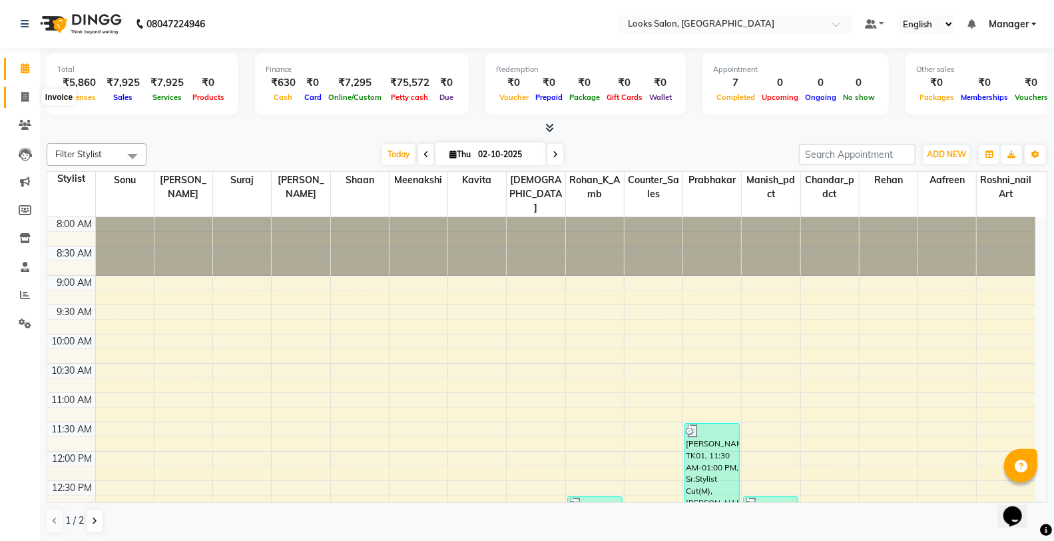
click at [19, 94] on span at bounding box center [24, 97] width 23 height 15
select select "service"
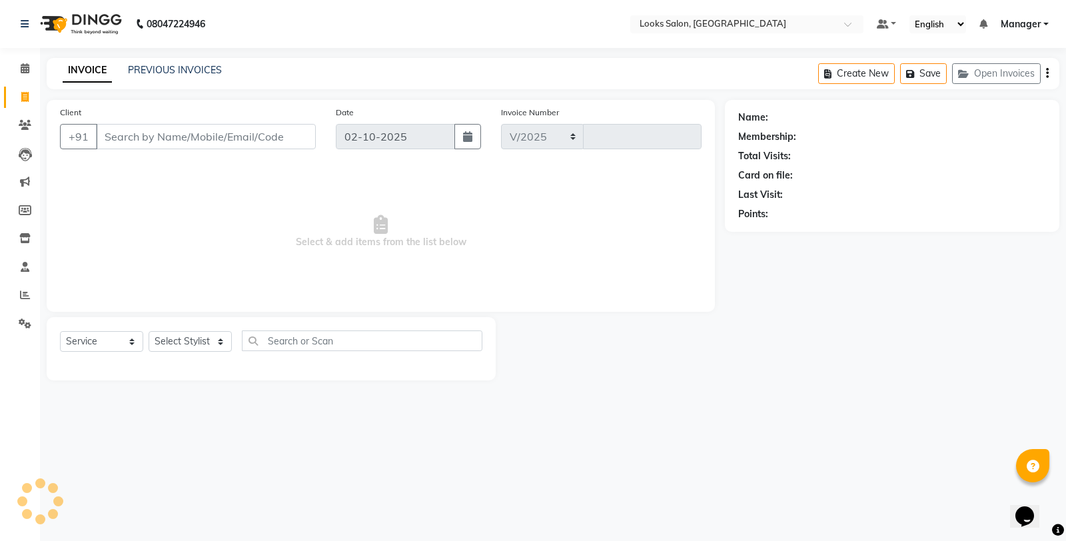
select select "8126"
type input "0407"
click at [16, 72] on span at bounding box center [24, 68] width 23 height 15
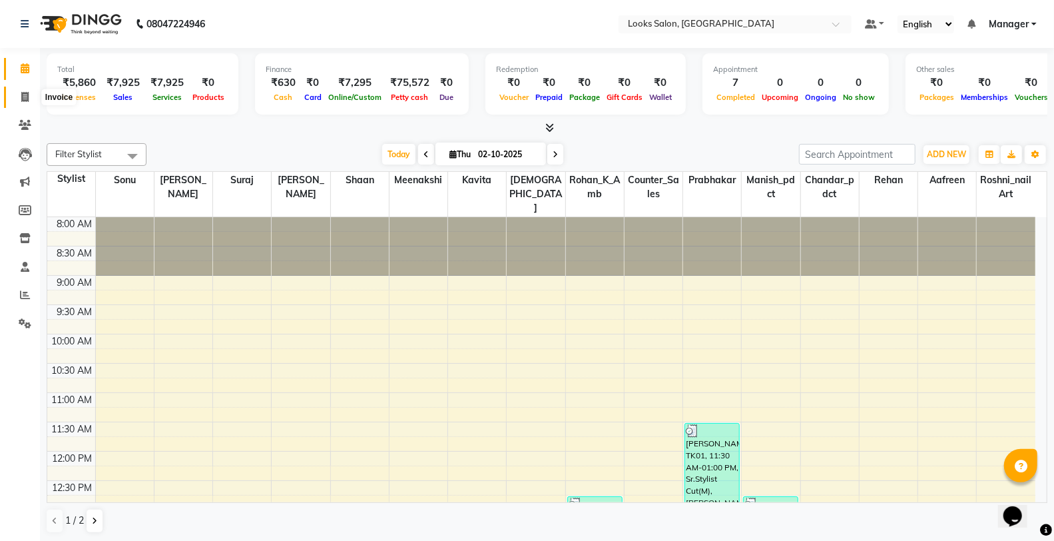
click at [27, 95] on icon at bounding box center [24, 97] width 7 height 10
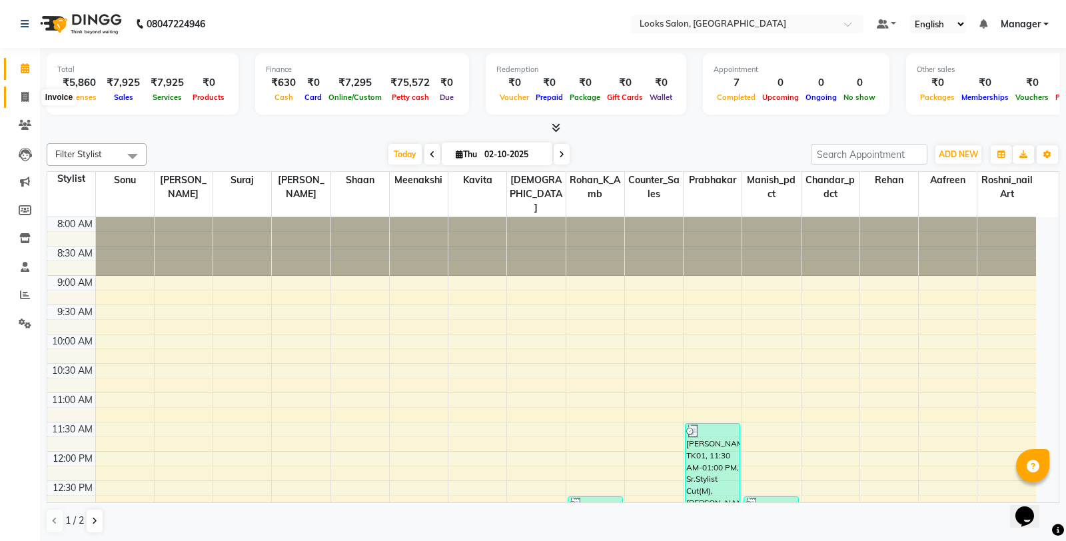
select select "service"
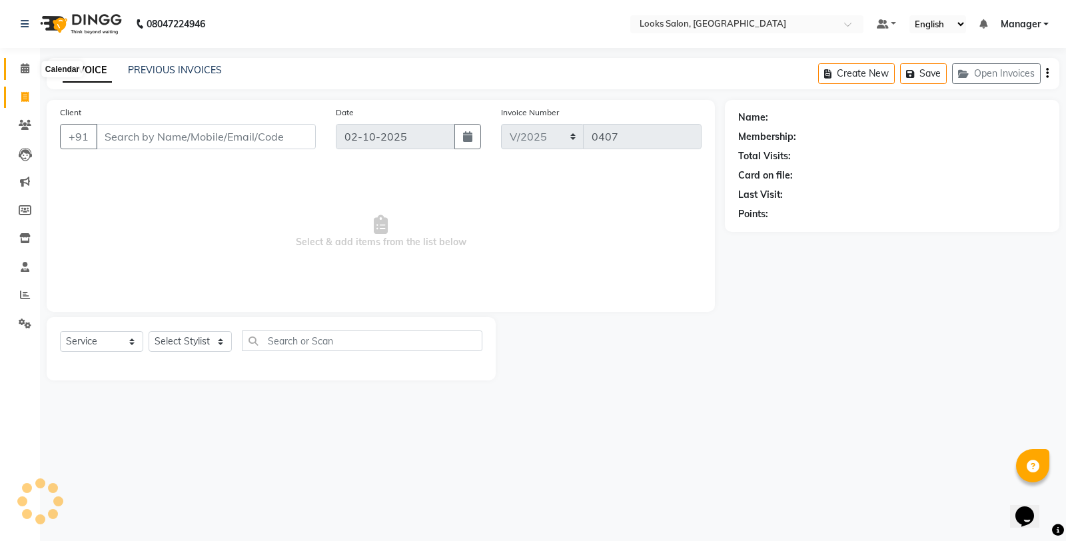
click at [23, 69] on icon at bounding box center [25, 68] width 9 height 10
